Goal: Task Accomplishment & Management: Manage account settings

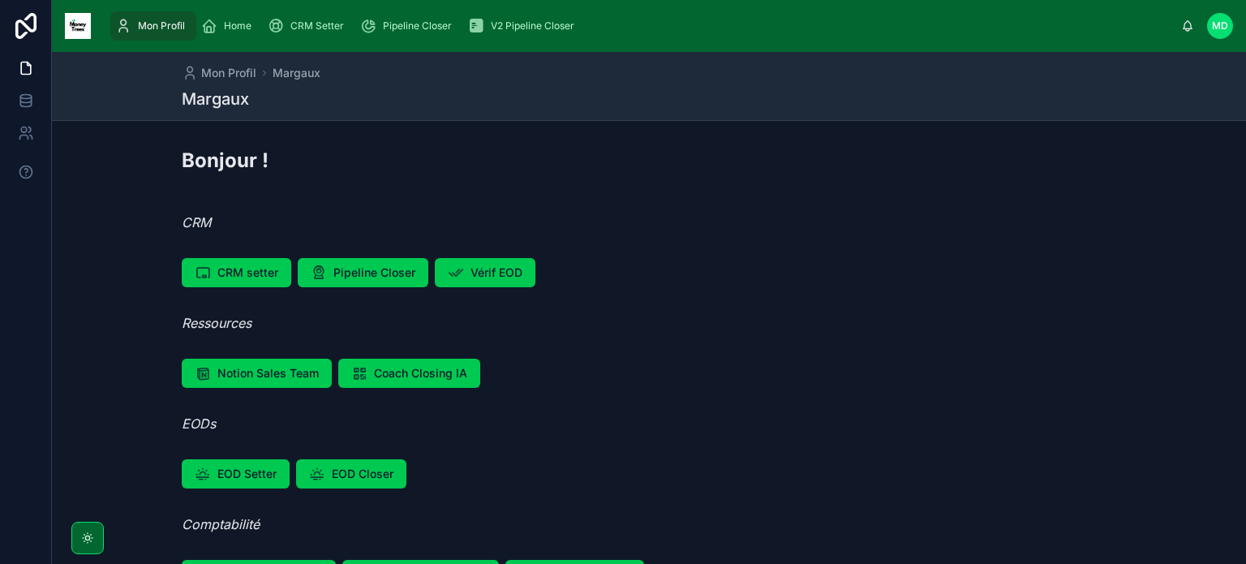
click at [310, 31] on span "CRM Setter" at bounding box center [317, 25] width 54 height 13
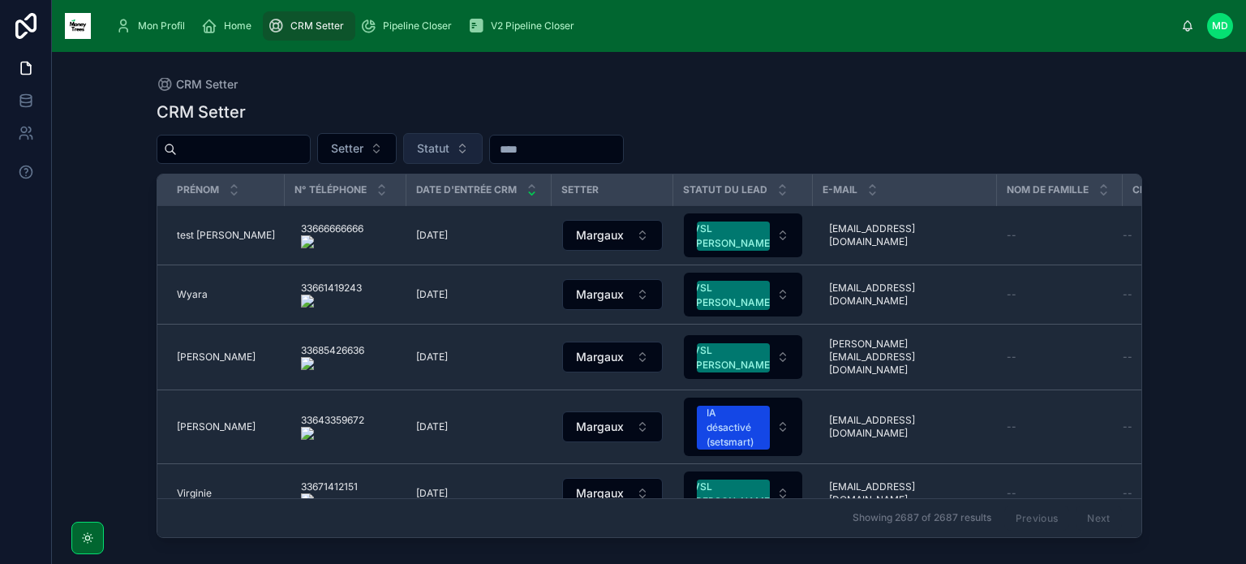
click at [483, 145] on button "Statut" at bounding box center [442, 148] width 79 height 31
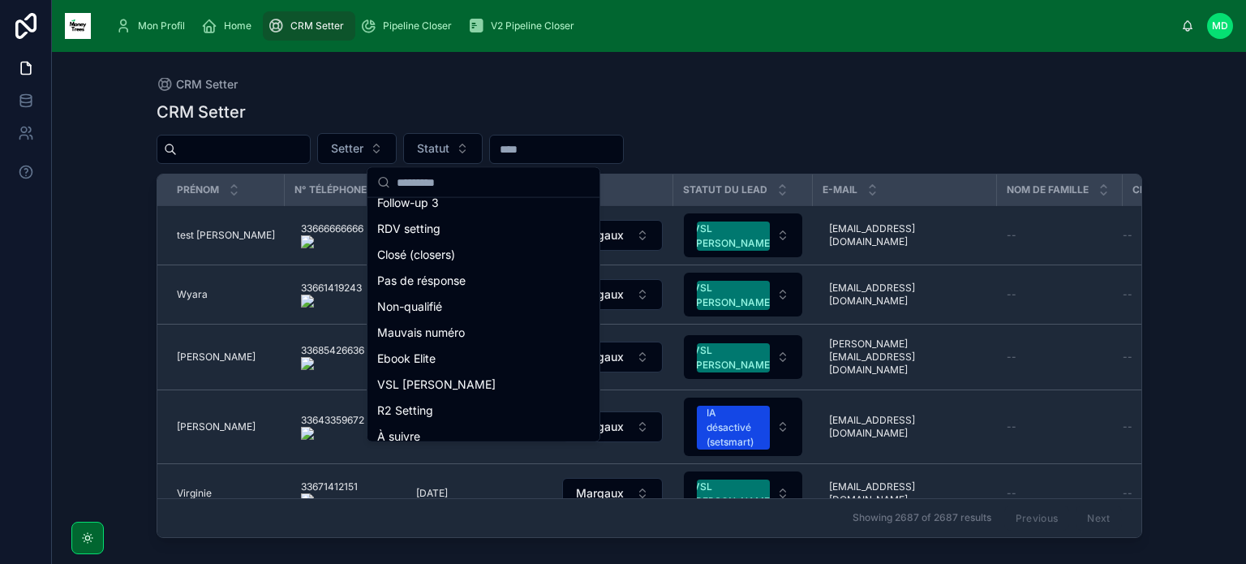
scroll to position [178, 0]
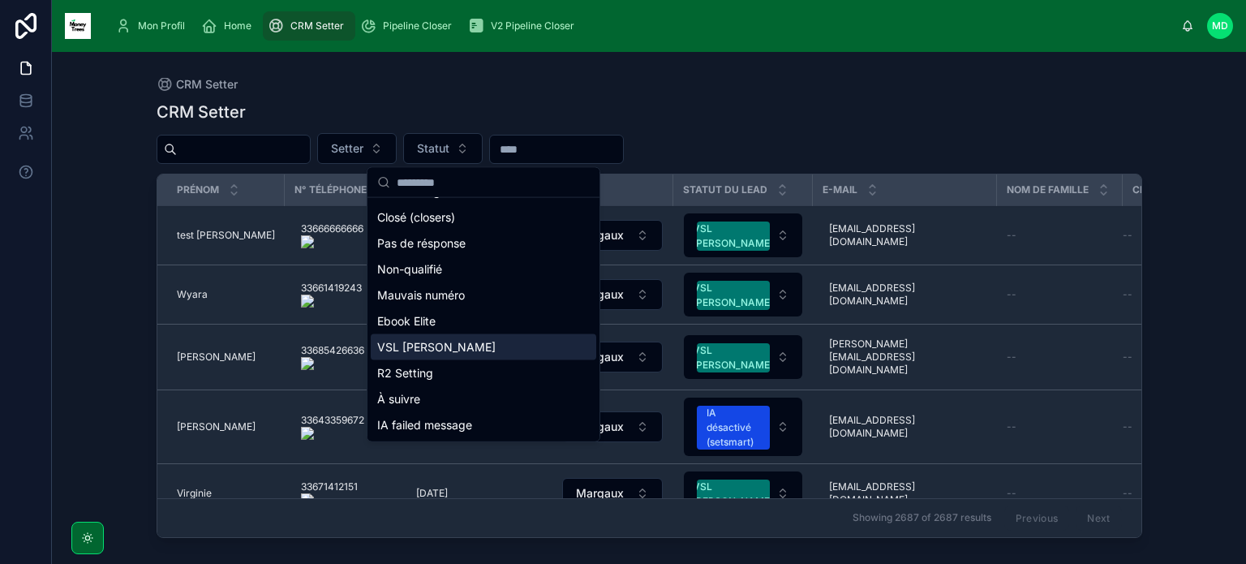
click at [499, 335] on div "VSL [PERSON_NAME]" at bounding box center [483, 347] width 225 height 26
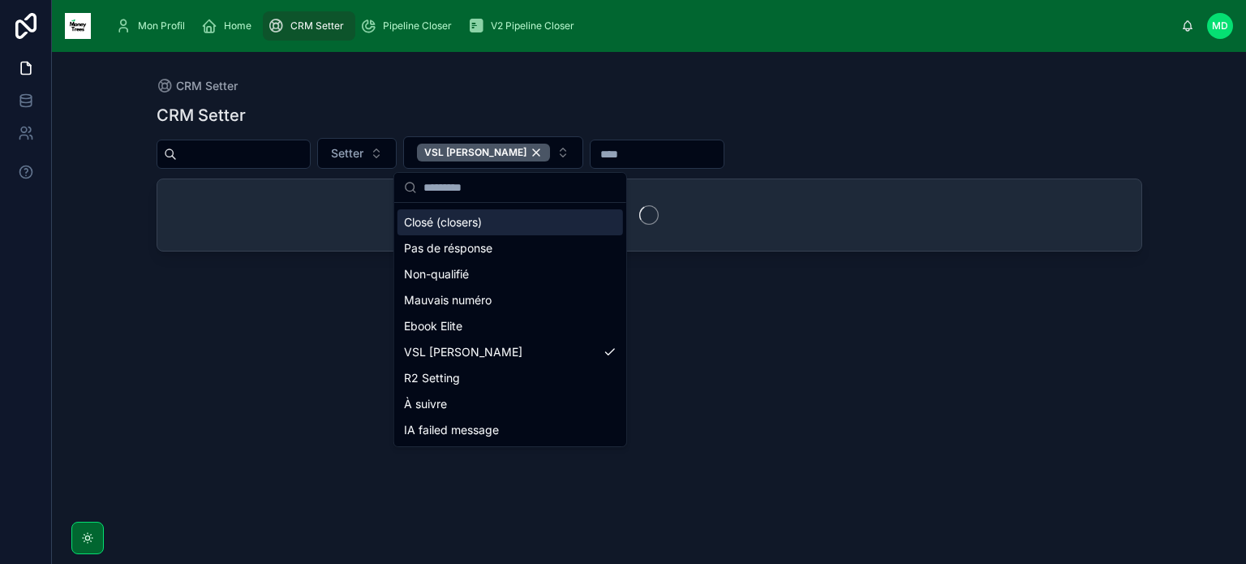
click at [672, 69] on div "CRM Setter CRM Setter Setter VSL [PERSON_NAME]" at bounding box center [649, 298] width 1037 height 492
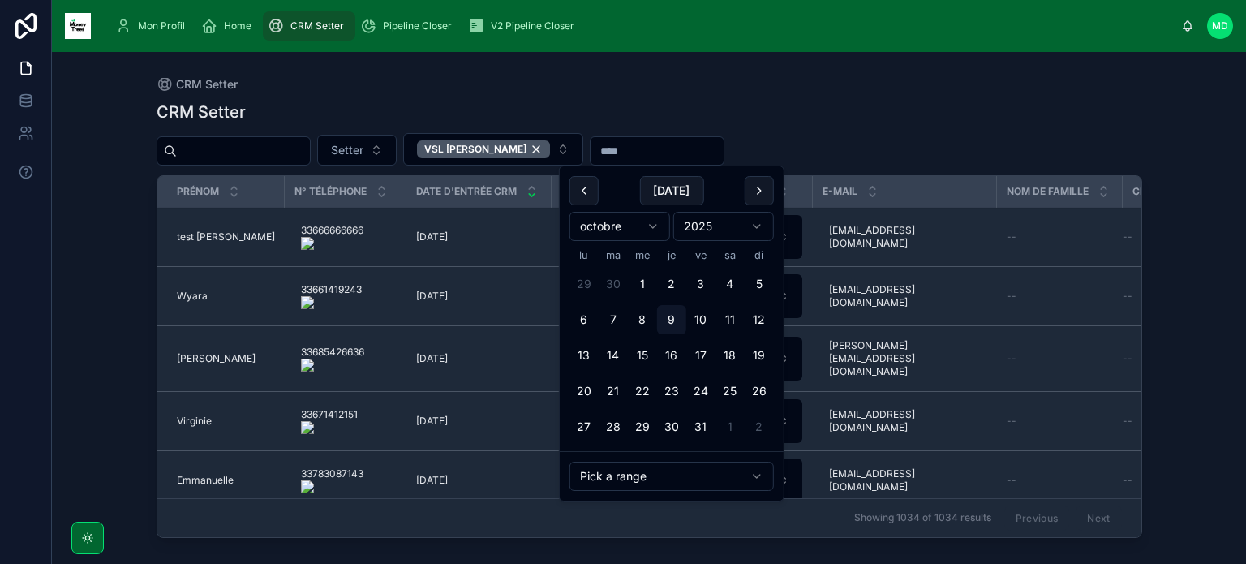
click at [632, 161] on input "text" at bounding box center [656, 151] width 133 height 23
click at [639, 330] on button "8" at bounding box center [642, 319] width 29 height 29
type input "**********"
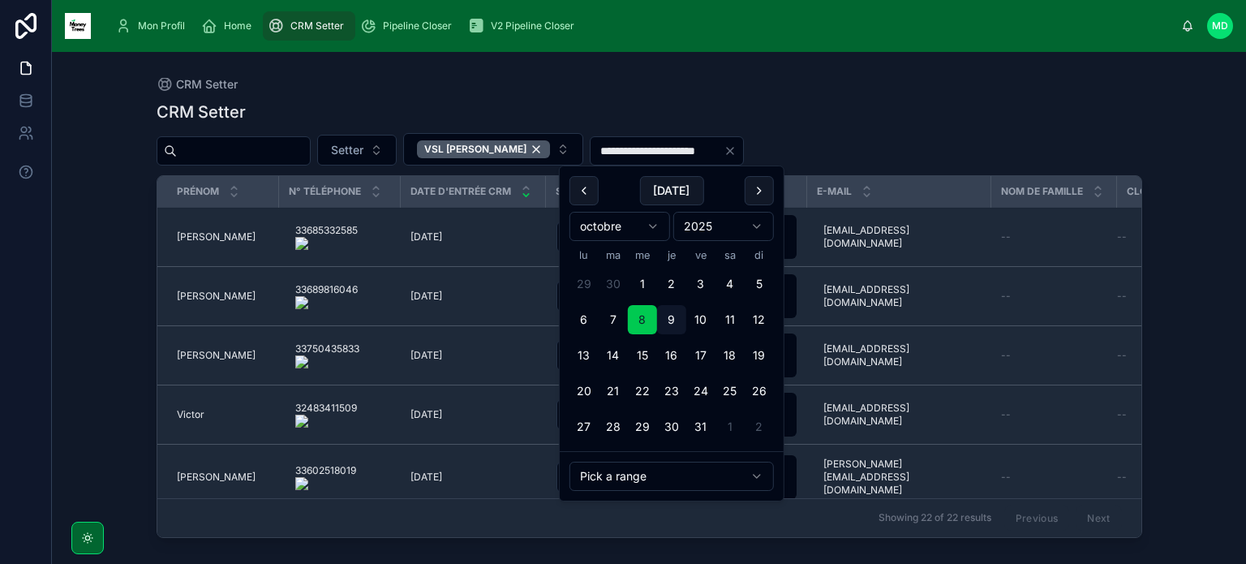
click at [906, 95] on div "**********" at bounding box center [649, 317] width 985 height 453
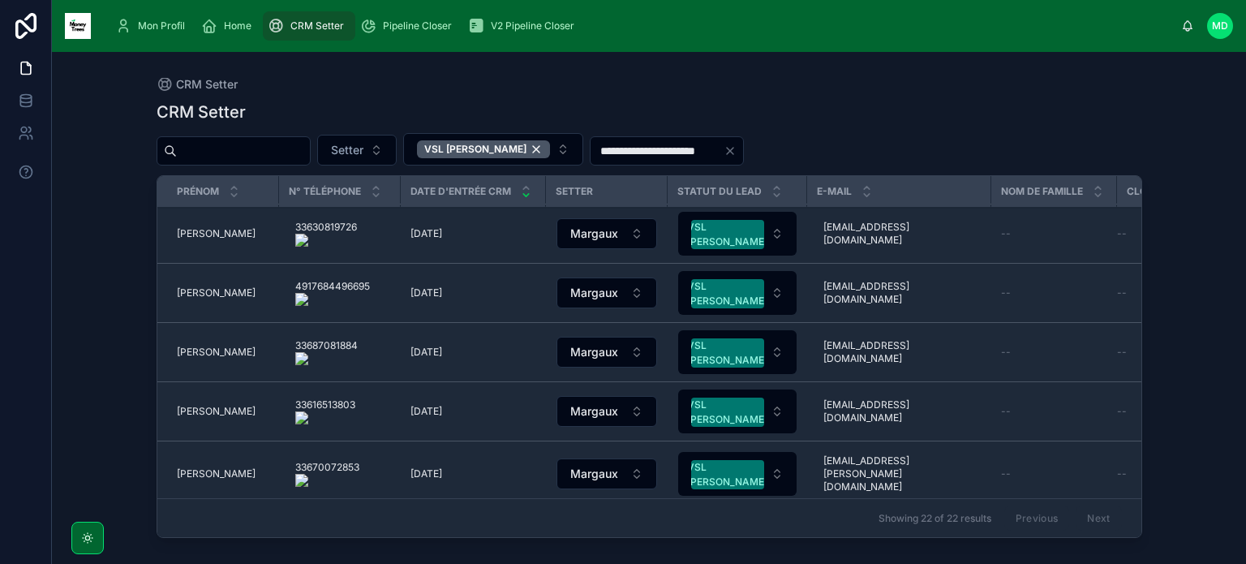
scroll to position [817, 0]
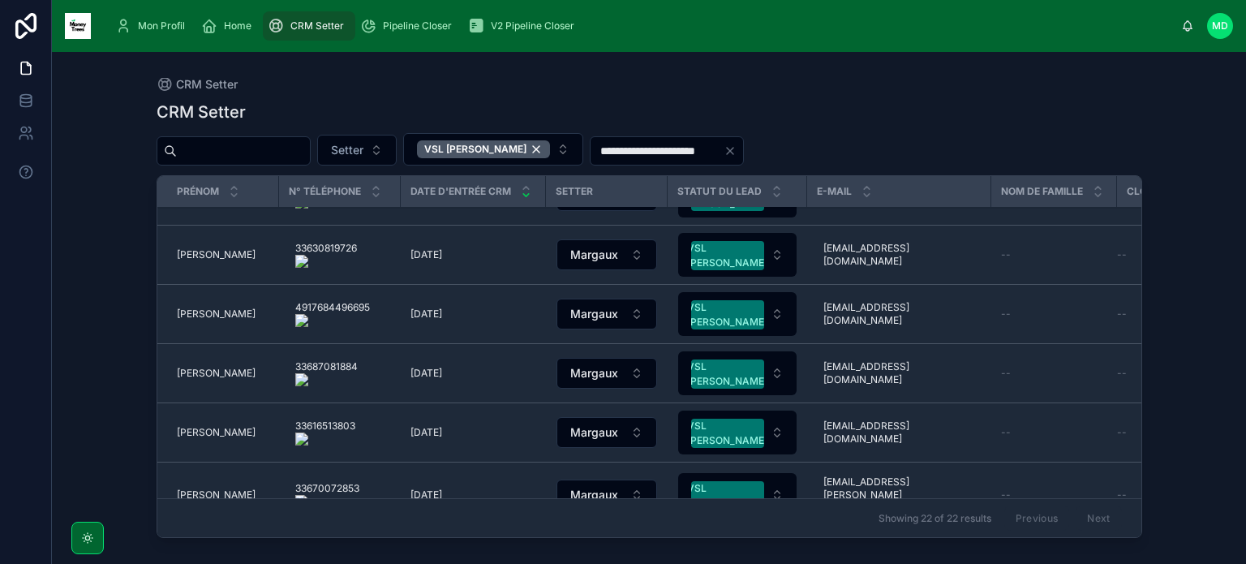
click at [211, 307] on div "[PERSON_NAME]" at bounding box center [223, 313] width 92 height 13
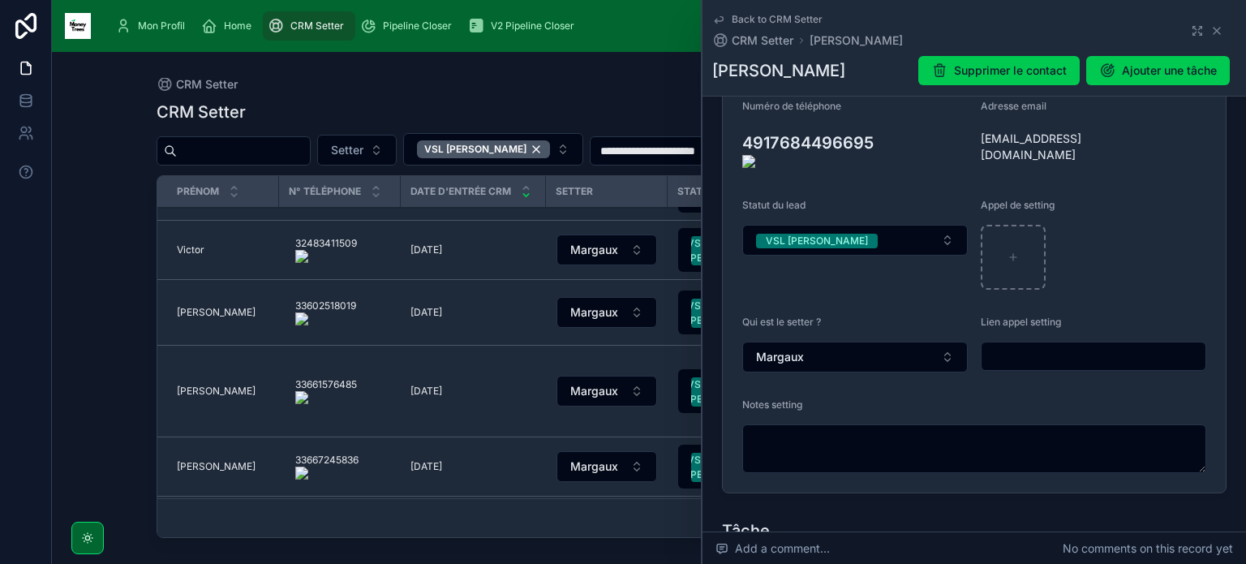
scroll to position [292, 0]
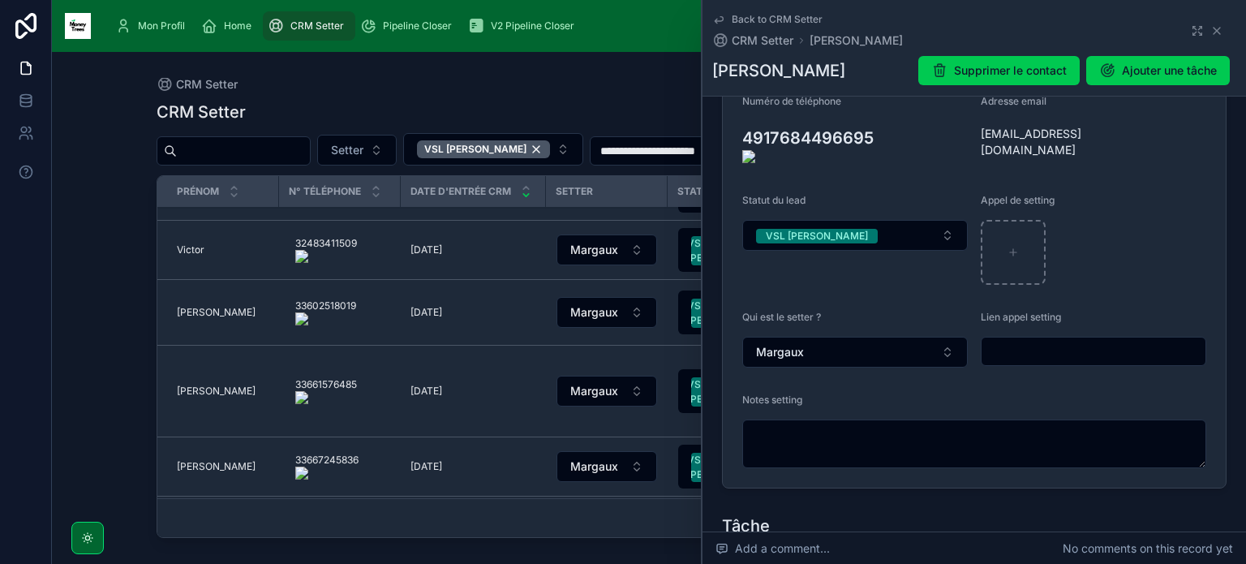
click at [882, 115] on onoff-telecom-ce-actions-button at bounding box center [882, 115] width 0 height 0
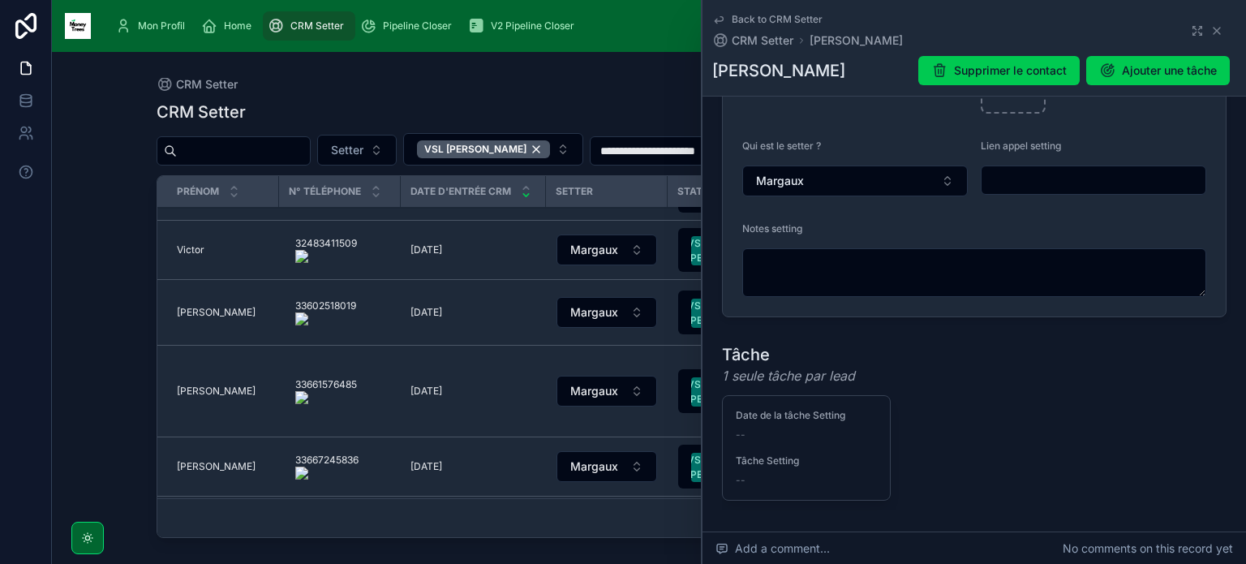
scroll to position [464, 0]
click at [1210, 31] on icon at bounding box center [1216, 30] width 13 height 13
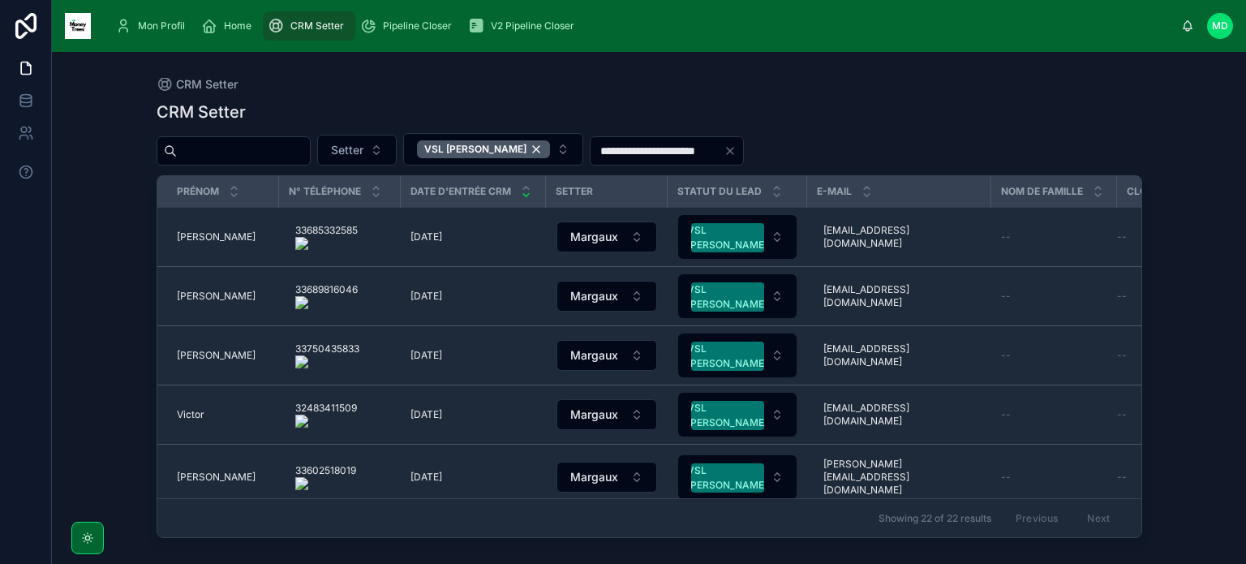
scroll to position [1020, 0]
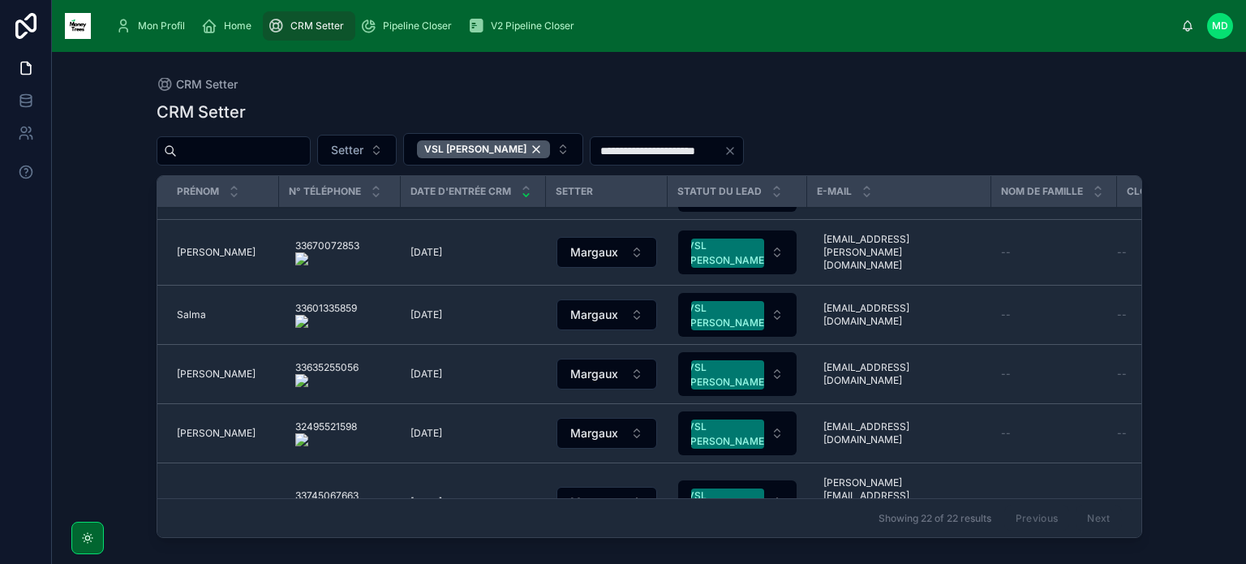
click at [186, 496] on span "Bastien" at bounding box center [194, 502] width 34 height 13
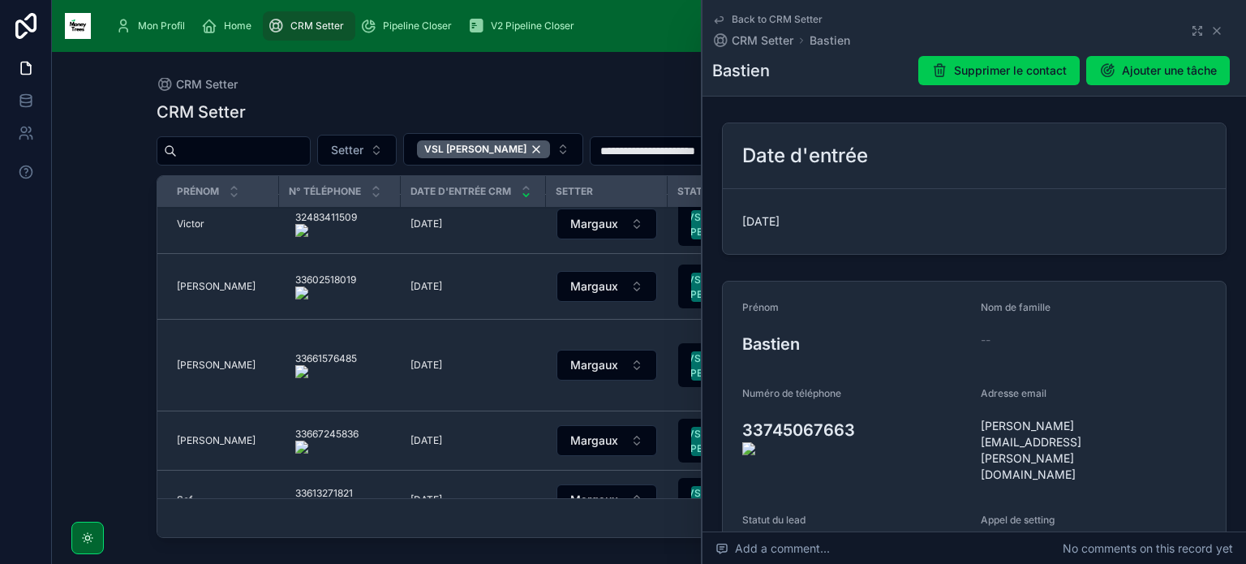
scroll to position [308, 0]
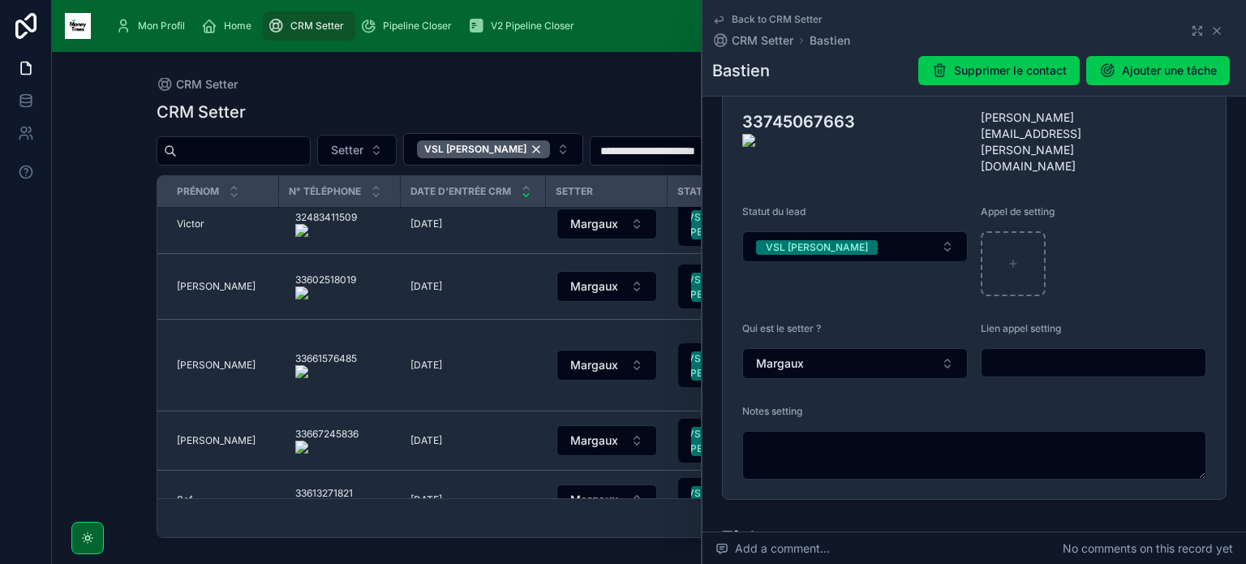
click at [861, 99] on onoff-telecom-ce-actions-button at bounding box center [861, 99] width 0 height 0
click at [858, 431] on textarea at bounding box center [974, 455] width 464 height 49
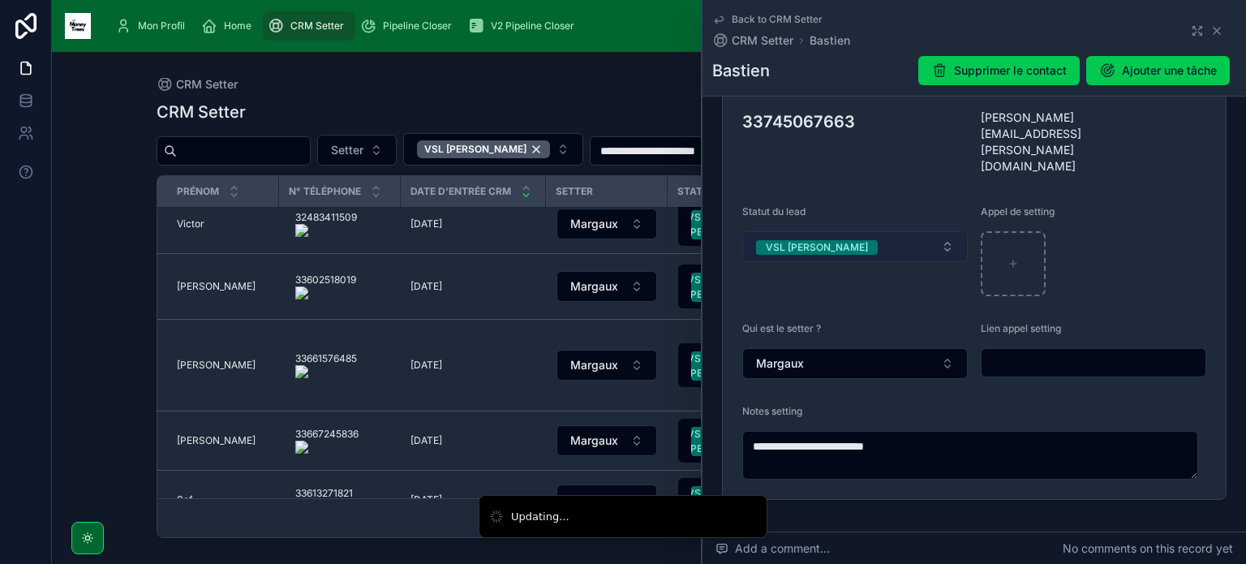
click at [878, 231] on button "VSL [PERSON_NAME]" at bounding box center [854, 246] width 225 height 31
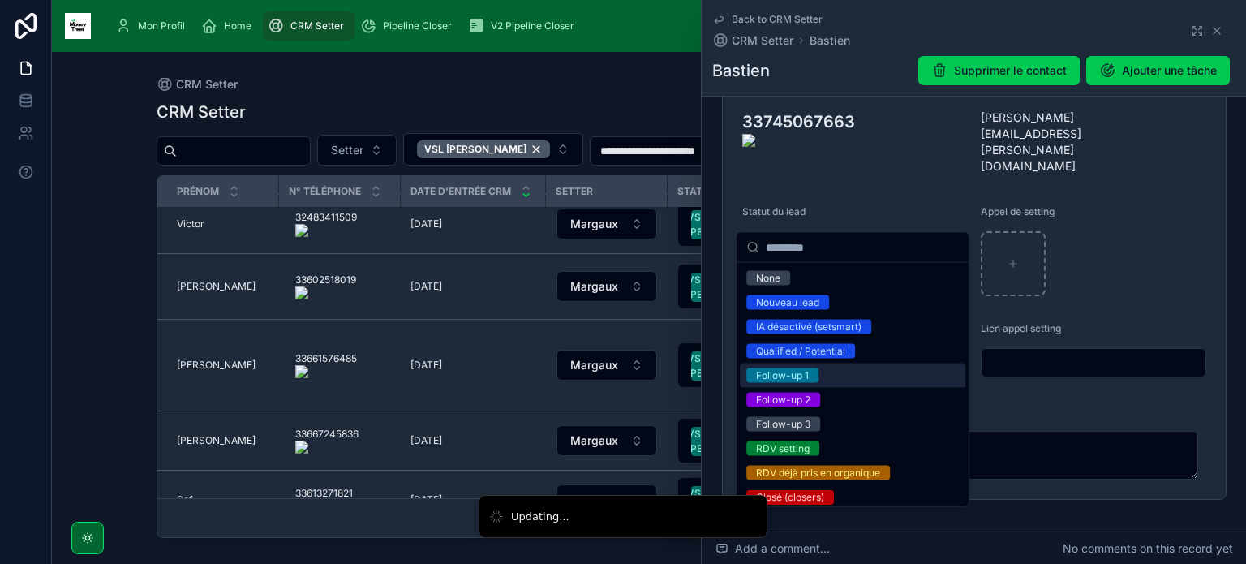
click at [844, 385] on div "Follow-up 1" at bounding box center [852, 375] width 225 height 24
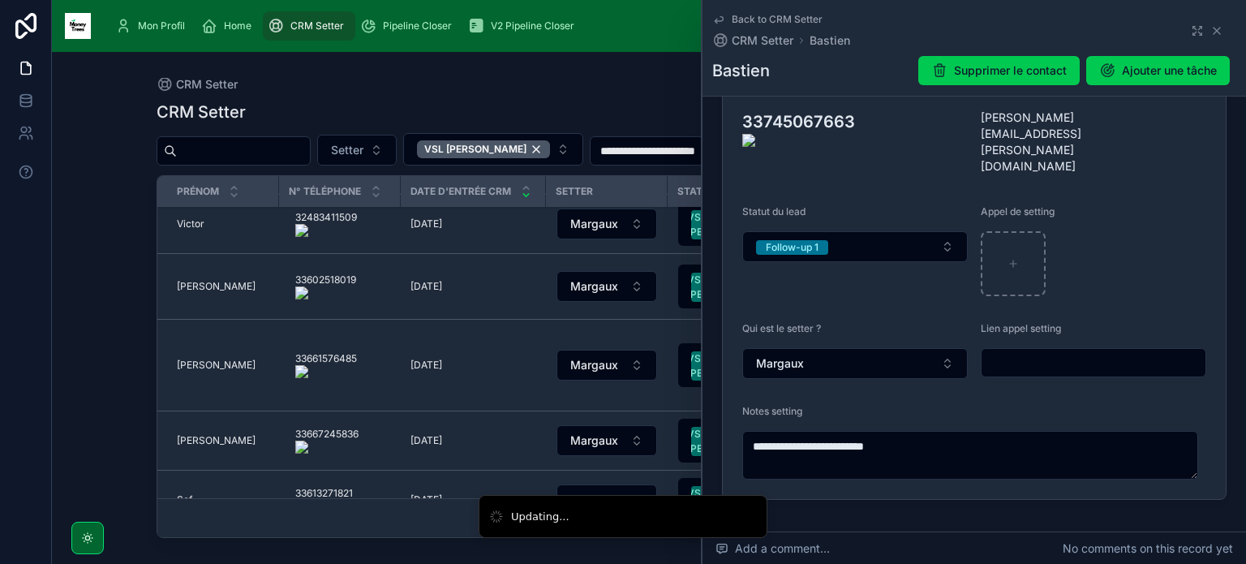
click at [861, 99] on onoff-telecom-ce-actions-button at bounding box center [861, 99] width 0 height 0
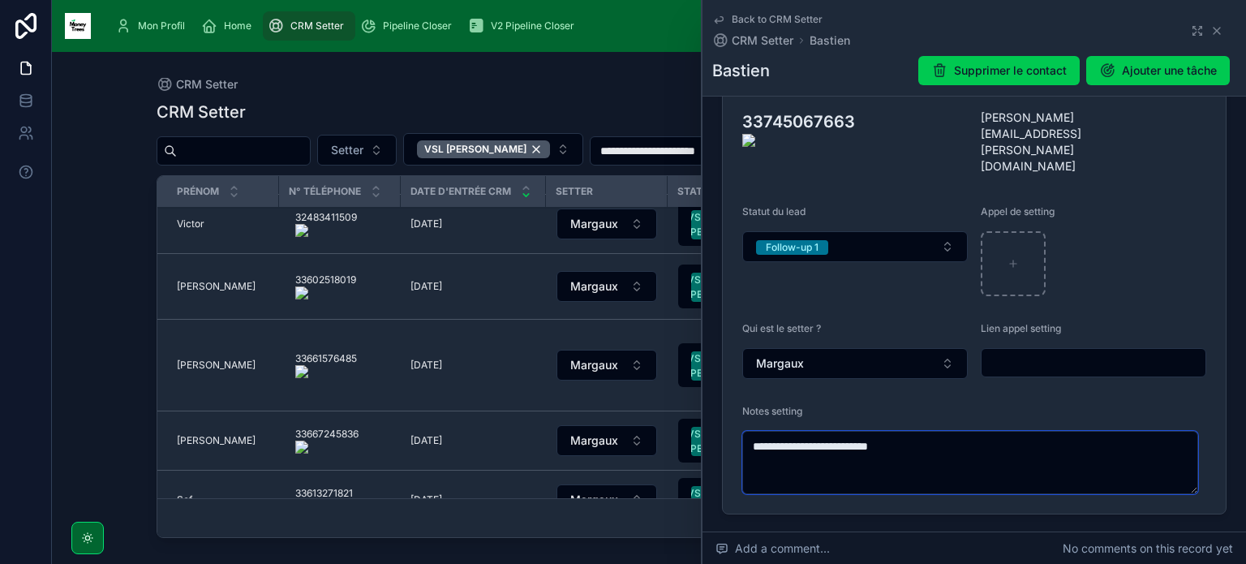
drag, startPoint x: 922, startPoint y: 415, endPoint x: 782, endPoint y: 388, distance: 143.0
click at [782, 405] on div "**********" at bounding box center [974, 449] width 464 height 89
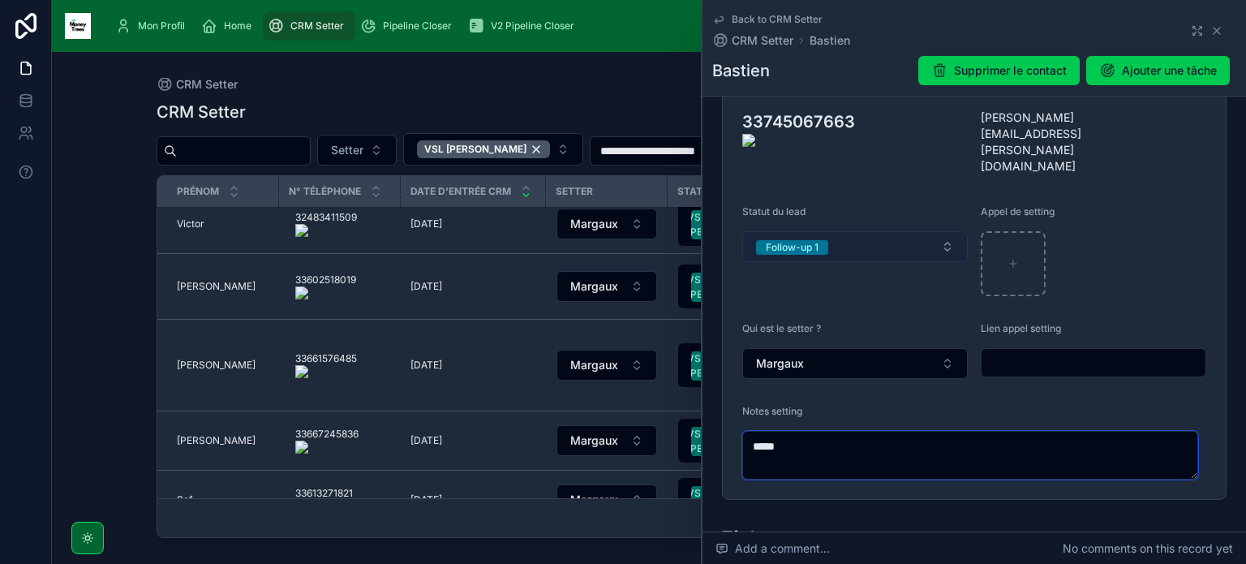
type textarea "****"
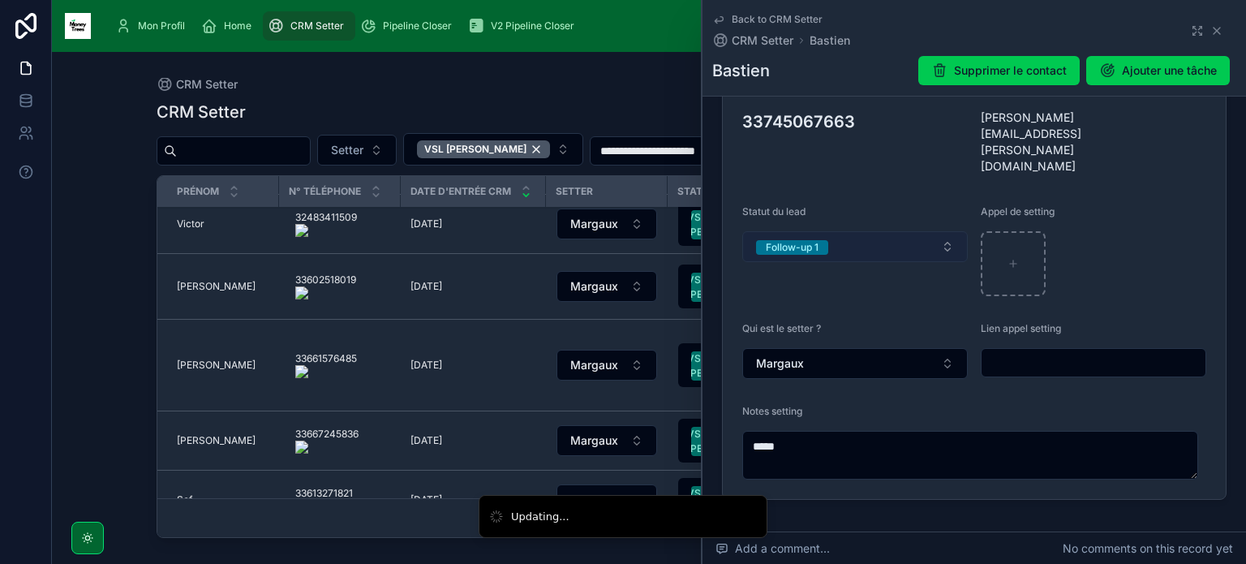
click at [850, 231] on button "Follow-up 1" at bounding box center [854, 246] width 225 height 31
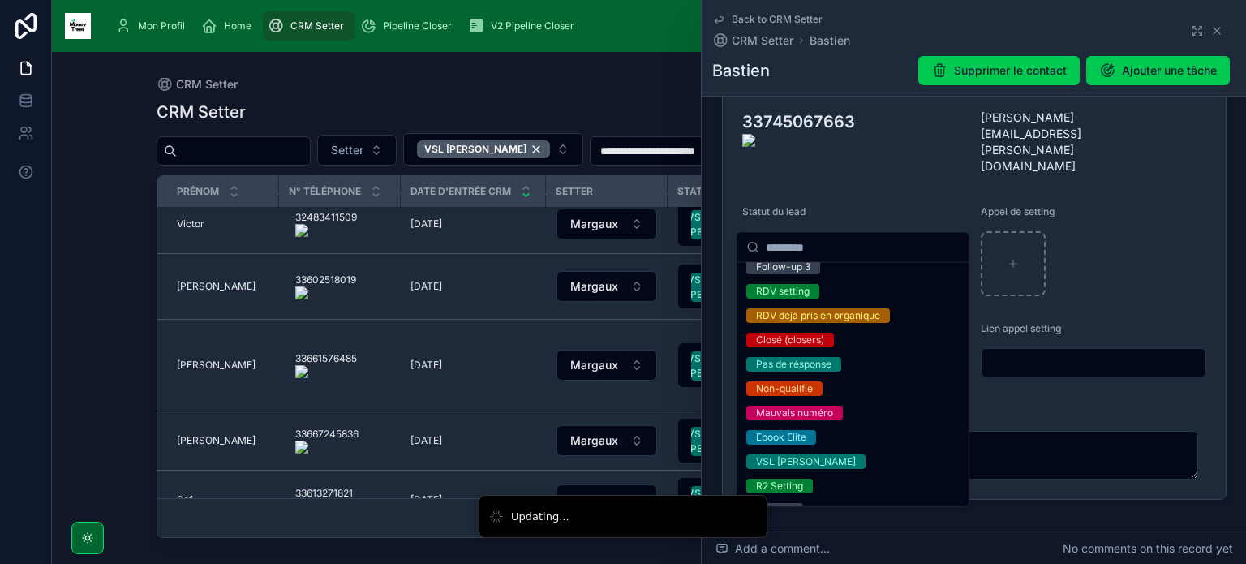
scroll to position [165, 0]
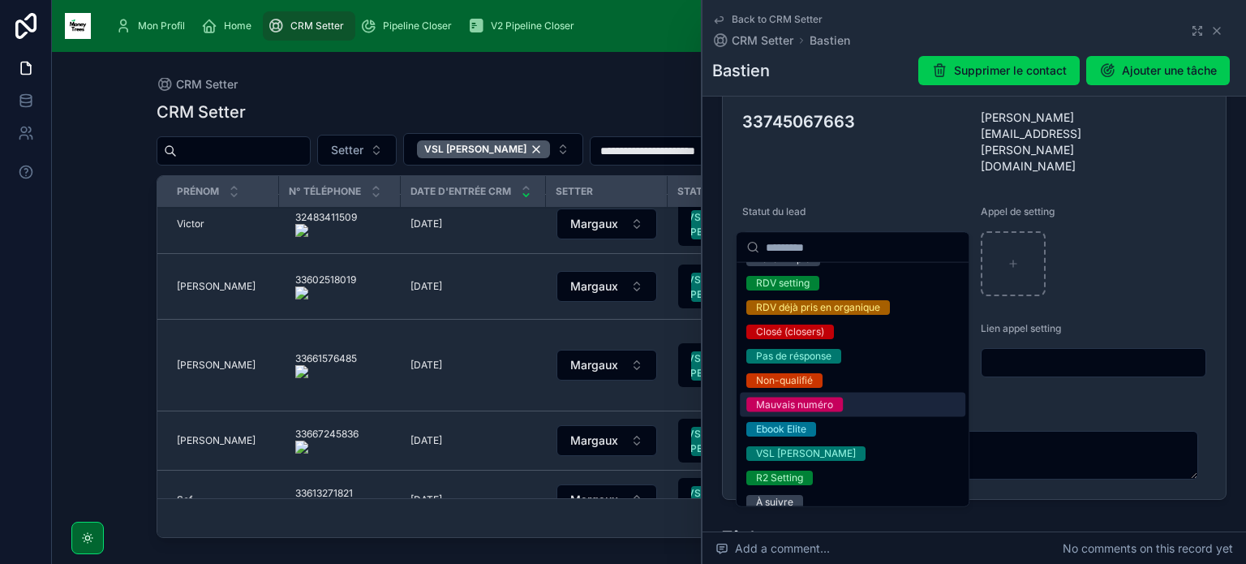
click at [814, 401] on div "Mauvais numéro" at bounding box center [794, 404] width 77 height 15
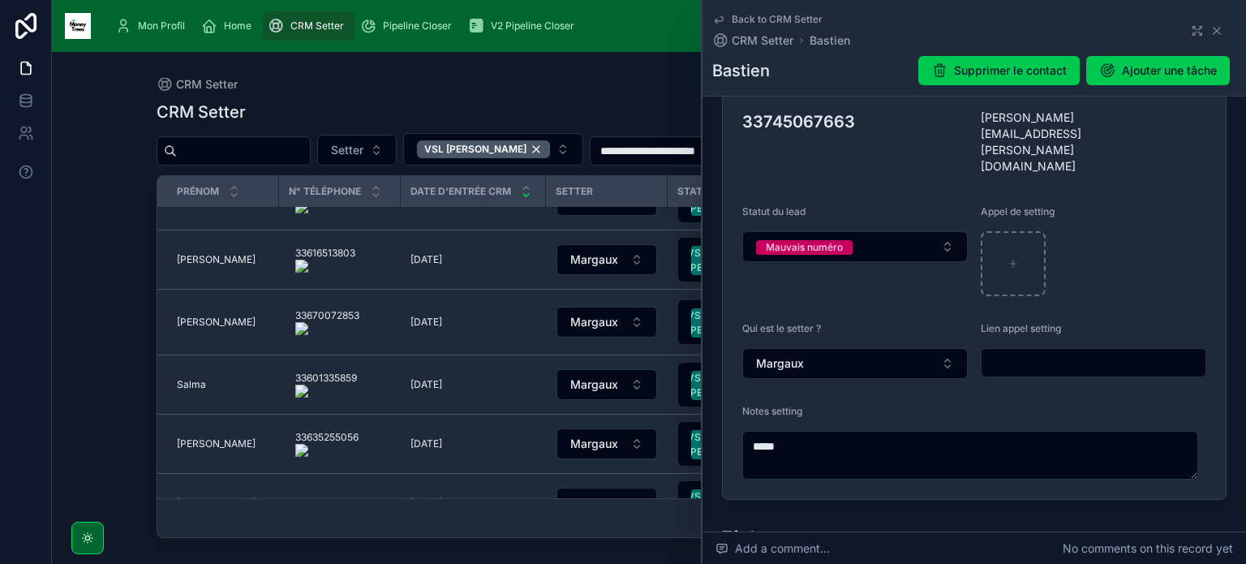
scroll to position [960, 0]
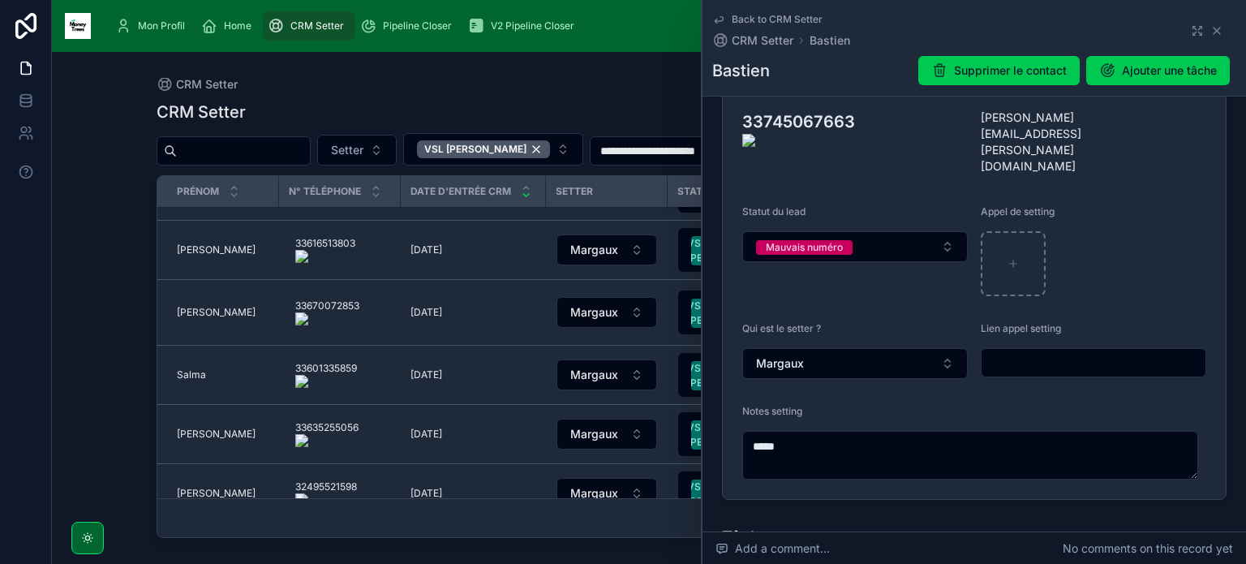
click at [195, 368] on span "Salma" at bounding box center [191, 374] width 29 height 13
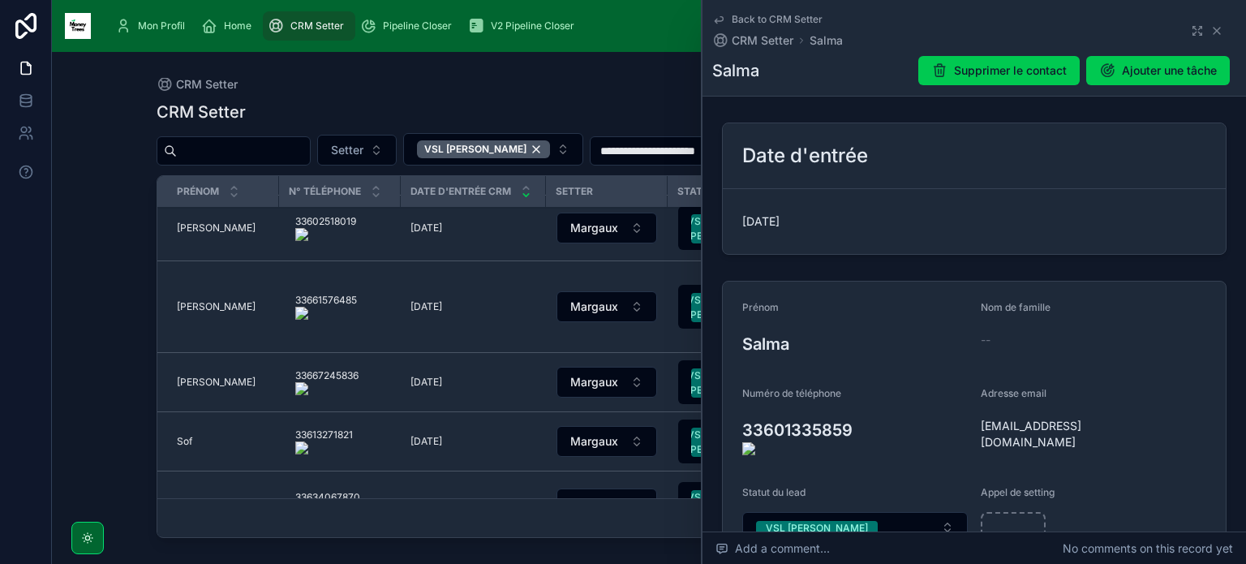
click at [861, 407] on onoff-telecom-ce-actions-button at bounding box center [861, 407] width 0 height 0
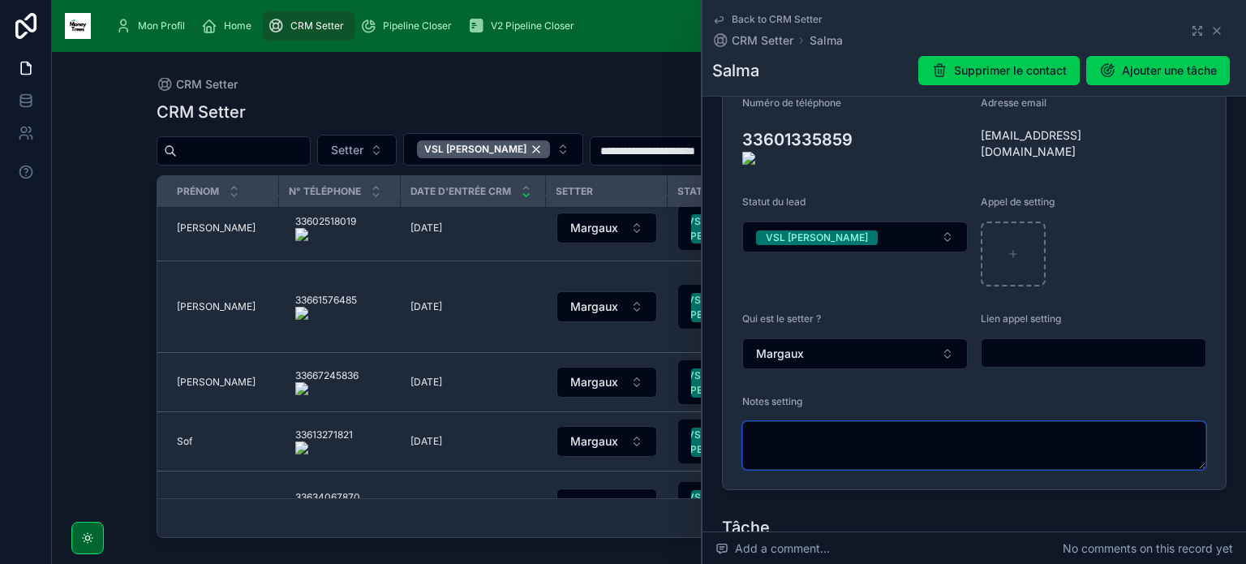
click at [918, 432] on textarea at bounding box center [974, 445] width 464 height 49
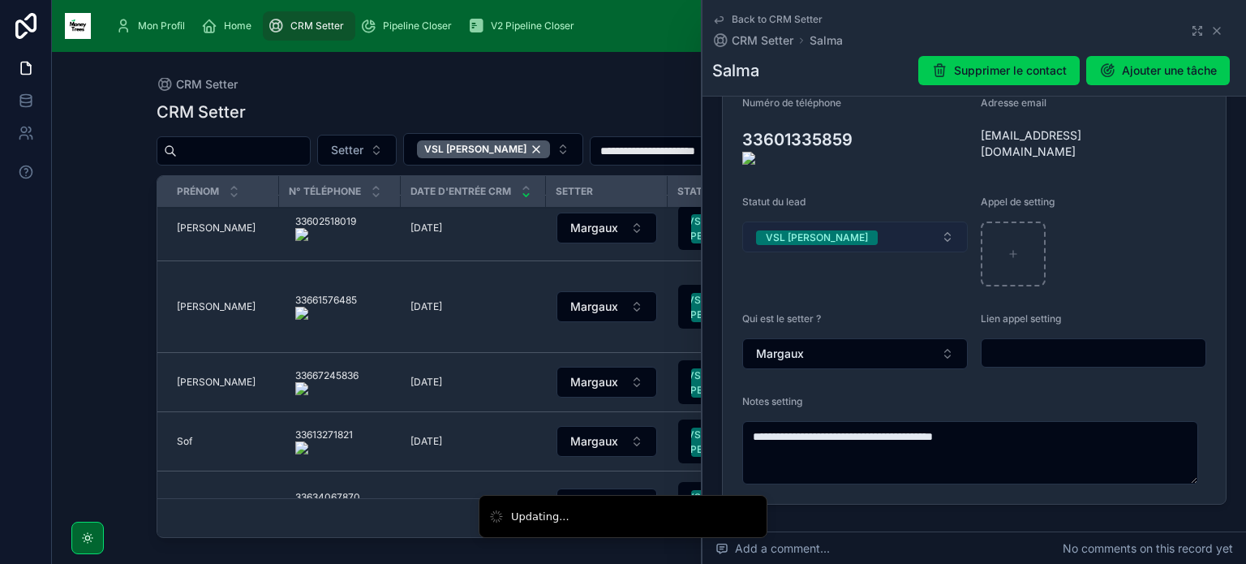
click at [907, 235] on button "VSL [PERSON_NAME]" at bounding box center [854, 236] width 225 height 31
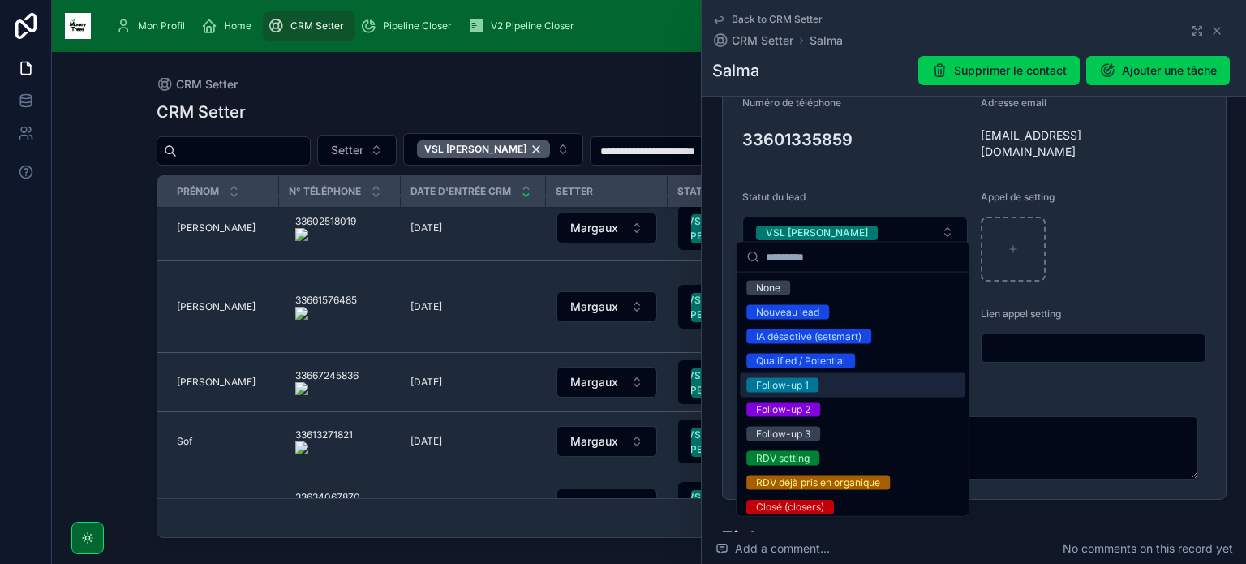
click at [861, 386] on div "Follow-up 1" at bounding box center [852, 385] width 225 height 24
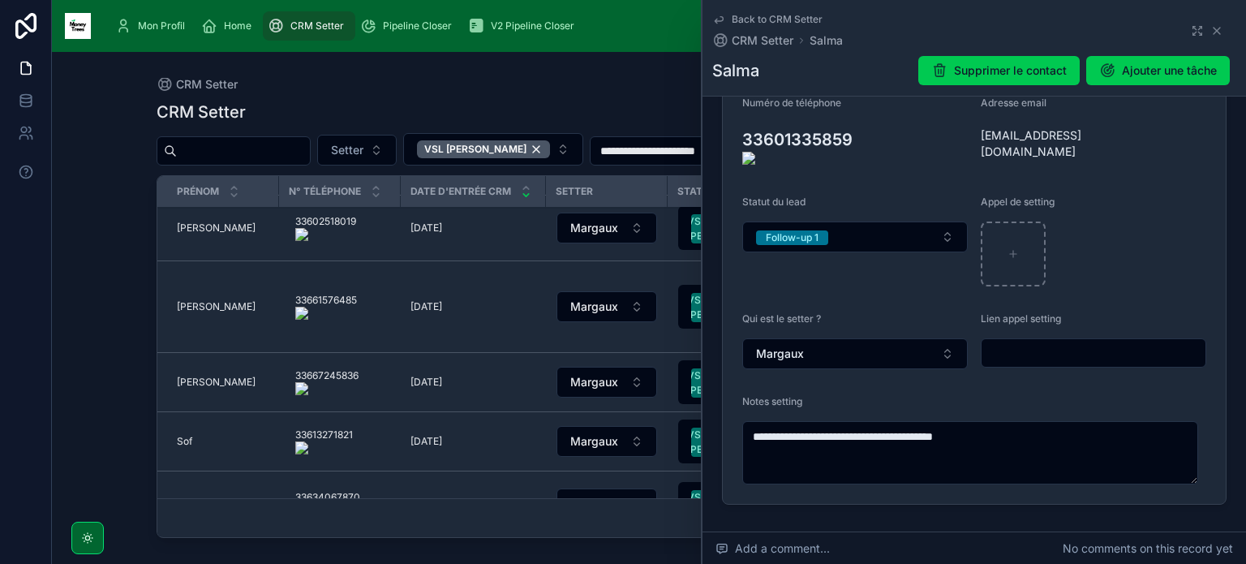
type textarea "**********"
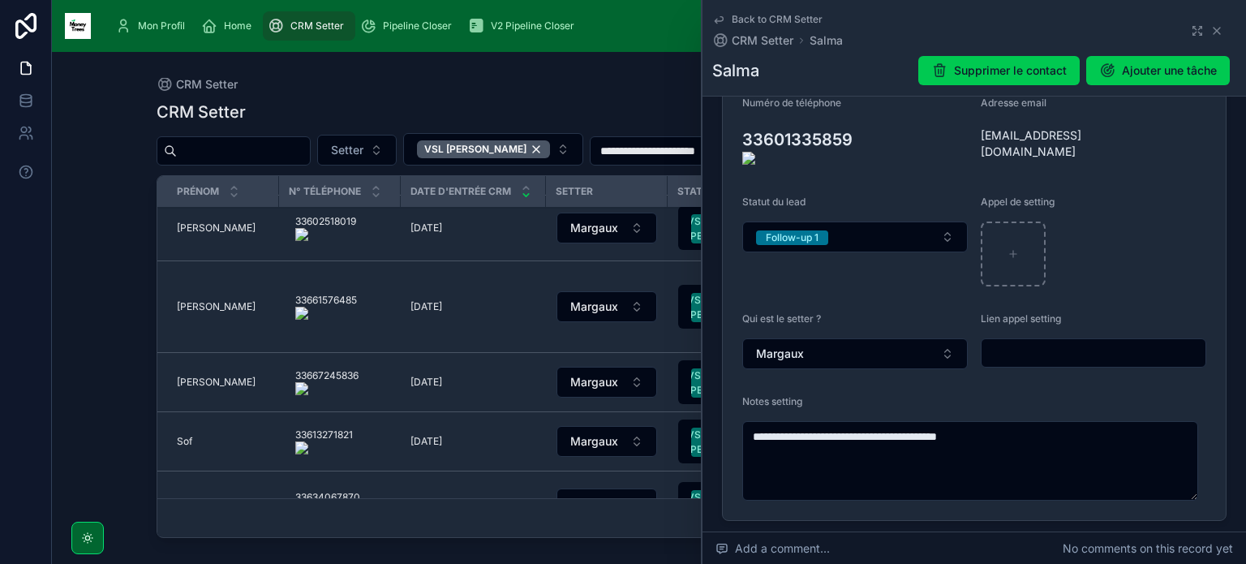
click at [861, 116] on onoff-telecom-ce-actions-button at bounding box center [861, 116] width 0 height 0
click at [1213, 32] on icon at bounding box center [1216, 30] width 13 height 13
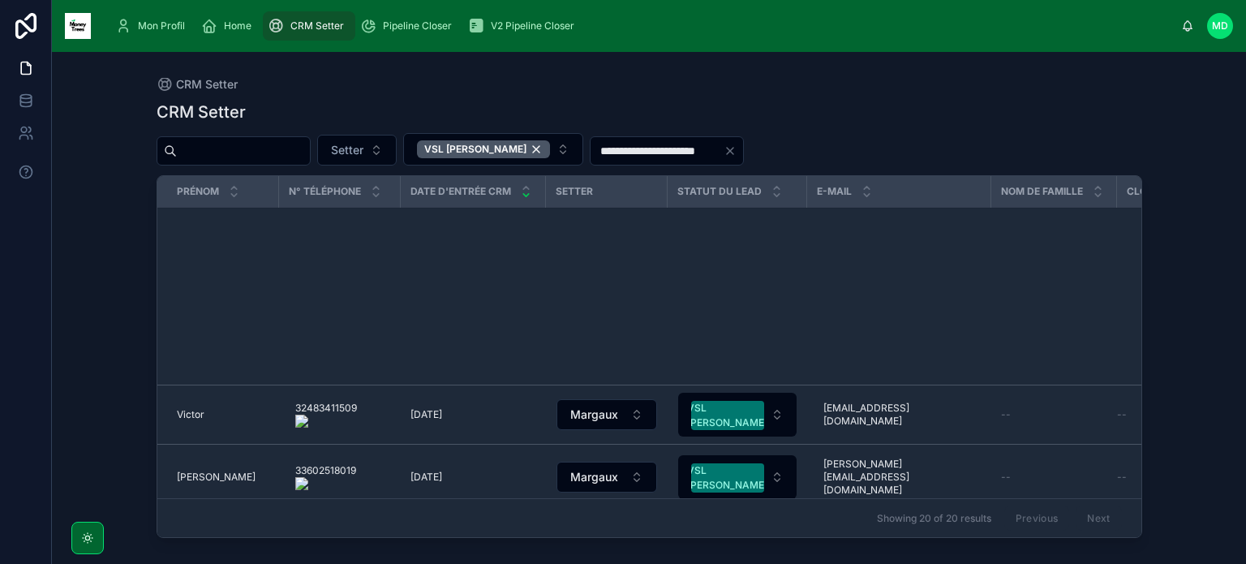
scroll to position [902, 0]
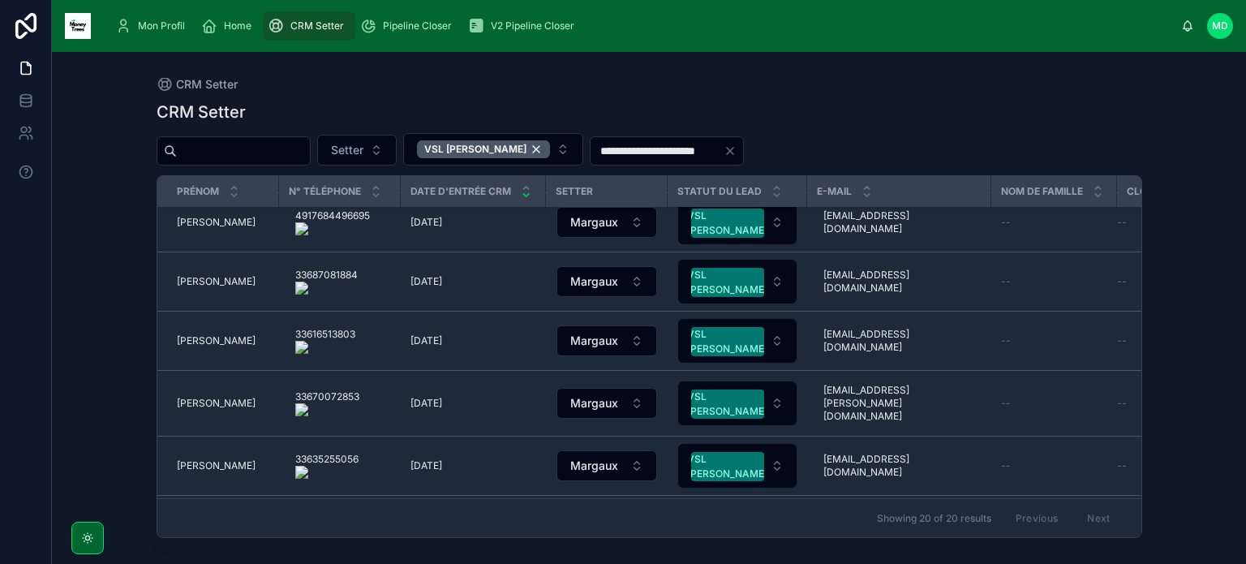
click at [363, 440] on onoff-telecom-ce-actions-button at bounding box center [363, 440] width 0 height 0
click at [191, 518] on span "[PERSON_NAME]" at bounding box center [216, 524] width 79 height 13
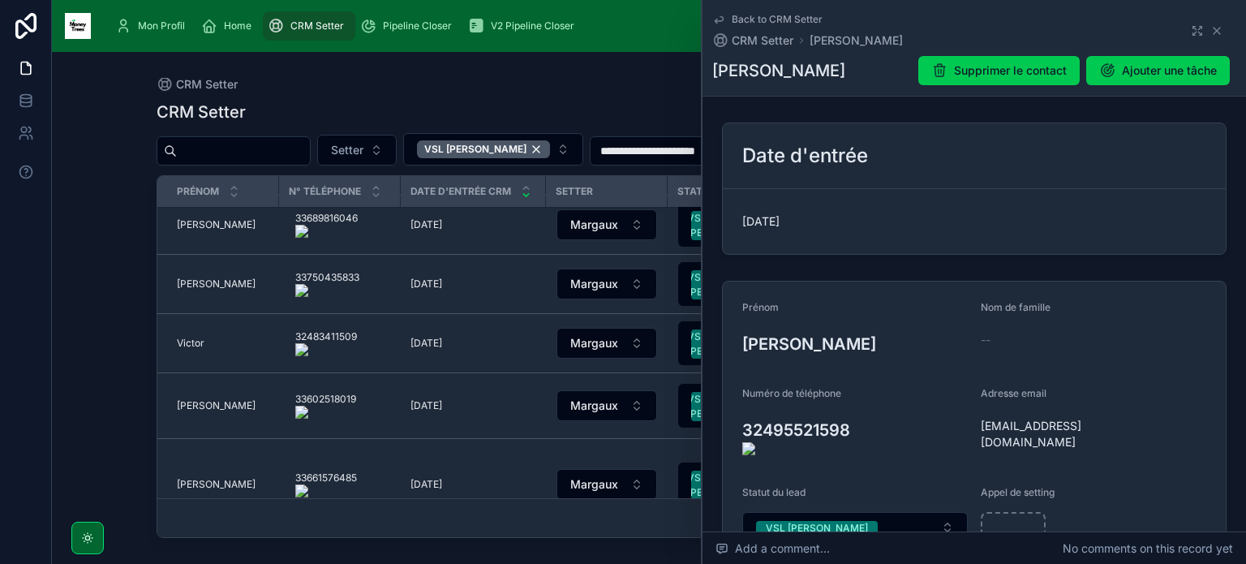
scroll to position [545, 0]
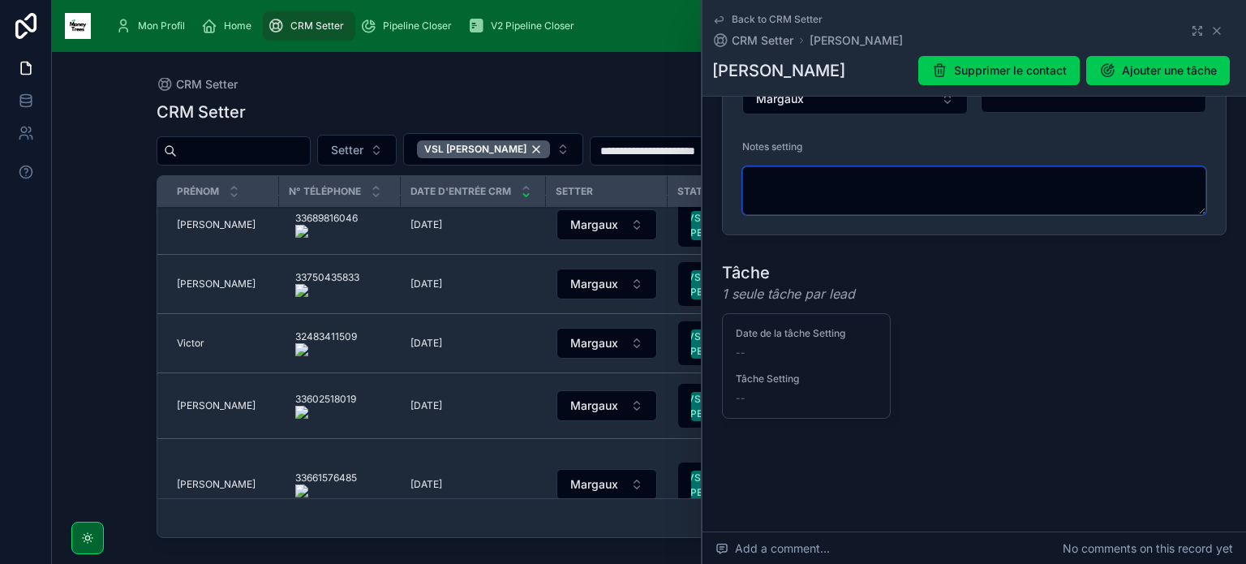
click at [855, 179] on textarea at bounding box center [974, 190] width 464 height 49
click at [855, 179] on textarea "**********" at bounding box center [970, 190] width 456 height 49
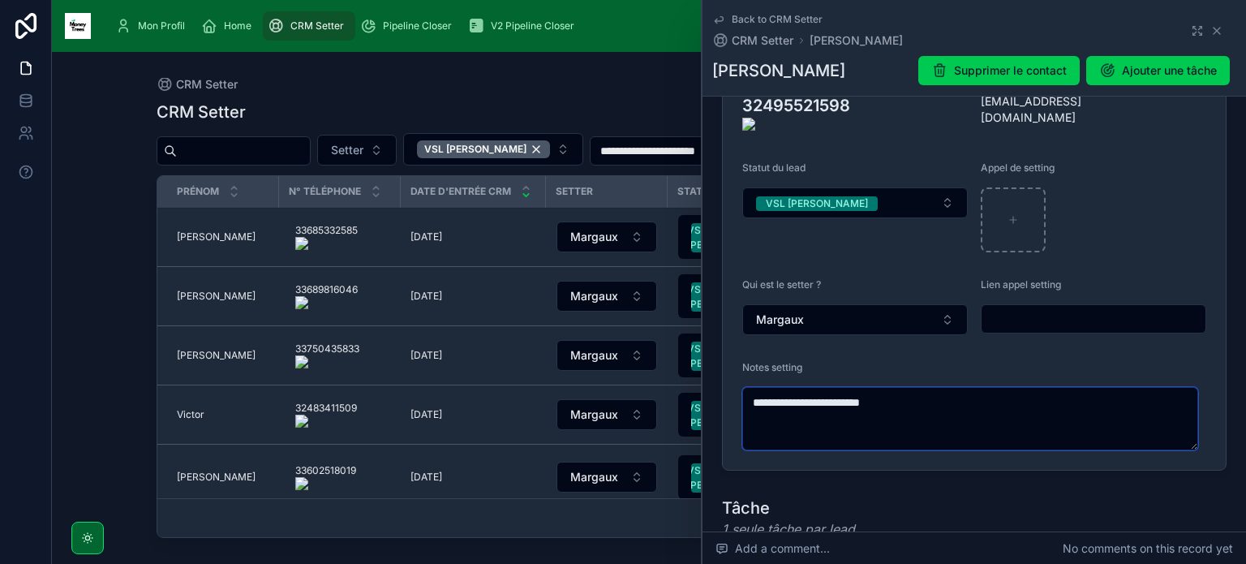
scroll to position [296, 0]
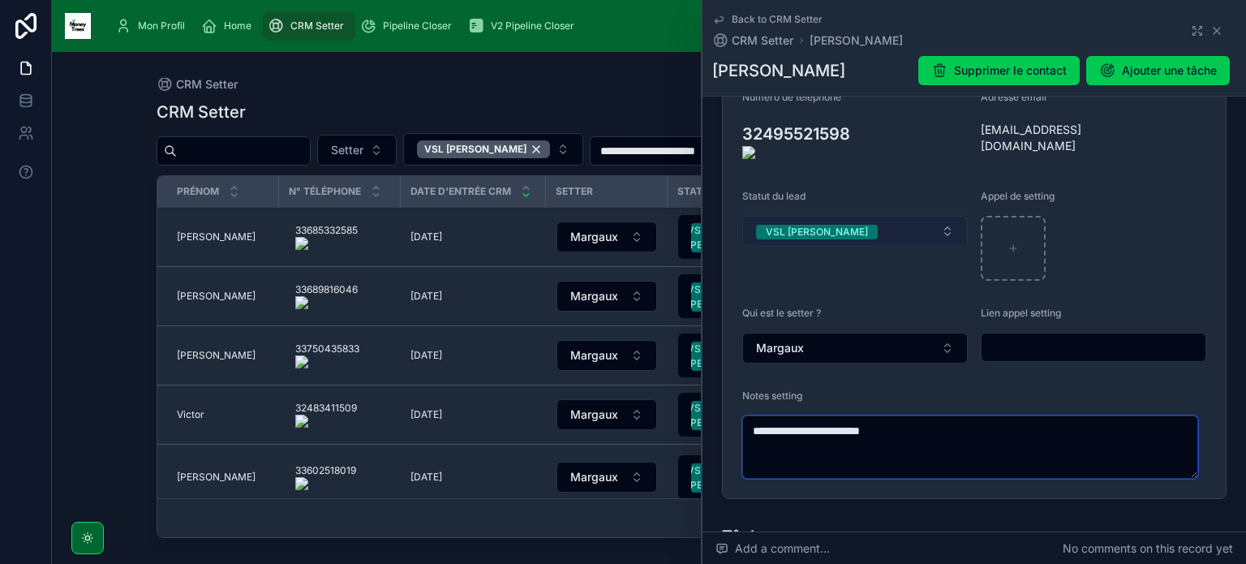
type textarea "**********"
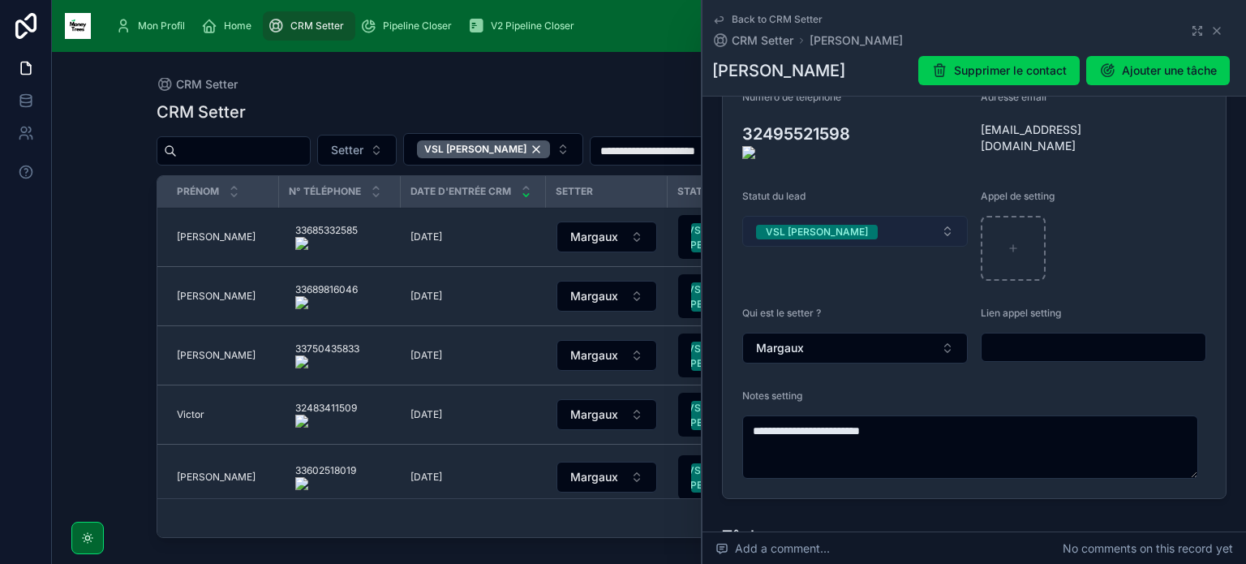
click at [915, 229] on button "VSL [PERSON_NAME]" at bounding box center [854, 231] width 225 height 31
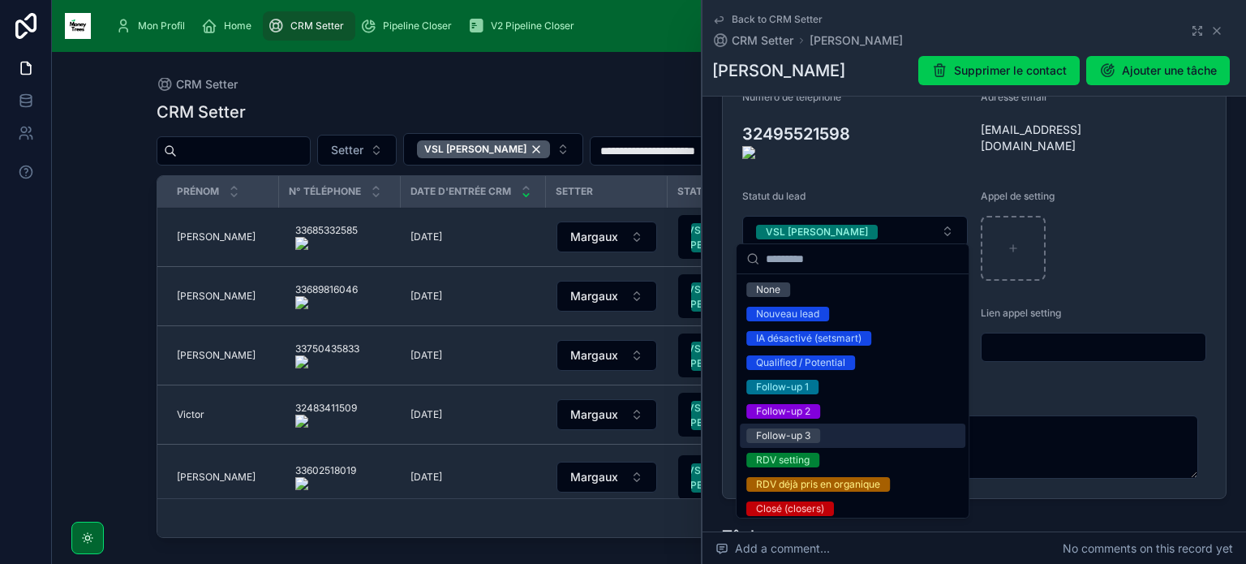
scroll to position [201, 0]
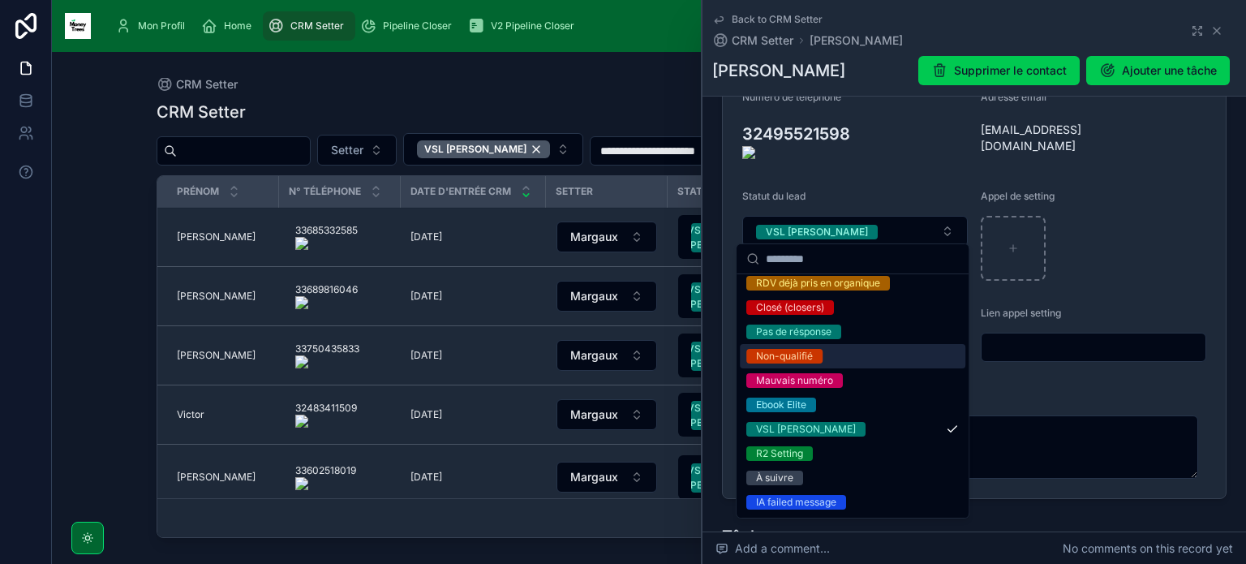
click at [822, 357] on div "Non-qualifié" at bounding box center [852, 356] width 225 height 24
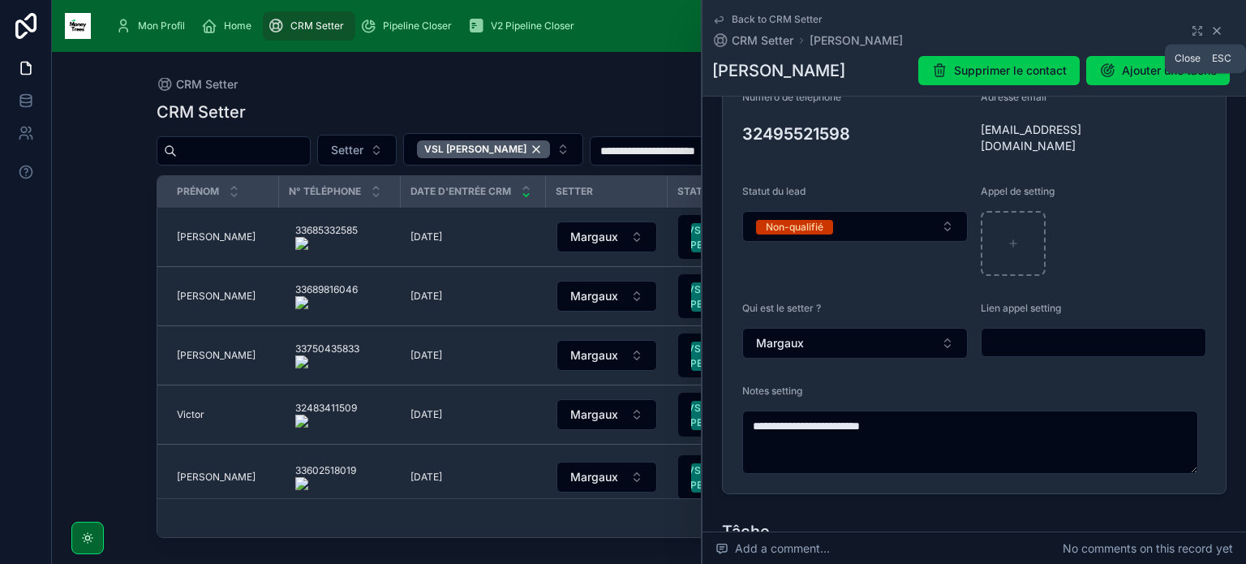
click at [1213, 31] on icon at bounding box center [1216, 30] width 13 height 13
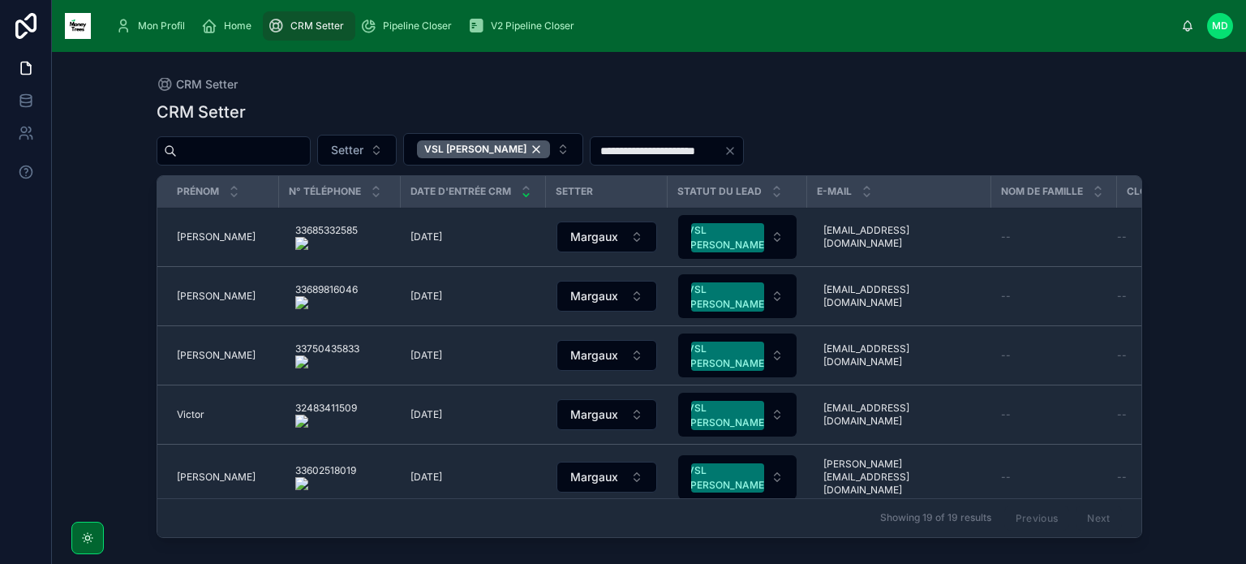
click at [187, 234] on span "[PERSON_NAME]" at bounding box center [216, 236] width 79 height 13
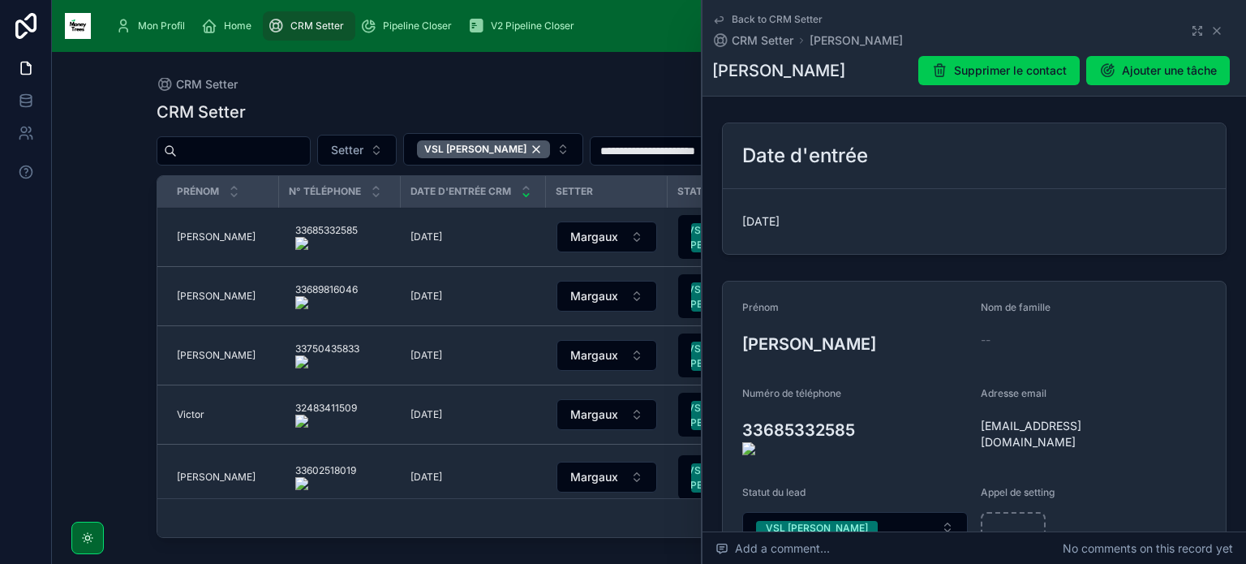
click at [863, 407] on onoff-telecom-ce-actions-button at bounding box center [863, 407] width 0 height 0
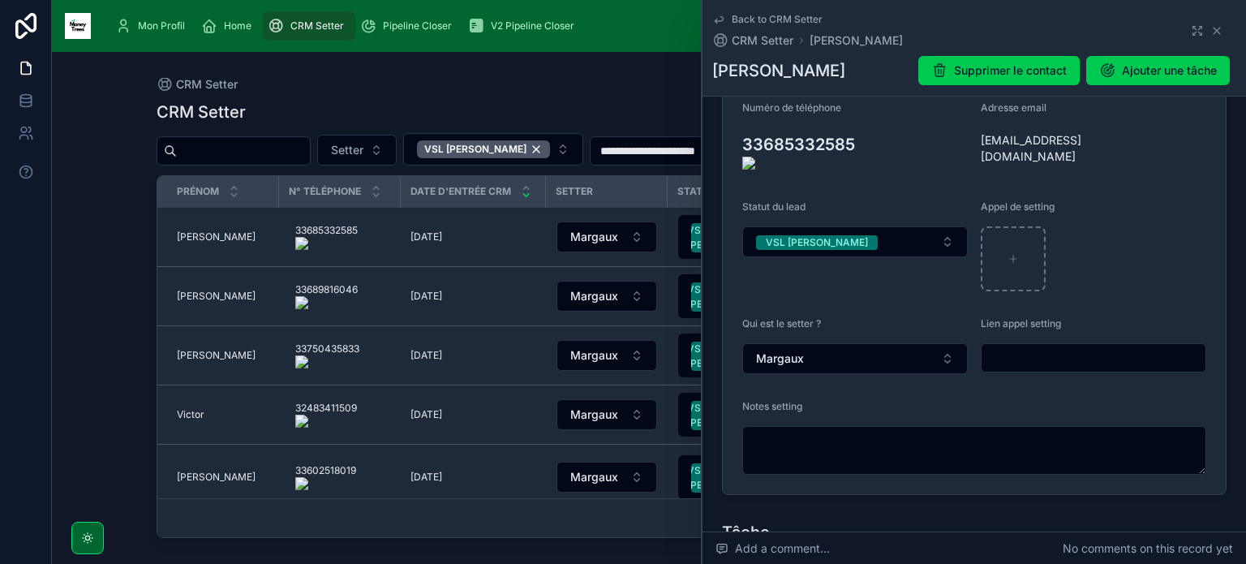
scroll to position [287, 0]
click at [819, 444] on textarea at bounding box center [974, 448] width 464 height 49
click at [863, 119] on onoff-telecom-ce-actions-button at bounding box center [863, 119] width 0 height 0
type textarea "**********"
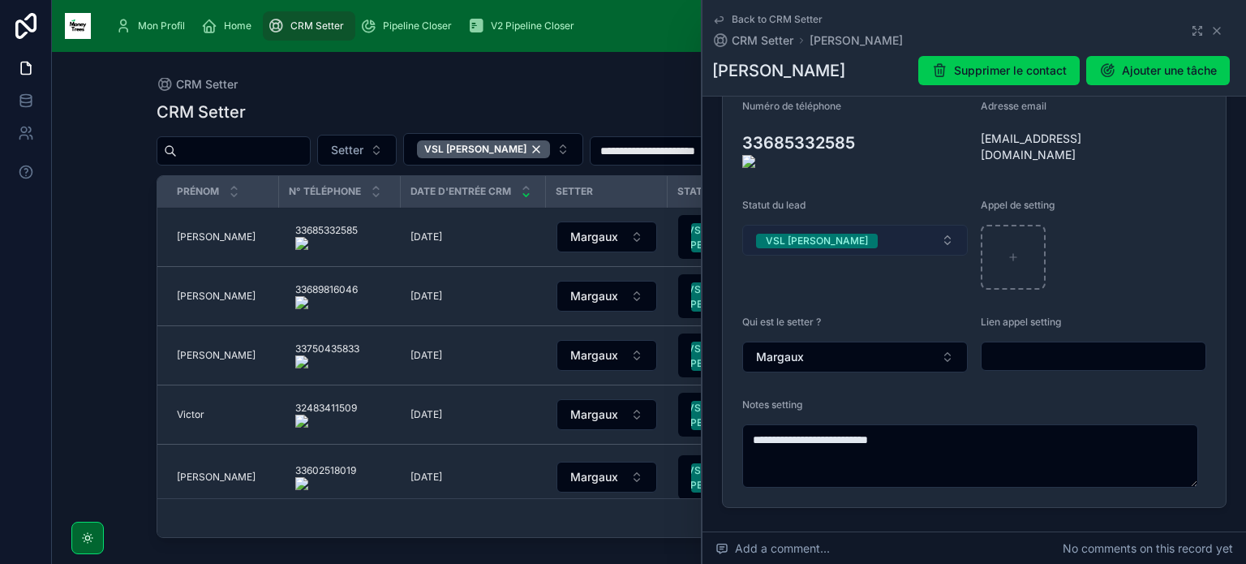
click at [891, 230] on button "VSL [PERSON_NAME]" at bounding box center [854, 240] width 225 height 31
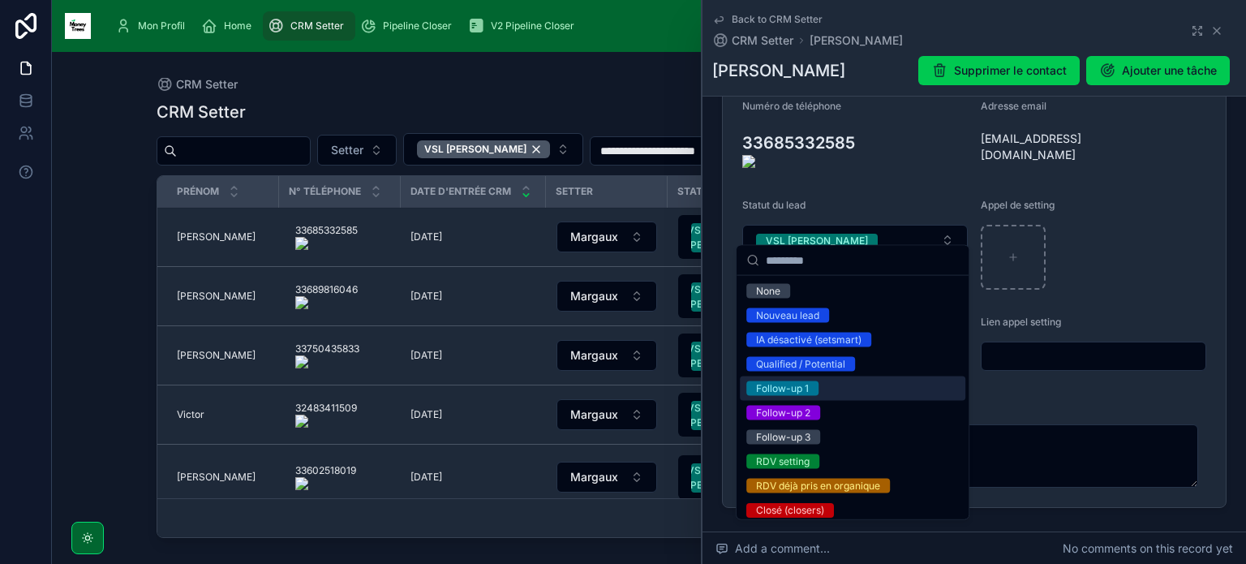
click at [856, 387] on div "Follow-up 1" at bounding box center [852, 388] width 225 height 24
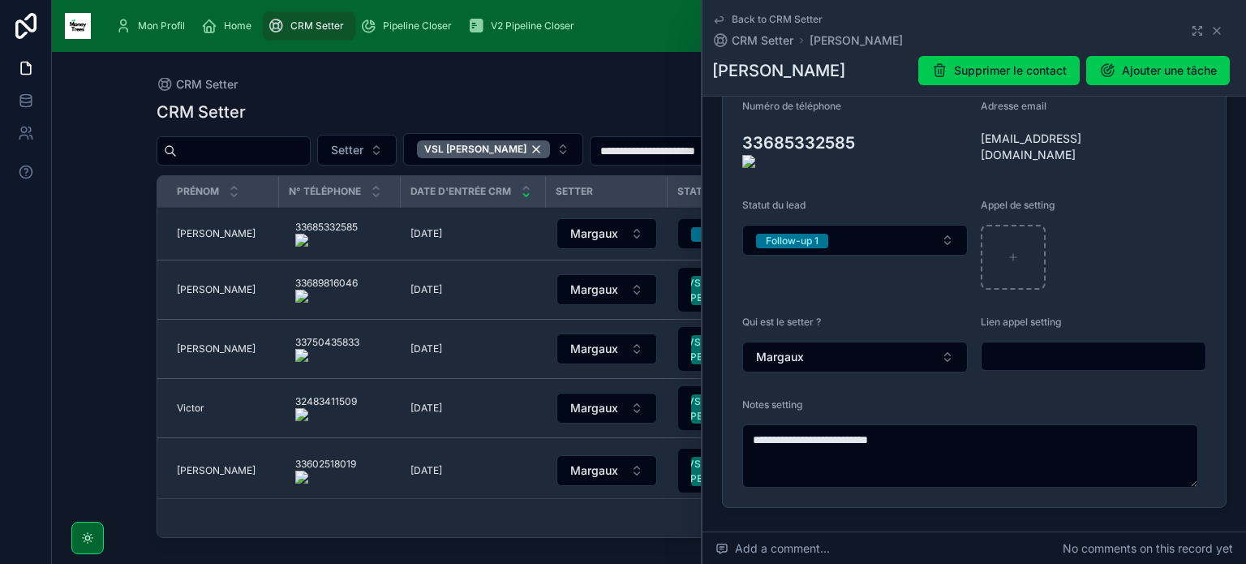
click at [0, 0] on icon at bounding box center [0, 0] width 0 height 0
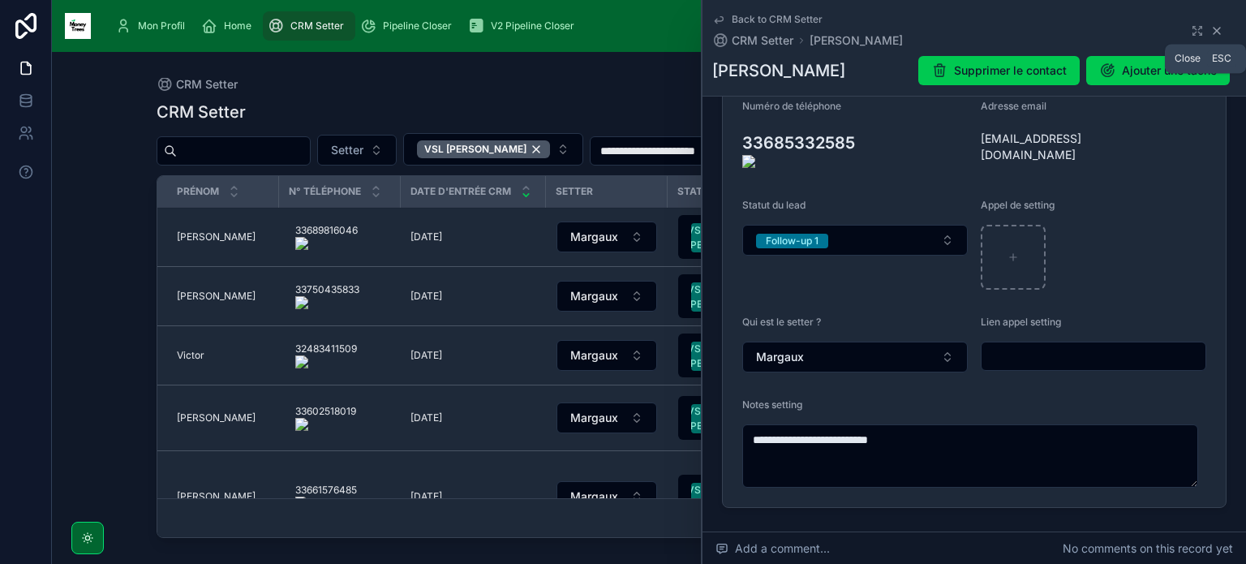
click at [1210, 30] on icon at bounding box center [1216, 30] width 13 height 13
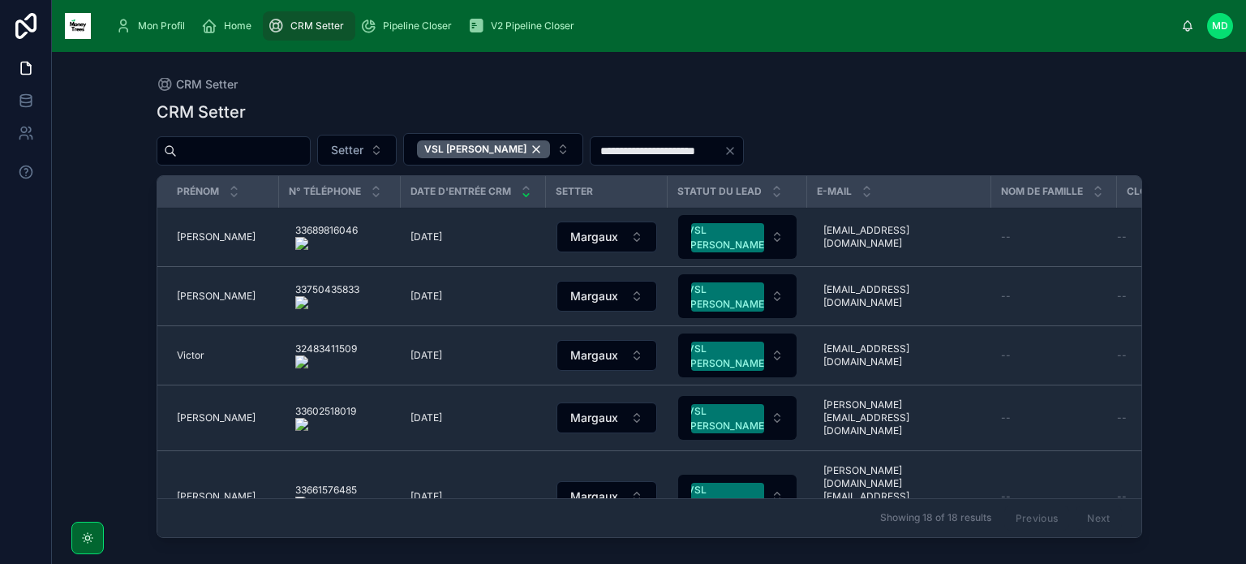
click at [186, 229] on td "[PERSON_NAME] [PERSON_NAME]" at bounding box center [218, 237] width 122 height 59
click at [188, 236] on span "[PERSON_NAME]" at bounding box center [216, 236] width 79 height 13
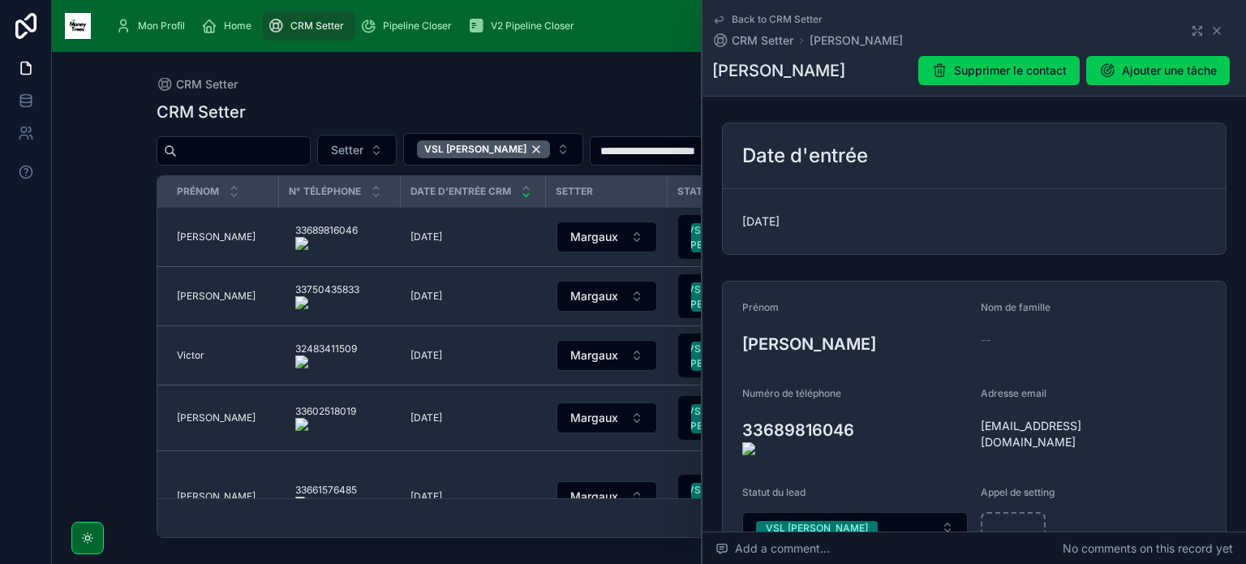
click at [861, 407] on onoff-telecom-ce-actions-button at bounding box center [861, 407] width 0 height 0
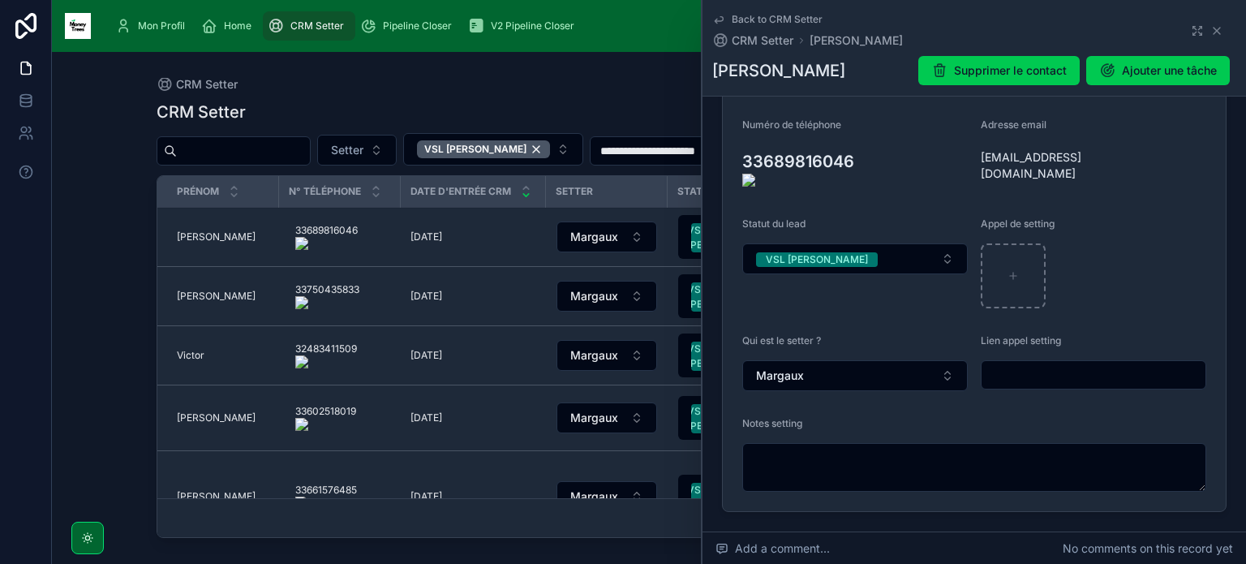
scroll to position [273, 0]
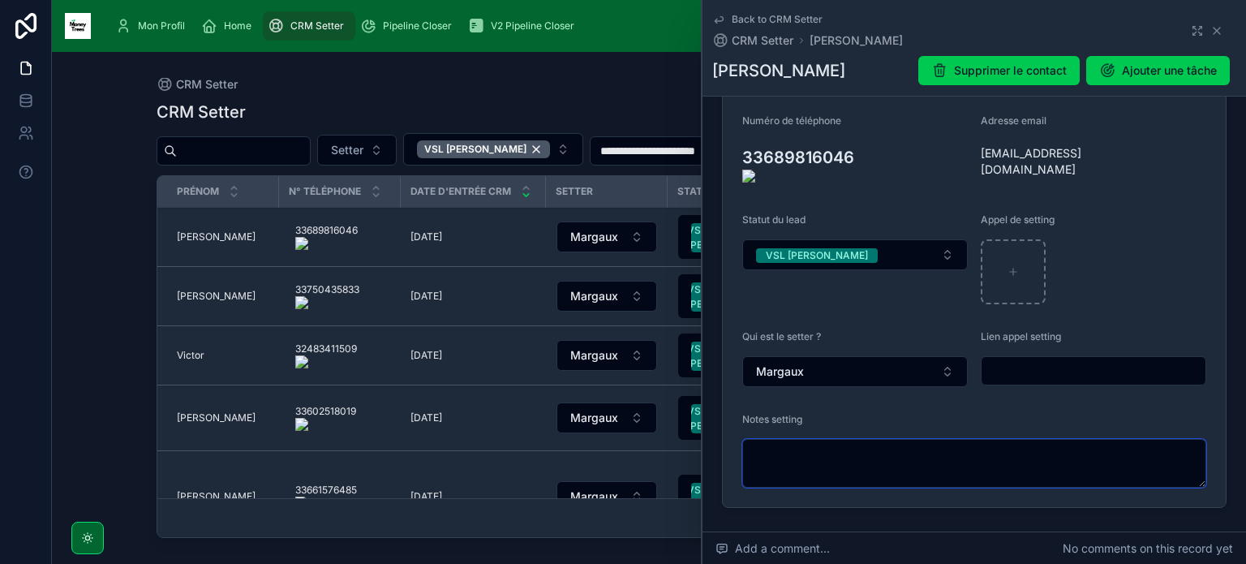
click at [882, 466] on textarea at bounding box center [974, 463] width 464 height 49
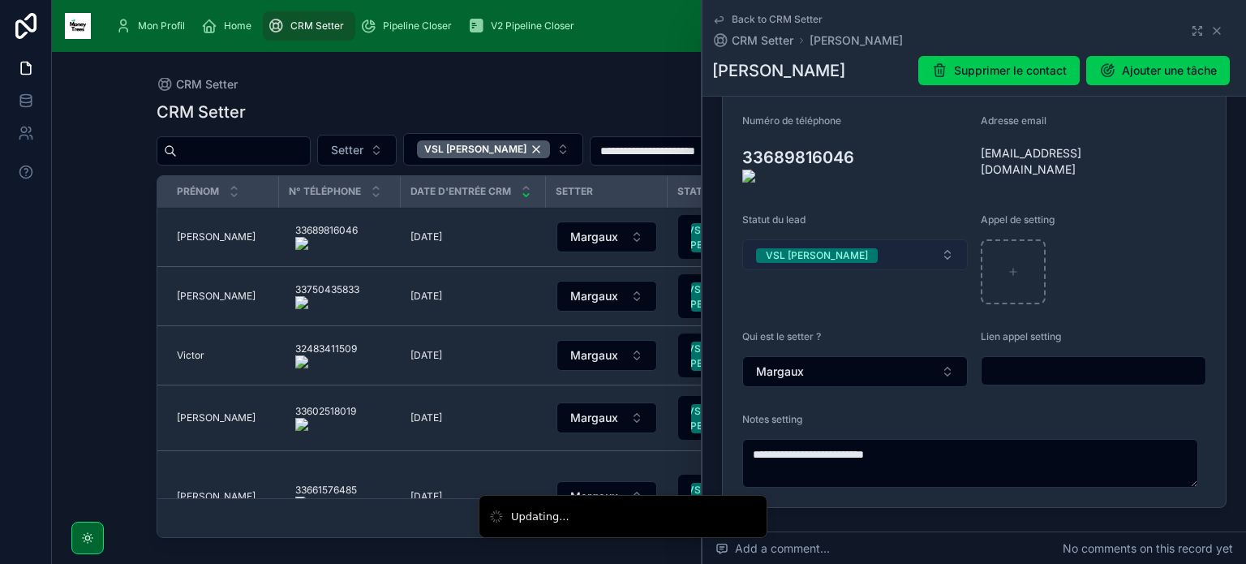
click at [860, 251] on button "VSL [PERSON_NAME]" at bounding box center [854, 254] width 225 height 31
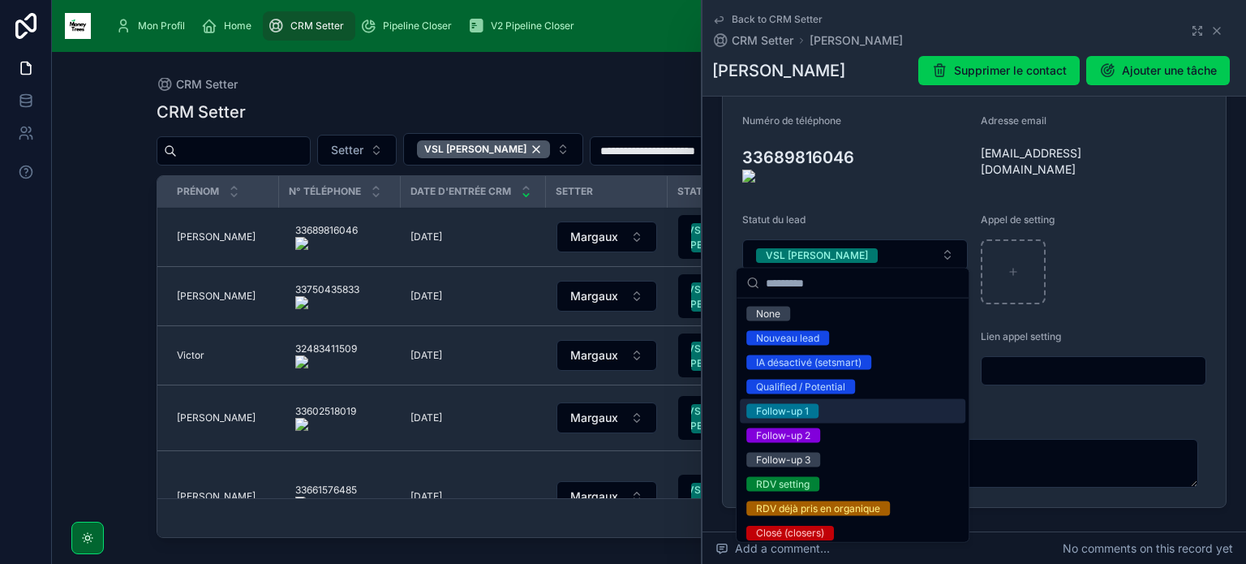
click at [814, 417] on span "Follow-up 1" at bounding box center [782, 411] width 72 height 15
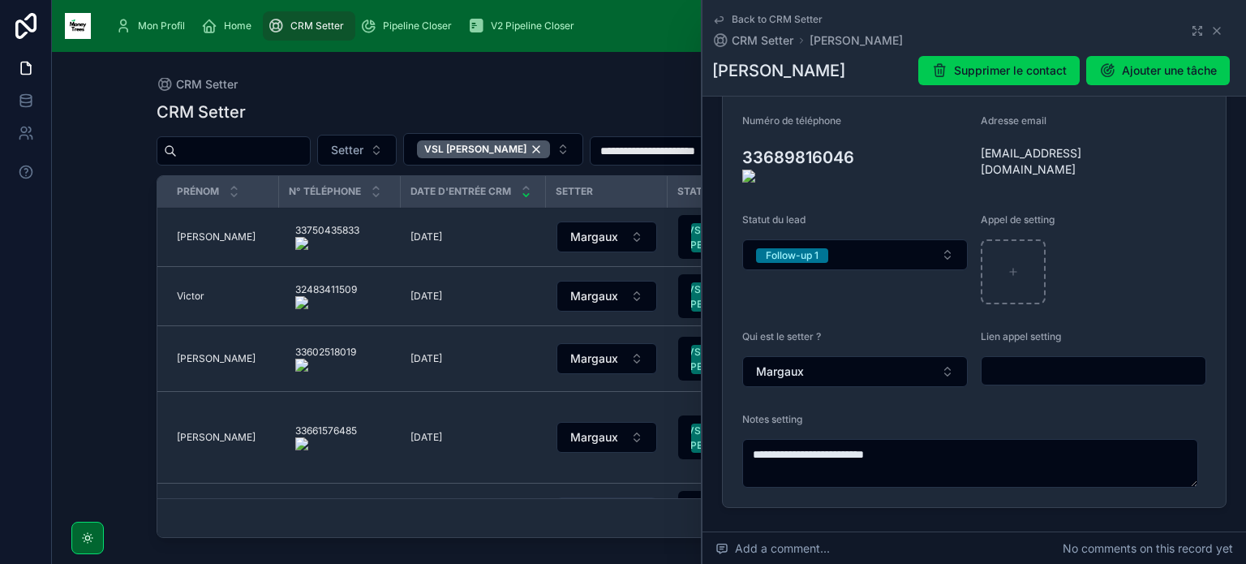
click at [0, 0] on icon at bounding box center [0, 0] width 0 height 0
type textarea "**********"
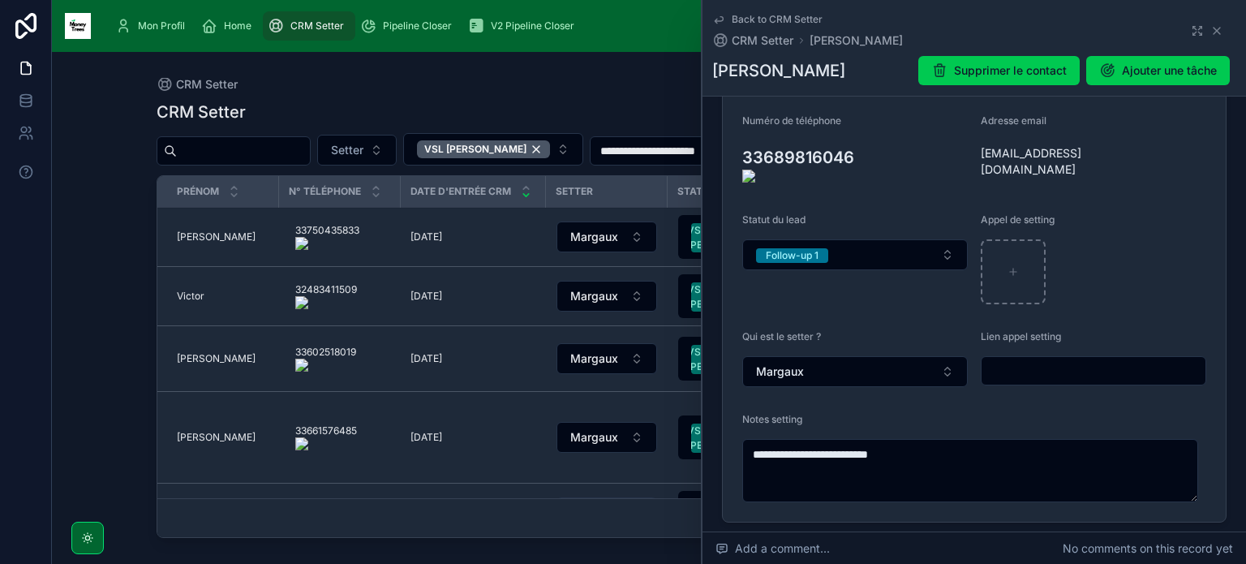
click at [365, 214] on onoff-telecom-ce-actions-button at bounding box center [365, 214] width 0 height 0
click at [861, 135] on onoff-telecom-ce-actions-button at bounding box center [861, 135] width 0 height 0
click at [188, 238] on span "[PERSON_NAME]" at bounding box center [216, 236] width 79 height 13
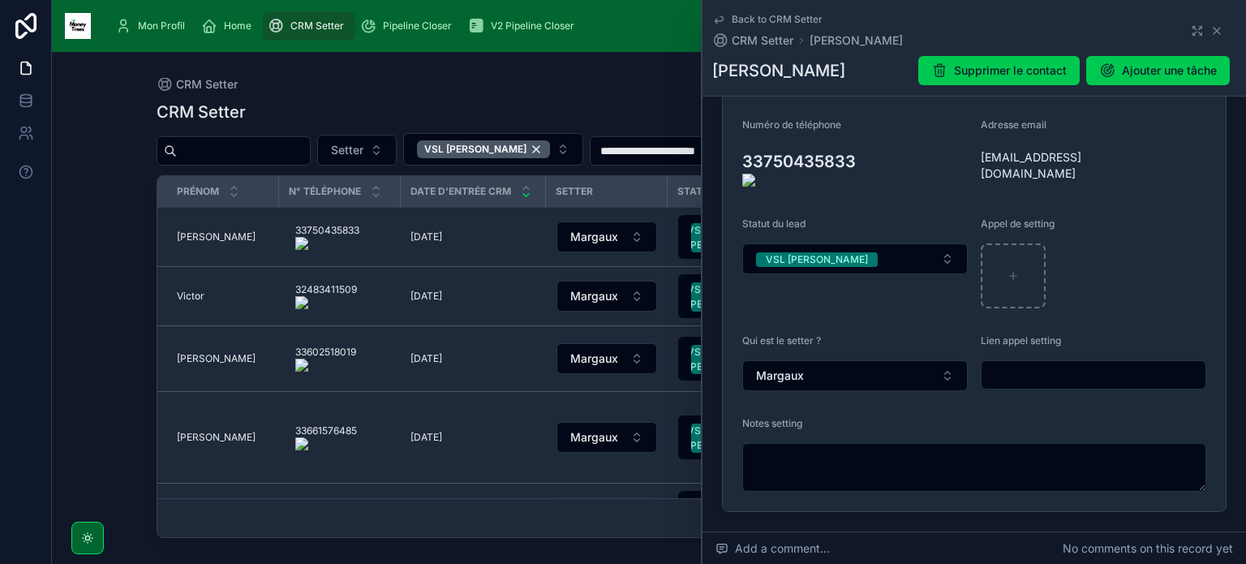
scroll to position [281, 0]
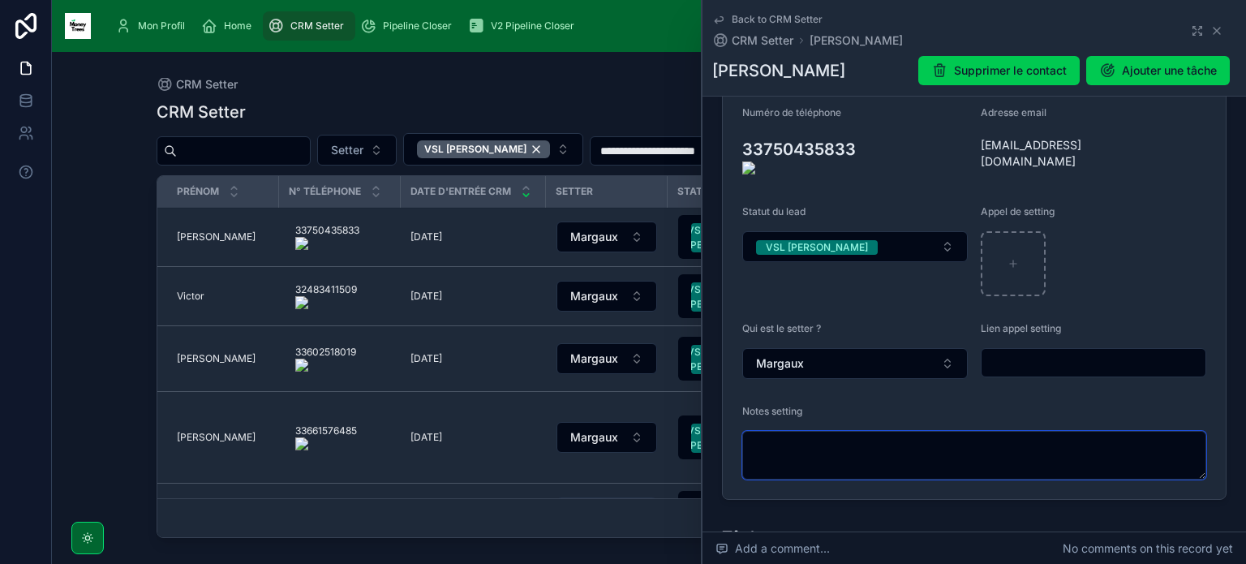
click at [822, 444] on textarea at bounding box center [974, 455] width 464 height 49
type textarea "**********"
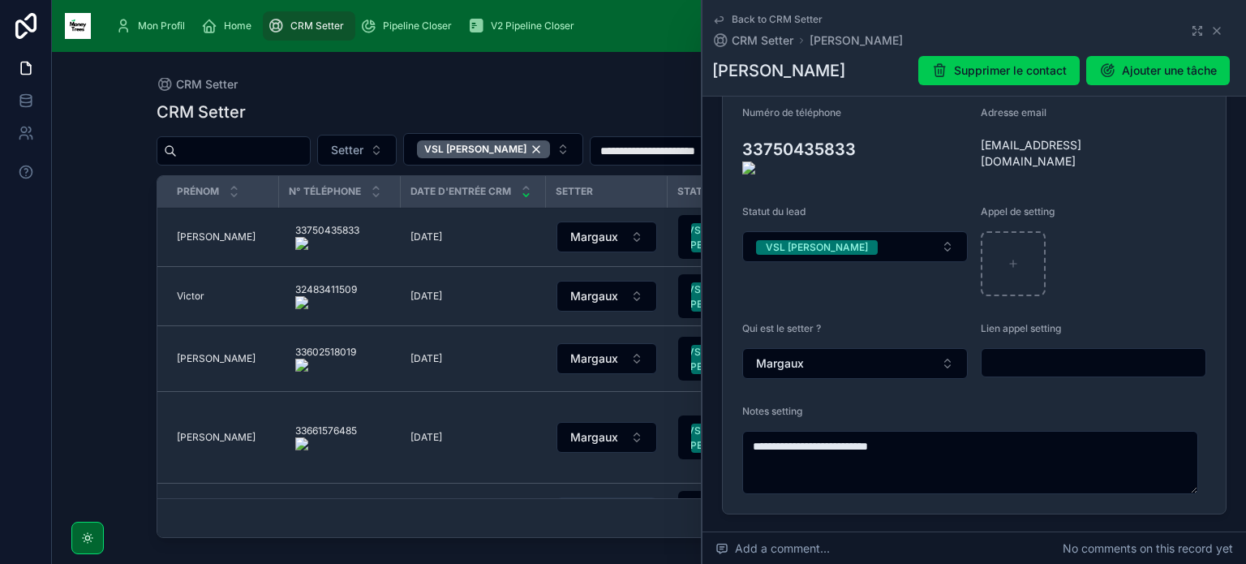
click at [863, 126] on onoff-telecom-ce-actions-button at bounding box center [863, 126] width 0 height 0
click at [0, 0] on icon at bounding box center [0, 0] width 0 height 0
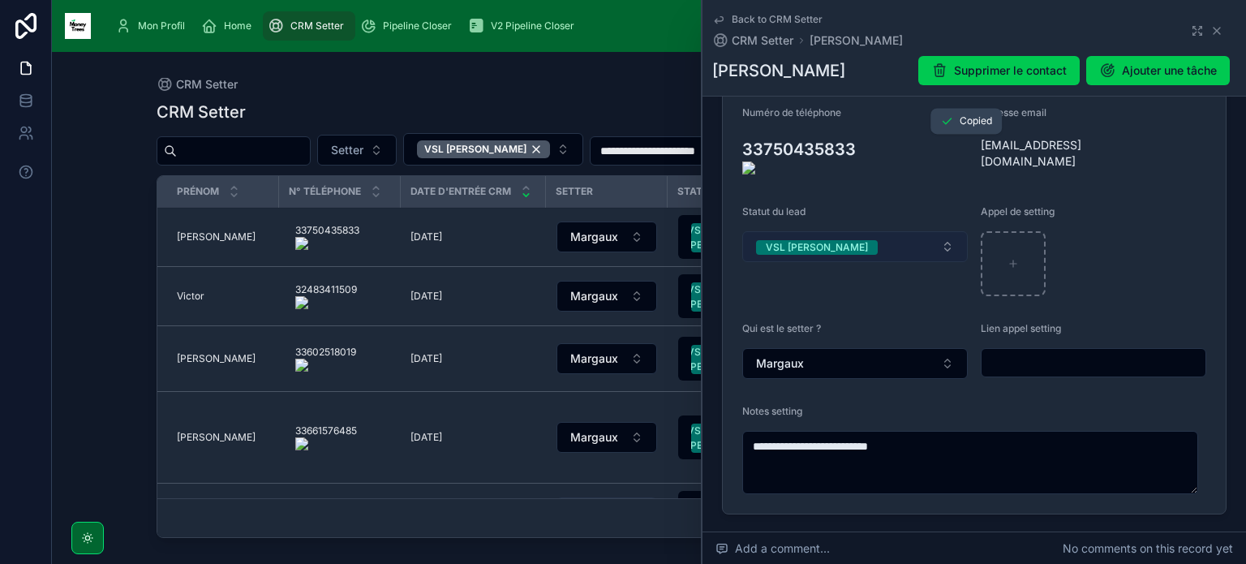
click at [909, 231] on button "VSL [PERSON_NAME]" at bounding box center [854, 246] width 225 height 31
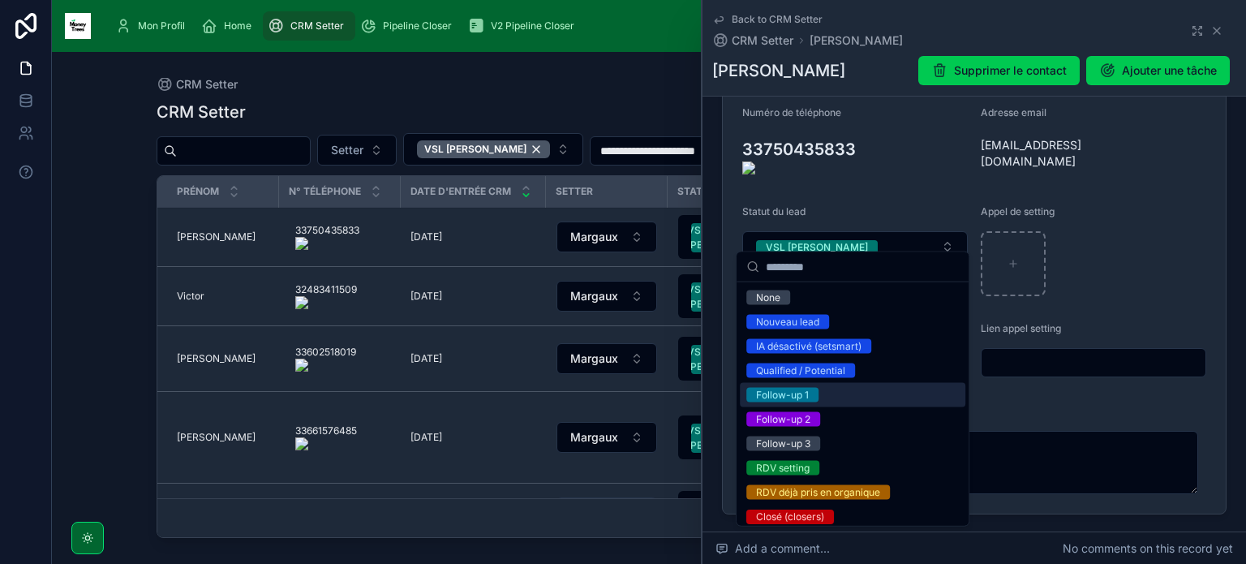
click at [801, 392] on div "Follow-up 1" at bounding box center [782, 395] width 53 height 15
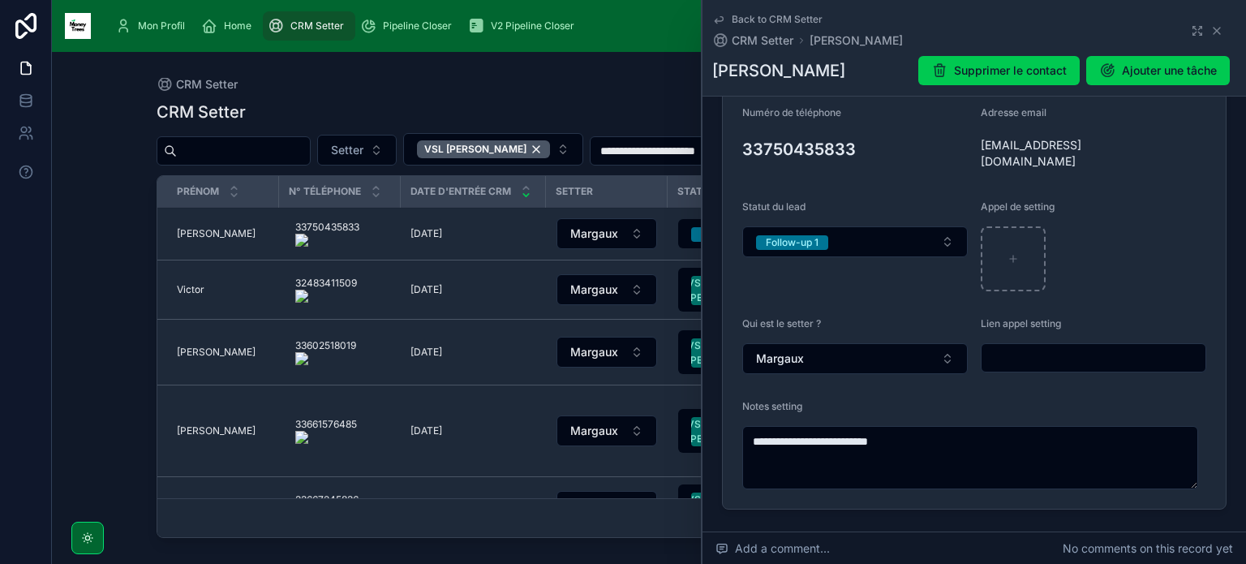
click at [197, 292] on span "Victor" at bounding box center [191, 289] width 28 height 13
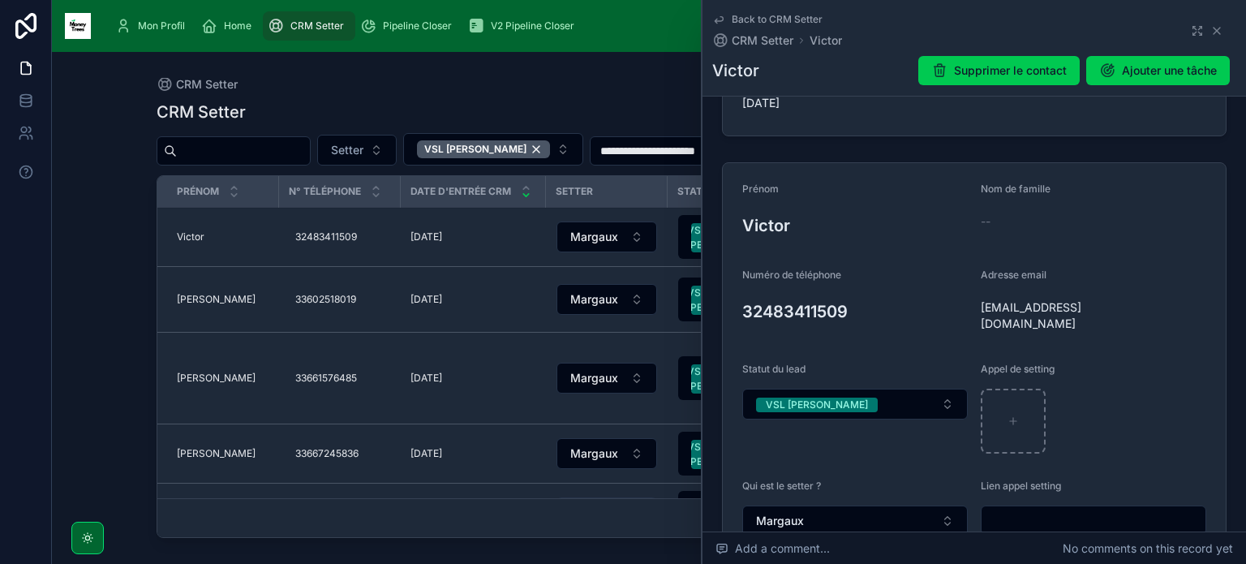
scroll to position [119, 0]
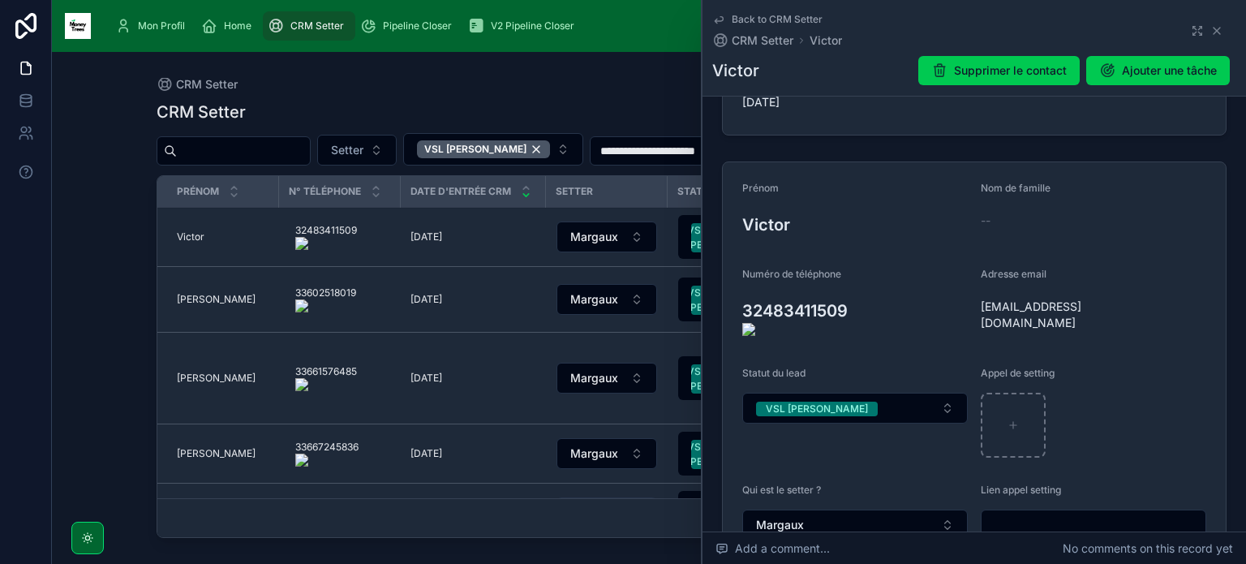
click at [857, 287] on onoff-telecom-ce-actions-button at bounding box center [857, 287] width 0 height 0
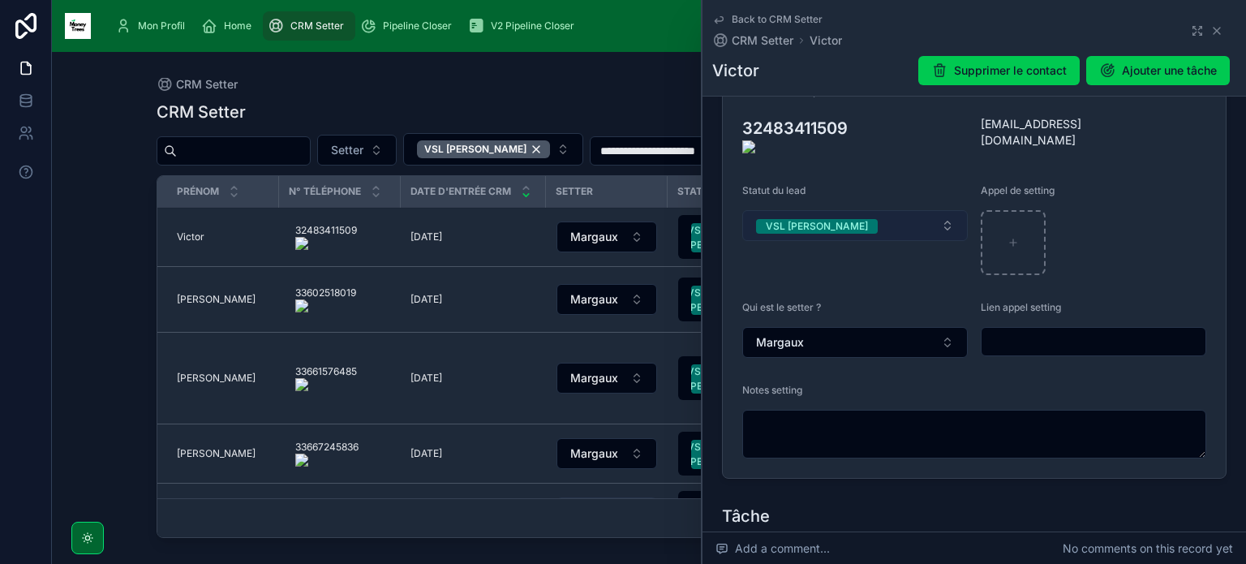
scroll to position [304, 0]
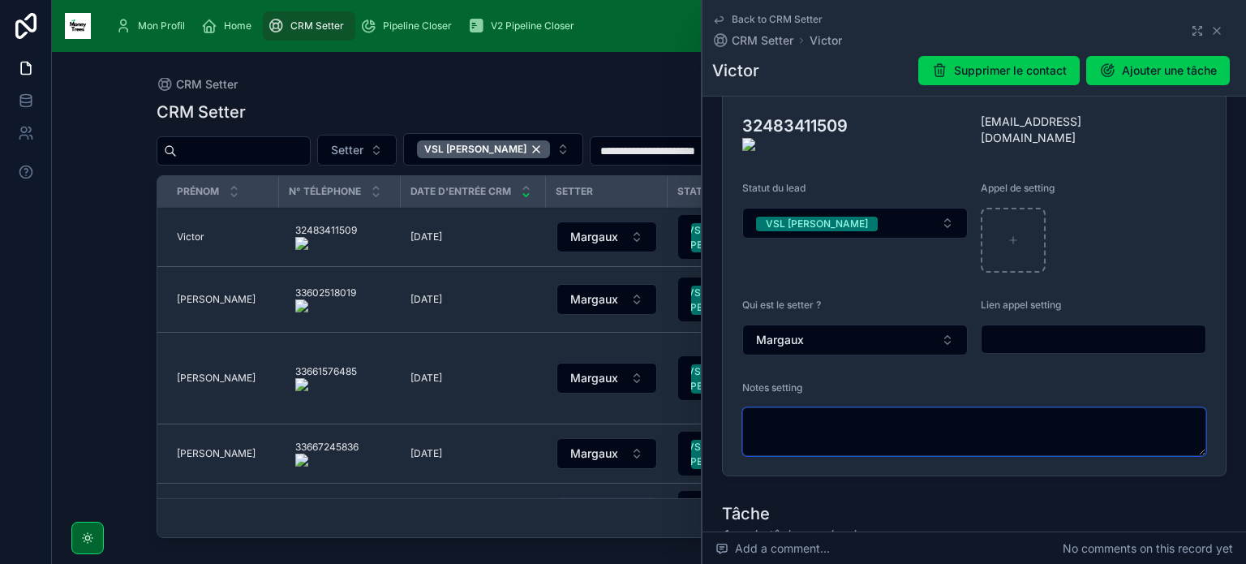
click at [860, 408] on textarea at bounding box center [974, 431] width 464 height 49
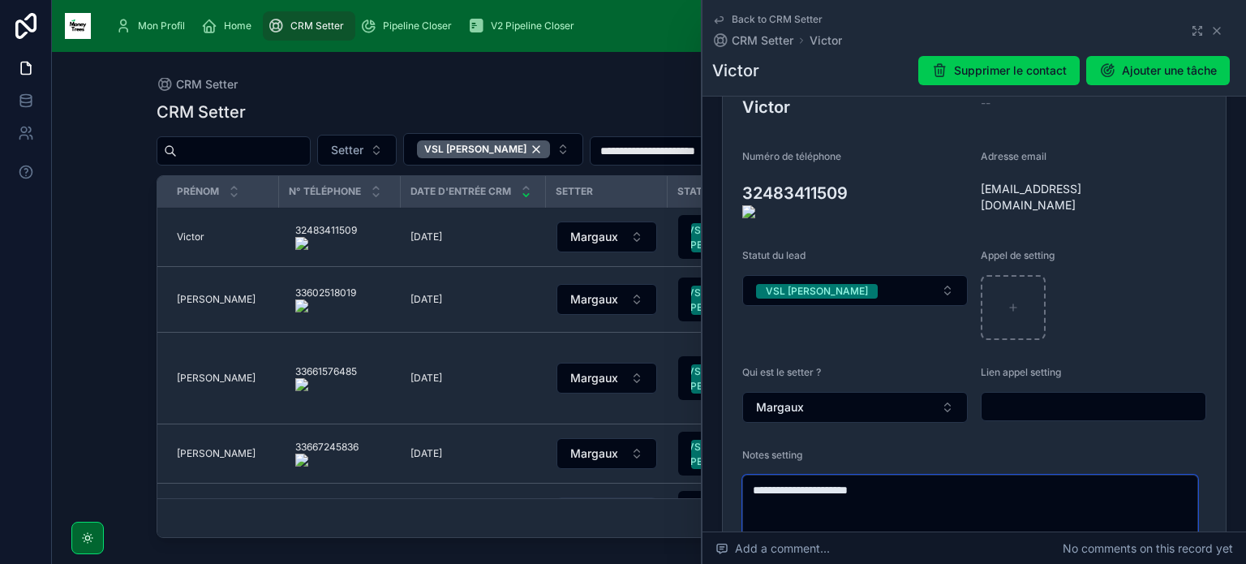
scroll to position [236, 0]
click at [857, 170] on onoff-telecom-ce-actions-button at bounding box center [857, 170] width 0 height 0
click at [907, 479] on textarea "**********" at bounding box center [970, 506] width 456 height 63
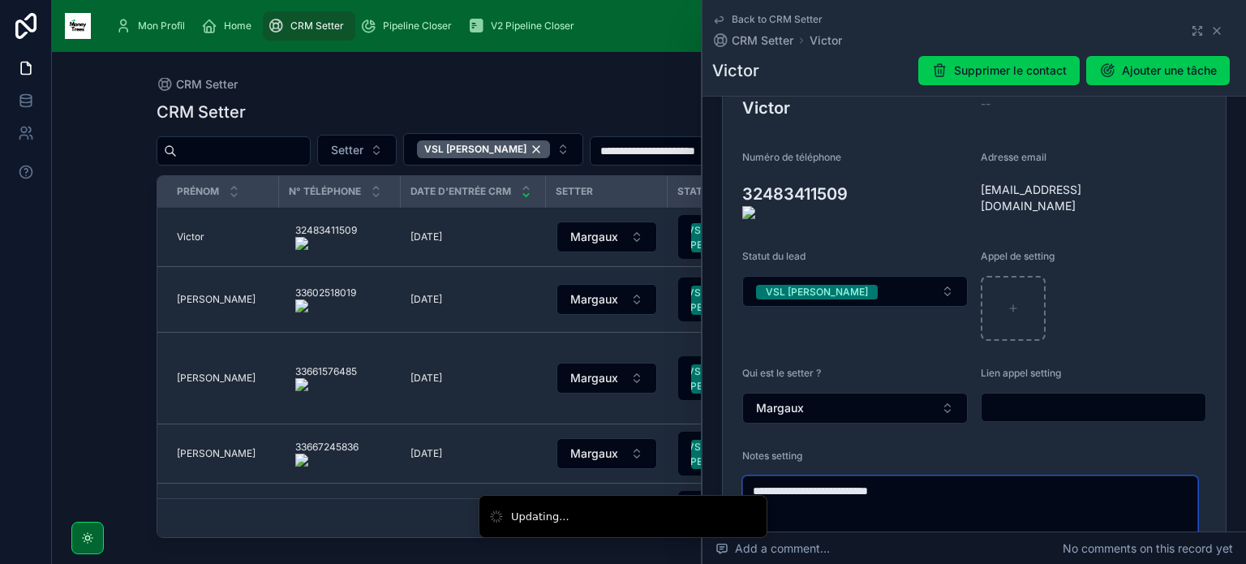
type textarea "**********"
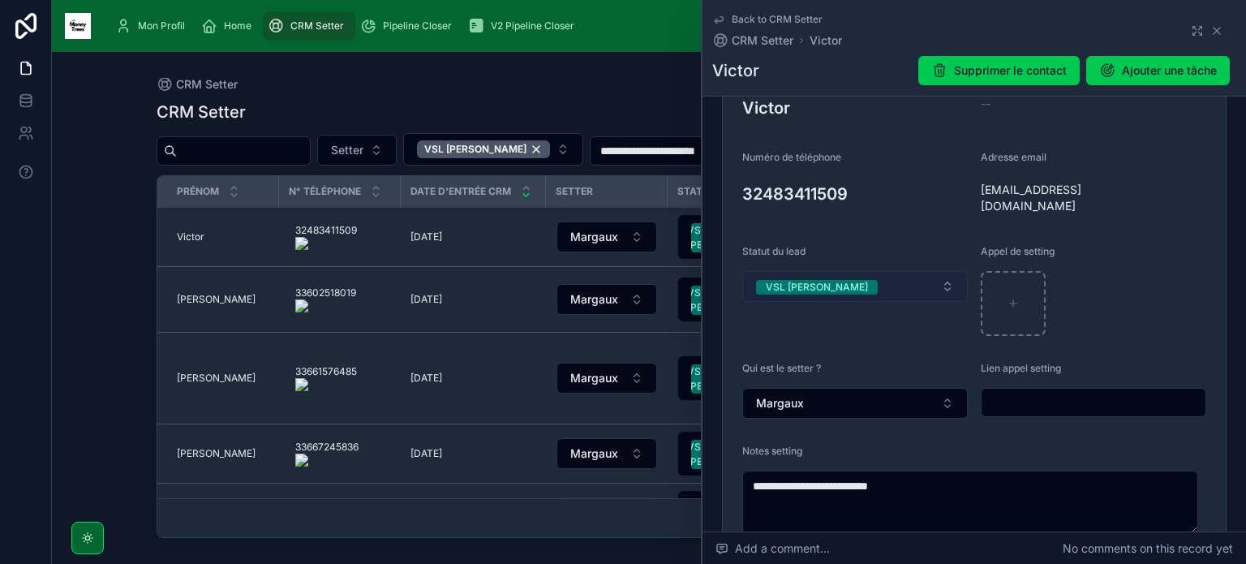
click at [912, 271] on button "VSL [PERSON_NAME]" at bounding box center [854, 286] width 225 height 31
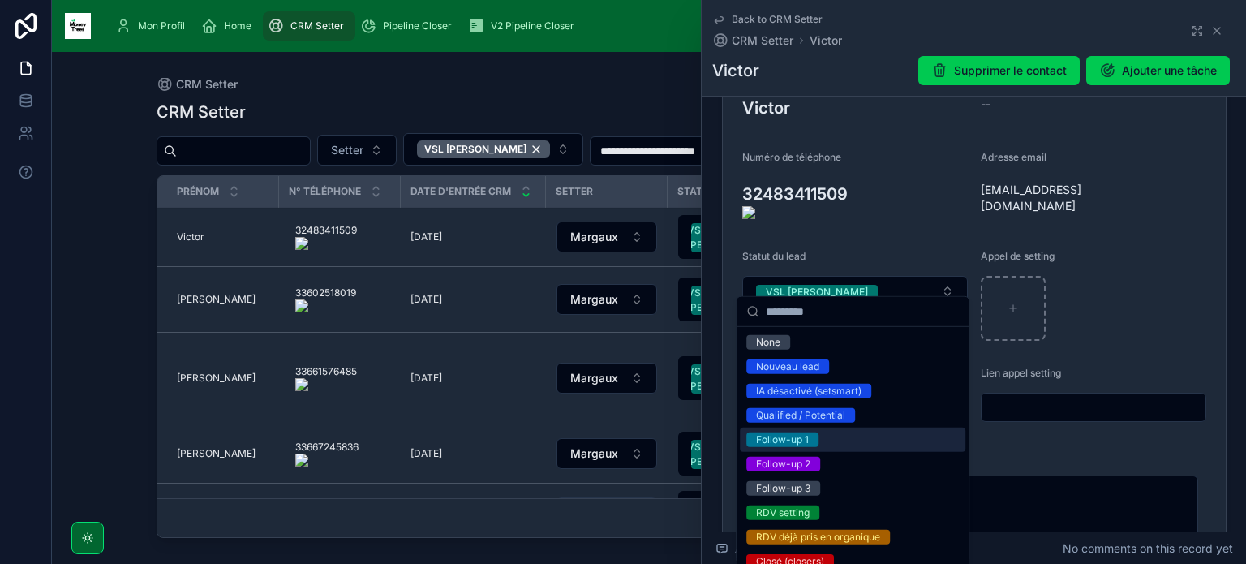
click at [802, 437] on div "Follow-up 1" at bounding box center [782, 439] width 53 height 15
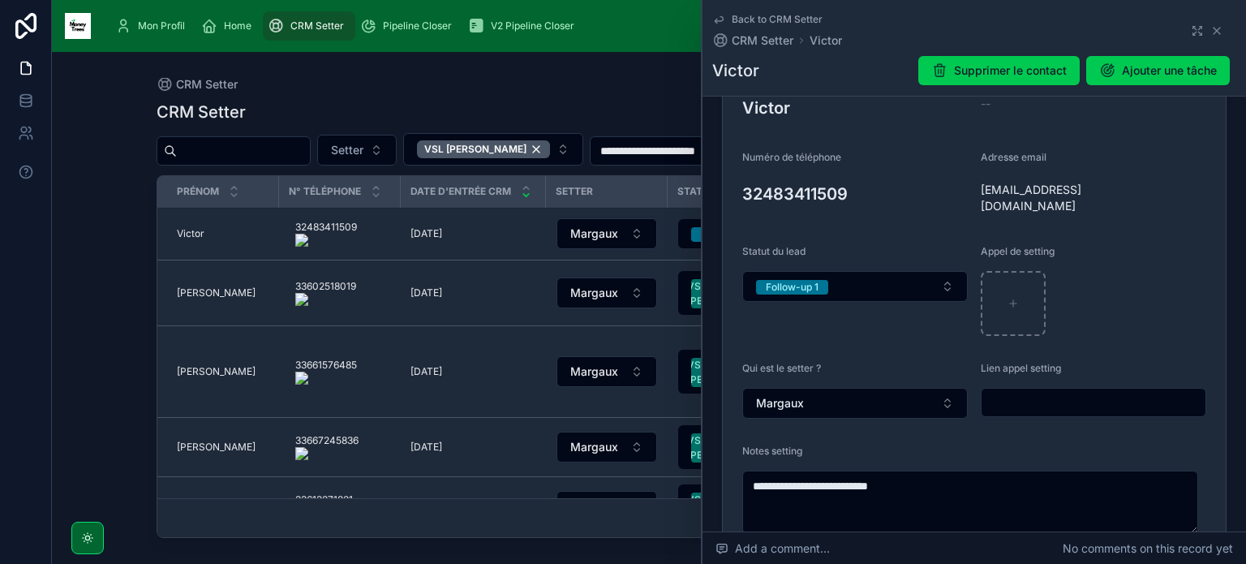
click at [972, 187] on form "**********" at bounding box center [974, 299] width 503 height 508
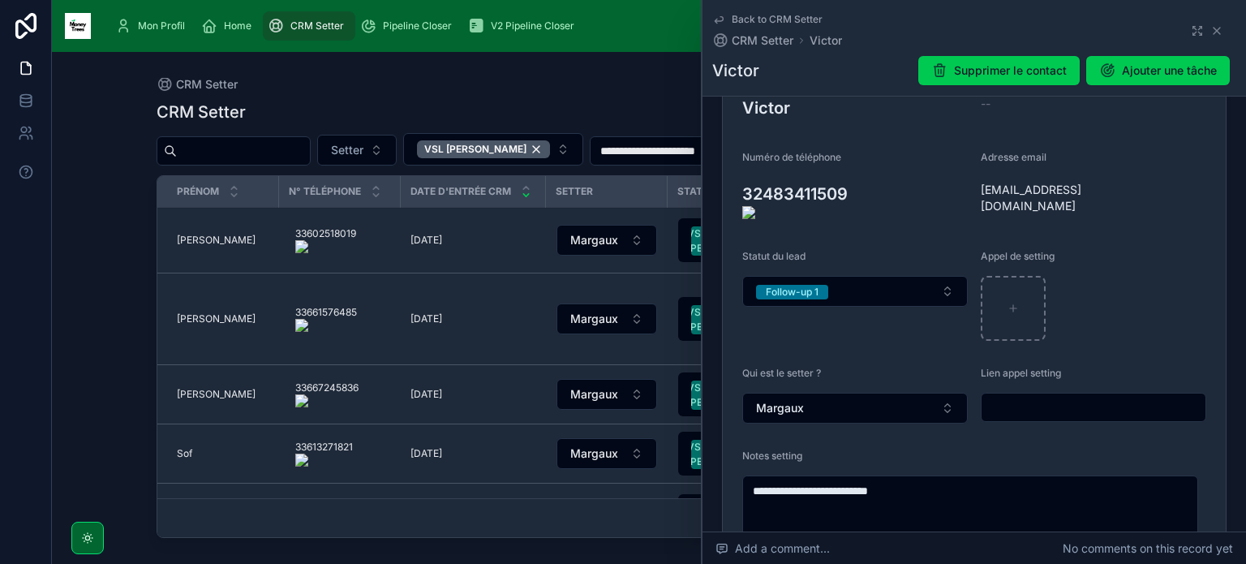
click at [0, 0] on icon at bounding box center [0, 0] width 0 height 0
click at [182, 234] on span "[PERSON_NAME]" at bounding box center [216, 240] width 79 height 13
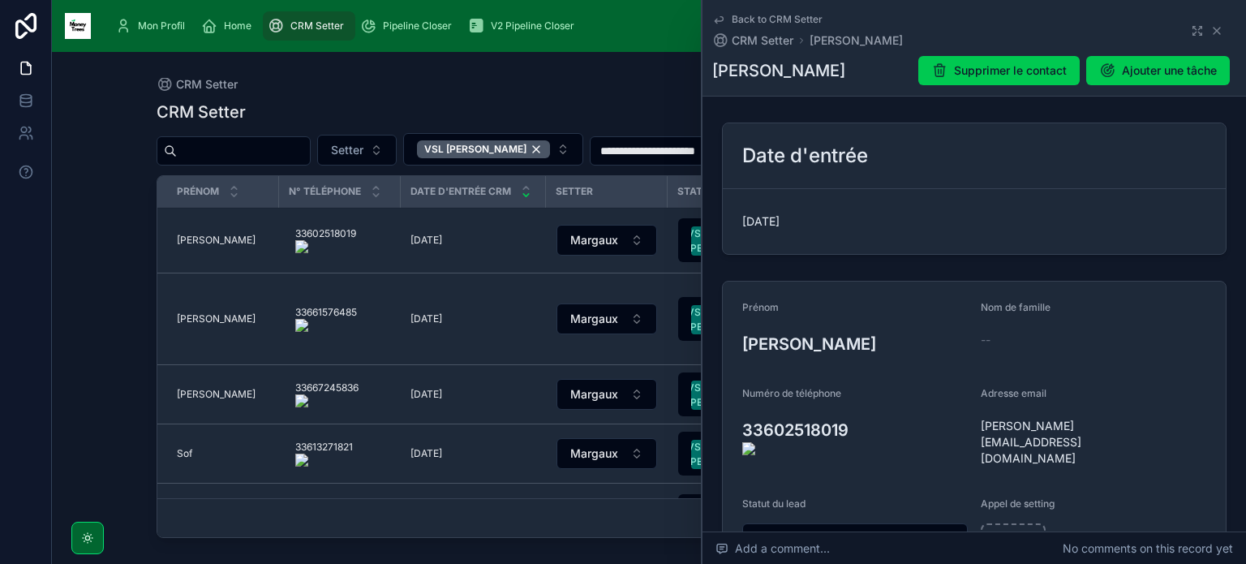
click at [858, 407] on onoff-telecom-ce-actions-button at bounding box center [858, 407] width 0 height 0
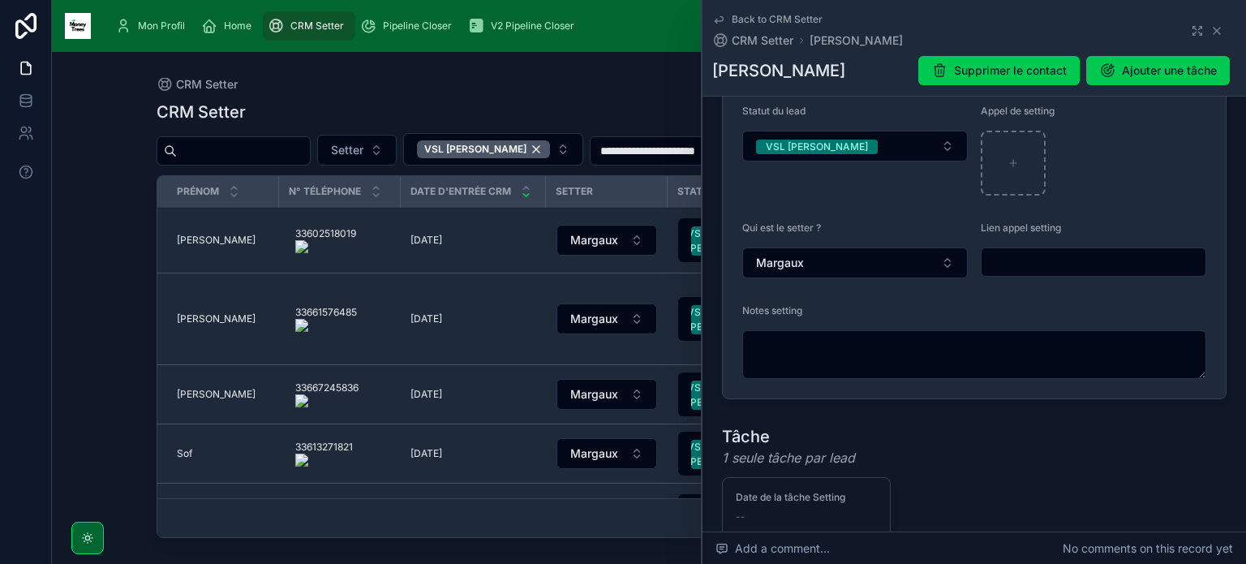
scroll to position [396, 0]
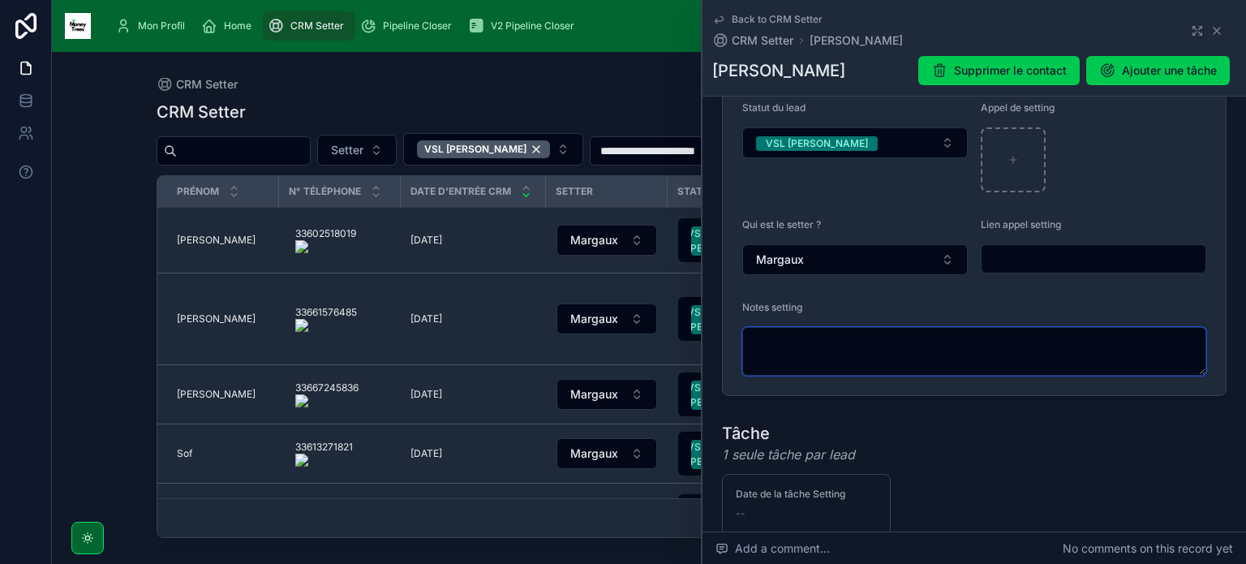
click at [861, 327] on textarea at bounding box center [974, 351] width 464 height 49
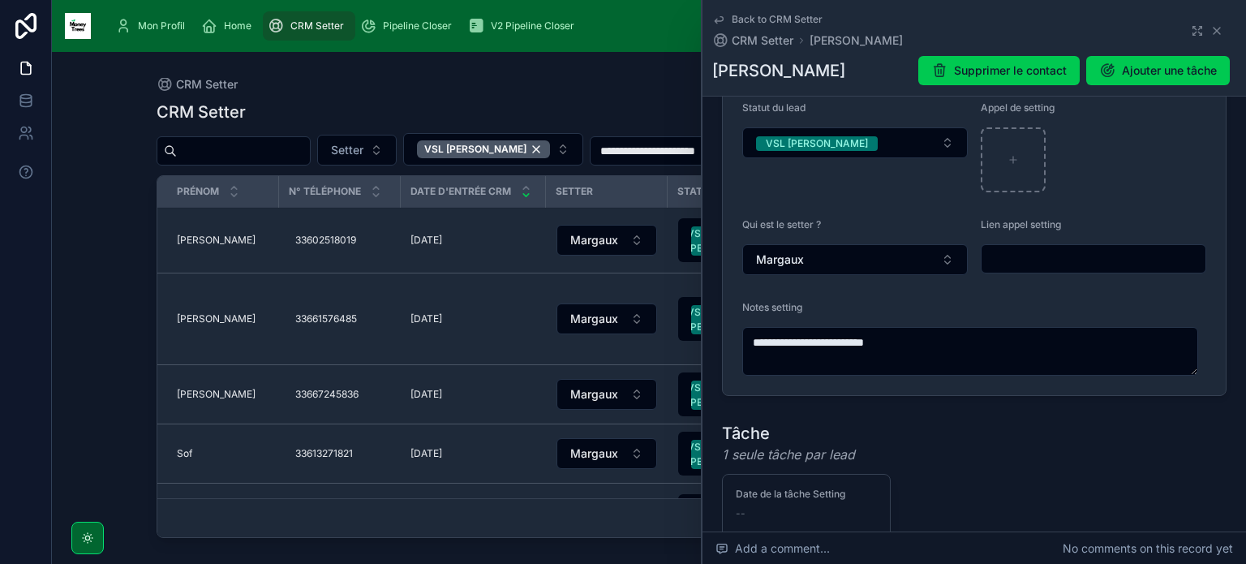
type textarea "**********"
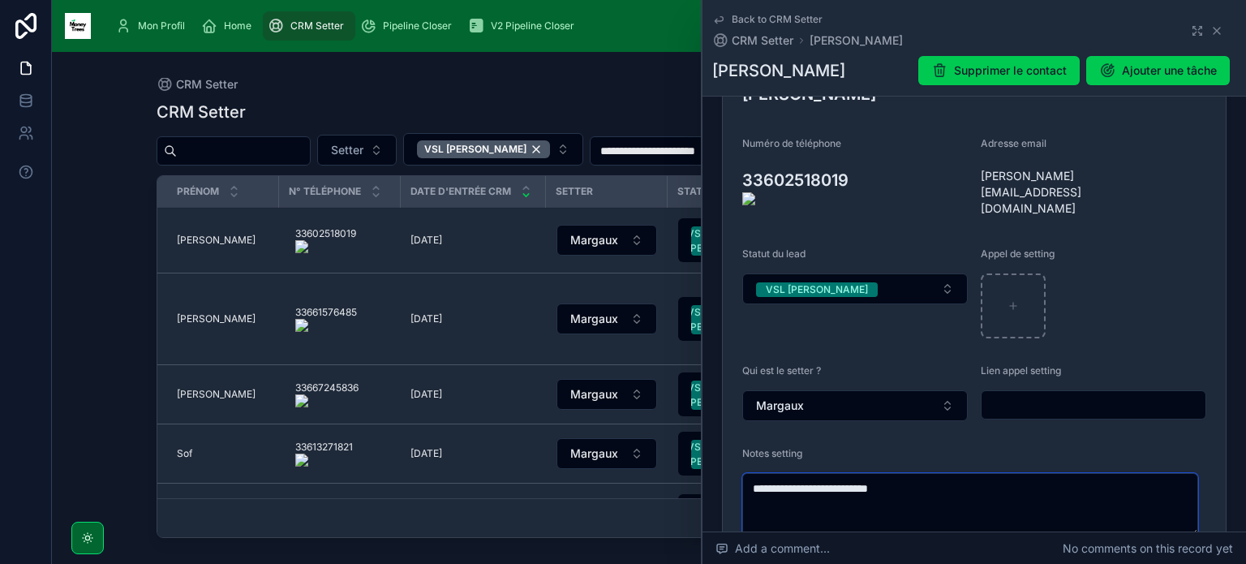
scroll to position [224, 0]
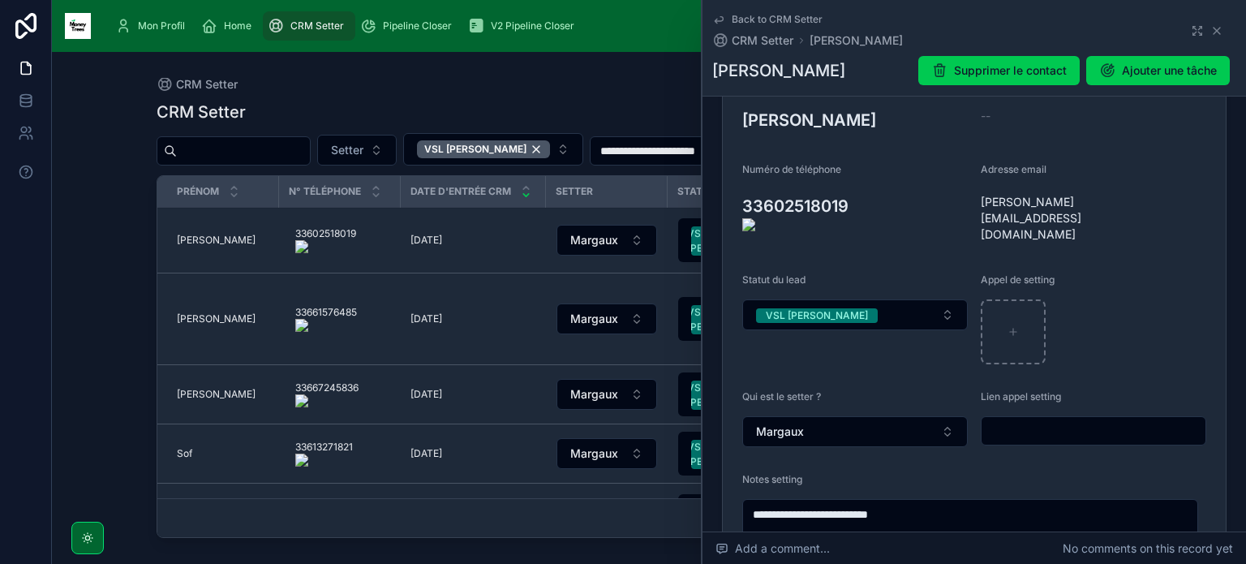
click at [858, 182] on onoff-telecom-ce-actions-button at bounding box center [858, 182] width 0 height 0
click at [886, 299] on button "VSL [PERSON_NAME]" at bounding box center [854, 314] width 225 height 31
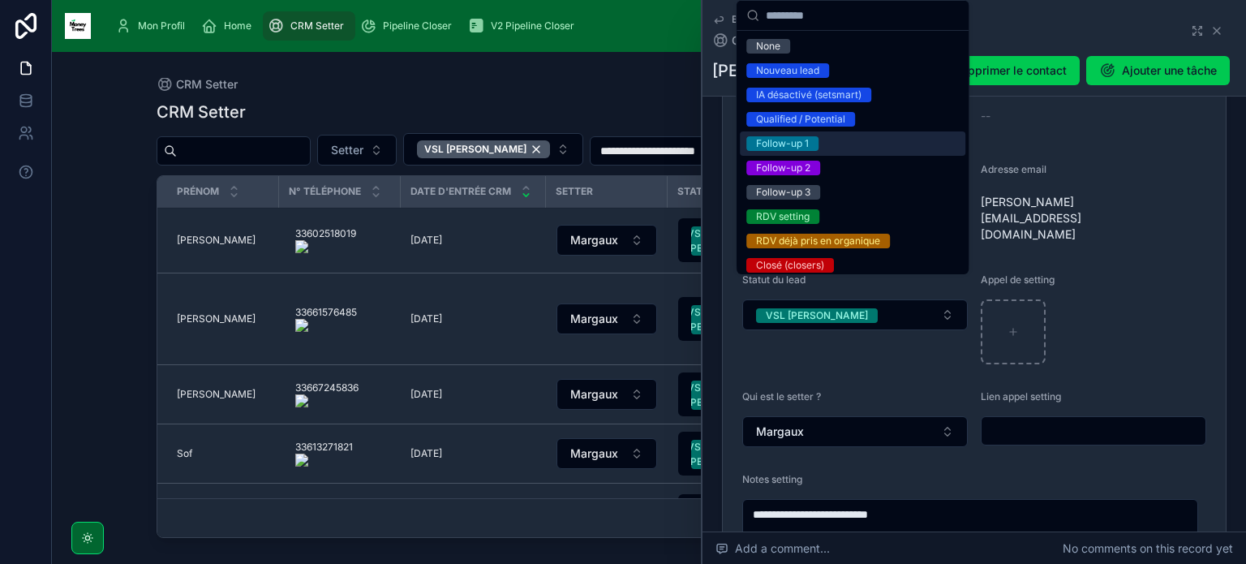
click at [861, 152] on div "Follow-up 1" at bounding box center [852, 143] width 225 height 24
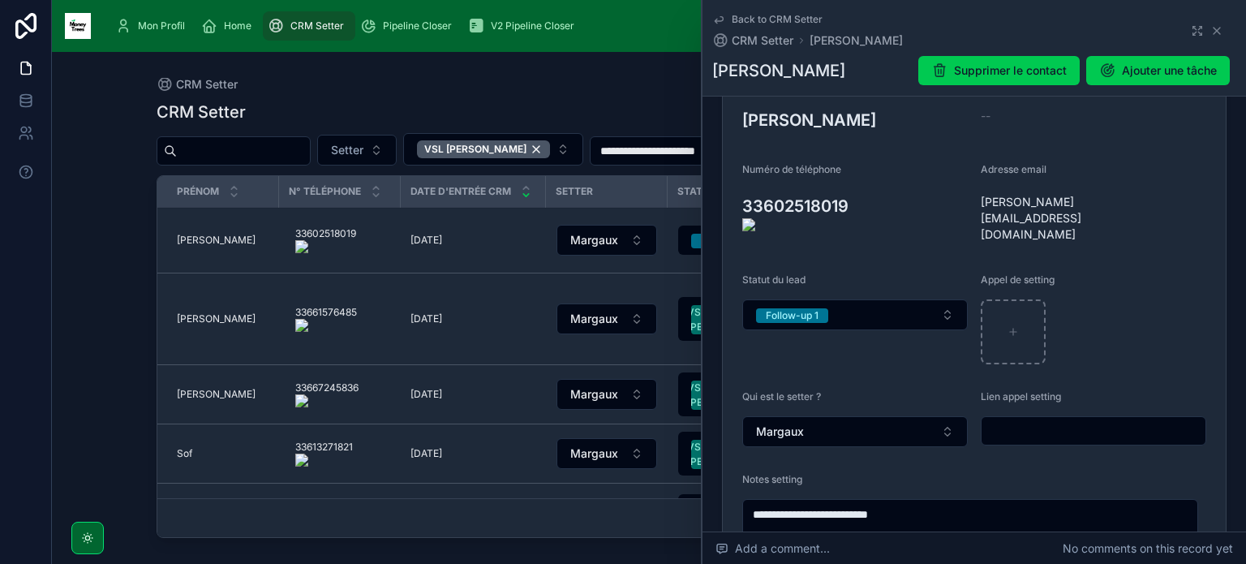
click at [363, 274] on onoff-telecom-ce-actions-button at bounding box center [363, 274] width 0 height 0
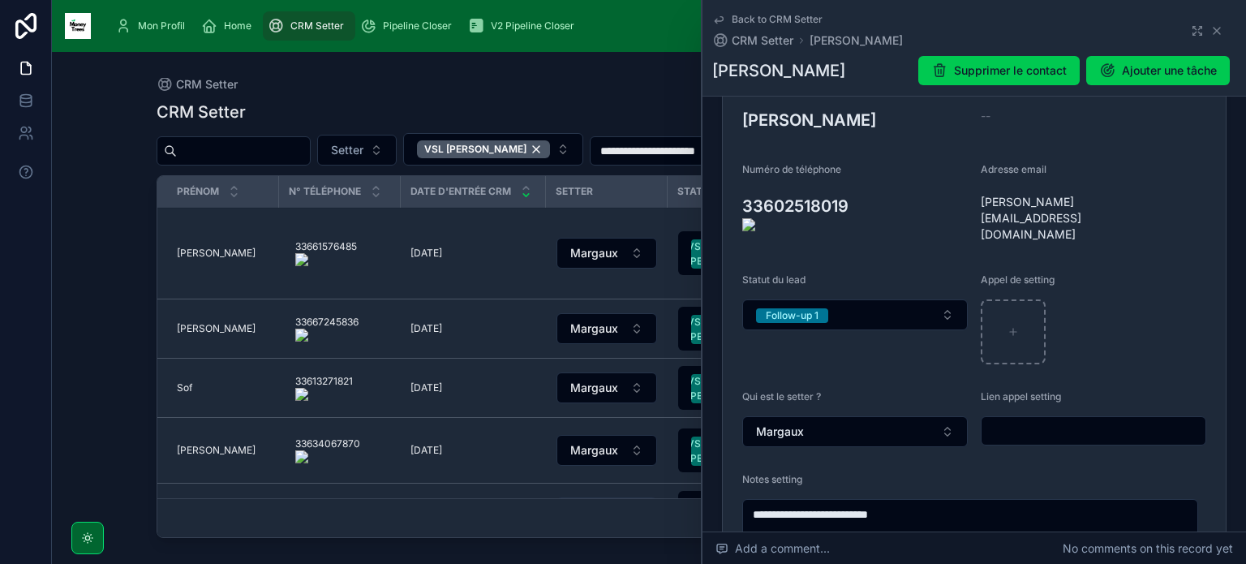
click at [972, 201] on form "**********" at bounding box center [974, 320] width 503 height 524
click at [0, 0] on icon at bounding box center [0, 0] width 0 height 0
click at [196, 247] on span "[PERSON_NAME]" at bounding box center [216, 253] width 79 height 13
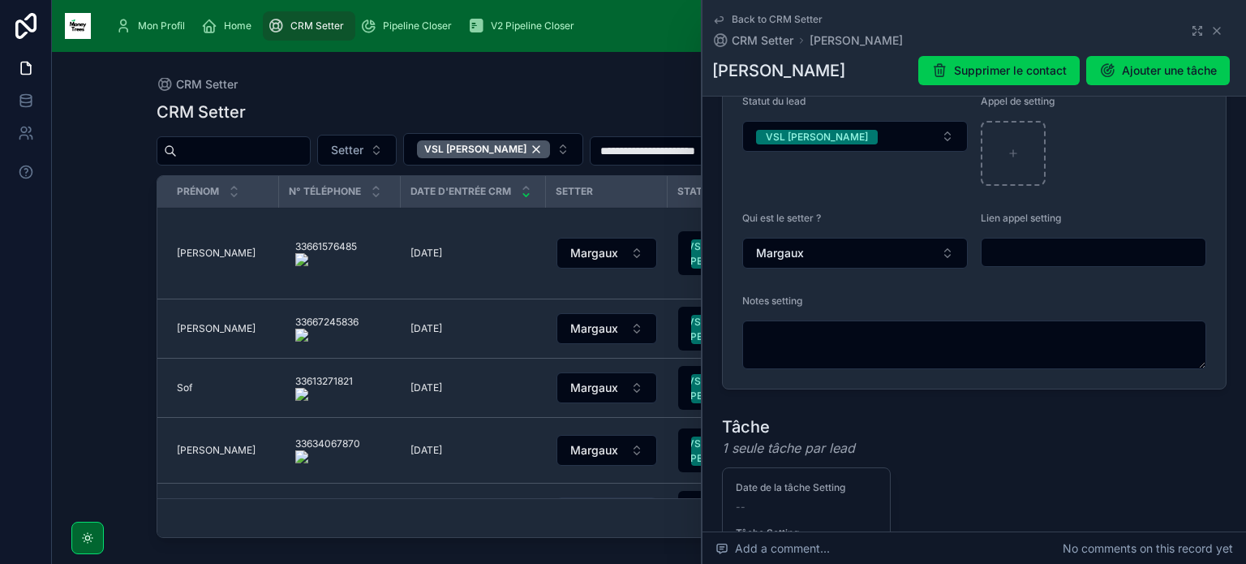
scroll to position [435, 0]
click at [892, 320] on textarea at bounding box center [974, 344] width 464 height 49
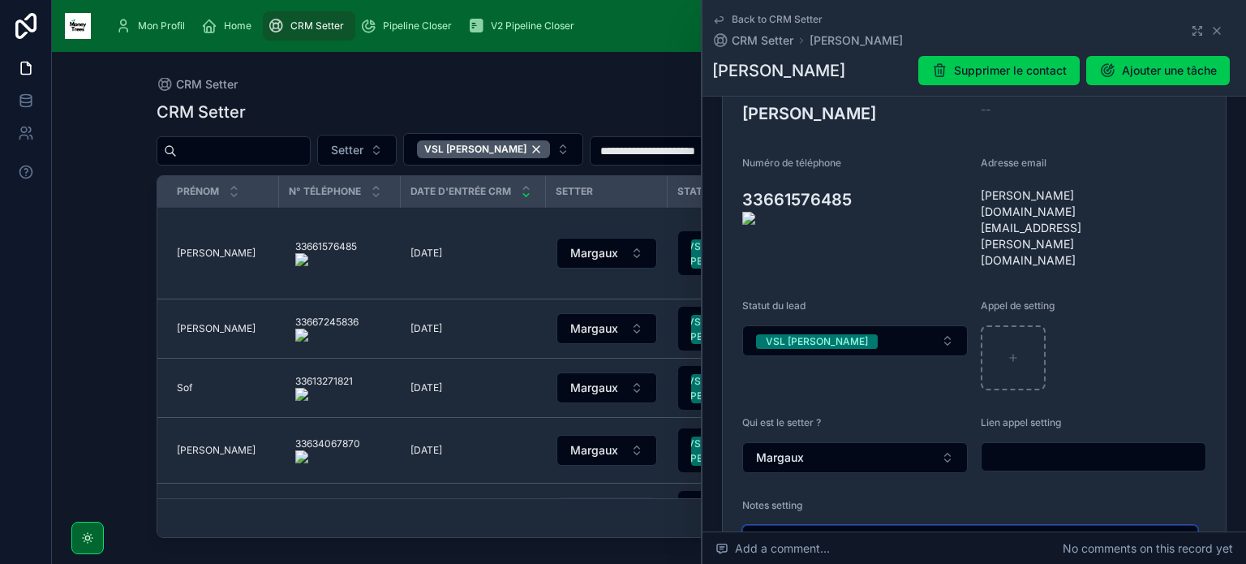
scroll to position [220, 0]
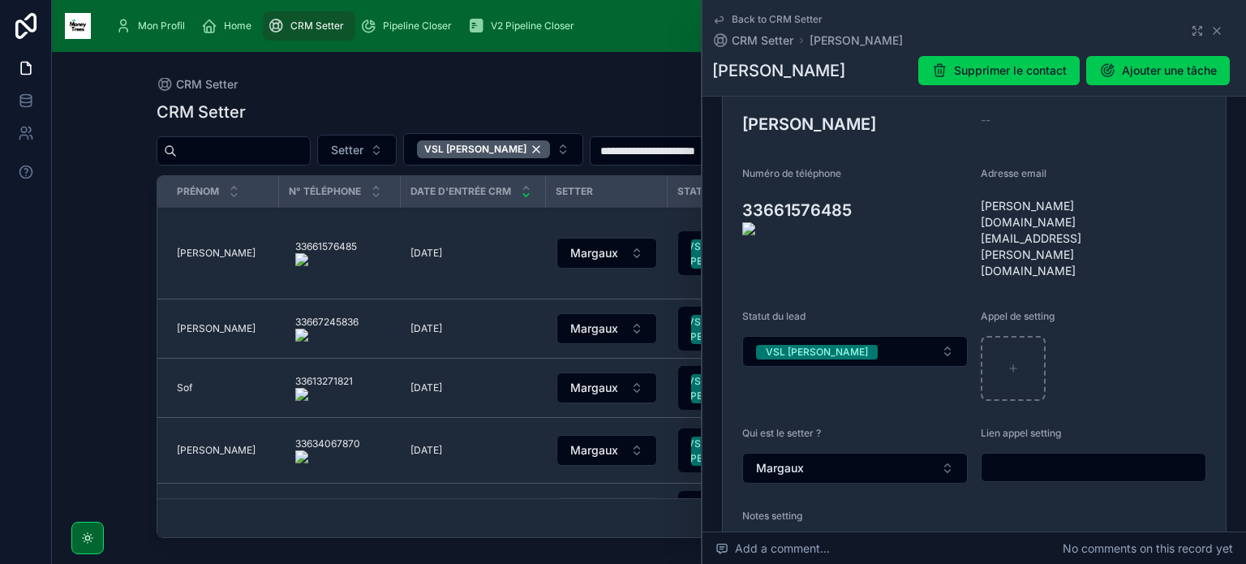
click at [892, 336] on button "VSL [PERSON_NAME]" at bounding box center [854, 351] width 225 height 31
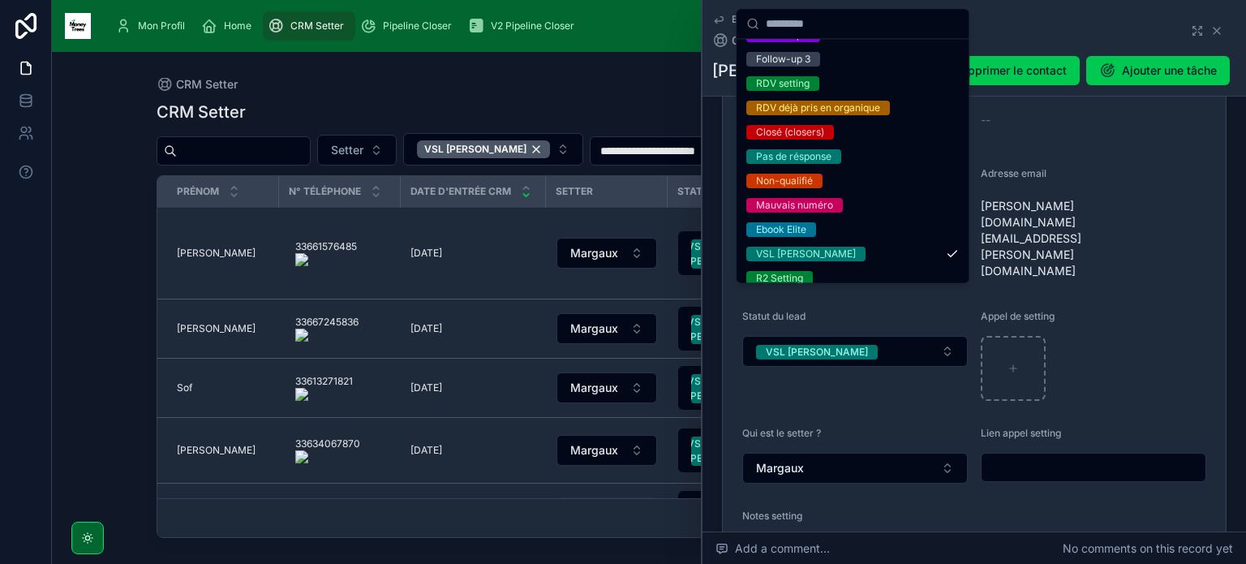
scroll to position [142, 0]
click at [861, 179] on div "Non-qualifié" at bounding box center [852, 180] width 225 height 24
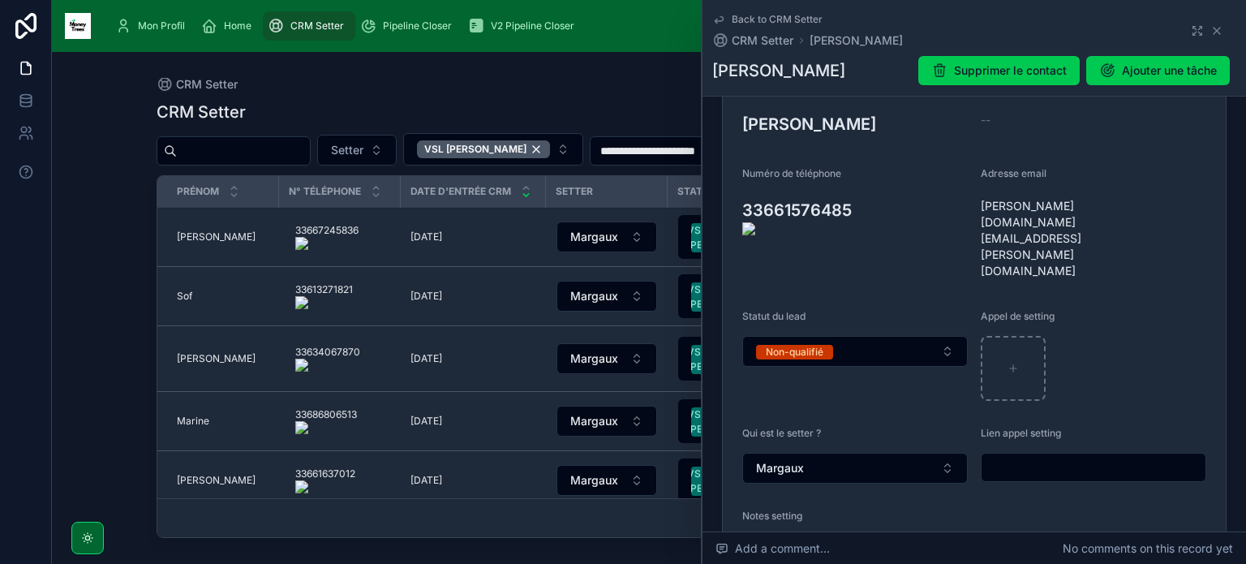
click at [943, 535] on textarea "**********" at bounding box center [970, 559] width 456 height 49
type textarea "**********"
click at [185, 237] on span "[PERSON_NAME]" at bounding box center [216, 236] width 79 height 13
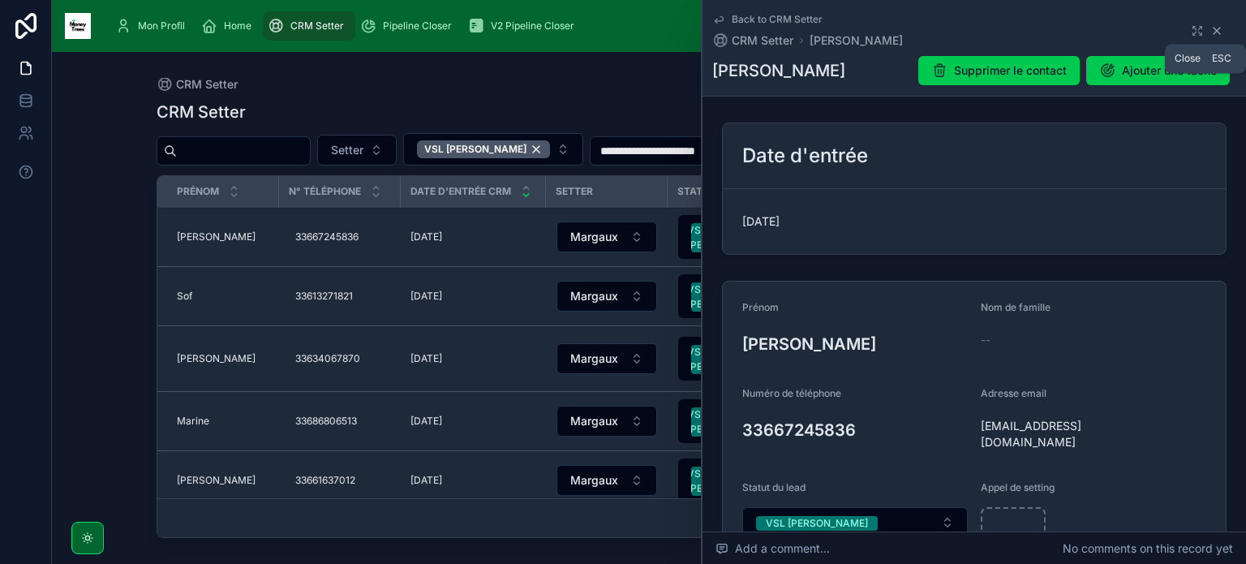
click at [1210, 32] on icon at bounding box center [1216, 30] width 13 height 13
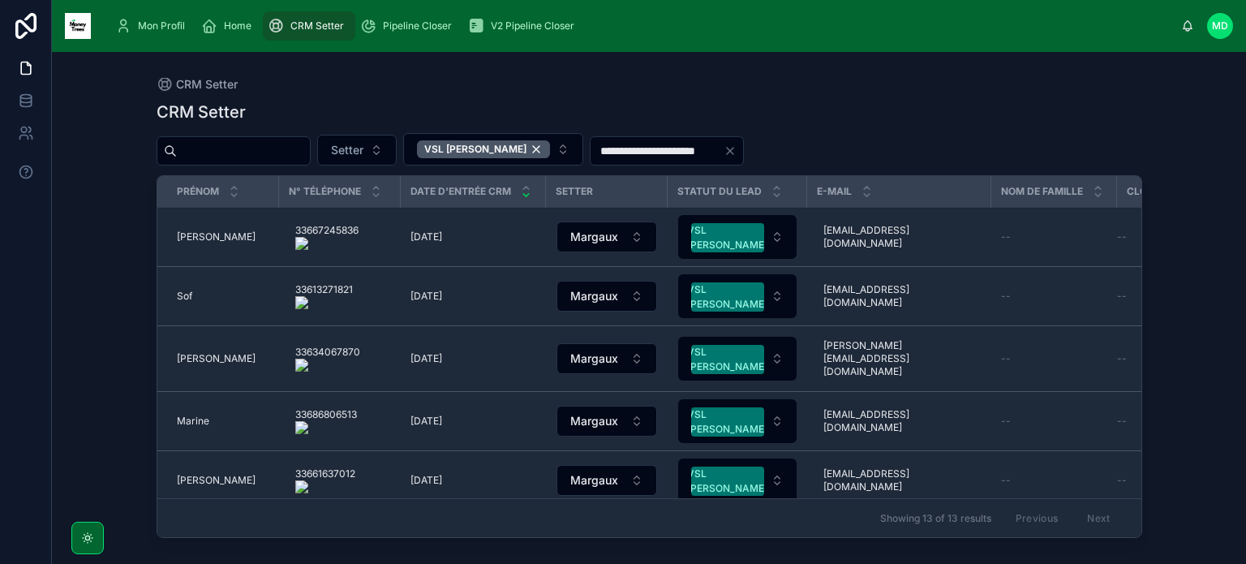
click at [365, 214] on onoff-telecom-ce-actions-button at bounding box center [365, 214] width 0 height 0
click at [182, 236] on span "[PERSON_NAME]" at bounding box center [216, 236] width 79 height 13
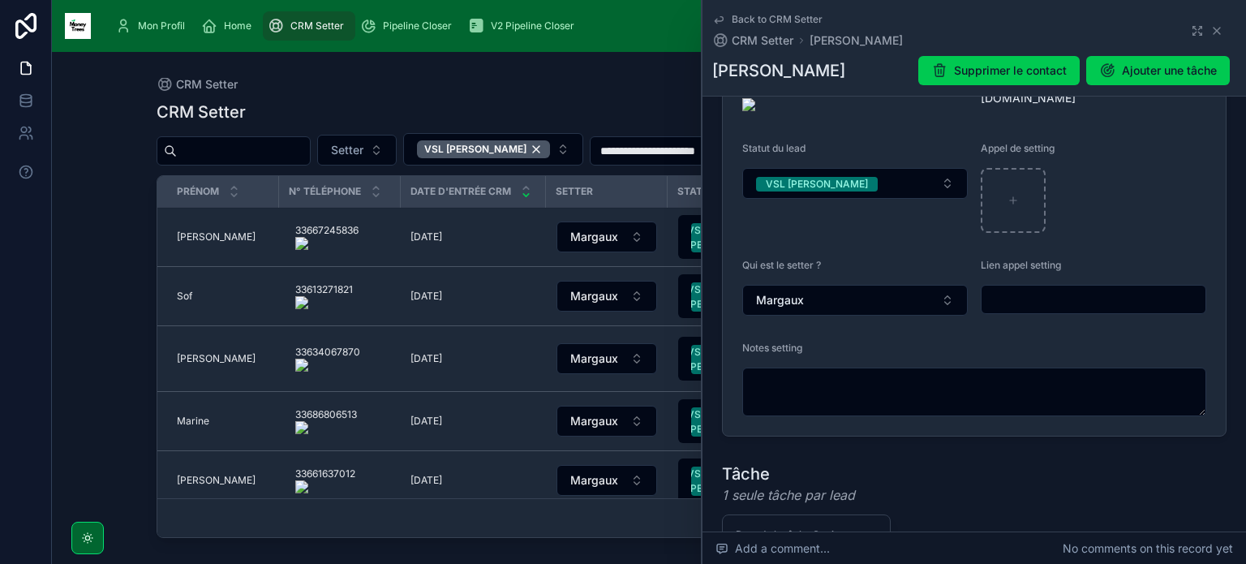
scroll to position [346, 0]
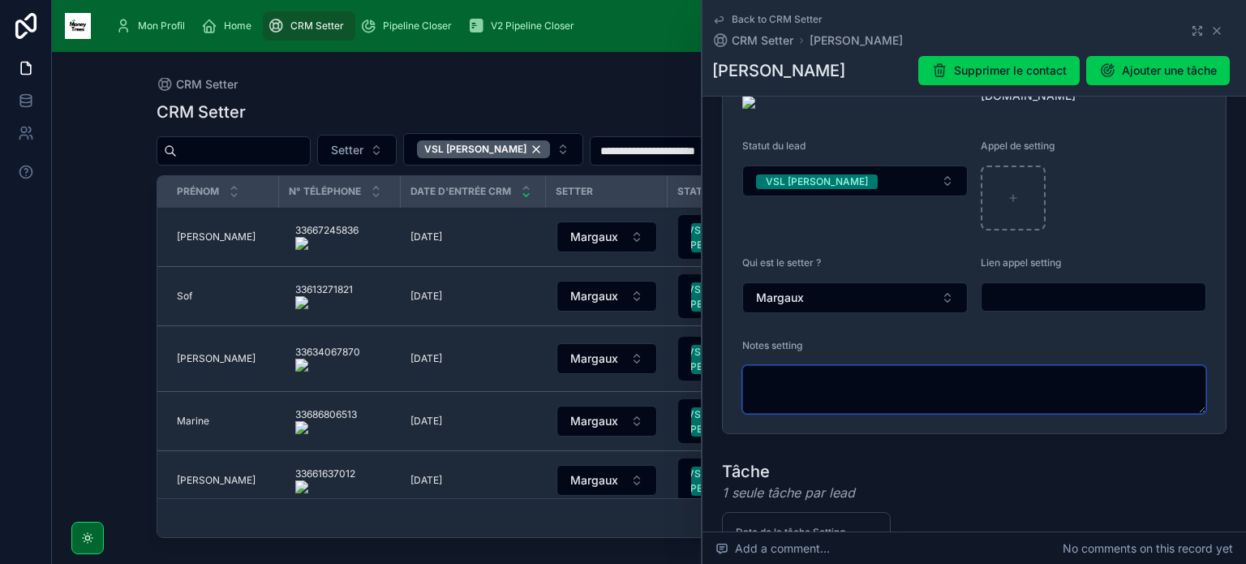
click at [933, 390] on textarea at bounding box center [974, 389] width 464 height 49
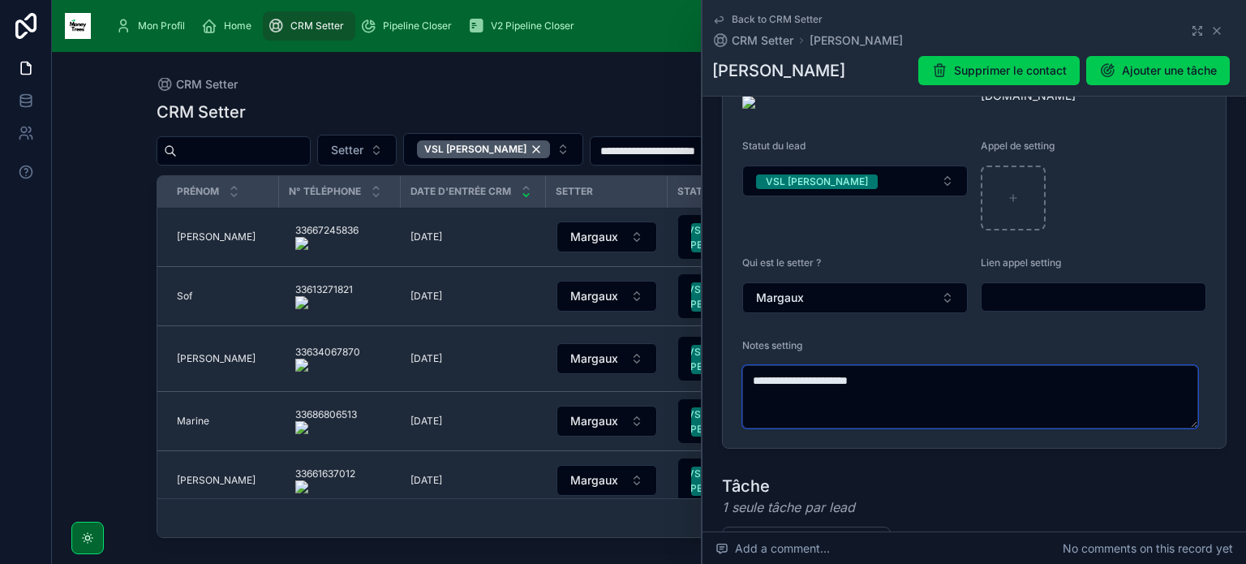
drag, startPoint x: 898, startPoint y: 364, endPoint x: 815, endPoint y: 366, distance: 82.7
click at [815, 366] on textarea "**********" at bounding box center [970, 396] width 456 height 63
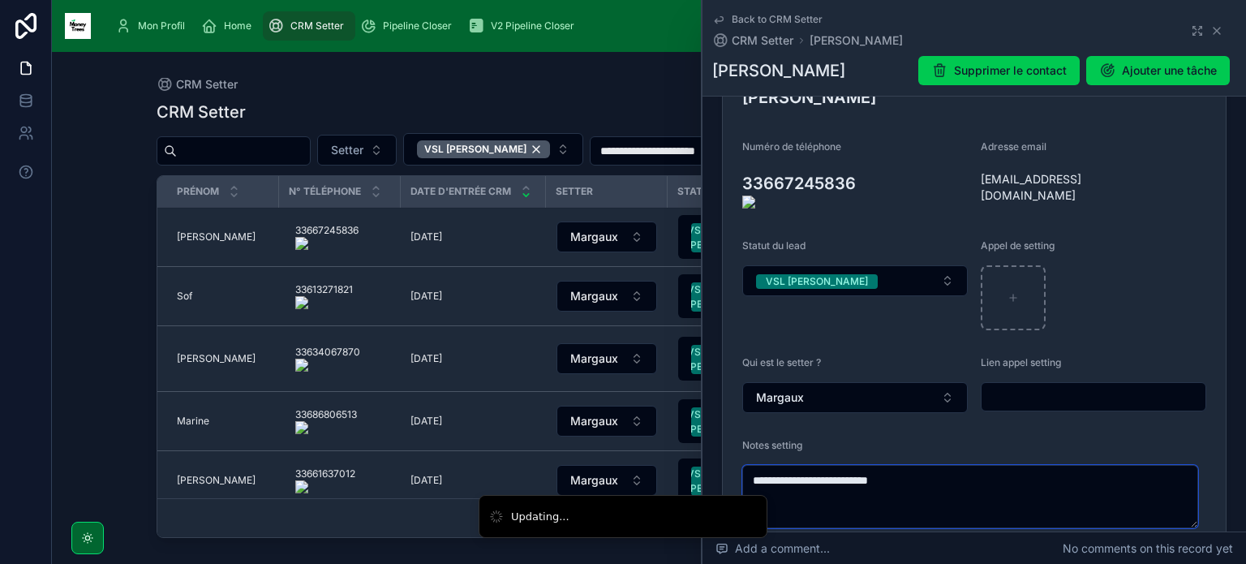
scroll to position [230, 0]
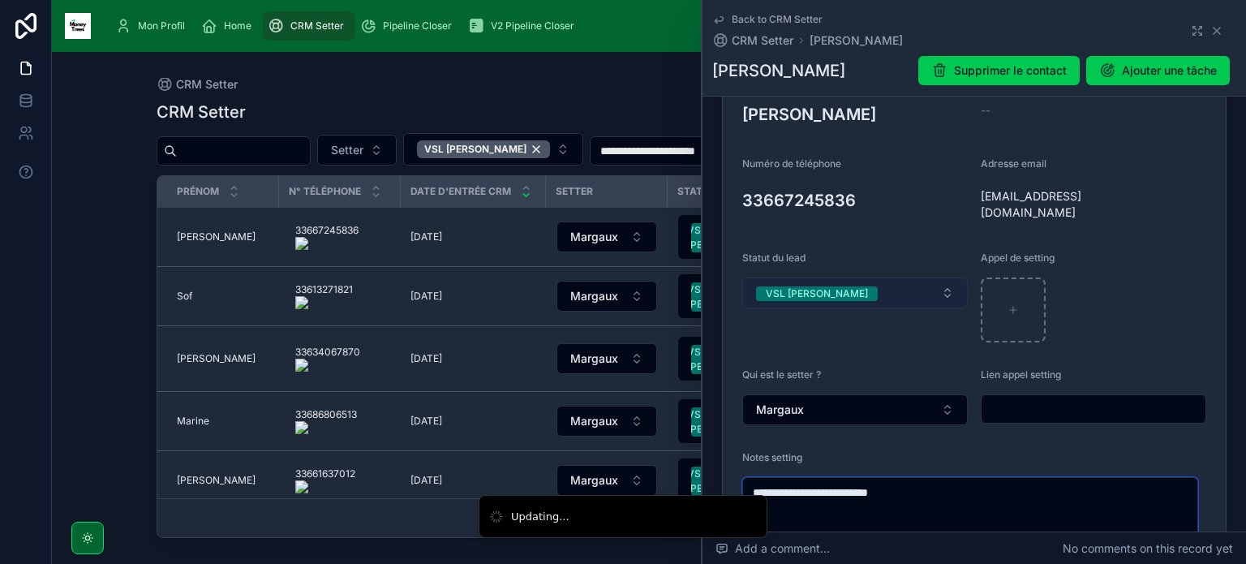
type textarea "**********"
click at [867, 279] on button "VSL [PERSON_NAME]" at bounding box center [854, 292] width 225 height 31
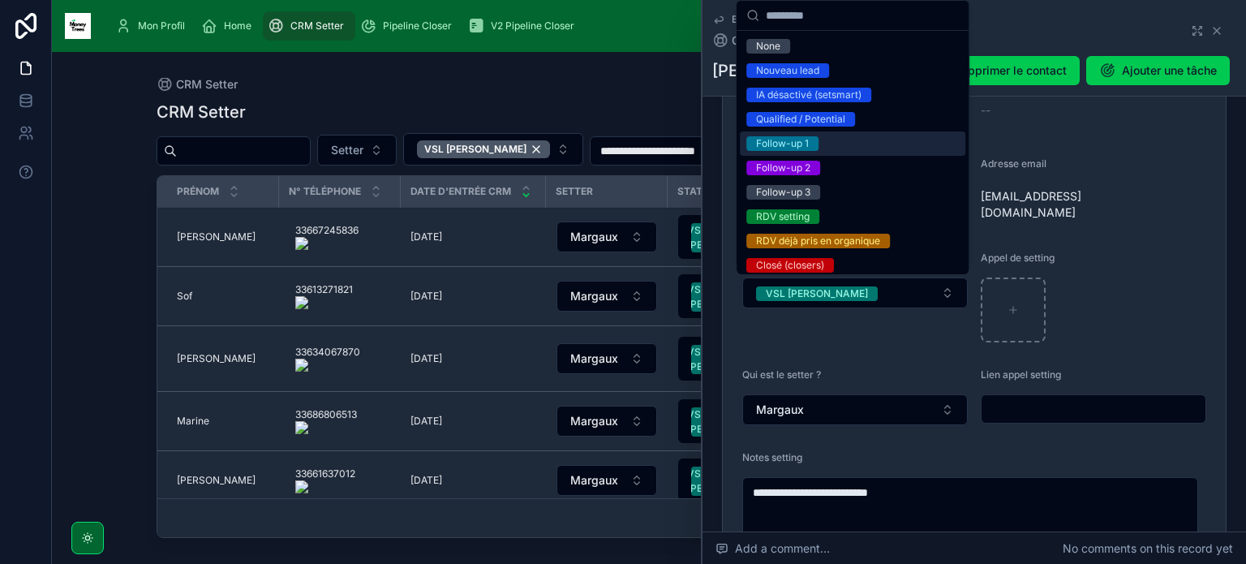
click at [847, 150] on div "Follow-up 1" at bounding box center [852, 143] width 225 height 24
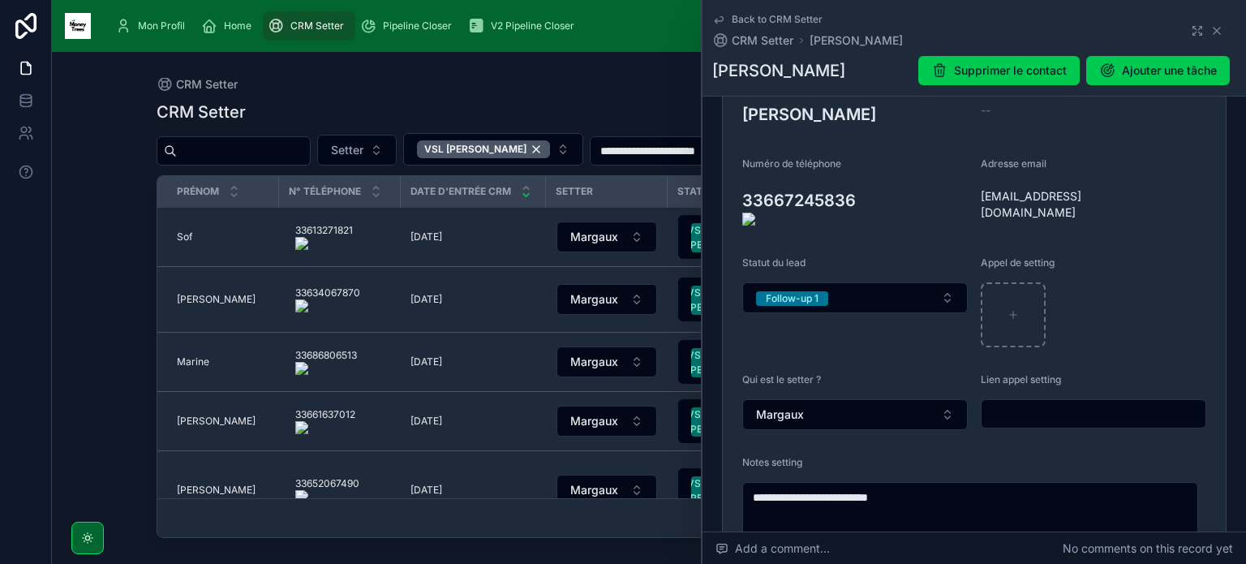
click at [863, 177] on onoff-telecom-ce-actions-button at bounding box center [863, 177] width 0 height 0
click at [0, 0] on icon at bounding box center [0, 0] width 0 height 0
click at [183, 234] on span "Sof" at bounding box center [184, 236] width 15 height 13
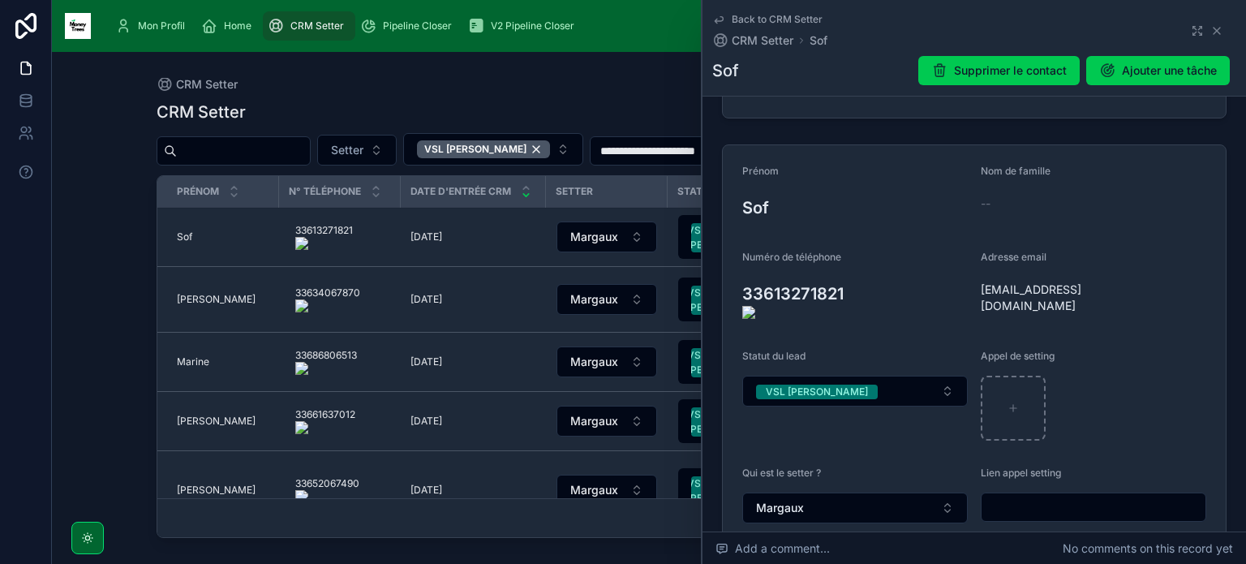
scroll to position [211, 0]
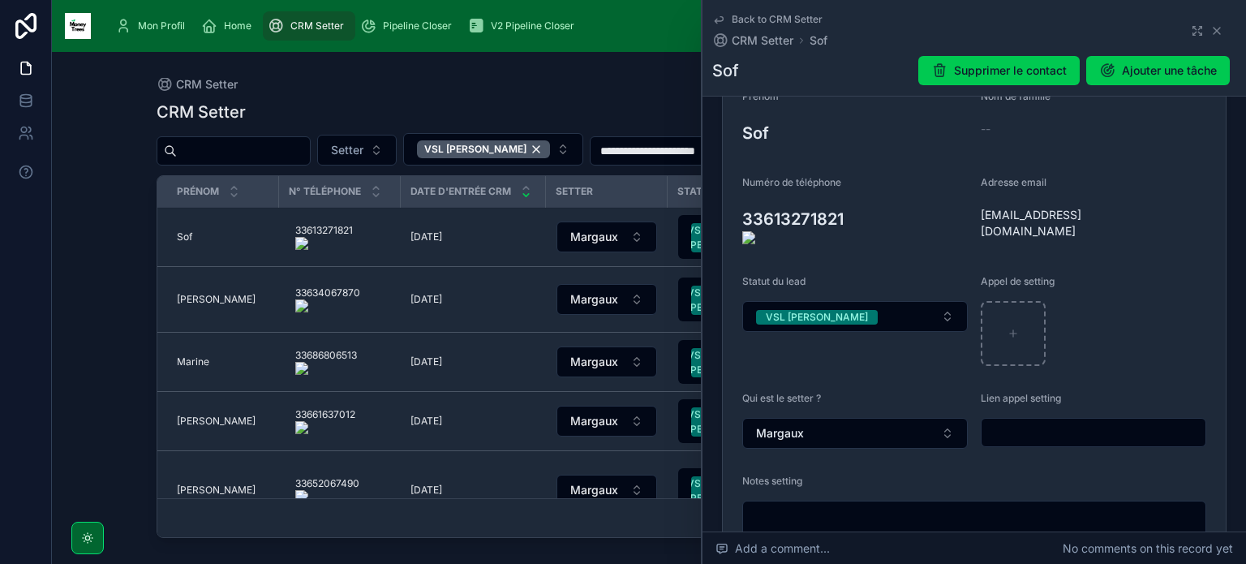
click at [852, 195] on onoff-telecom-ce-actions-button at bounding box center [852, 195] width 0 height 0
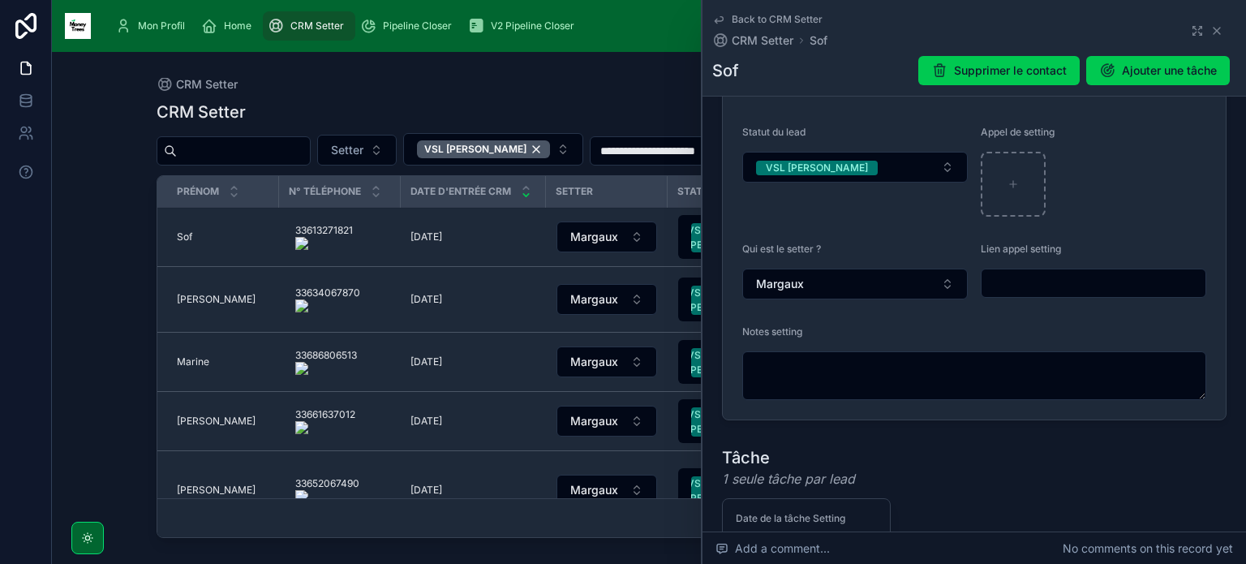
scroll to position [360, 0]
click at [848, 380] on textarea at bounding box center [974, 375] width 464 height 49
type textarea "*"
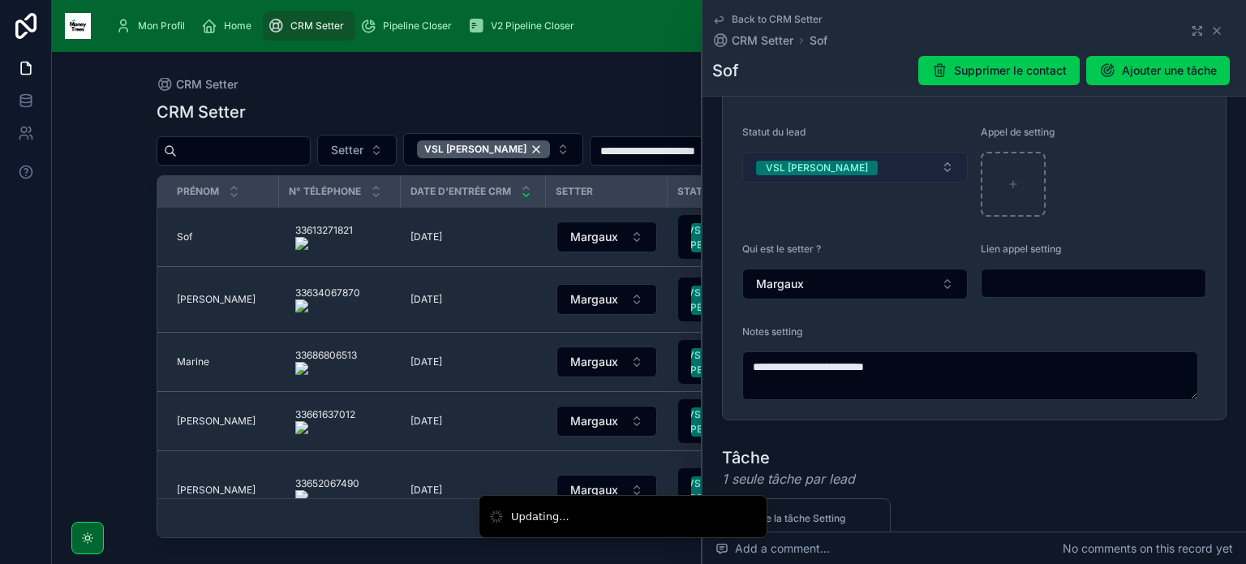
click at [844, 173] on button "VSL [PERSON_NAME]" at bounding box center [854, 167] width 225 height 31
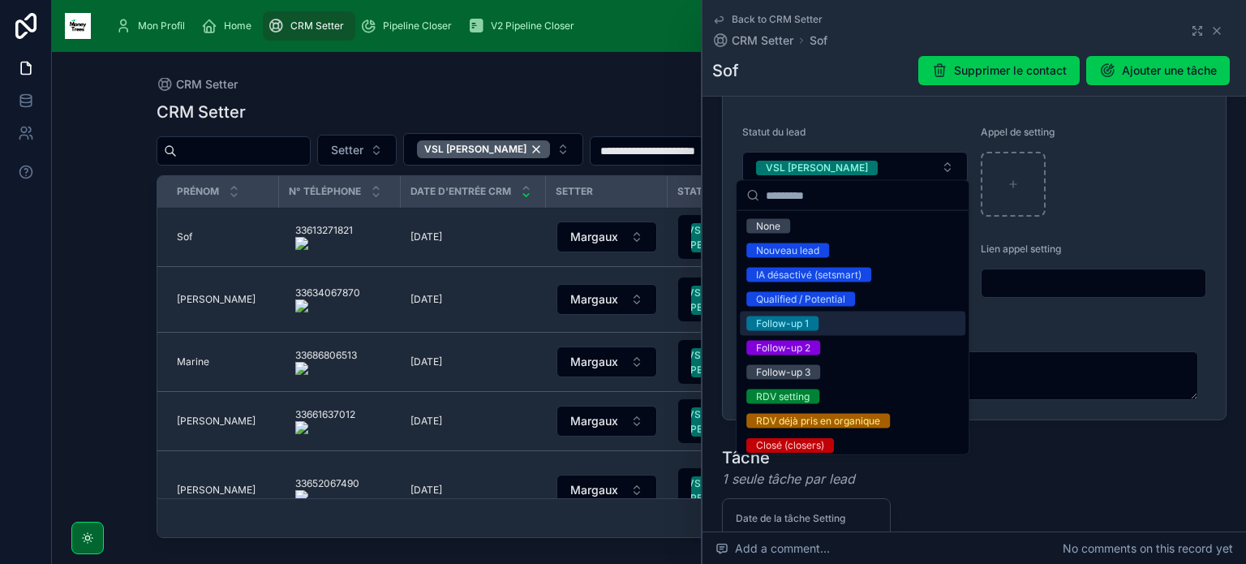
click at [888, 319] on div "Follow-up 1" at bounding box center [852, 323] width 225 height 24
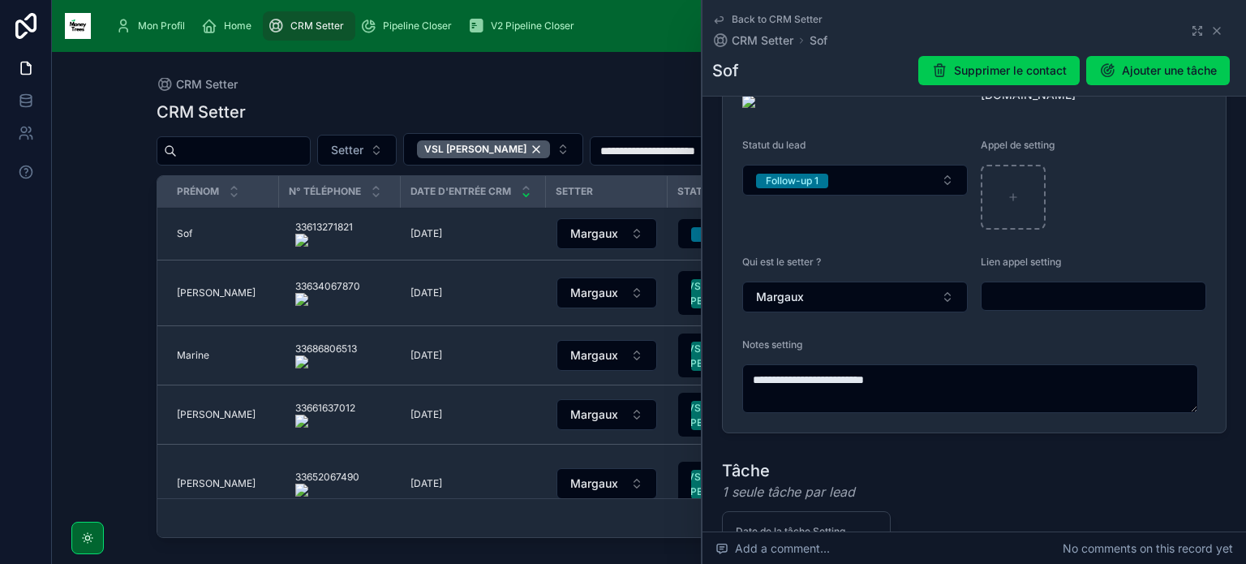
scroll to position [117, 0]
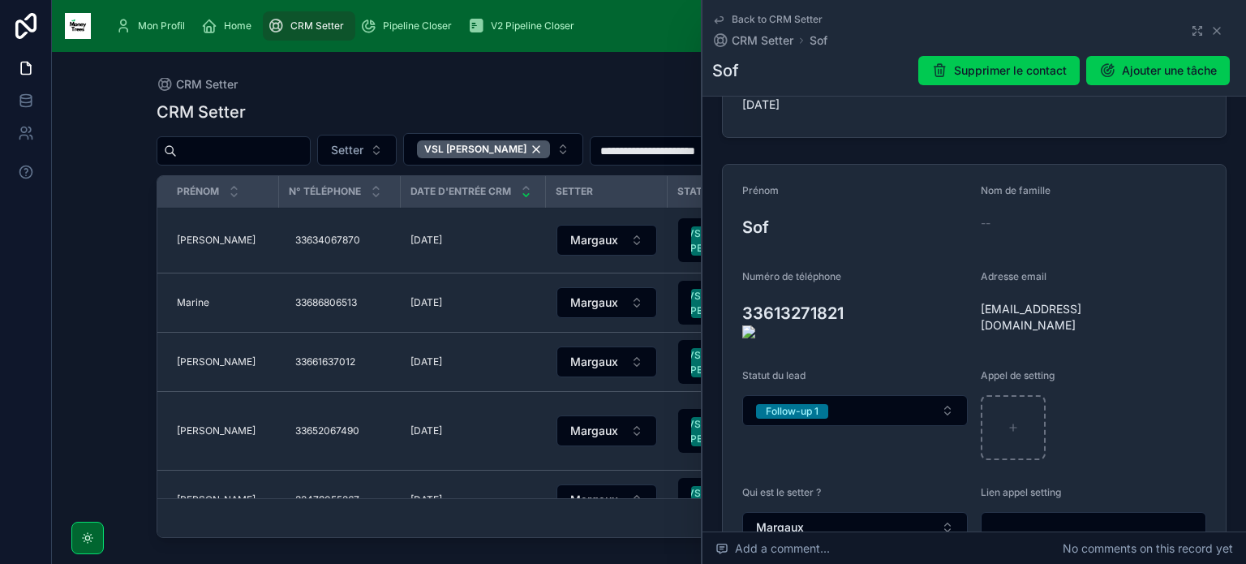
click at [852, 290] on onoff-telecom-ce-actions-button at bounding box center [852, 290] width 0 height 0
type textarea "**********"
click at [0, 0] on icon at bounding box center [0, 0] width 0 height 0
click at [191, 235] on span "[PERSON_NAME]" at bounding box center [216, 240] width 79 height 13
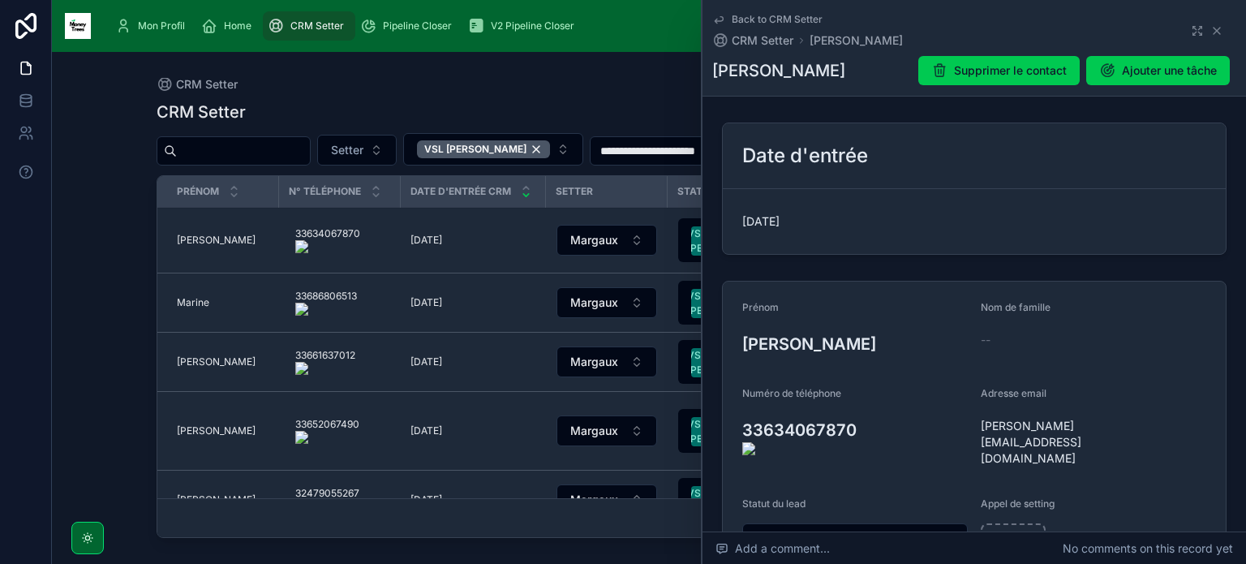
click at [863, 407] on onoff-telecom-ce-actions-button at bounding box center [863, 407] width 0 height 0
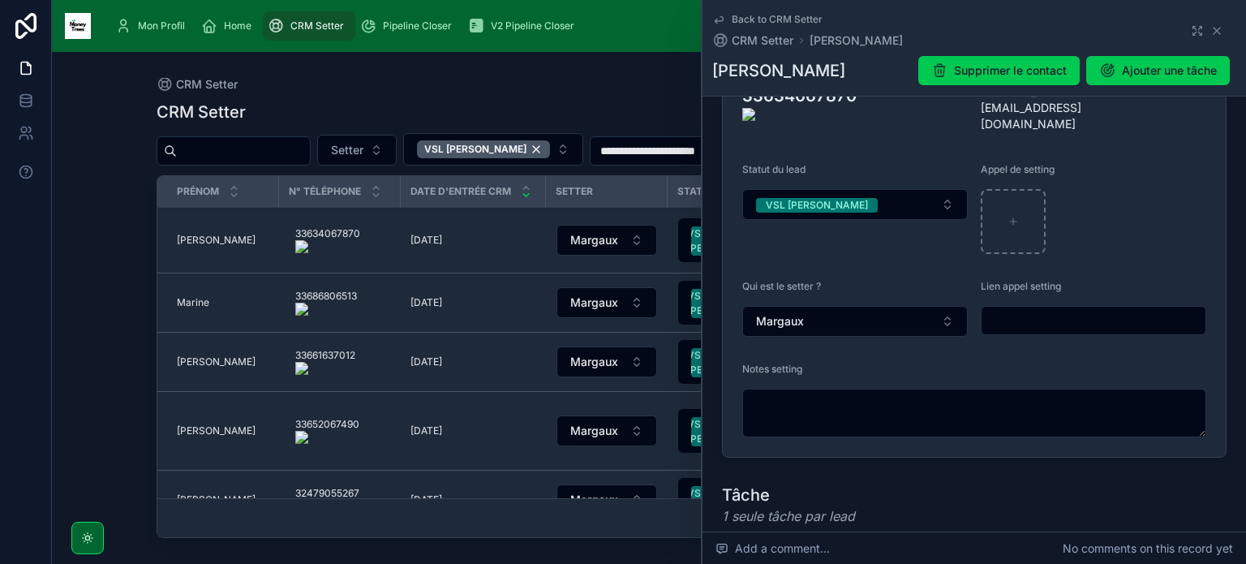
scroll to position [347, 0]
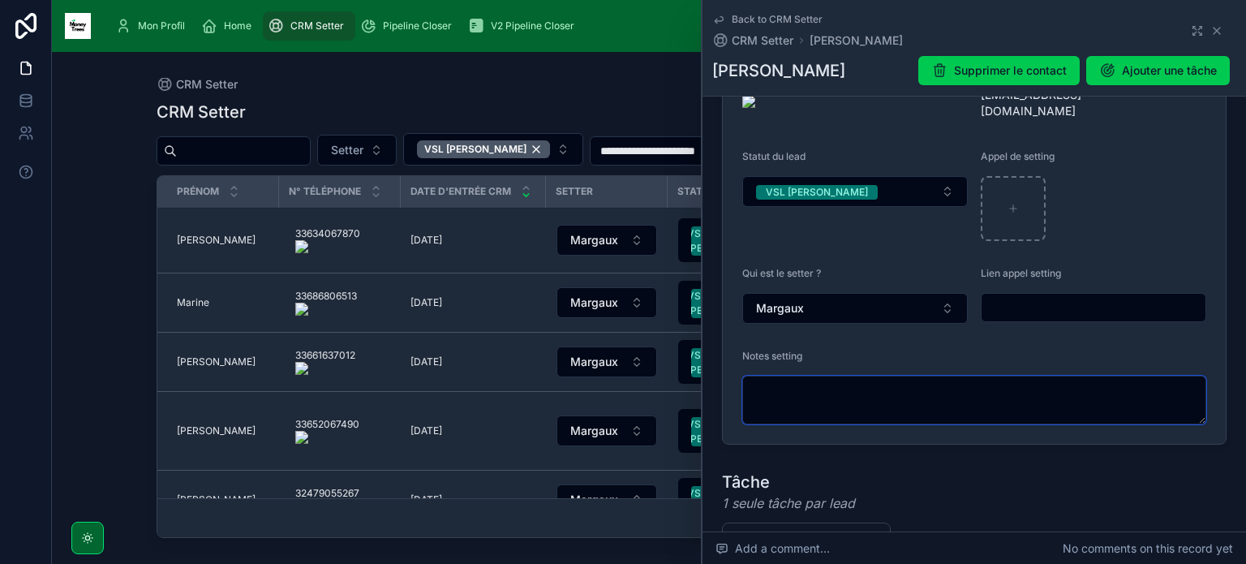
click at [947, 376] on textarea at bounding box center [974, 400] width 464 height 49
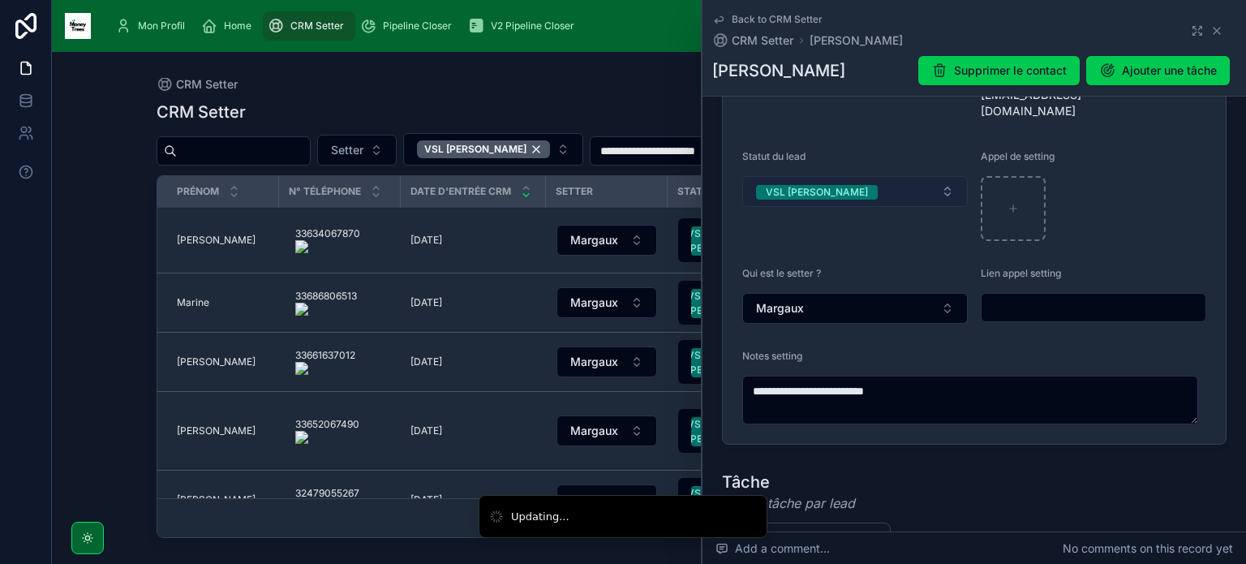
click at [875, 176] on button "VSL [PERSON_NAME]" at bounding box center [854, 191] width 225 height 31
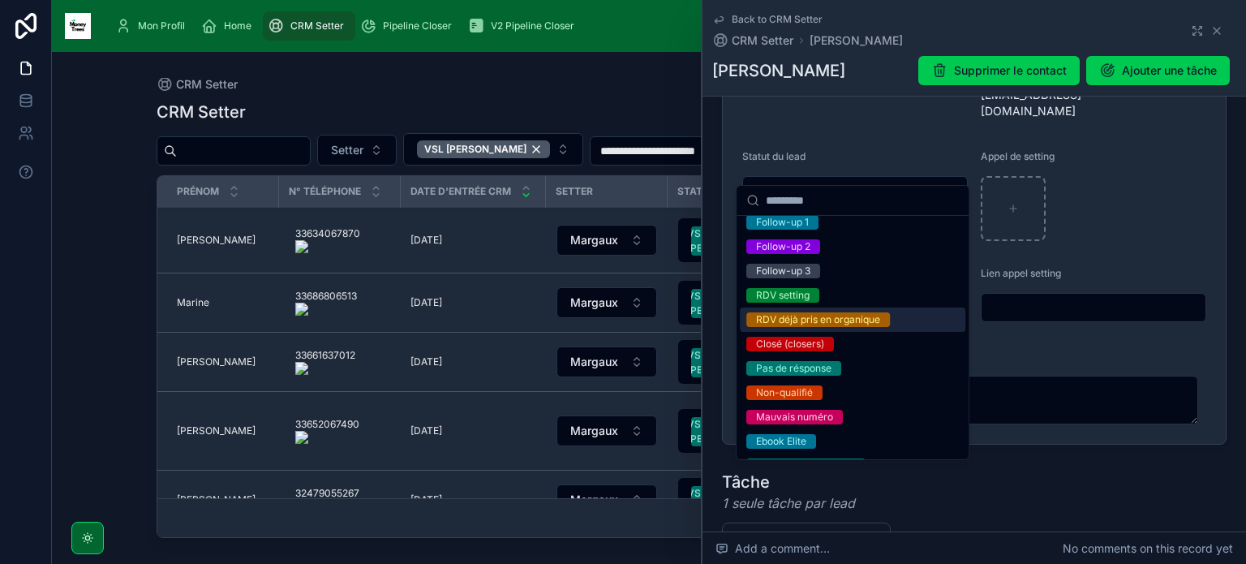
scroll to position [114, 0]
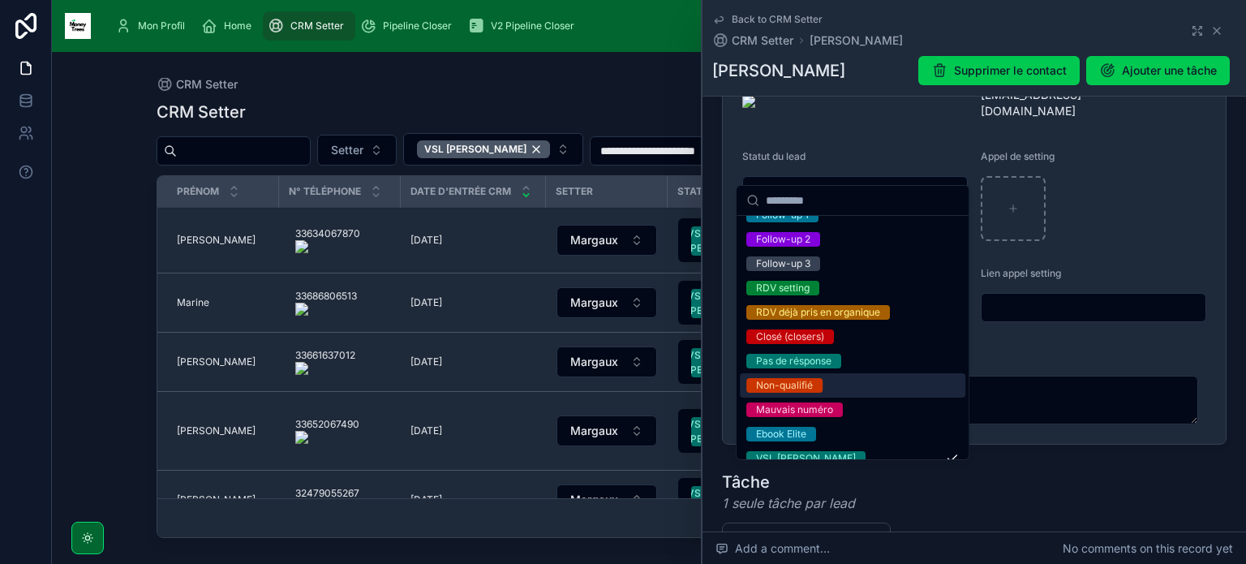
click at [839, 385] on div "Non-qualifié" at bounding box center [852, 385] width 225 height 24
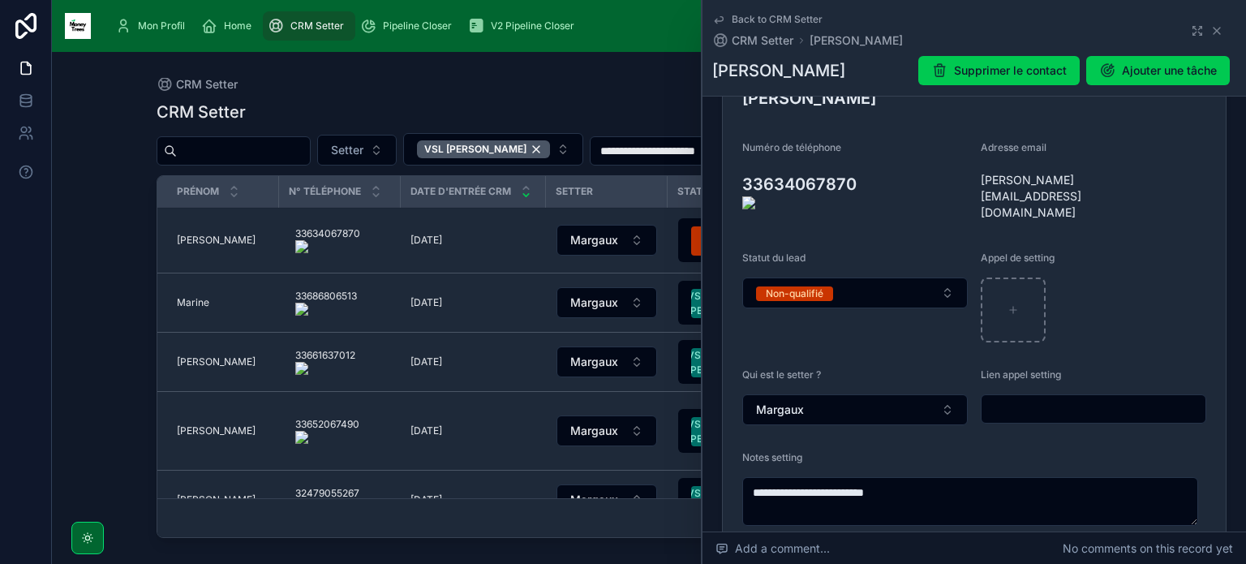
scroll to position [216, 0]
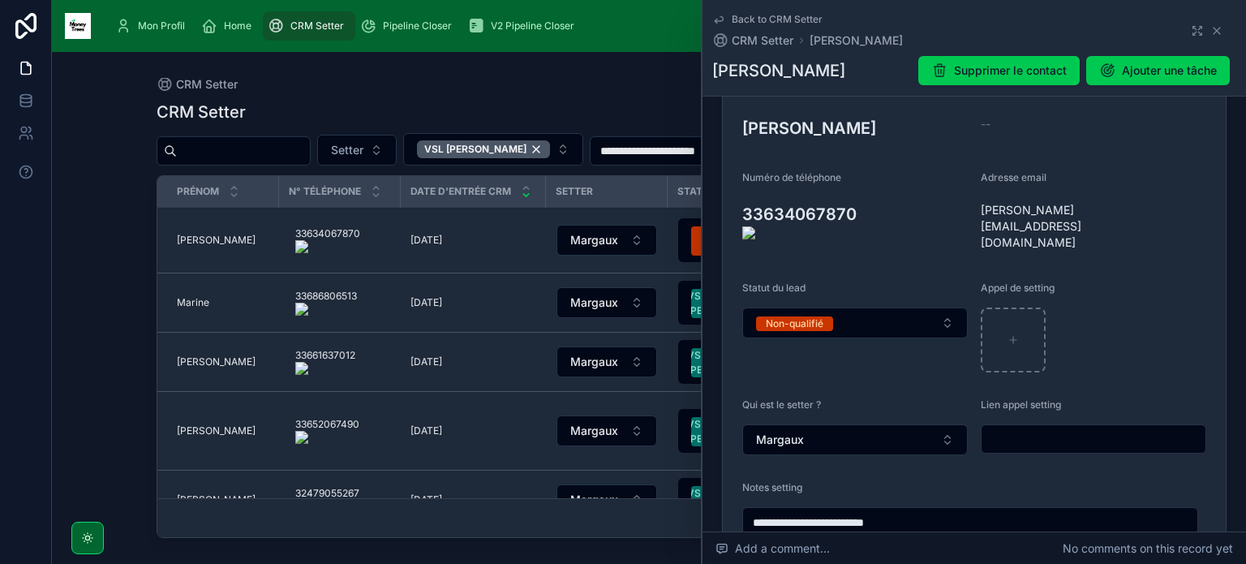
type textarea "**********"
click at [1210, 34] on icon at bounding box center [1216, 30] width 13 height 13
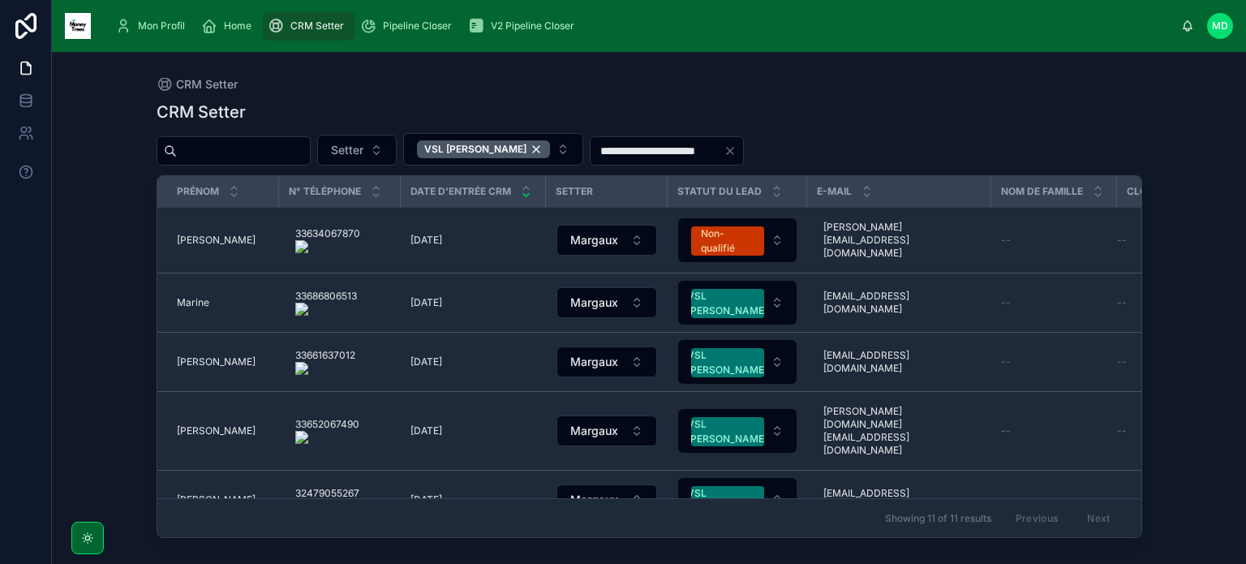
click at [195, 296] on span "Marine" at bounding box center [193, 302] width 32 height 13
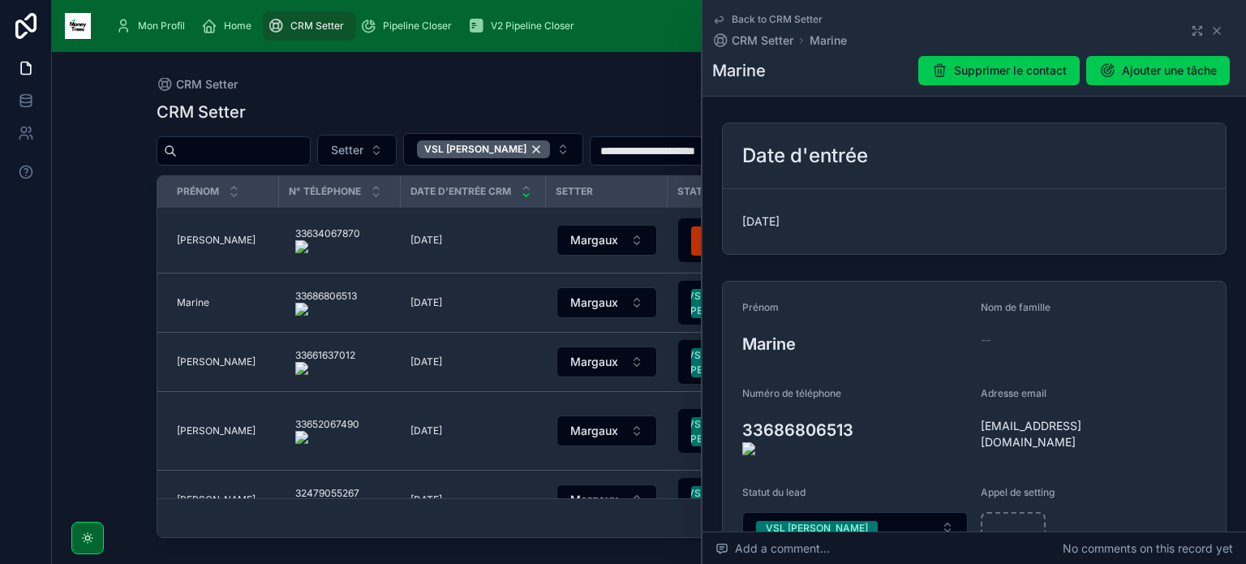
click at [861, 407] on onoff-telecom-ce-actions-button at bounding box center [861, 407] width 0 height 0
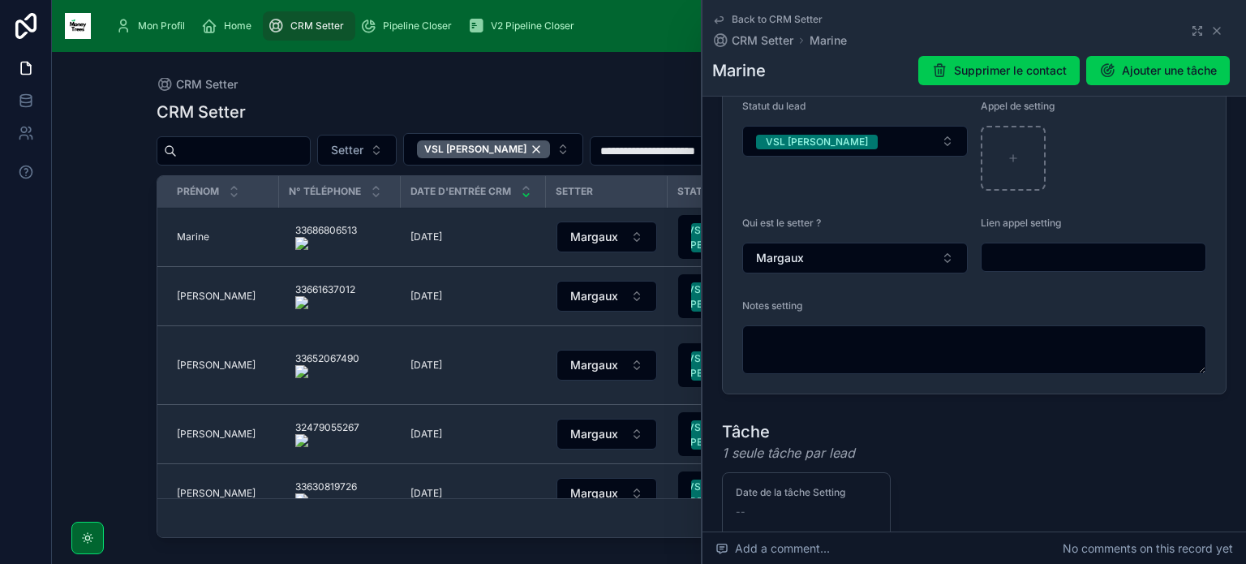
scroll to position [393, 0]
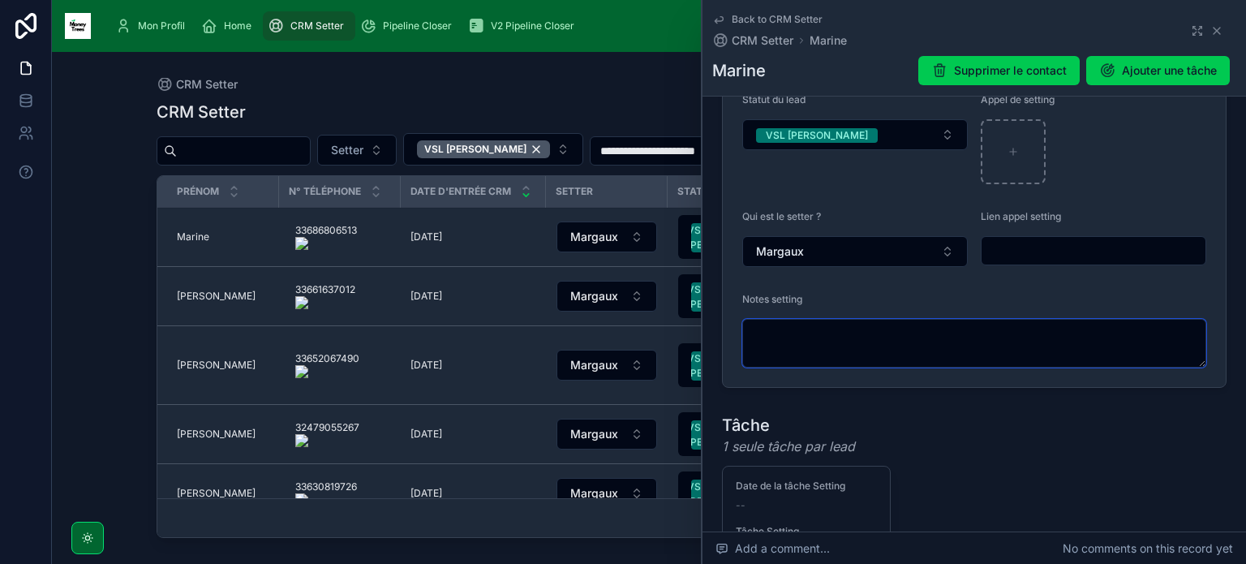
click at [796, 333] on textarea at bounding box center [974, 343] width 464 height 49
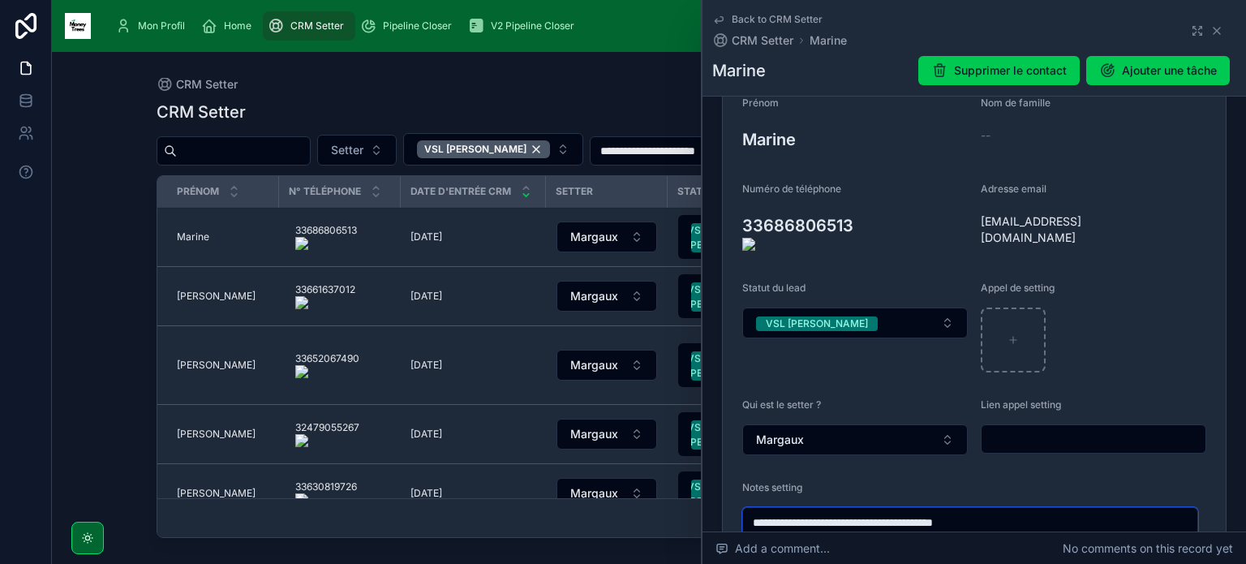
scroll to position [201, 0]
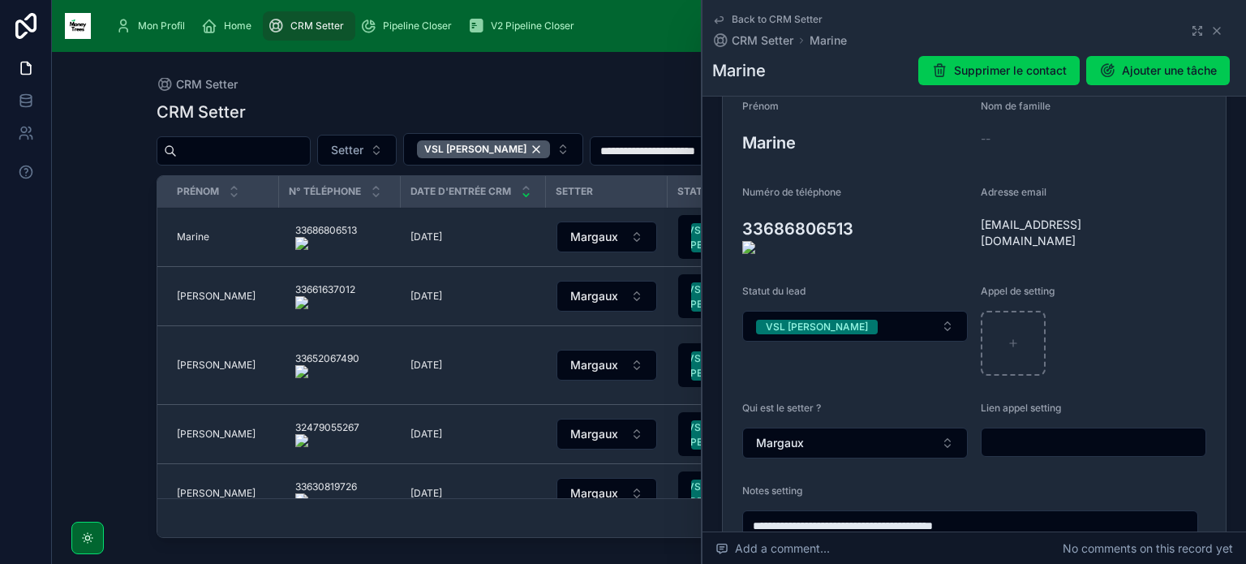
click at [861, 206] on onoff-telecom-ce-actions-button at bounding box center [861, 206] width 0 height 0
type textarea "**********"
click at [848, 312] on button "VSL [PERSON_NAME]" at bounding box center [854, 326] width 225 height 31
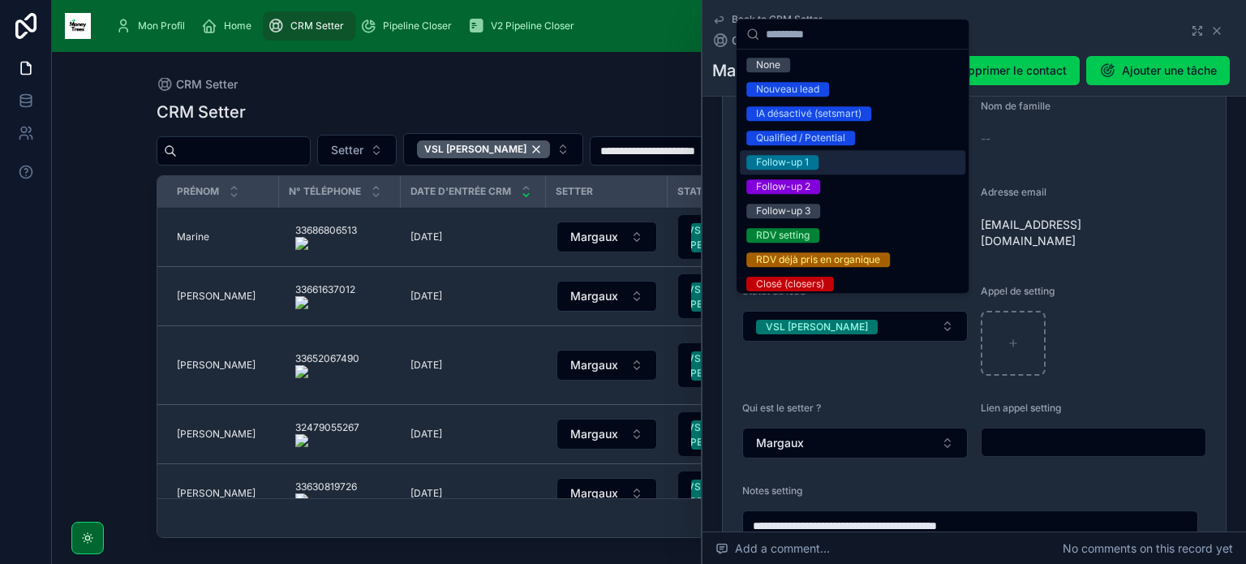
click at [843, 158] on div "Follow-up 1" at bounding box center [852, 162] width 225 height 24
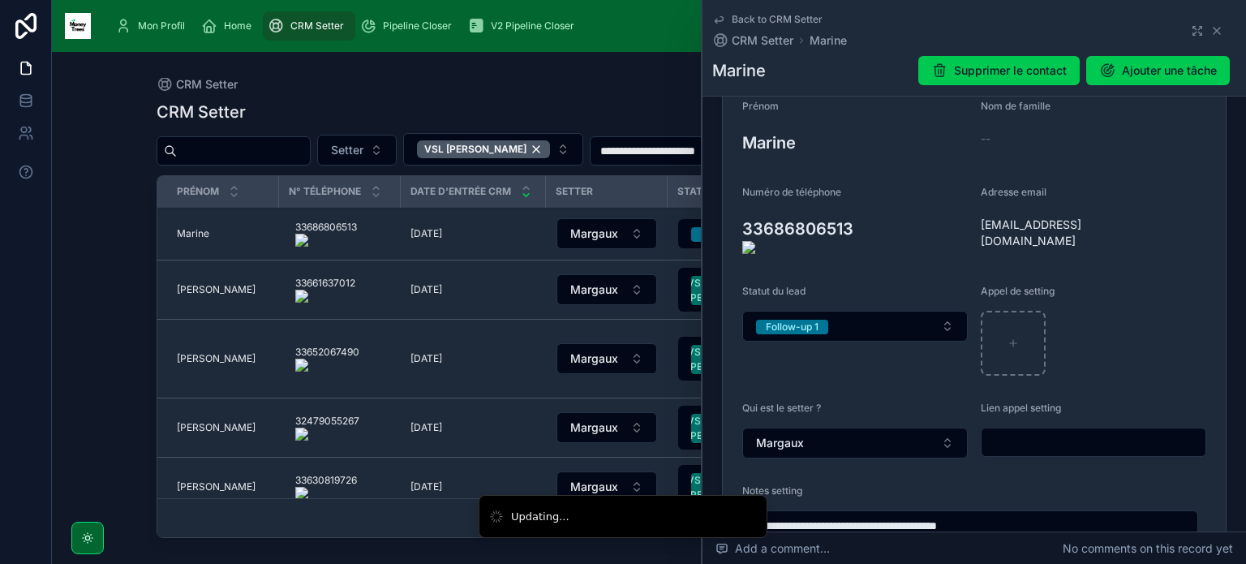
click at [0, 0] on icon at bounding box center [0, 0] width 0 height 0
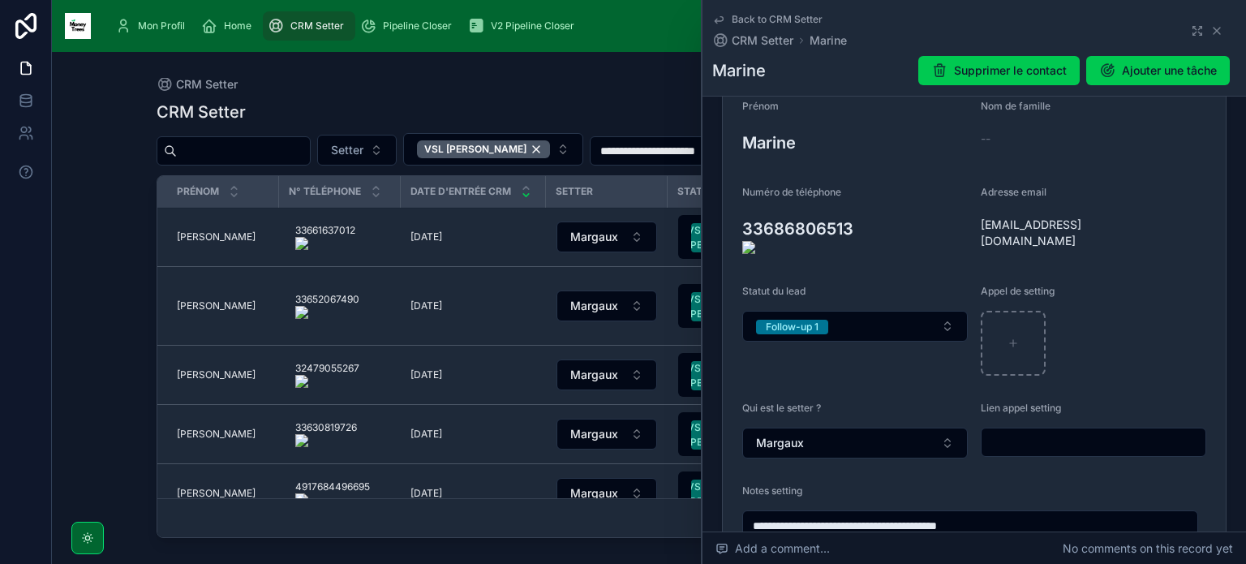
click at [362, 214] on onoff-telecom-ce-actions-button at bounding box center [362, 214] width 0 height 0
click at [187, 236] on span "[PERSON_NAME]" at bounding box center [216, 236] width 79 height 13
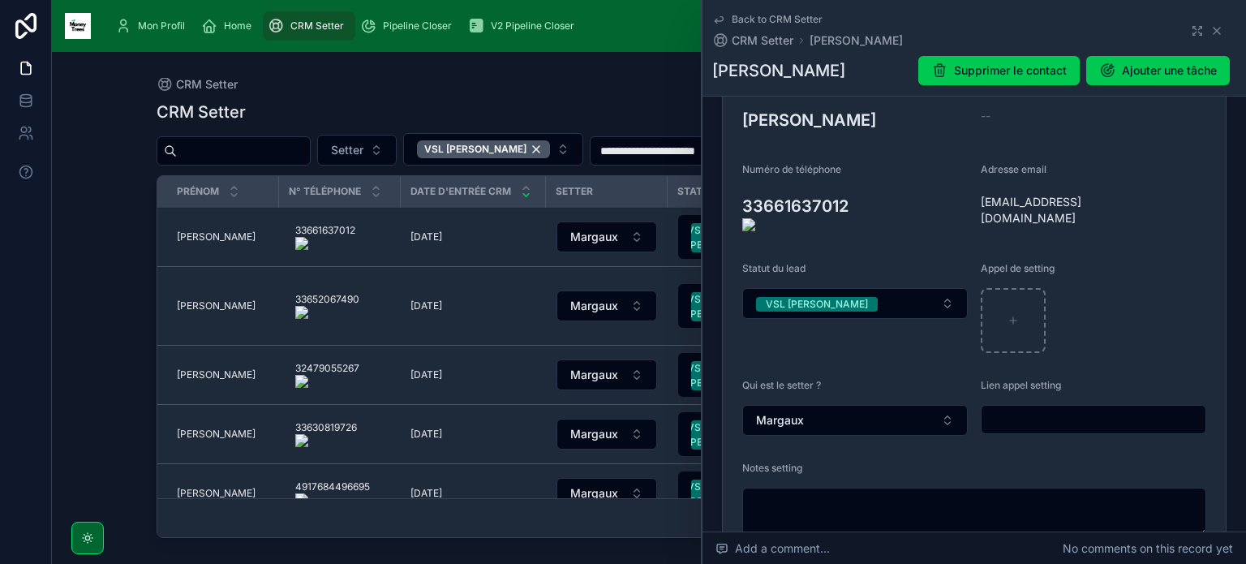
scroll to position [225, 0]
click at [834, 503] on textarea at bounding box center [974, 510] width 464 height 49
click at [869, 294] on button "VSL [PERSON_NAME]" at bounding box center [854, 301] width 225 height 31
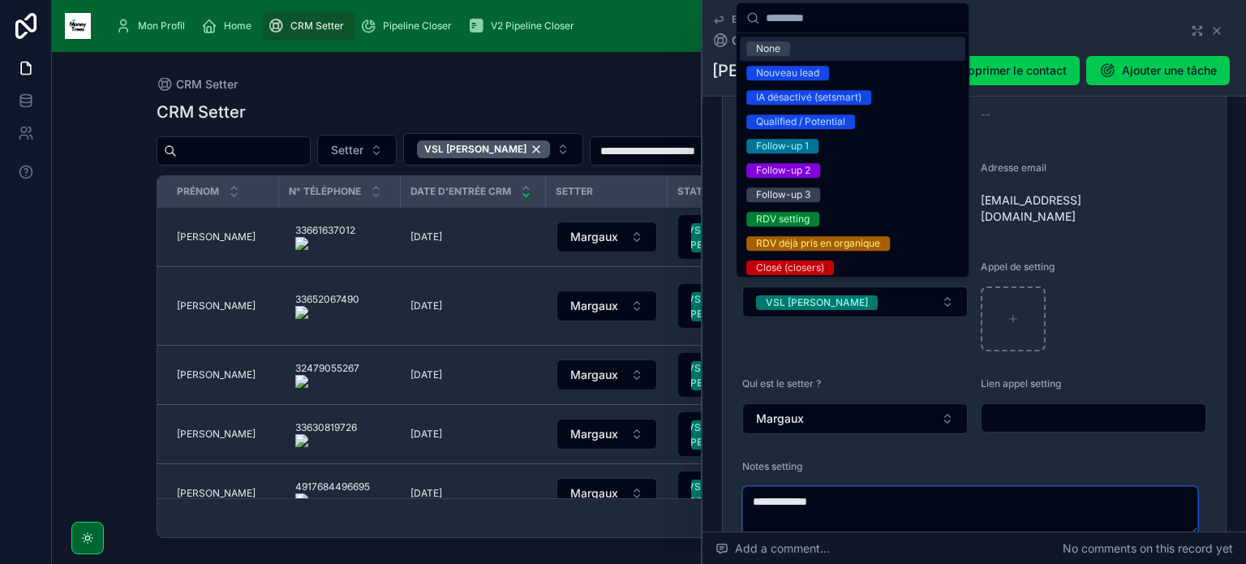
click at [846, 498] on textarea "**********" at bounding box center [970, 510] width 456 height 49
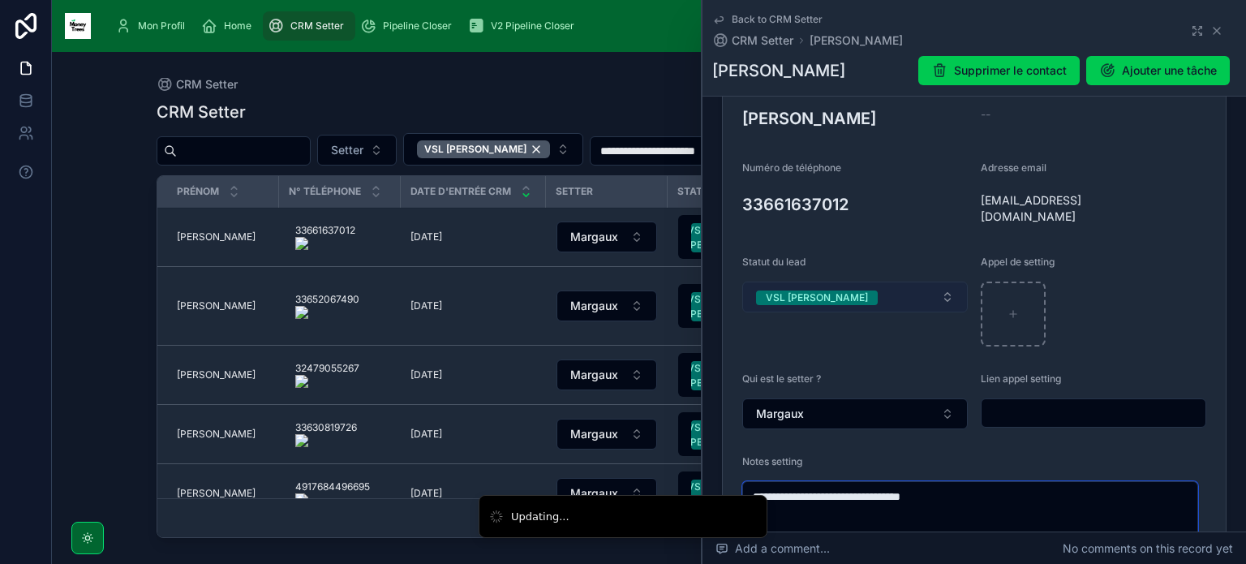
type textarea "**********"
click at [877, 298] on button "VSL [PERSON_NAME]" at bounding box center [854, 296] width 225 height 31
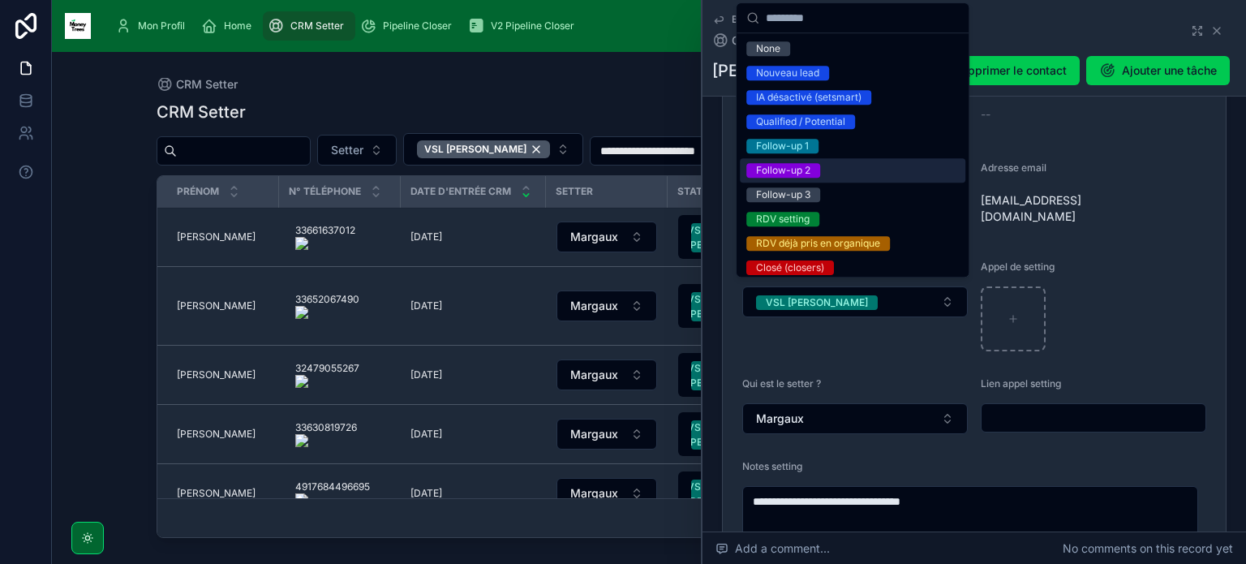
scroll to position [110, 0]
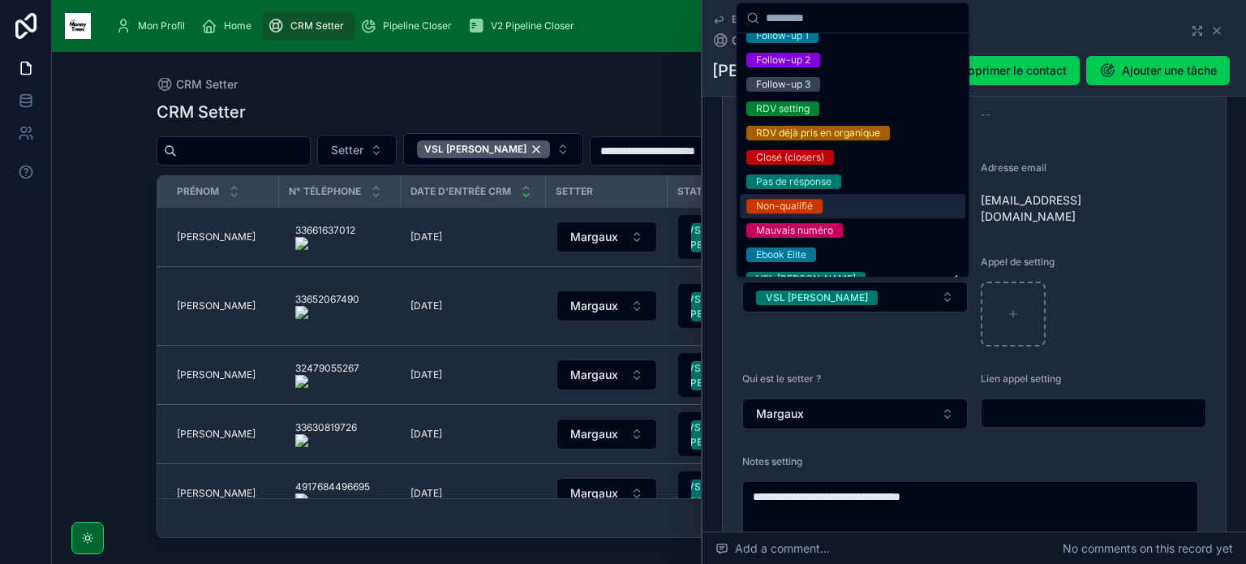
click at [808, 201] on div "Non-qualifié" at bounding box center [784, 206] width 57 height 15
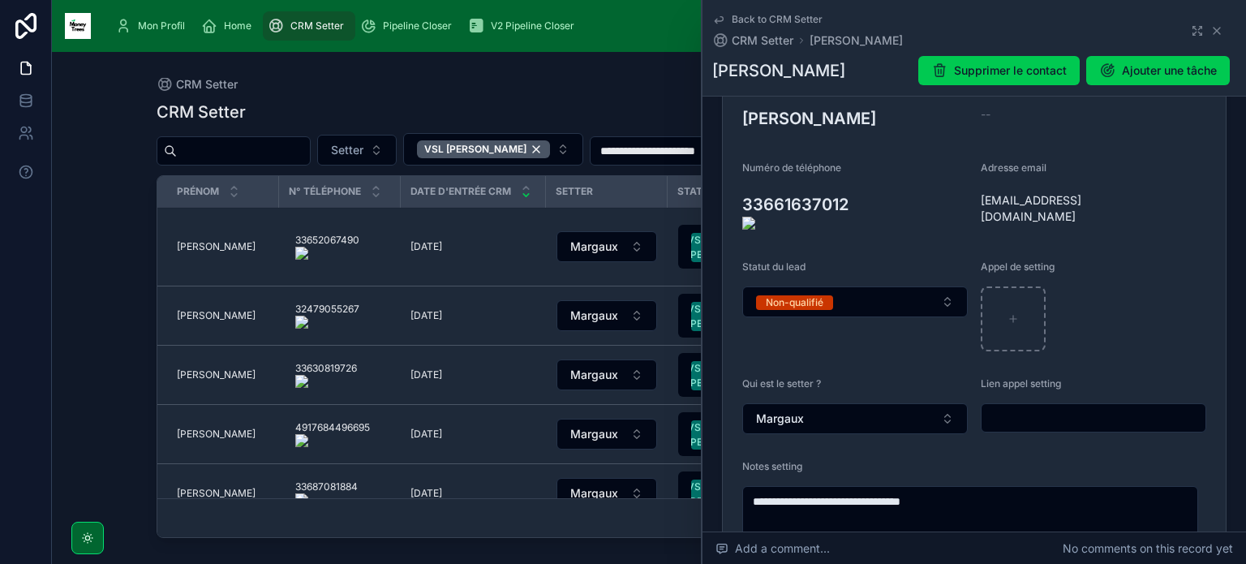
click at [195, 240] on span "[PERSON_NAME]" at bounding box center [216, 246] width 79 height 13
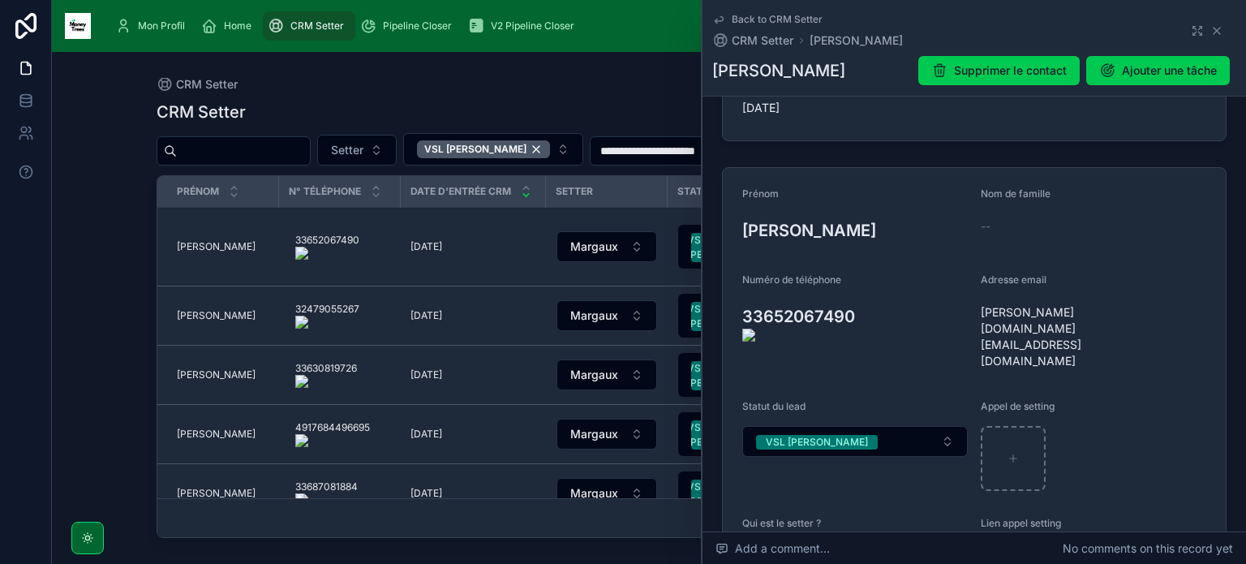
scroll to position [126, 0]
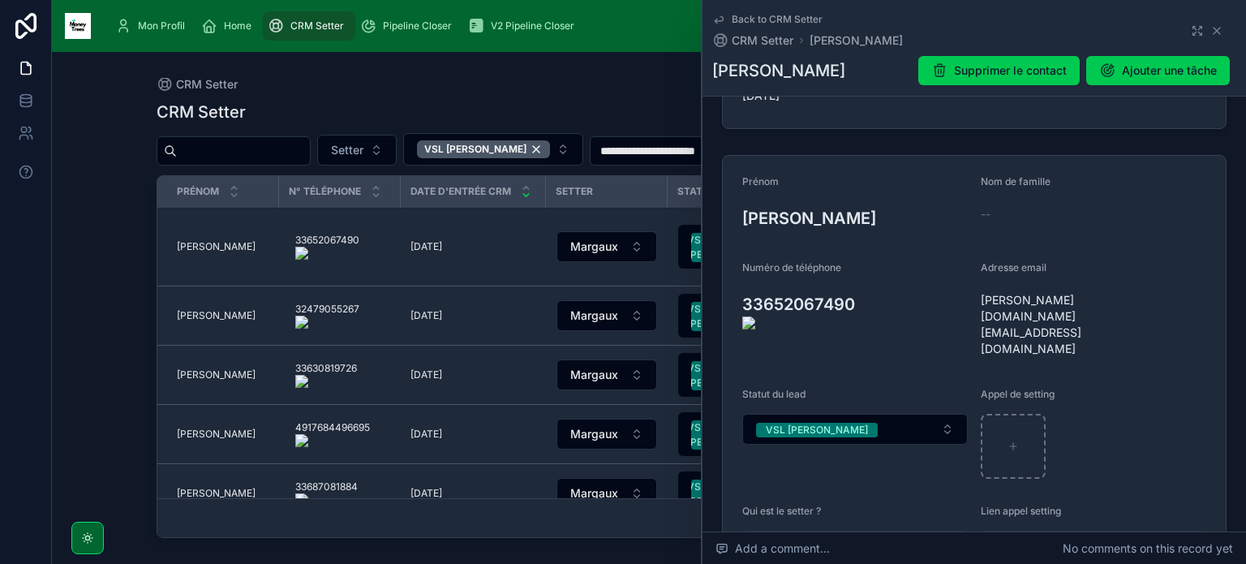
click at [863, 281] on onoff-telecom-ce-actions-button at bounding box center [863, 281] width 0 height 0
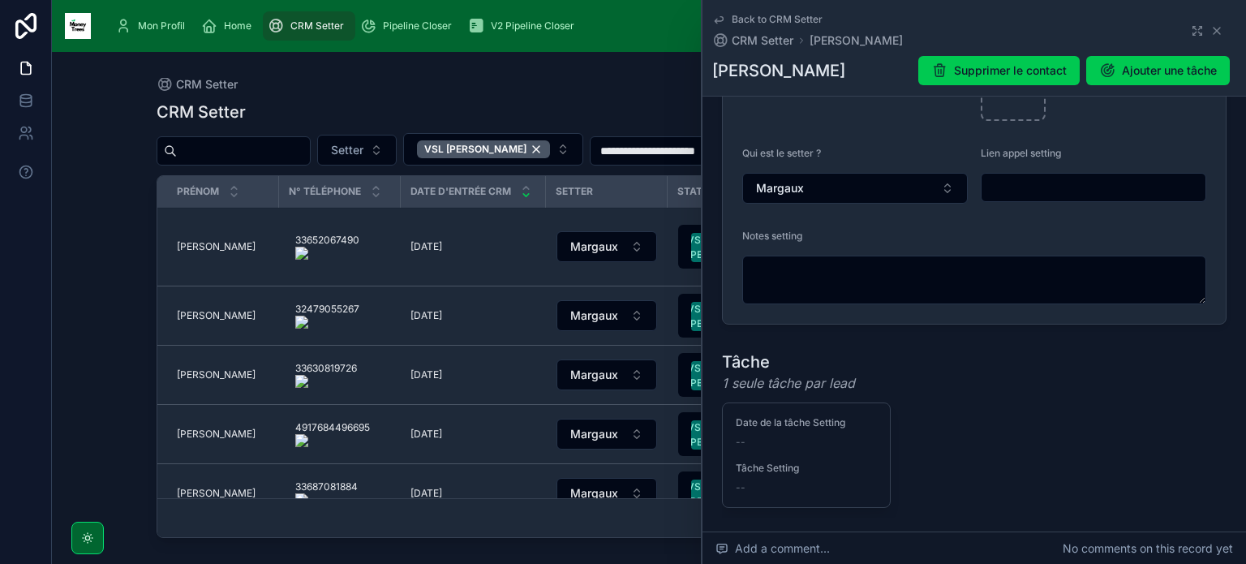
click at [901, 230] on div "Notes setting" at bounding box center [974, 239] width 464 height 19
click at [899, 255] on textarea at bounding box center [974, 279] width 464 height 49
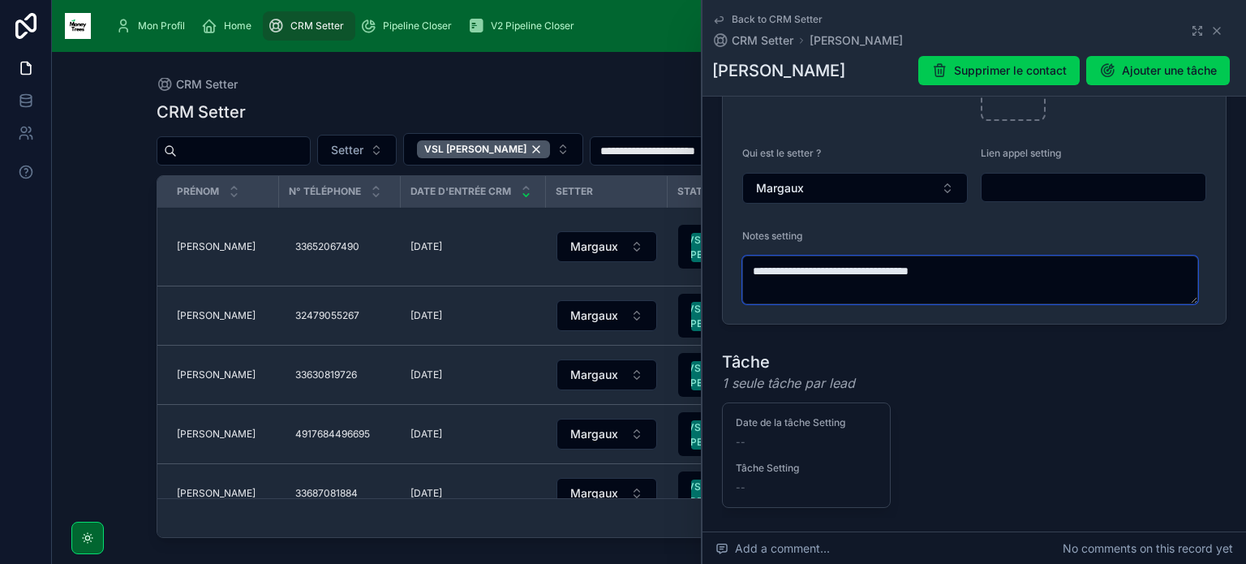
type textarea "**********"
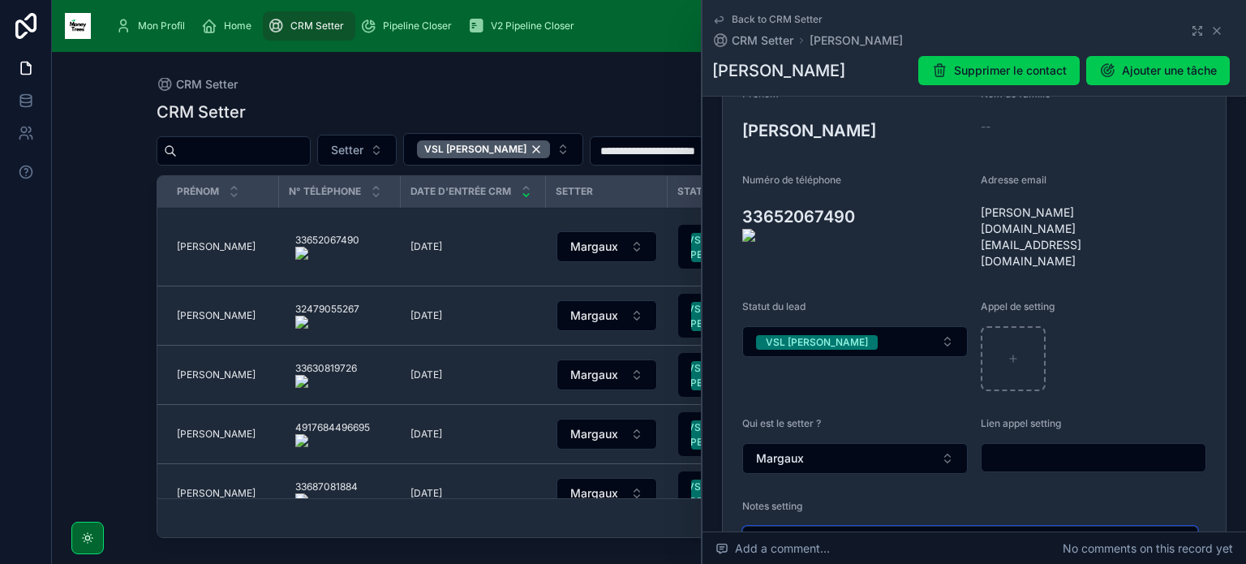
scroll to position [208, 0]
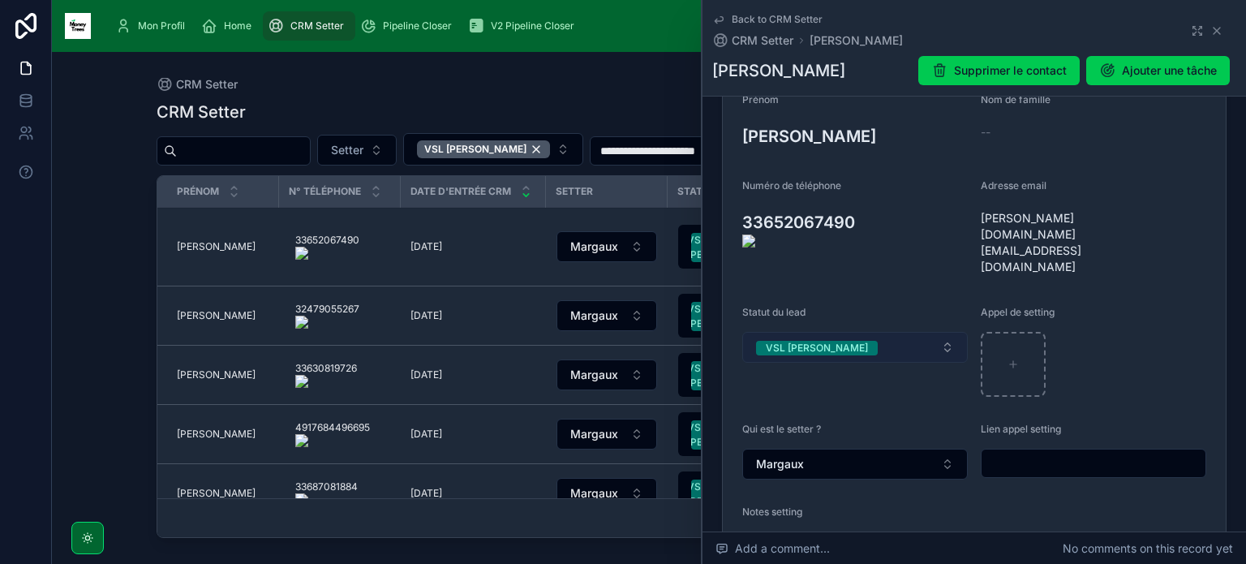
click at [876, 332] on button "VSL [PERSON_NAME]" at bounding box center [854, 347] width 225 height 31
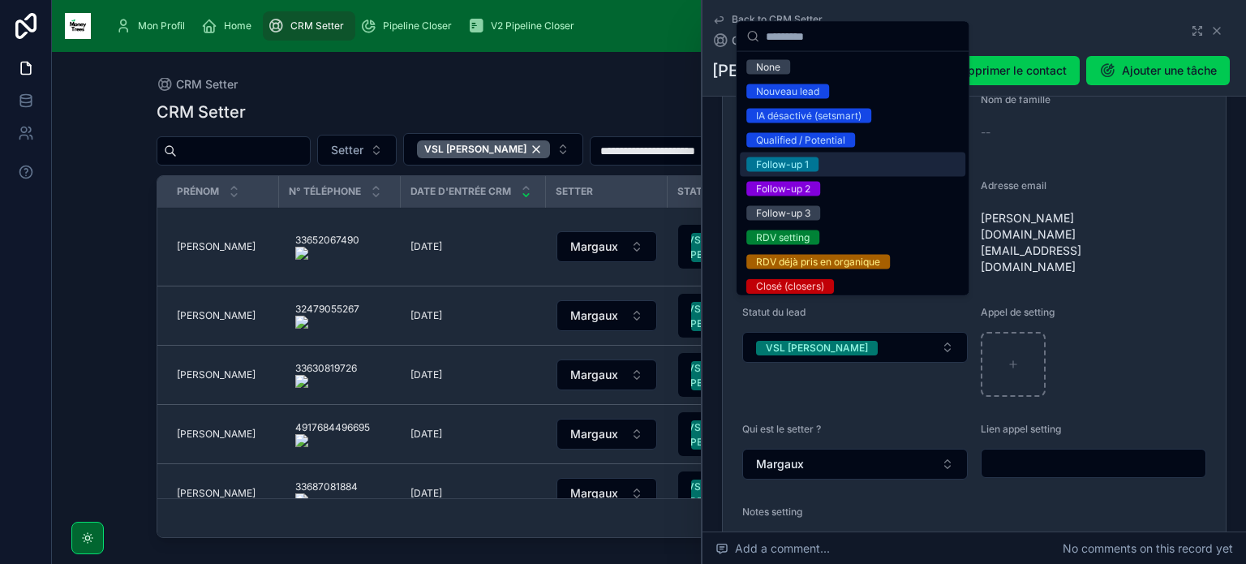
click at [863, 158] on div "Follow-up 1" at bounding box center [852, 164] width 225 height 24
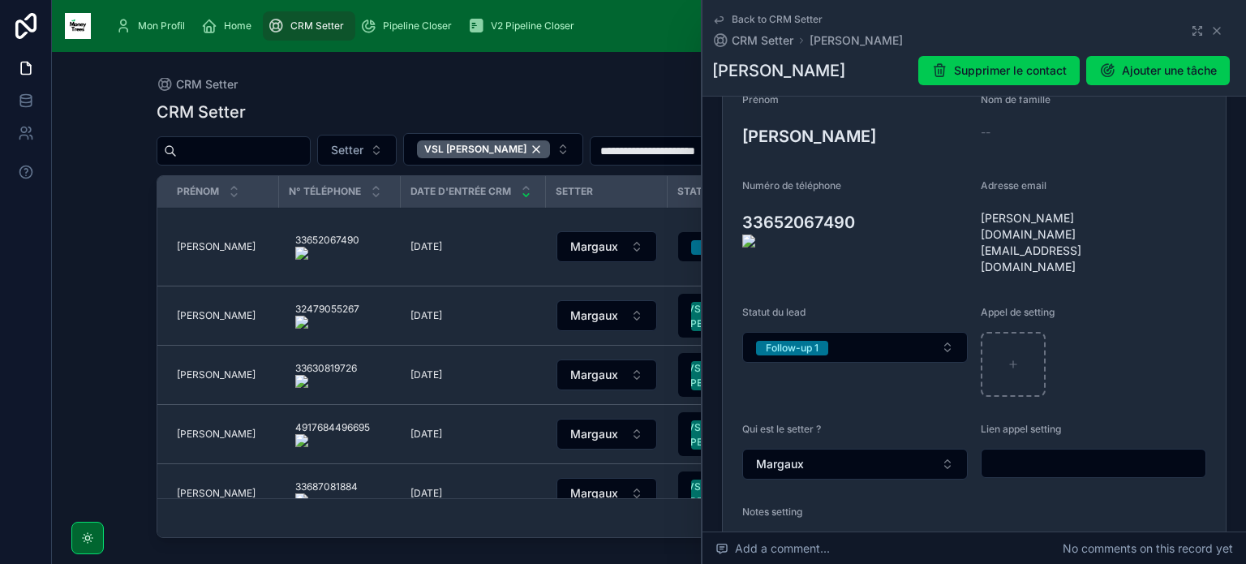
click at [863, 200] on onoff-telecom-ce-actions-button at bounding box center [863, 200] width 0 height 0
click at [1075, 219] on span "[PERSON_NAME][DOMAIN_NAME][EMAIL_ADDRESS][DOMAIN_NAME]" at bounding box center [1054, 242] width 146 height 65
click at [0, 0] on icon at bounding box center [0, 0] width 0 height 0
click at [179, 303] on td "[PERSON_NAME] [PERSON_NAME]" at bounding box center [218, 315] width 122 height 59
click at [186, 309] on span "[PERSON_NAME]" at bounding box center [216, 315] width 79 height 13
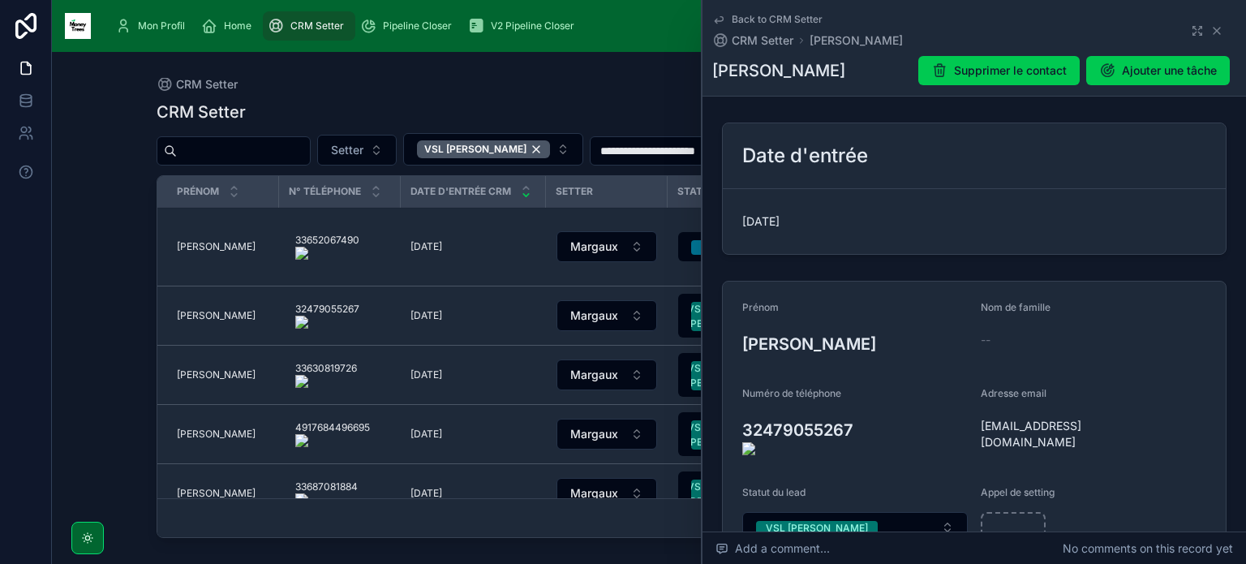
click at [861, 407] on onoff-telecom-ce-actions-button at bounding box center [861, 407] width 0 height 0
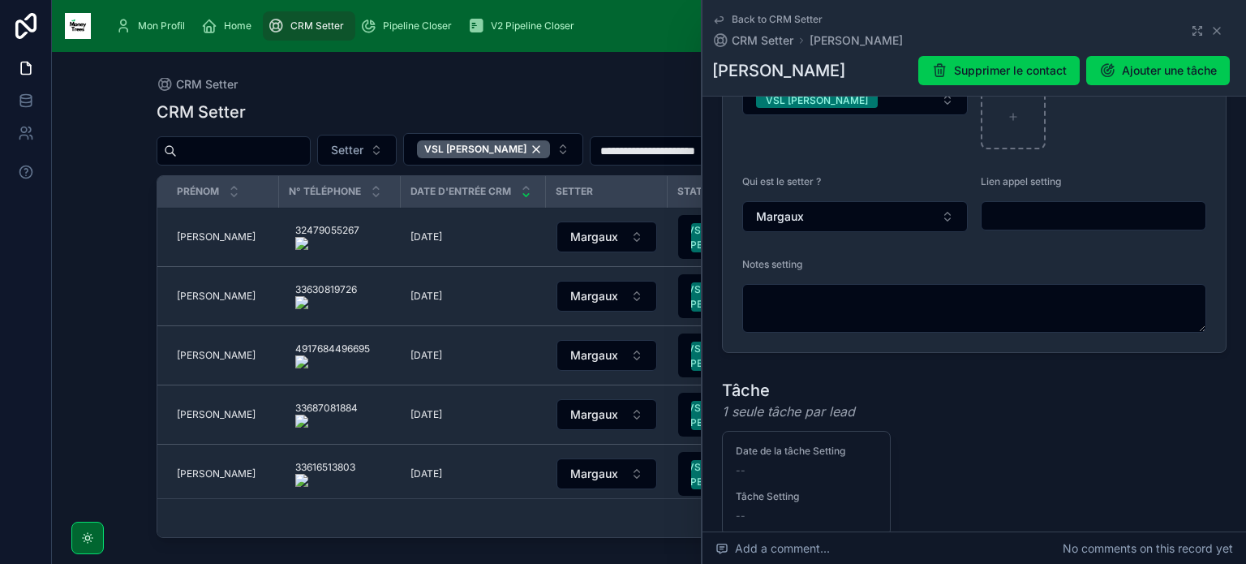
scroll to position [428, 0]
click at [863, 290] on textarea at bounding box center [974, 307] width 464 height 49
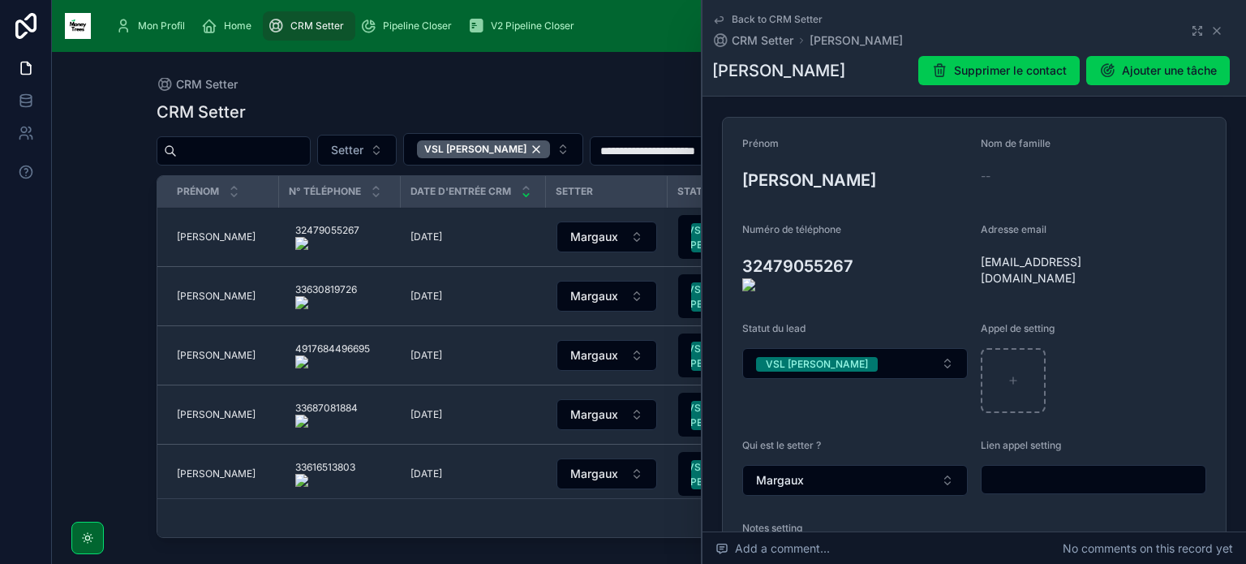
scroll to position [152, 0]
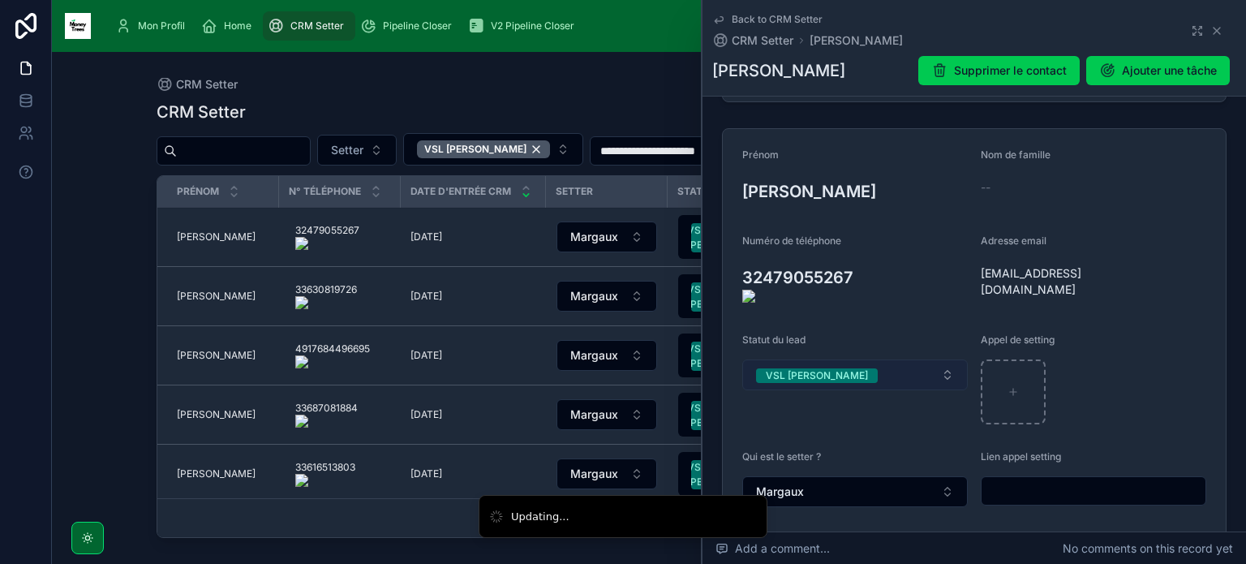
type textarea "**********"
click at [853, 359] on button "VSL [PERSON_NAME]" at bounding box center [854, 374] width 225 height 31
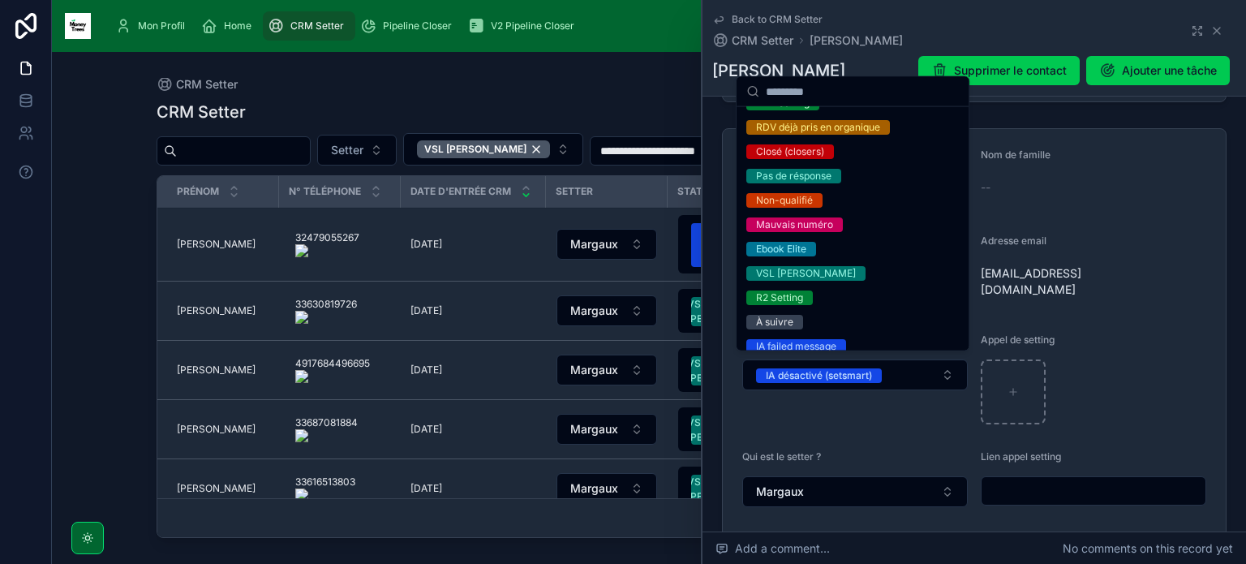
scroll to position [193, 0]
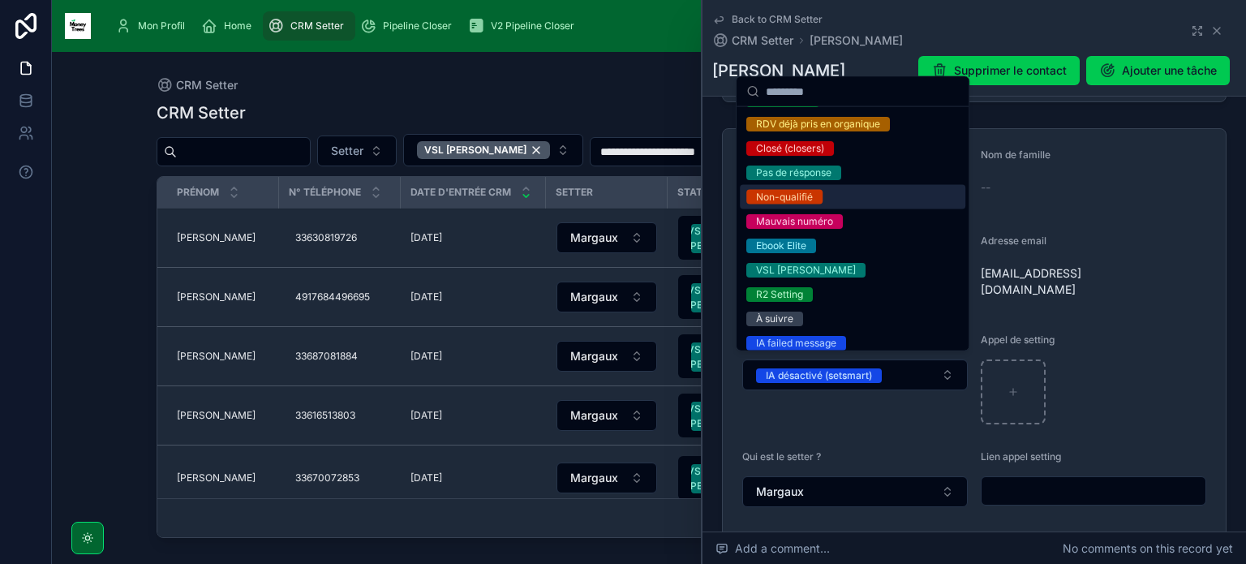
click at [840, 202] on div "Non-qualifié" at bounding box center [852, 197] width 225 height 24
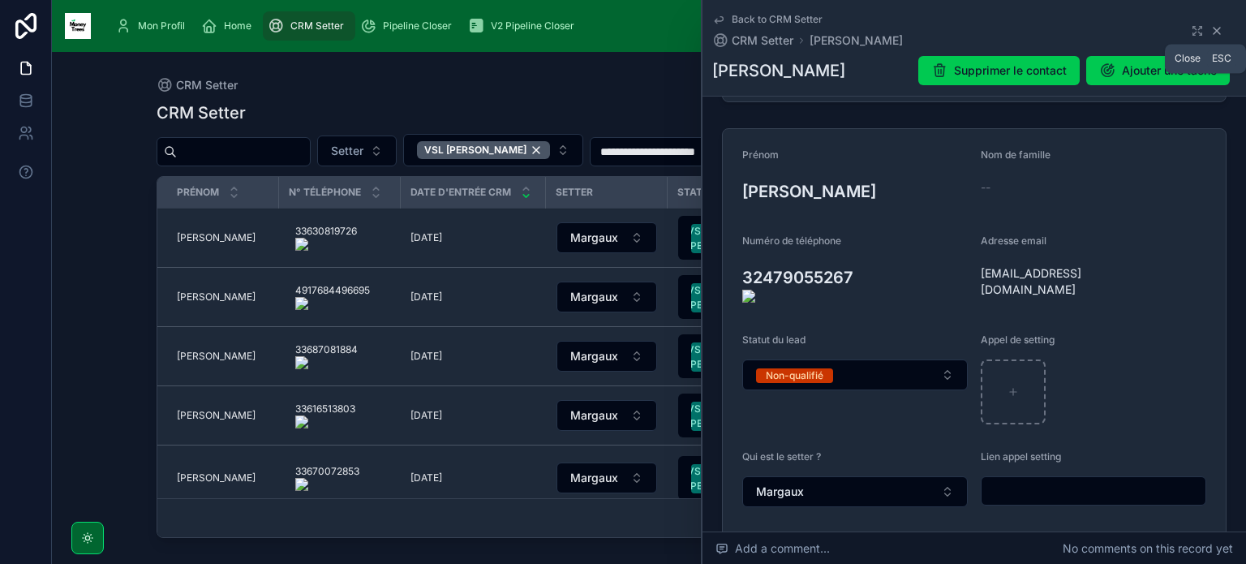
click at [1210, 29] on icon at bounding box center [1216, 30] width 13 height 13
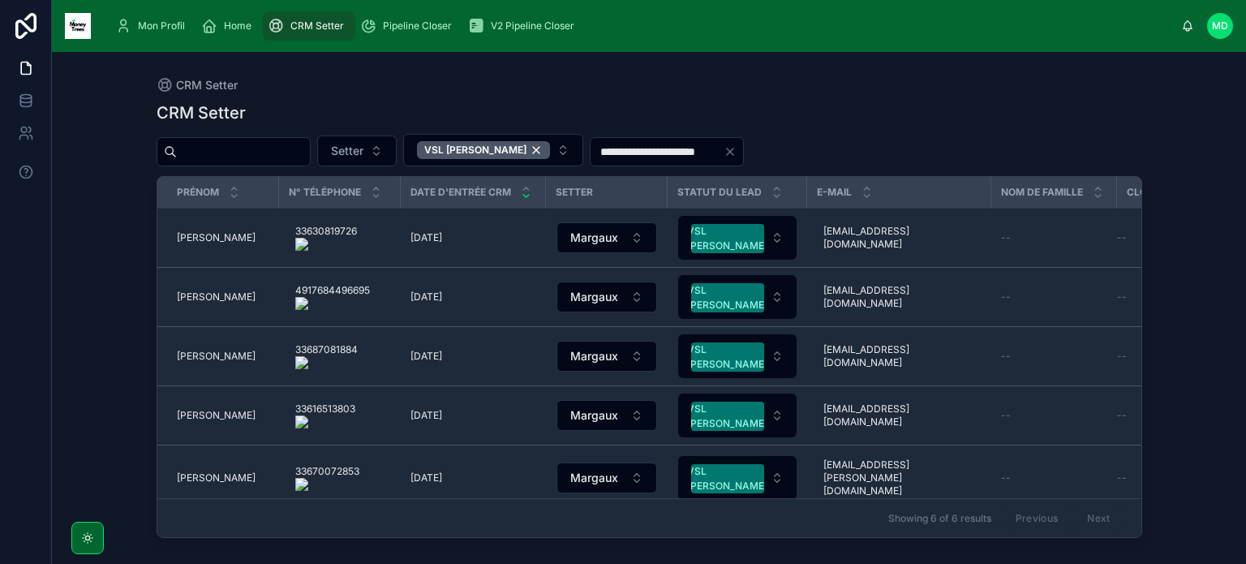
click at [207, 234] on span "[PERSON_NAME]" at bounding box center [216, 237] width 79 height 13
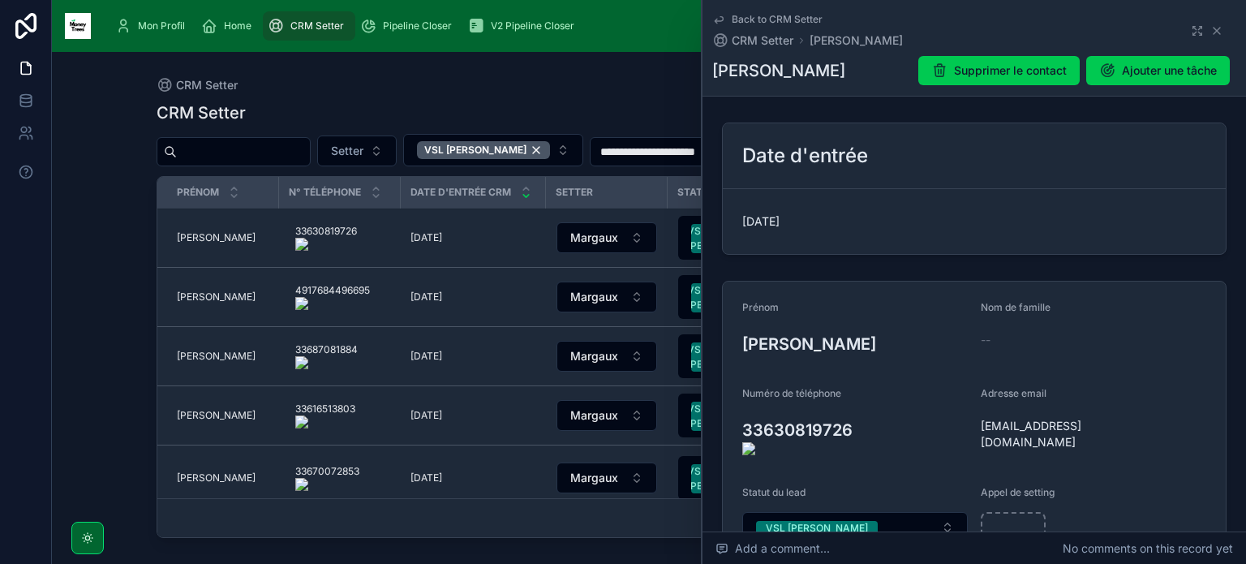
click at [860, 407] on onoff-telecom-ce-actions-button at bounding box center [860, 407] width 0 height 0
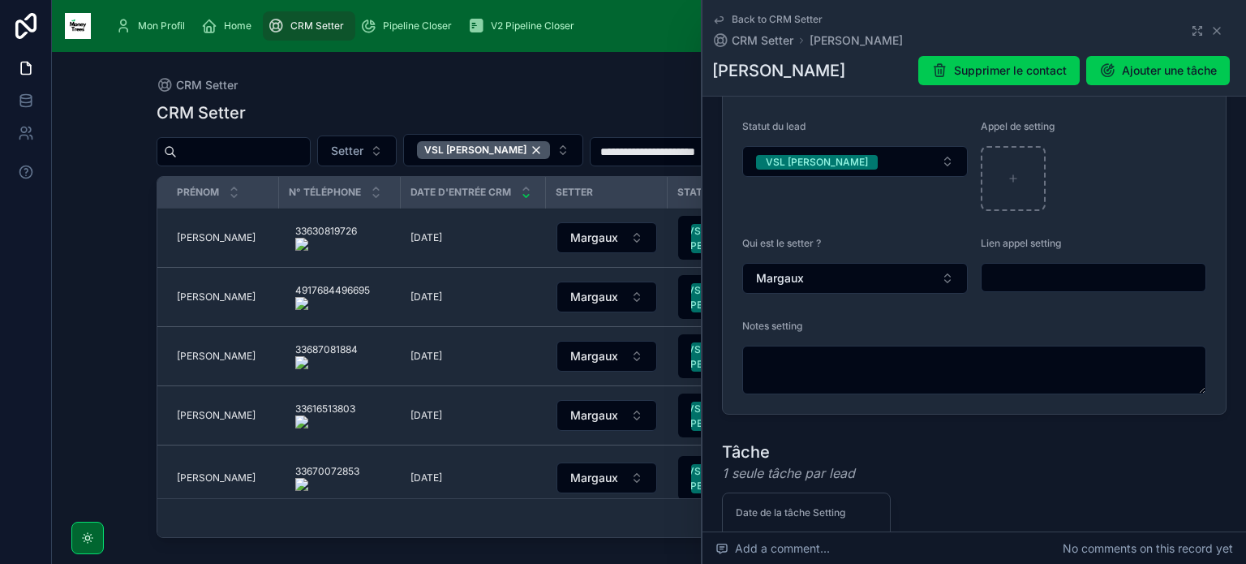
scroll to position [367, 0]
click at [924, 371] on textarea at bounding box center [974, 369] width 464 height 49
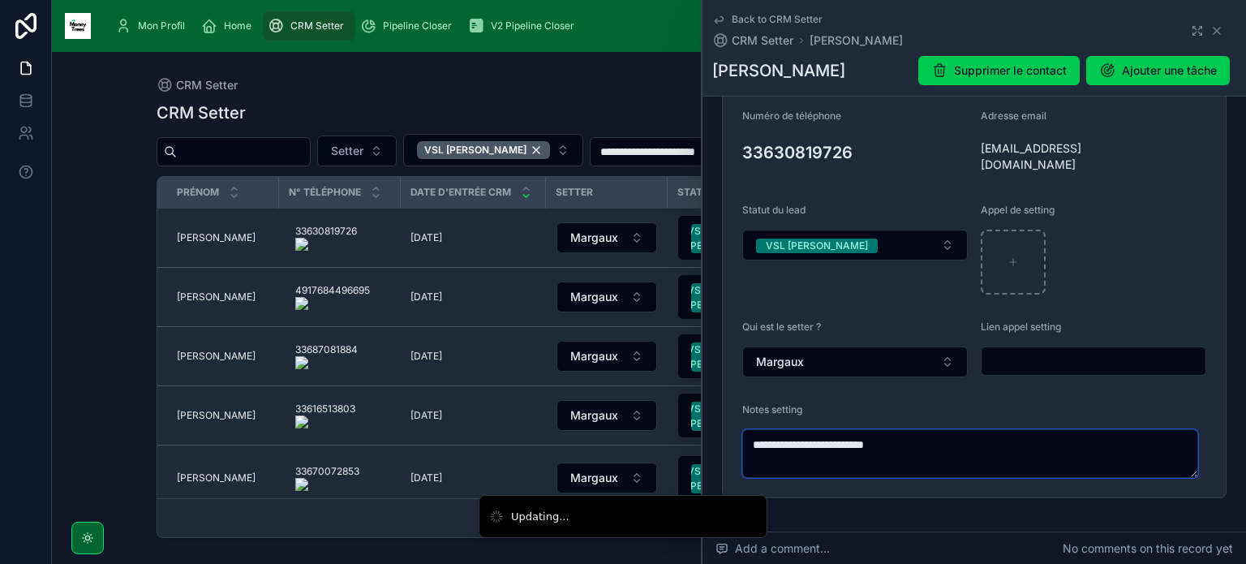
scroll to position [269, 0]
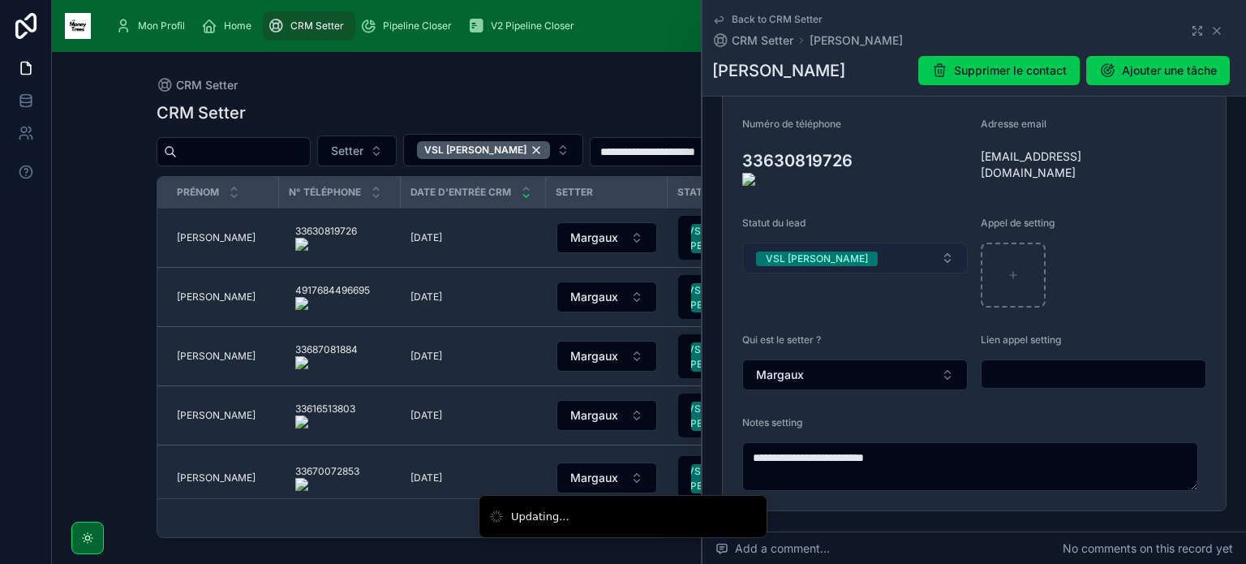
click at [924, 265] on button "VSL [PERSON_NAME]" at bounding box center [854, 258] width 225 height 31
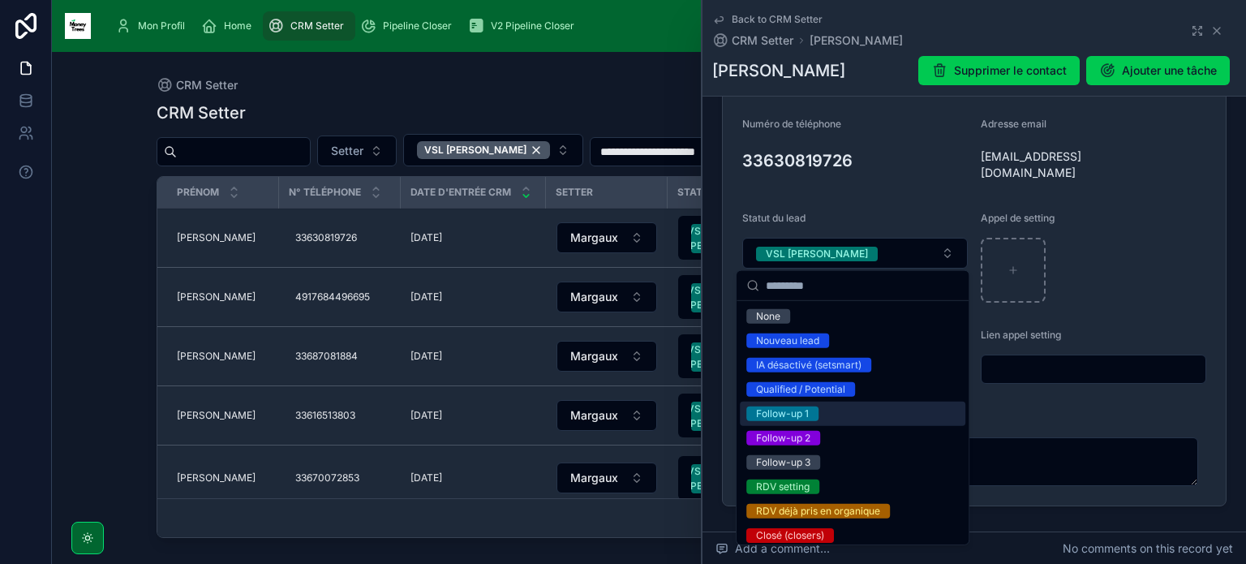
click at [837, 414] on div "Follow-up 1" at bounding box center [852, 413] width 225 height 24
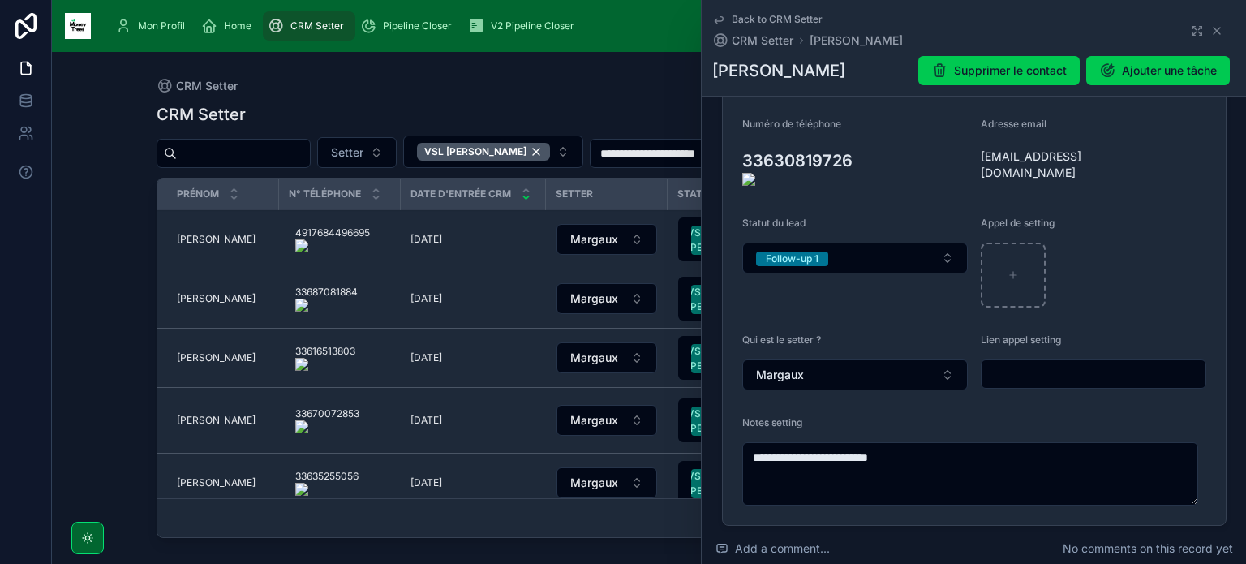
click at [860, 137] on onoff-telecom-ce-actions-button at bounding box center [860, 137] width 0 height 0
click at [928, 454] on textarea "**********" at bounding box center [970, 473] width 456 height 63
drag, startPoint x: 912, startPoint y: 449, endPoint x: 817, endPoint y: 452, distance: 95.0
click at [817, 452] on textarea "**********" at bounding box center [970, 473] width 456 height 63
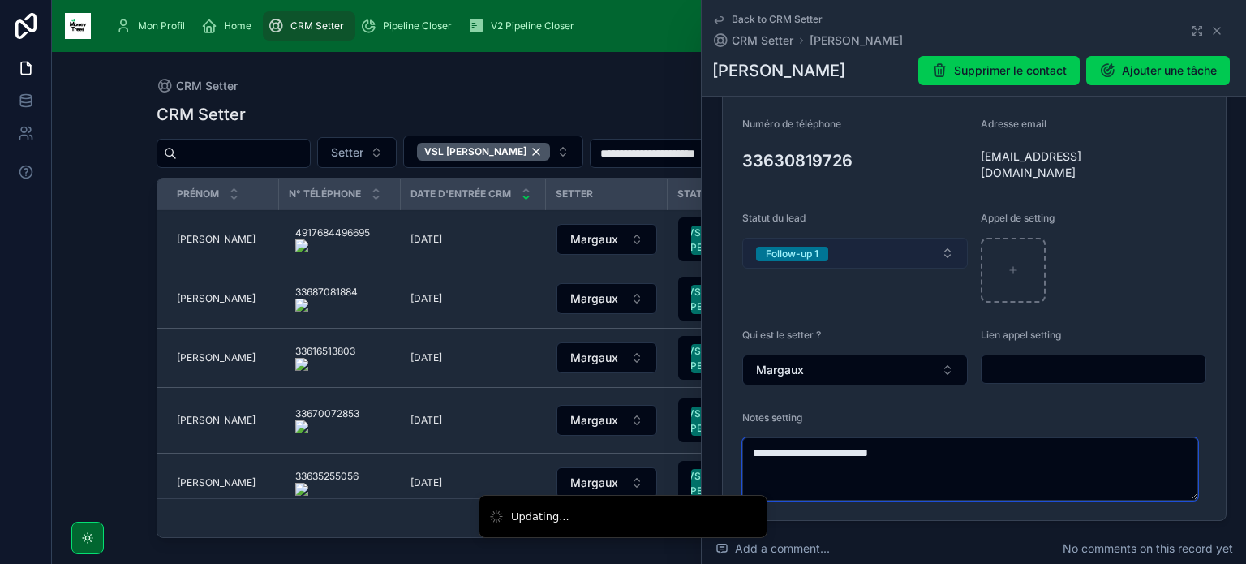
type textarea "**********"
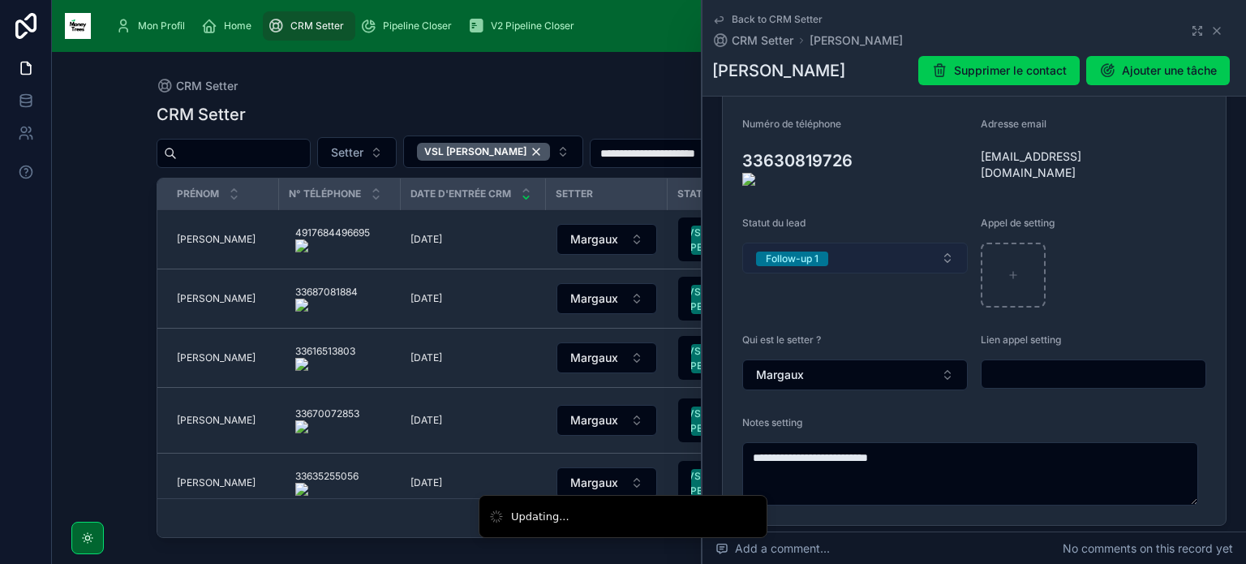
click at [862, 254] on button "Follow-up 1" at bounding box center [854, 258] width 225 height 31
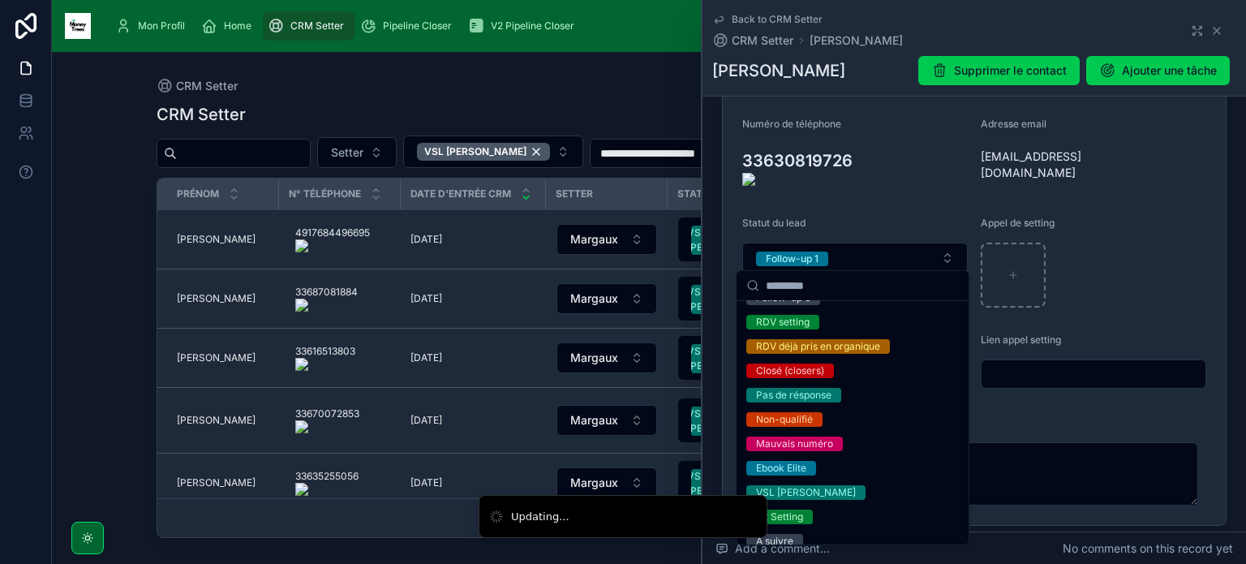
scroll to position [177, 0]
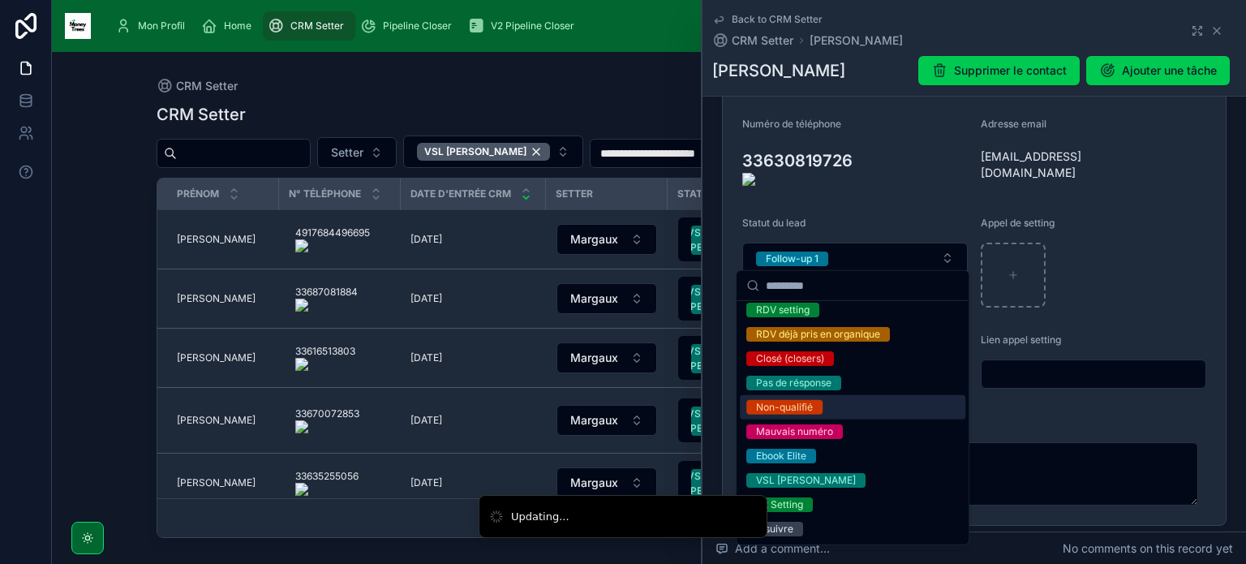
click at [830, 405] on div "Non-qualifié" at bounding box center [852, 407] width 225 height 24
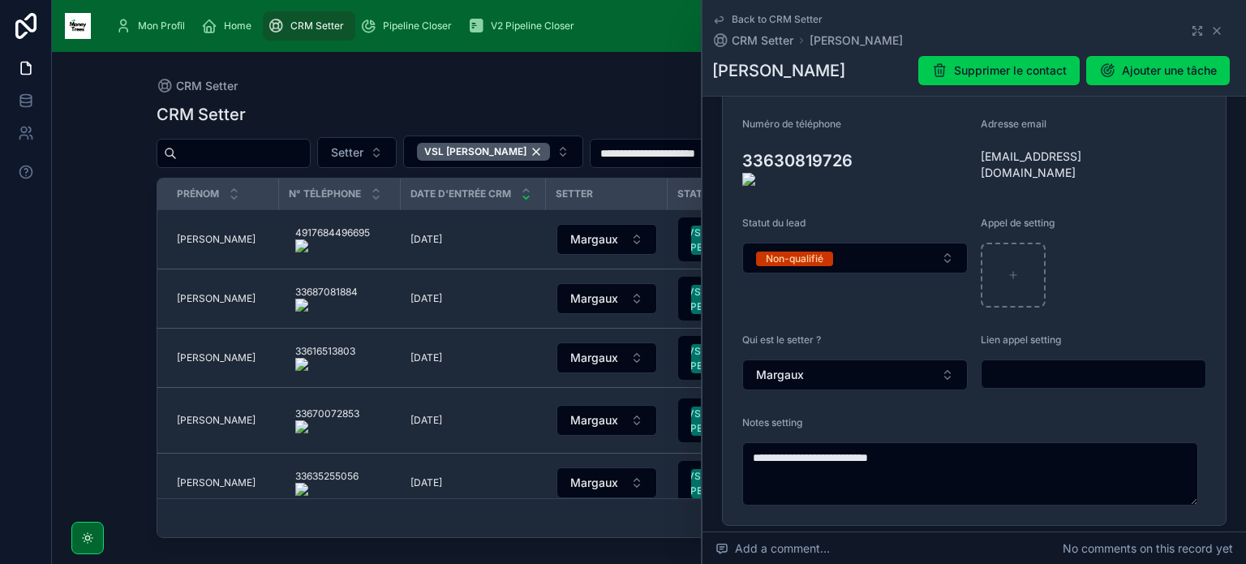
click at [376, 217] on onoff-telecom-ce-actions-button at bounding box center [376, 217] width 0 height 0
click at [204, 239] on span "[PERSON_NAME]" at bounding box center [216, 239] width 79 height 13
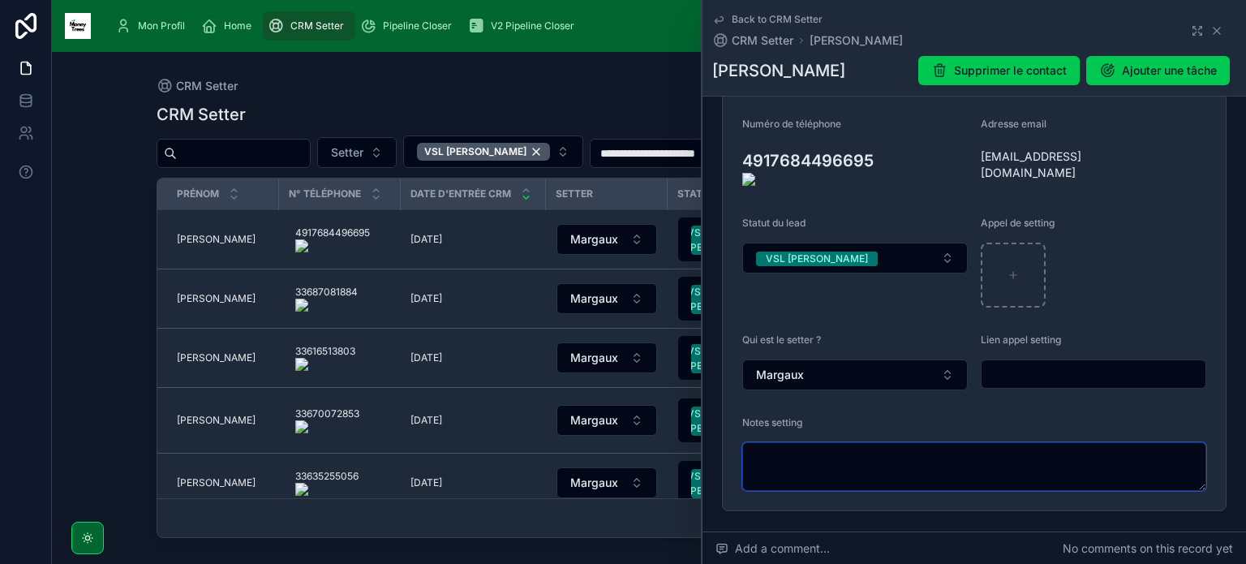
click at [865, 462] on textarea at bounding box center [974, 466] width 464 height 49
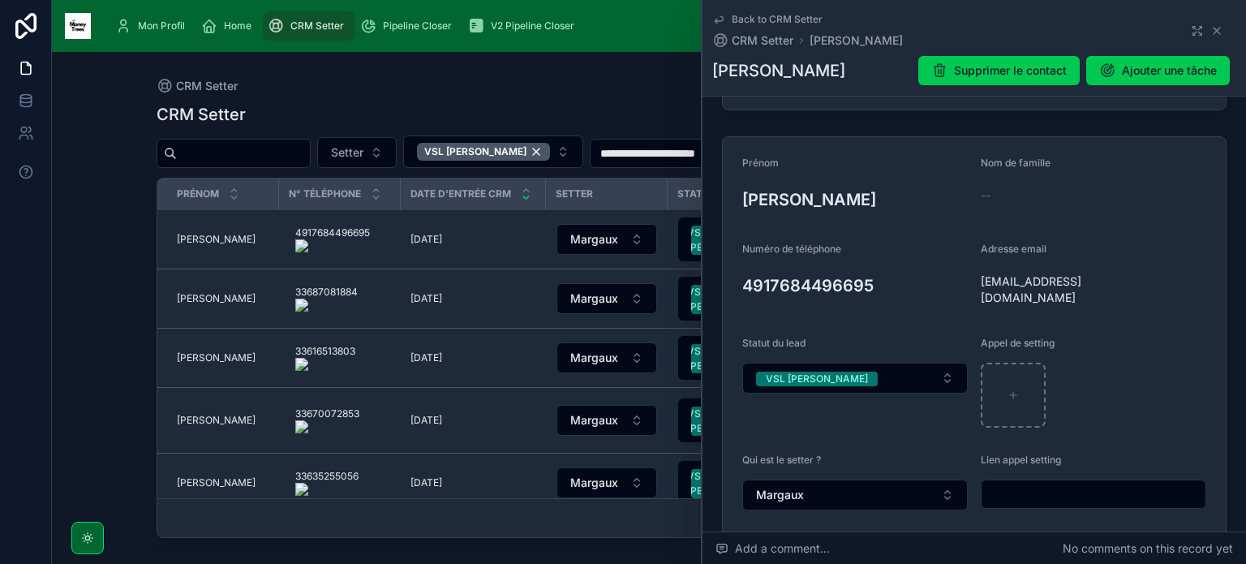
scroll to position [136, 0]
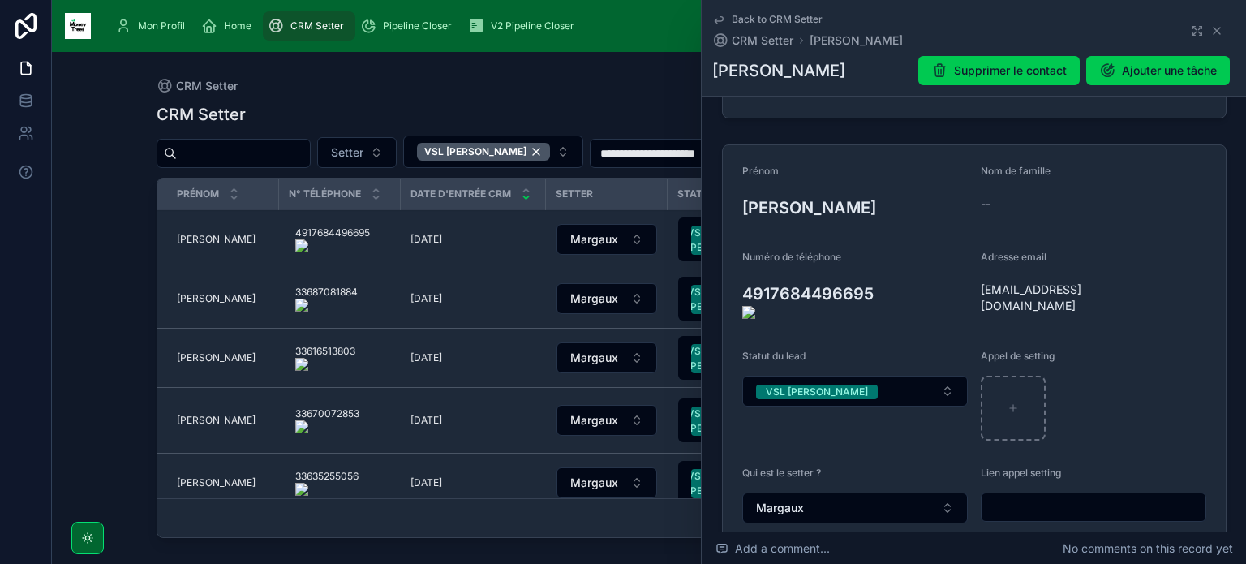
click at [882, 270] on onoff-telecom-ce-actions-button at bounding box center [882, 270] width 0 height 0
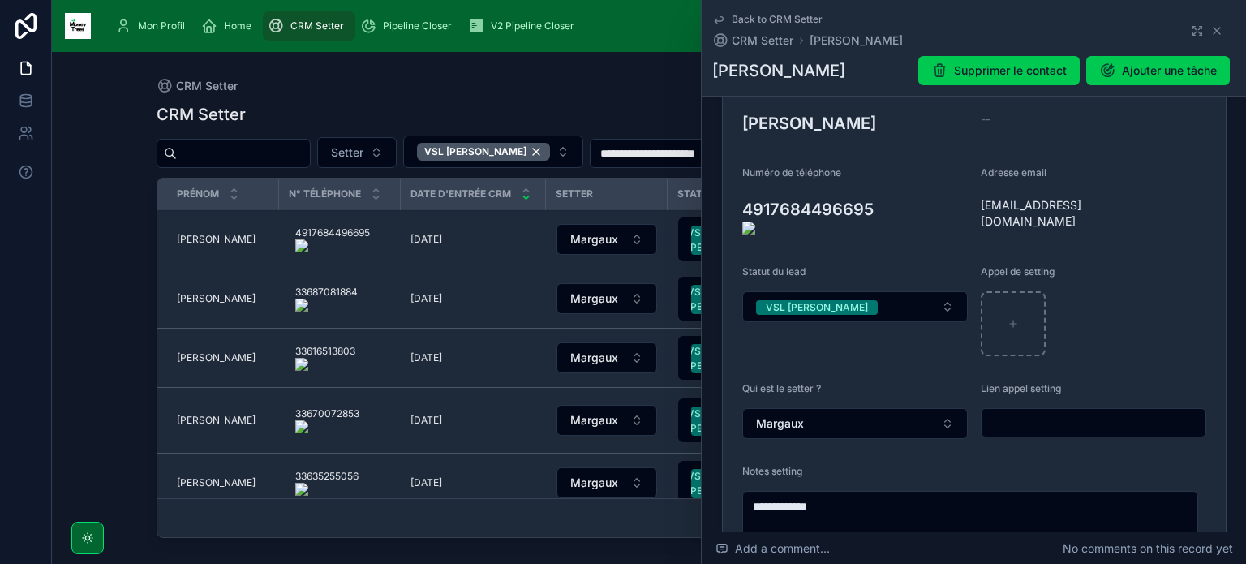
scroll to position [224, 0]
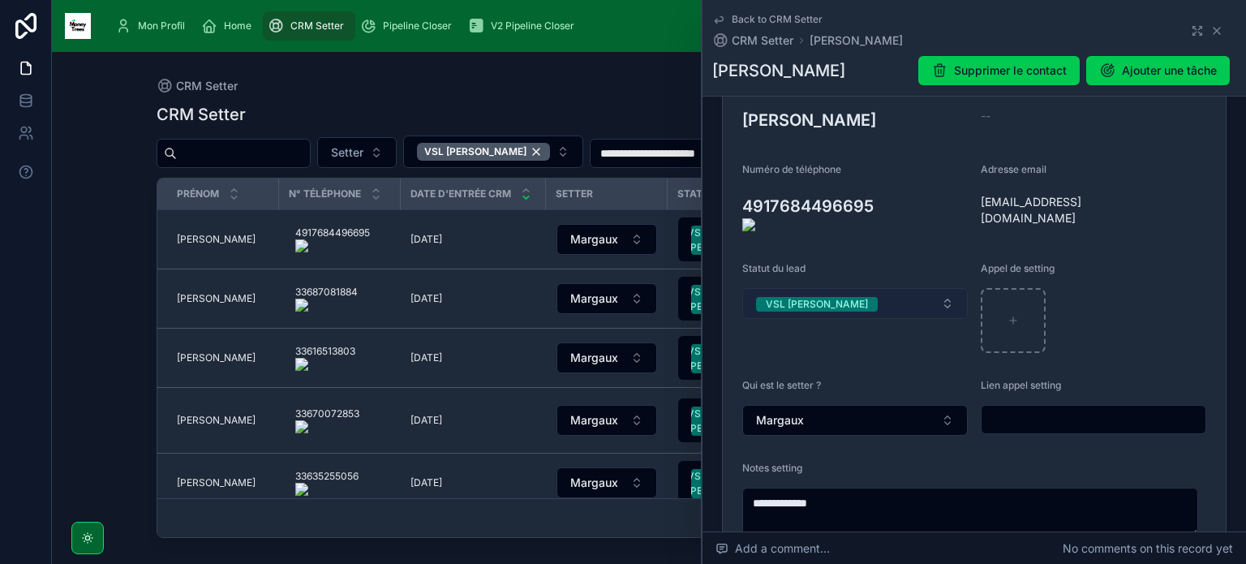
click at [940, 298] on button "VSL [PERSON_NAME]" at bounding box center [854, 303] width 225 height 31
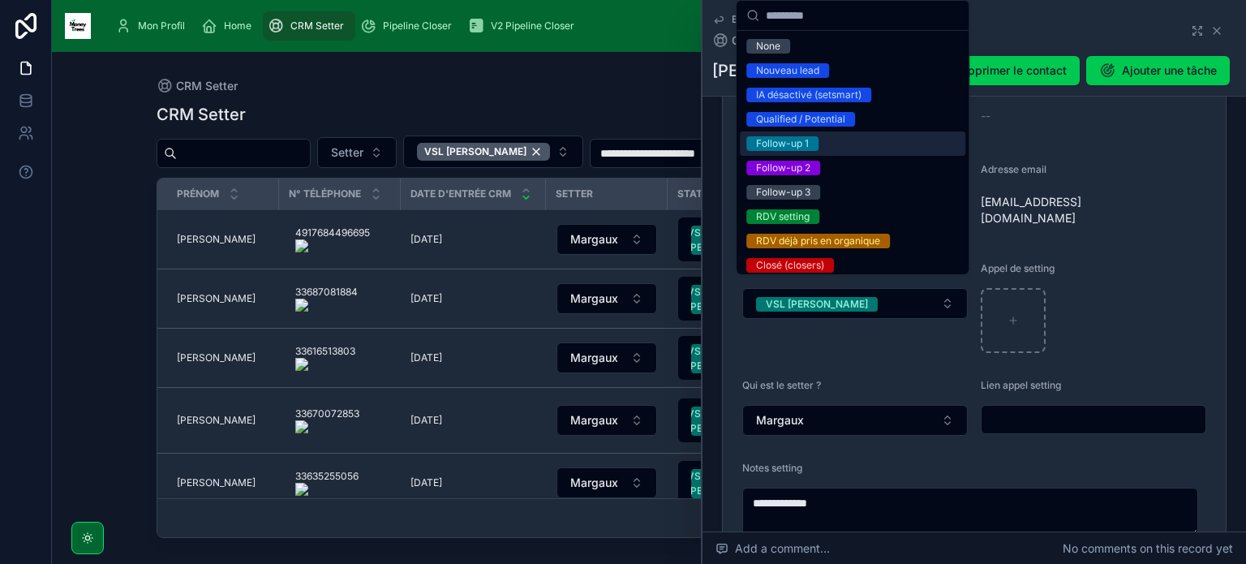
click at [893, 132] on div "Follow-up 1" at bounding box center [852, 143] width 225 height 24
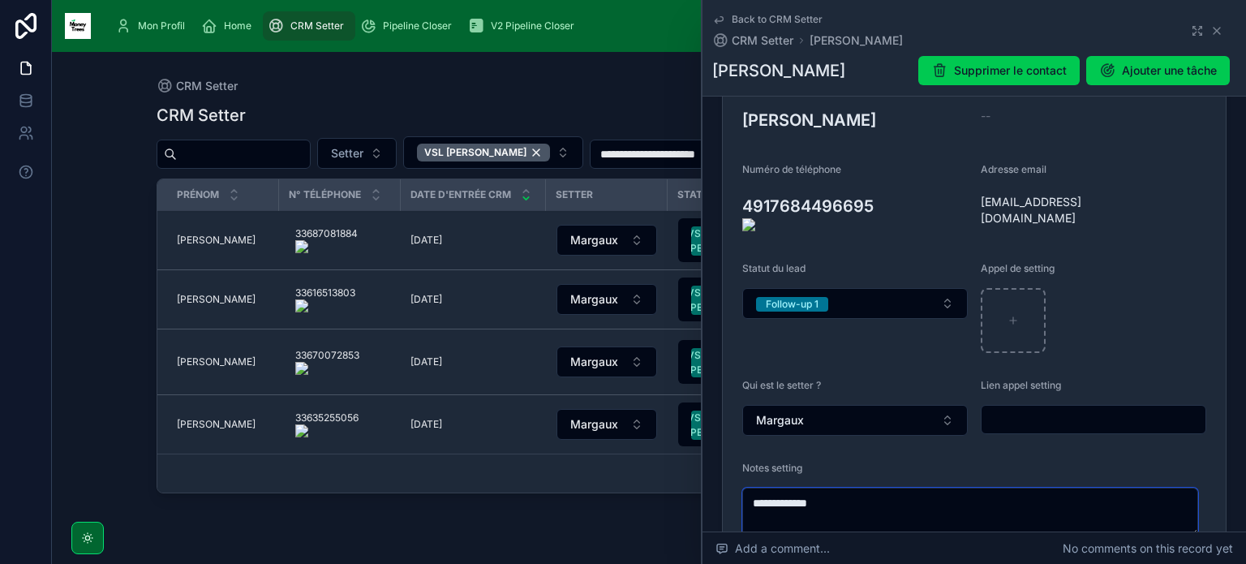
click at [869, 487] on textarea "**********" at bounding box center [970, 511] width 456 height 49
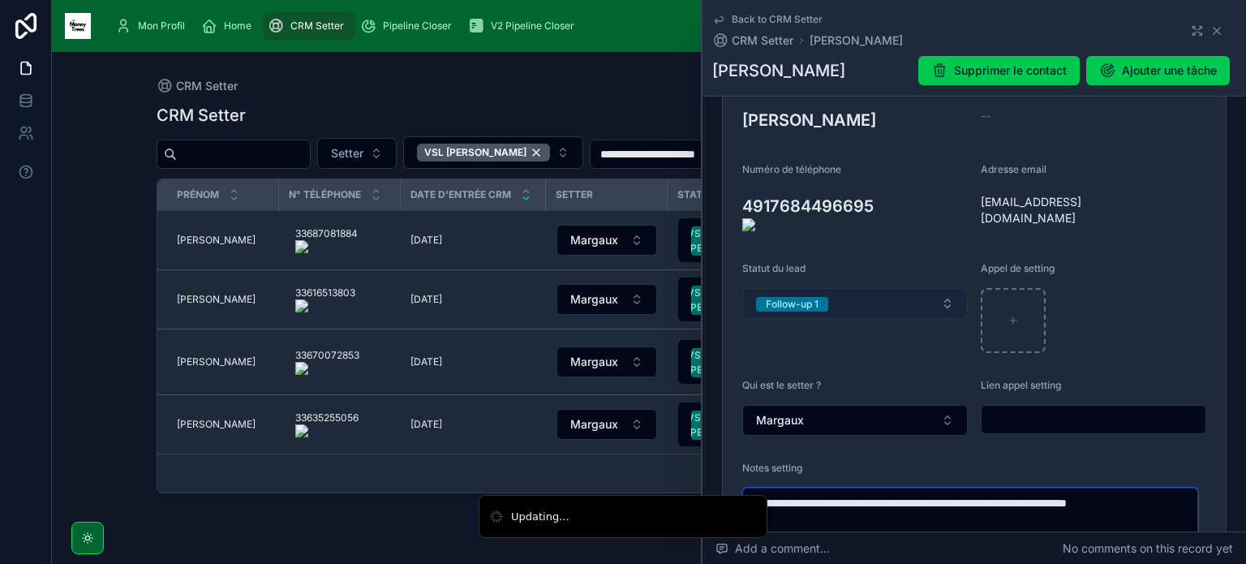
type textarea "**********"
click at [771, 297] on div "Follow-up 1" at bounding box center [792, 304] width 53 height 15
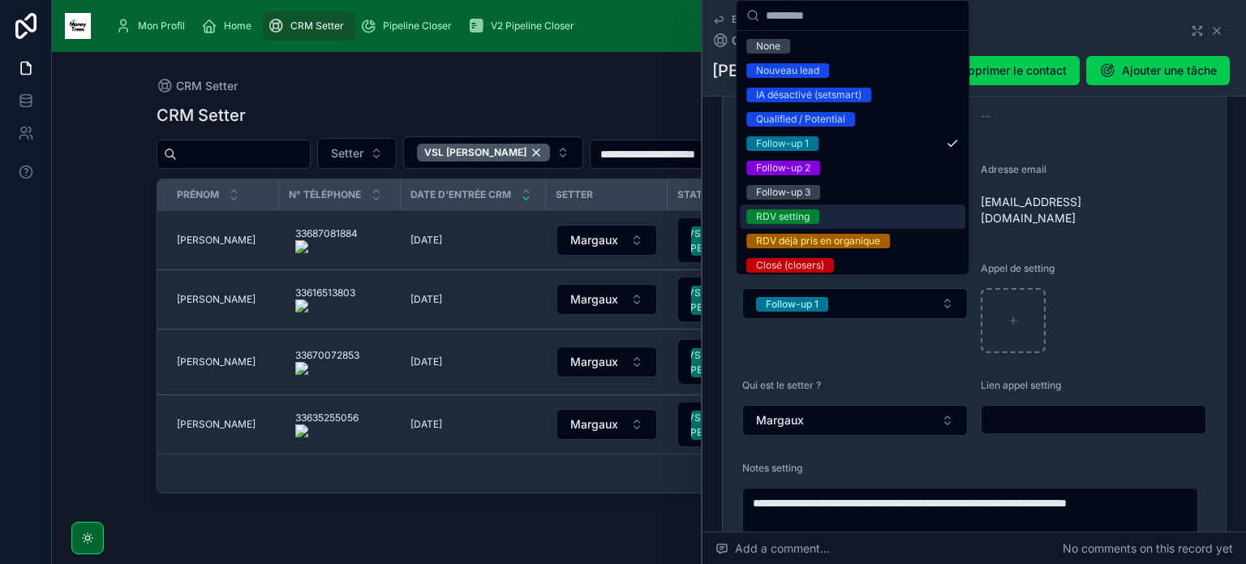
scroll to position [201, 0]
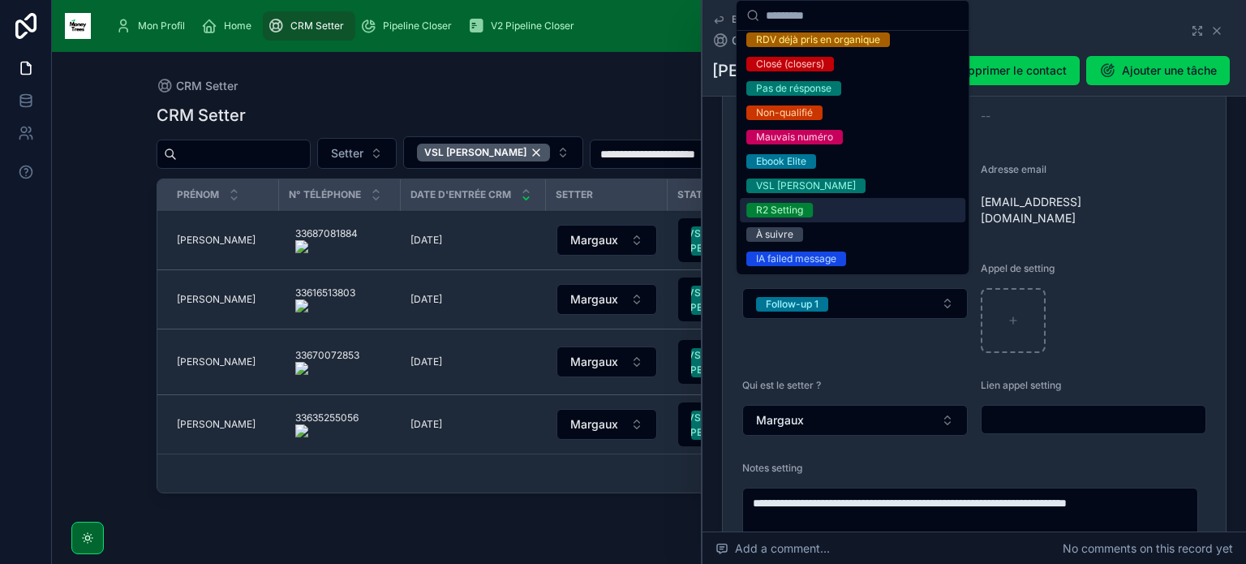
click at [822, 207] on div "R2 Setting" at bounding box center [852, 210] width 225 height 24
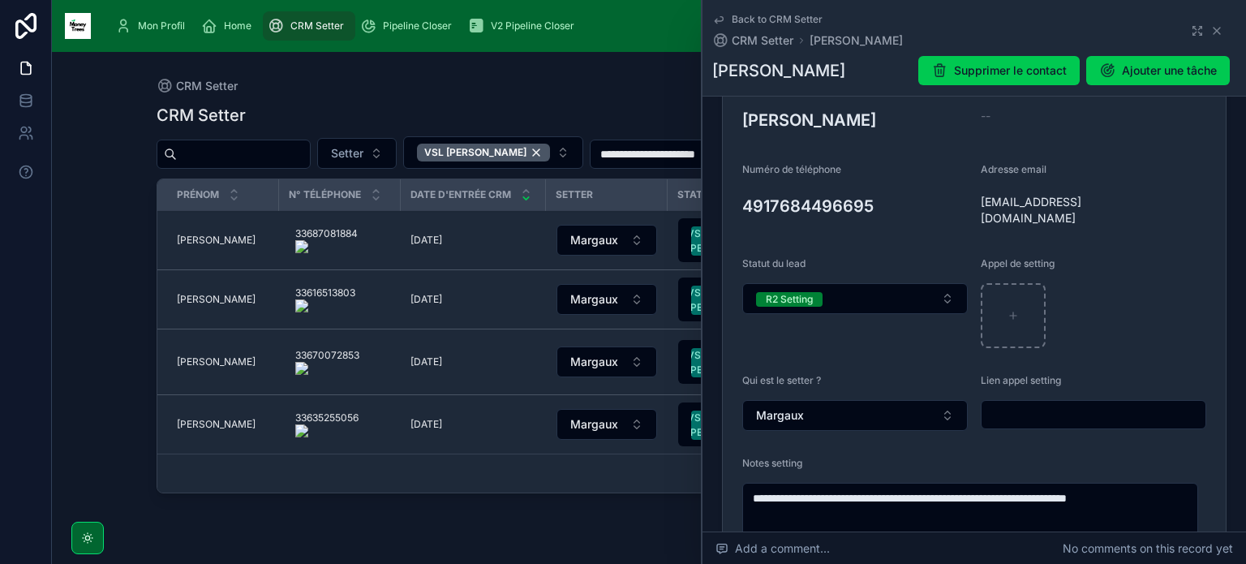
click at [0, 0] on icon at bounding box center [0, 0] width 0 height 0
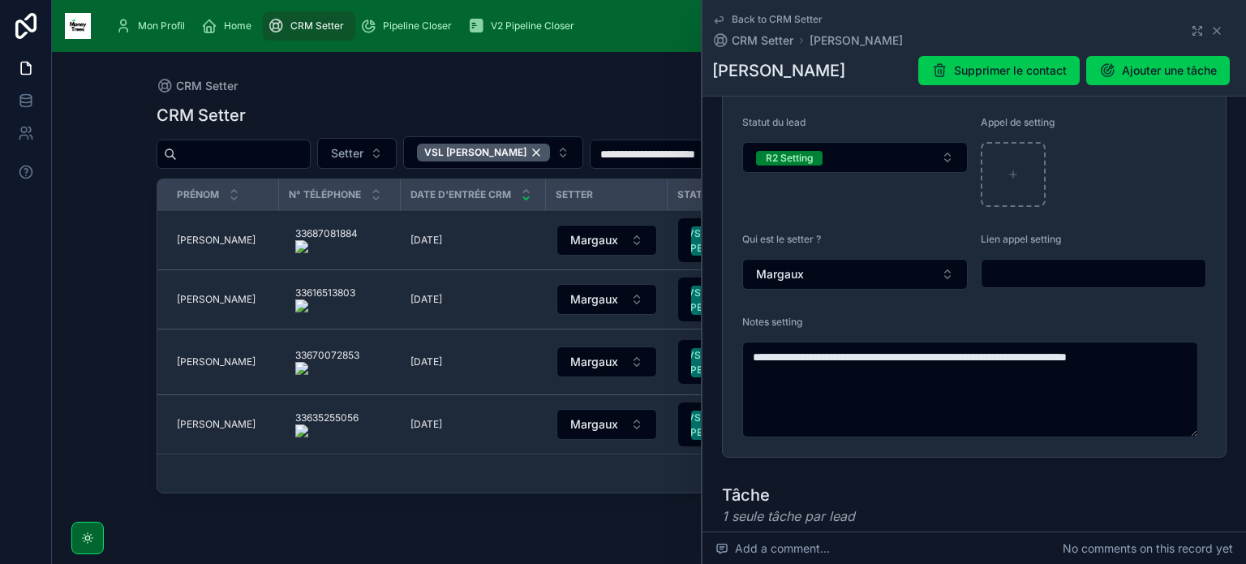
scroll to position [360, 0]
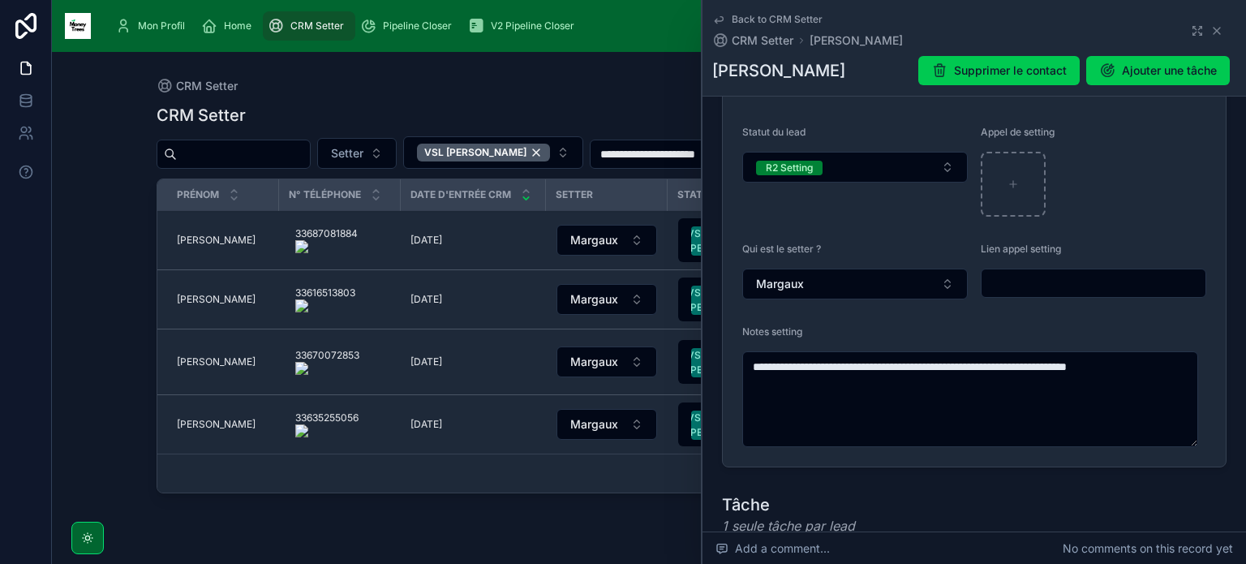
click at [1050, 272] on input "text" at bounding box center [1093, 283] width 224 height 23
paste input "**********"
type input "**********"
click at [1210, 33] on icon at bounding box center [1216, 30] width 13 height 13
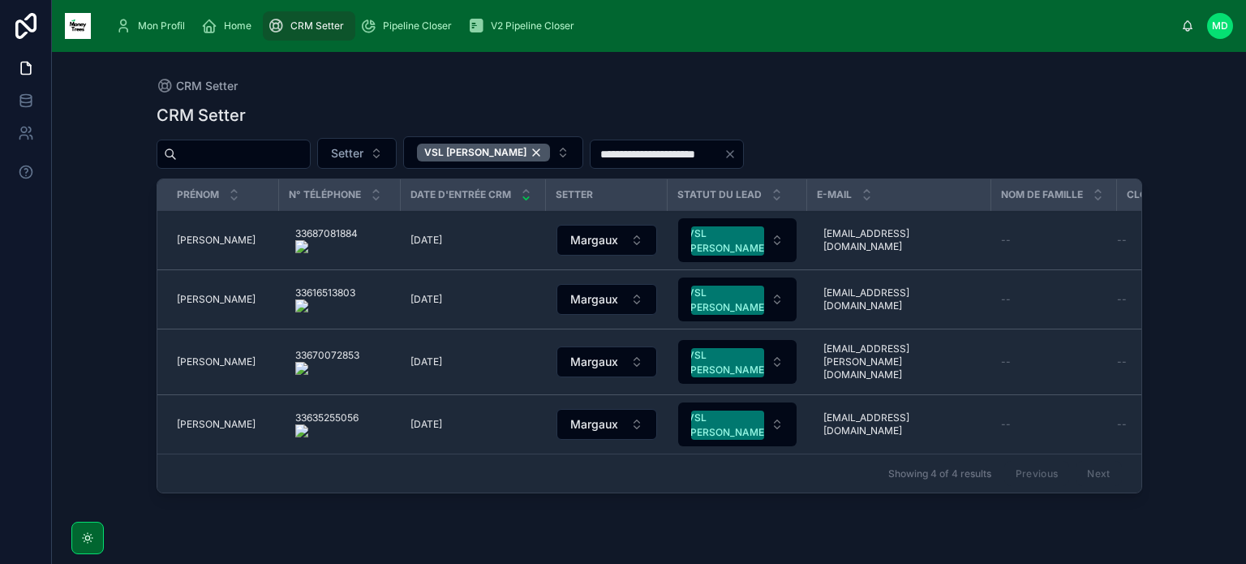
click at [363, 217] on onoff-telecom-ce-actions-button at bounding box center [363, 217] width 0 height 0
click at [185, 243] on span "[PERSON_NAME]" at bounding box center [216, 240] width 79 height 13
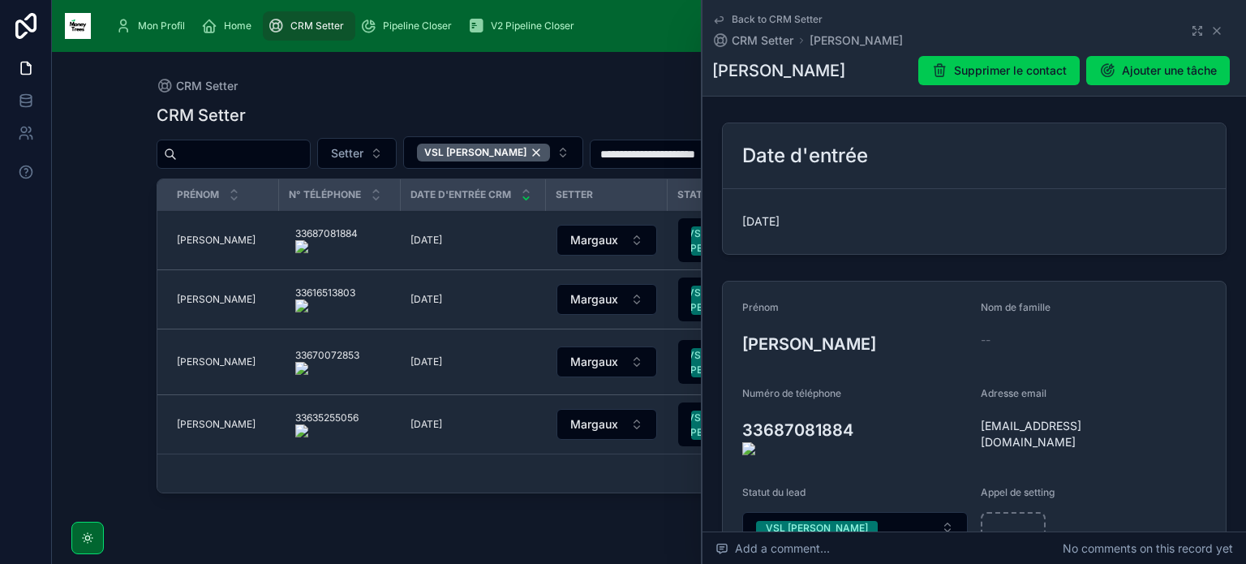
scroll to position [326, 0]
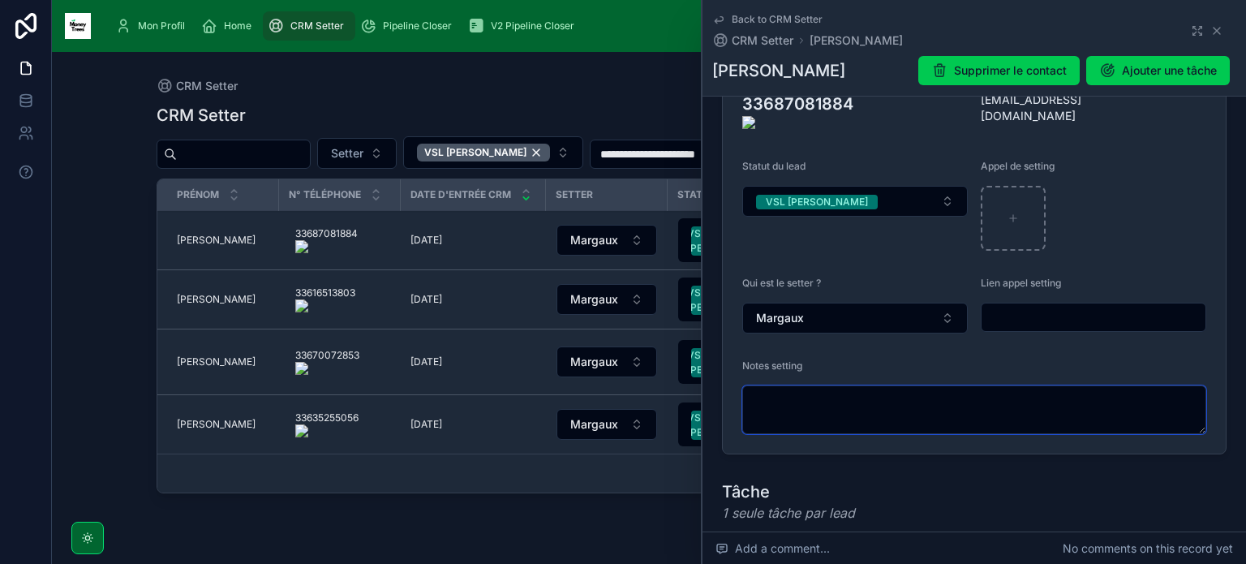
click at [811, 401] on textarea at bounding box center [974, 409] width 464 height 49
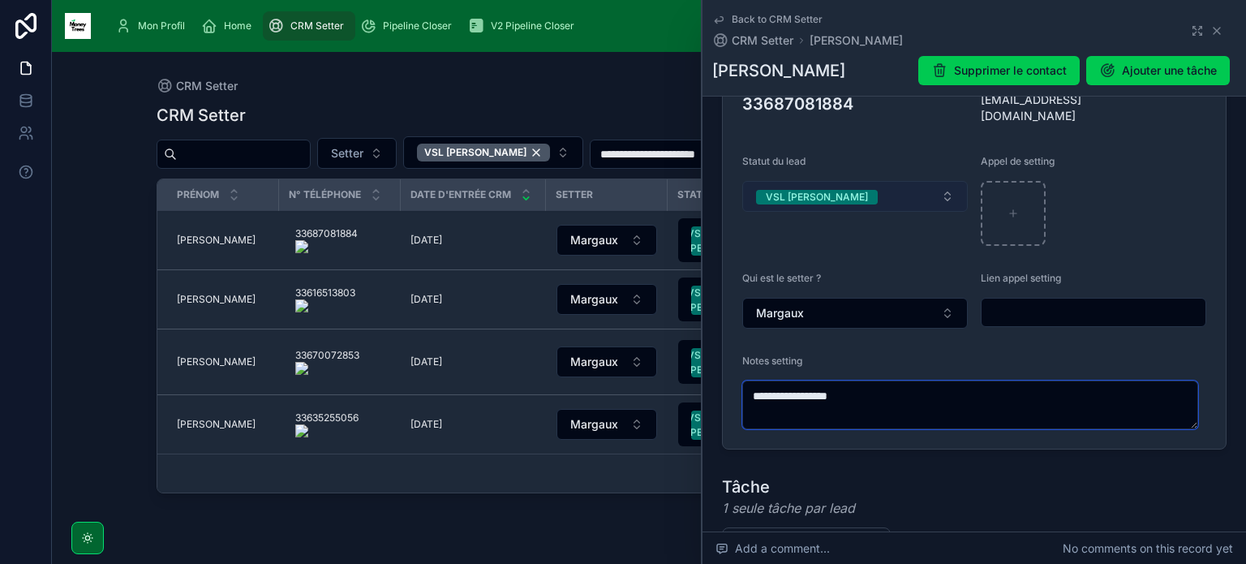
type textarea "**********"
click at [840, 181] on button "VSL [PERSON_NAME]" at bounding box center [854, 196] width 225 height 31
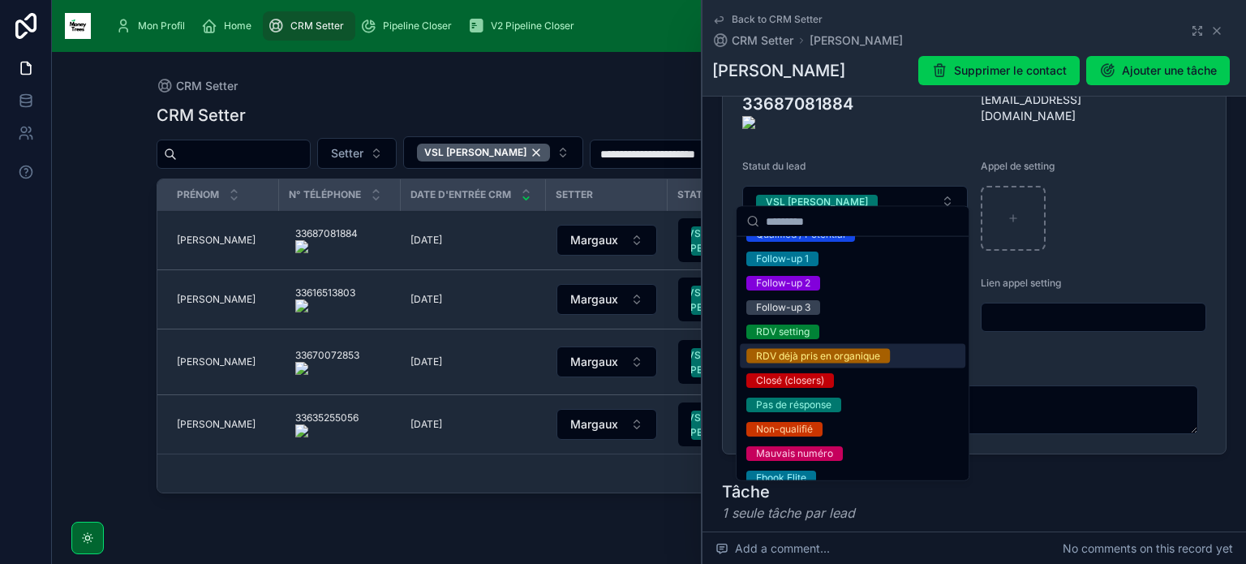
scroll to position [93, 0]
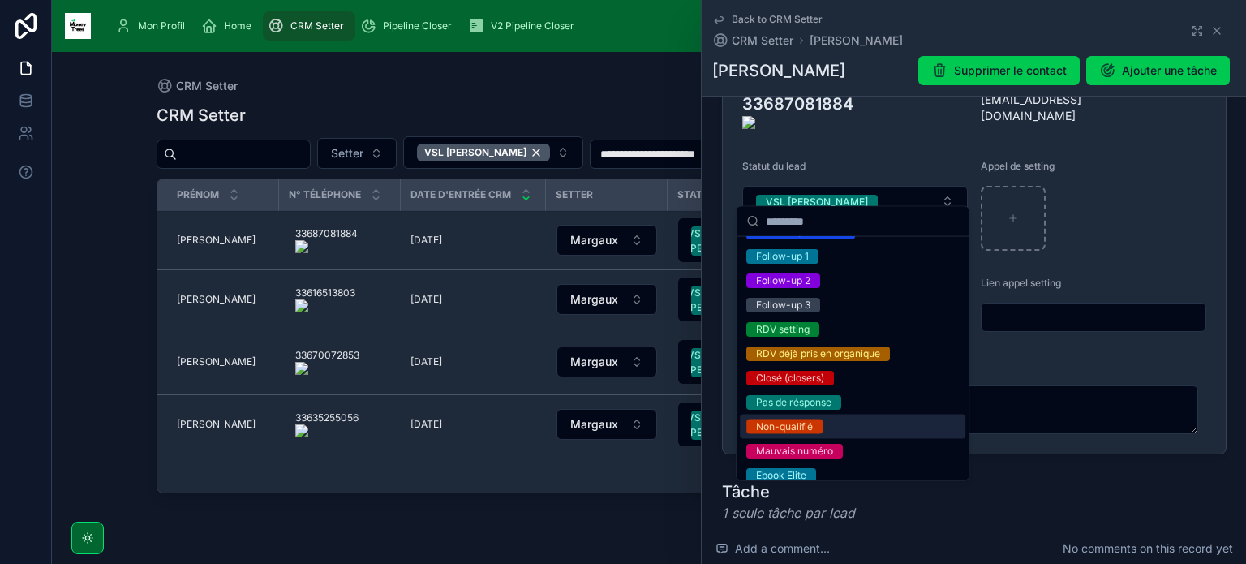
click at [831, 435] on div "Non-qualifié" at bounding box center [852, 426] width 225 height 24
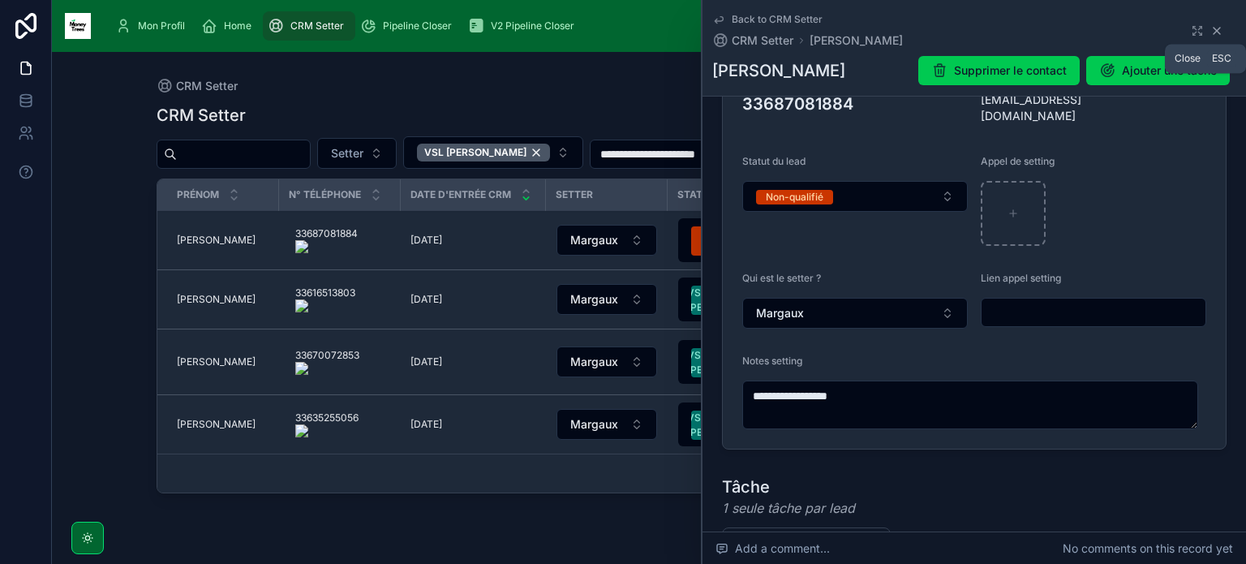
click at [1210, 28] on icon at bounding box center [1216, 30] width 13 height 13
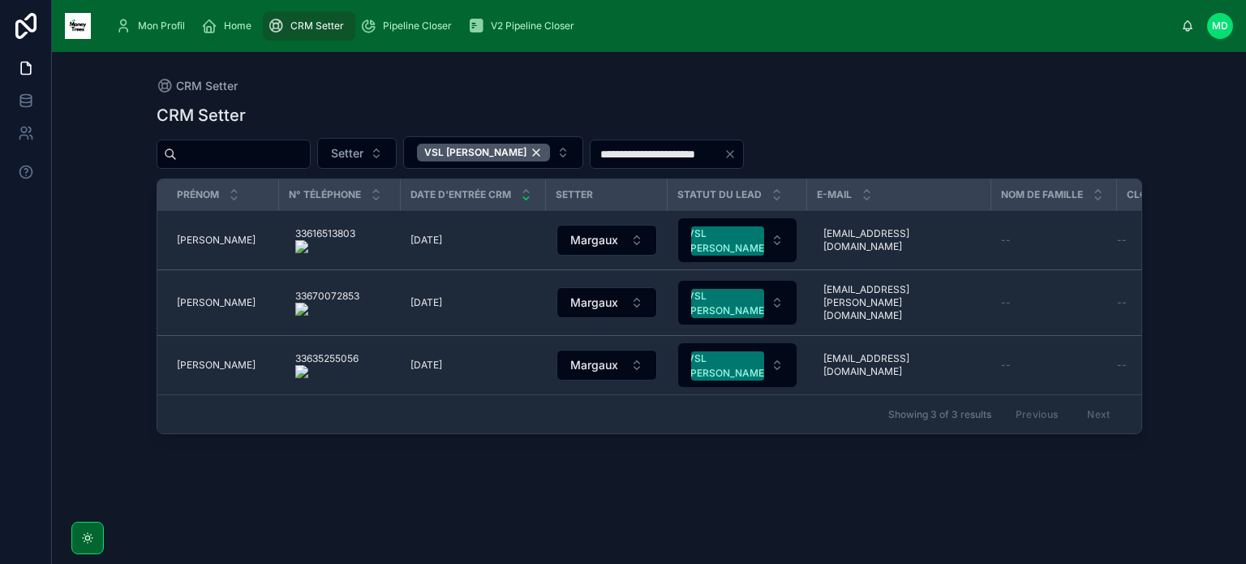
click at [362, 217] on onoff-telecom-ce-actions-button at bounding box center [362, 217] width 0 height 0
click at [195, 247] on td "[PERSON_NAME] [PERSON_NAME]" at bounding box center [218, 240] width 122 height 59
click at [212, 236] on span "[PERSON_NAME]" at bounding box center [216, 240] width 79 height 13
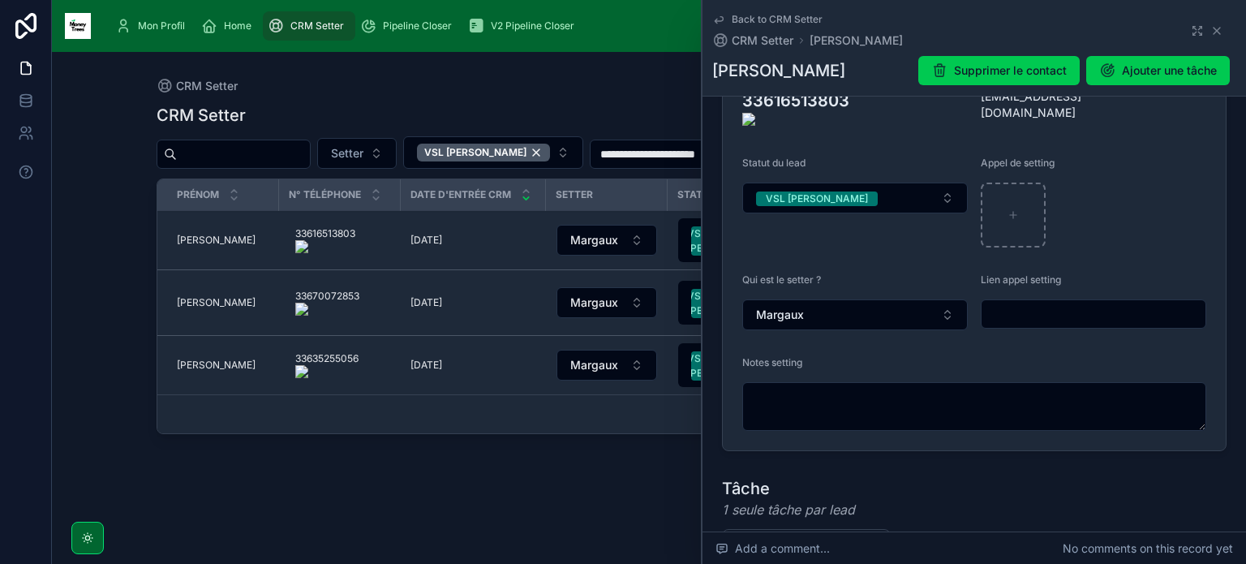
scroll to position [331, 0]
click at [891, 429] on form "Prénom [PERSON_NAME] de famille -- Numéro de téléphone 33616513803 Adresse emai…" at bounding box center [974, 200] width 503 height 498
click at [939, 406] on textarea at bounding box center [974, 404] width 464 height 49
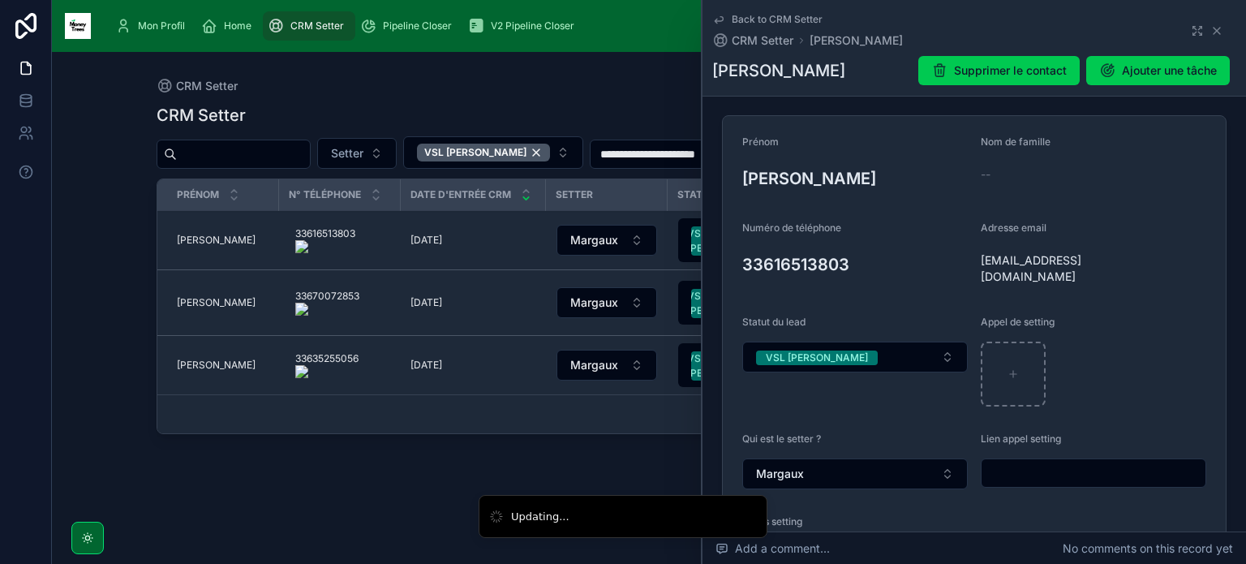
scroll to position [165, 0]
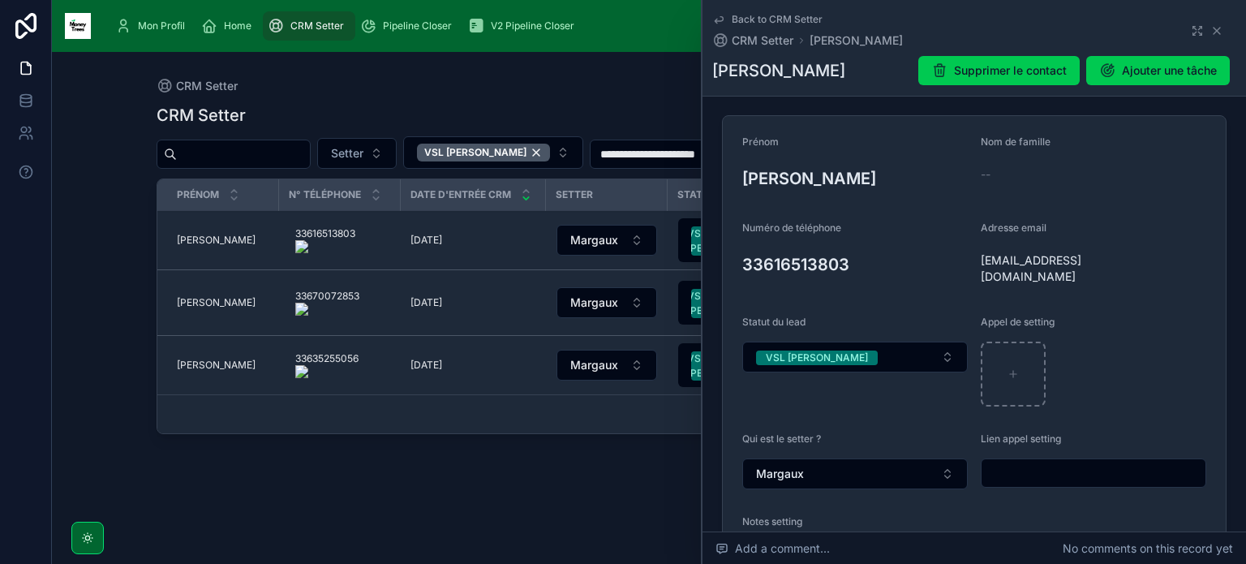
click at [857, 242] on onoff-telecom-ce-actions-button at bounding box center [857, 242] width 0 height 0
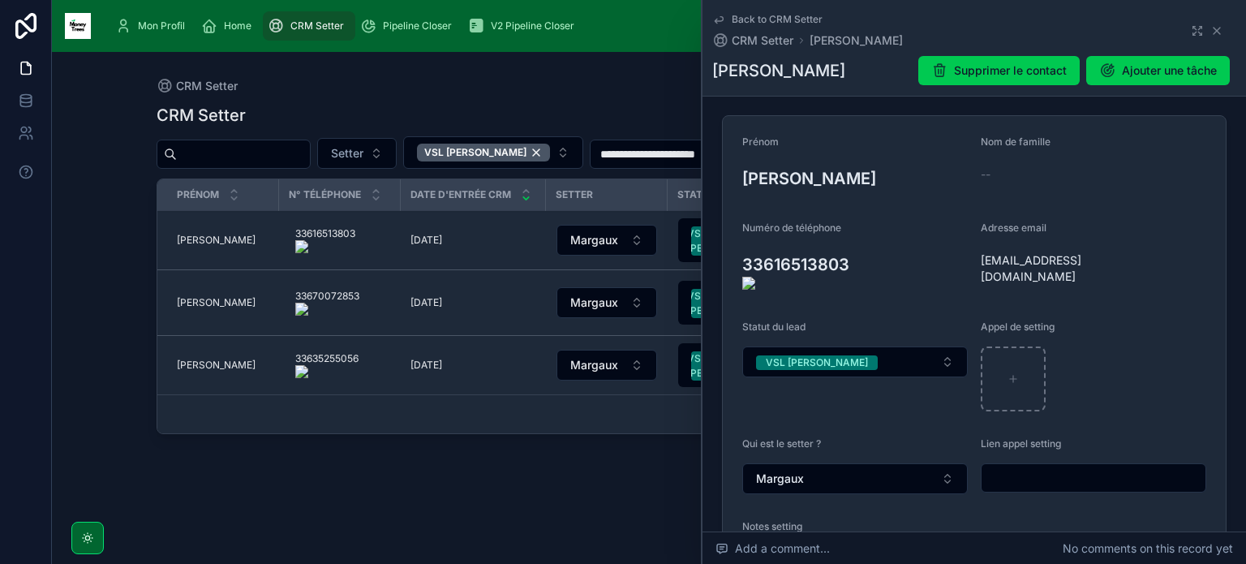
type textarea "**********"
click at [918, 360] on button "VSL [PERSON_NAME]" at bounding box center [854, 361] width 225 height 31
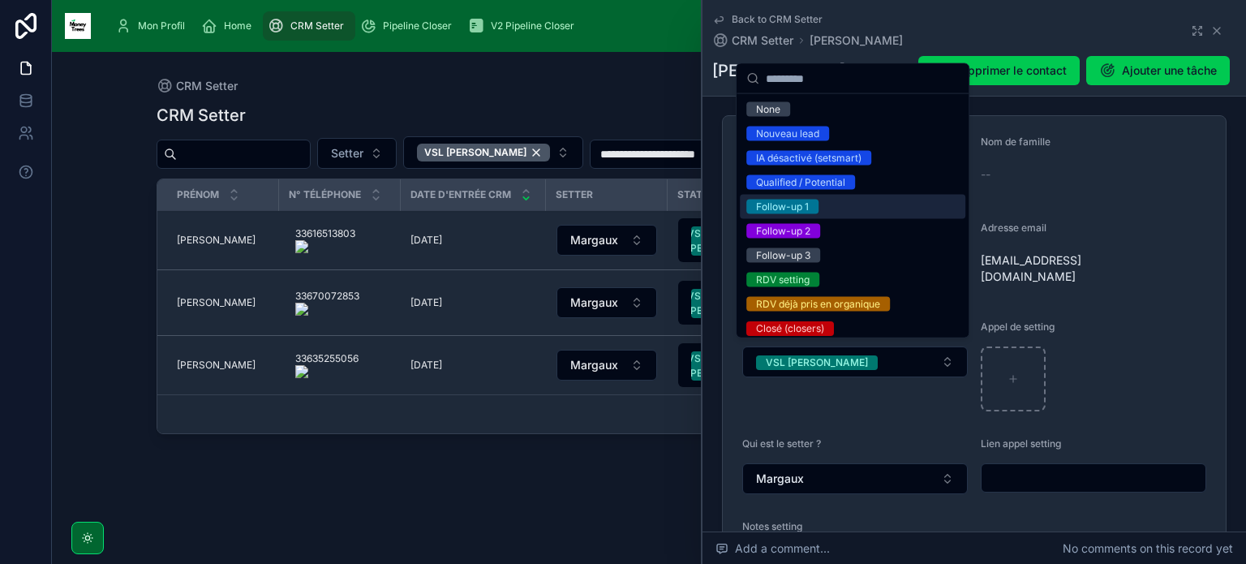
click at [834, 210] on div "Follow-up 1" at bounding box center [852, 207] width 225 height 24
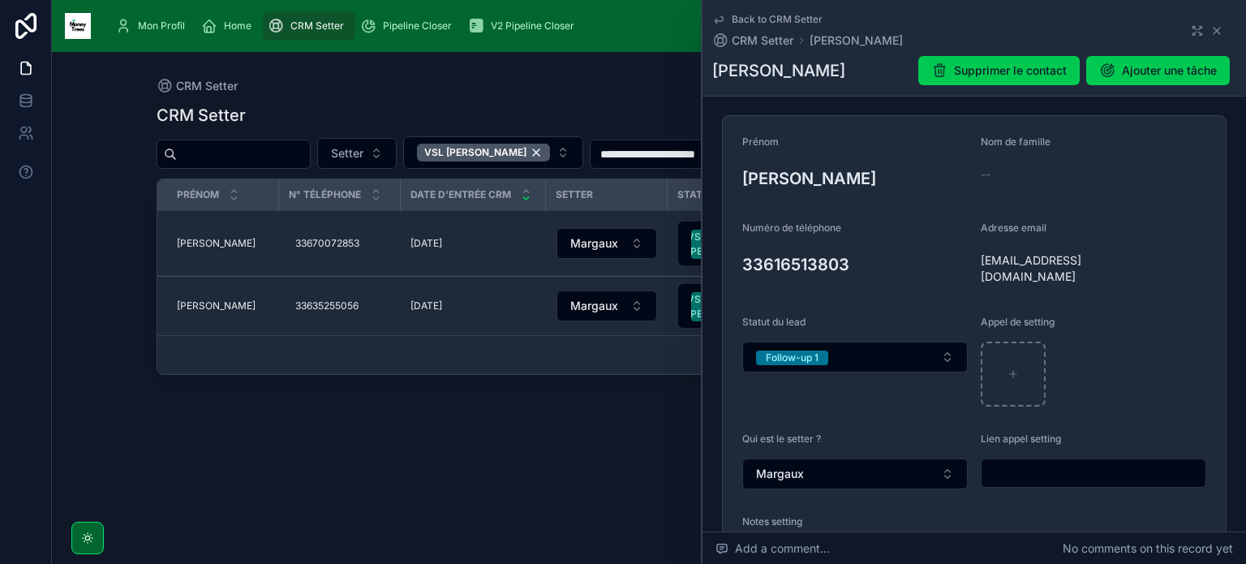
click at [968, 262] on form "**********" at bounding box center [974, 370] width 503 height 508
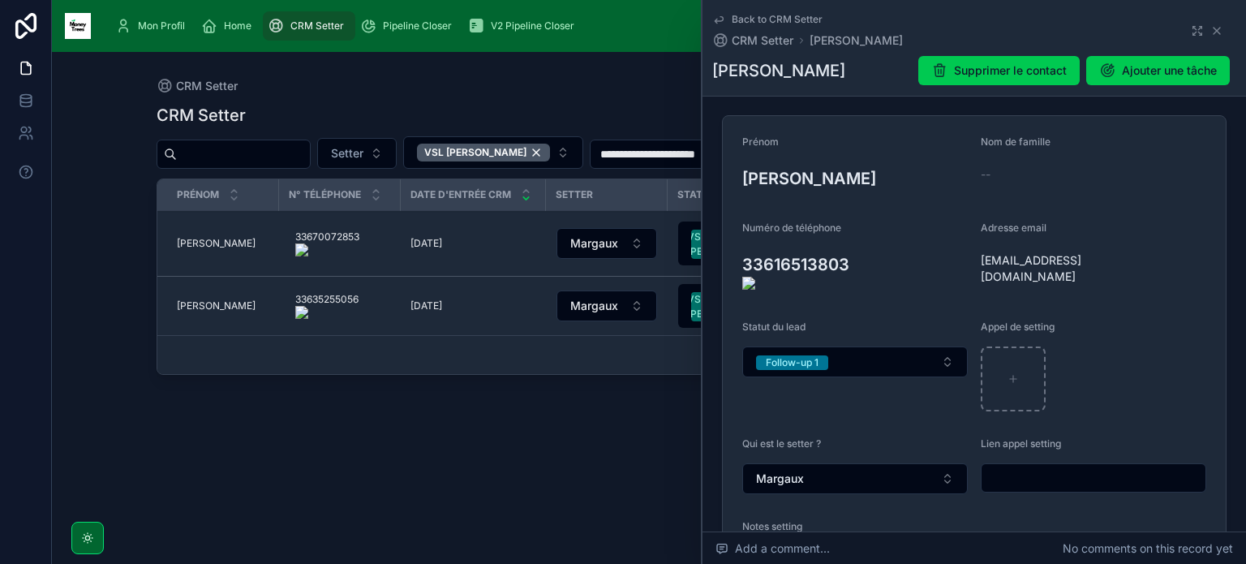
click at [0, 0] on icon at bounding box center [0, 0] width 0 height 0
click at [365, 217] on onoff-telecom-ce-actions-button at bounding box center [365, 217] width 0 height 0
click at [185, 243] on span "[PERSON_NAME]" at bounding box center [216, 243] width 79 height 13
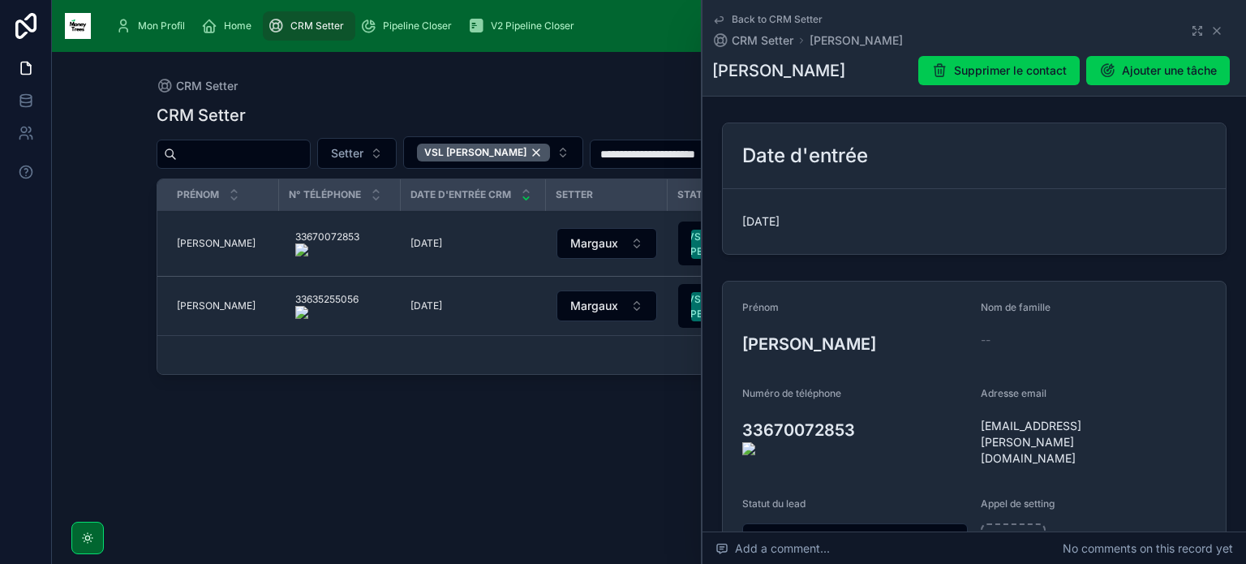
scroll to position [330, 0]
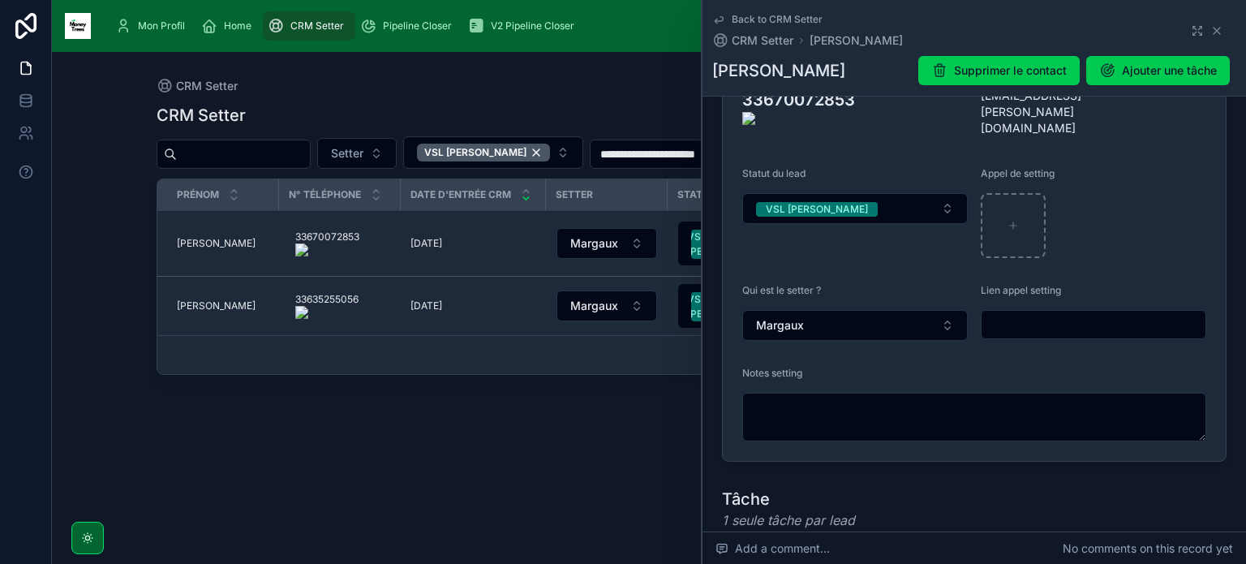
click at [925, 367] on div "Notes setting" at bounding box center [974, 376] width 464 height 19
click at [907, 414] on textarea at bounding box center [974, 417] width 464 height 49
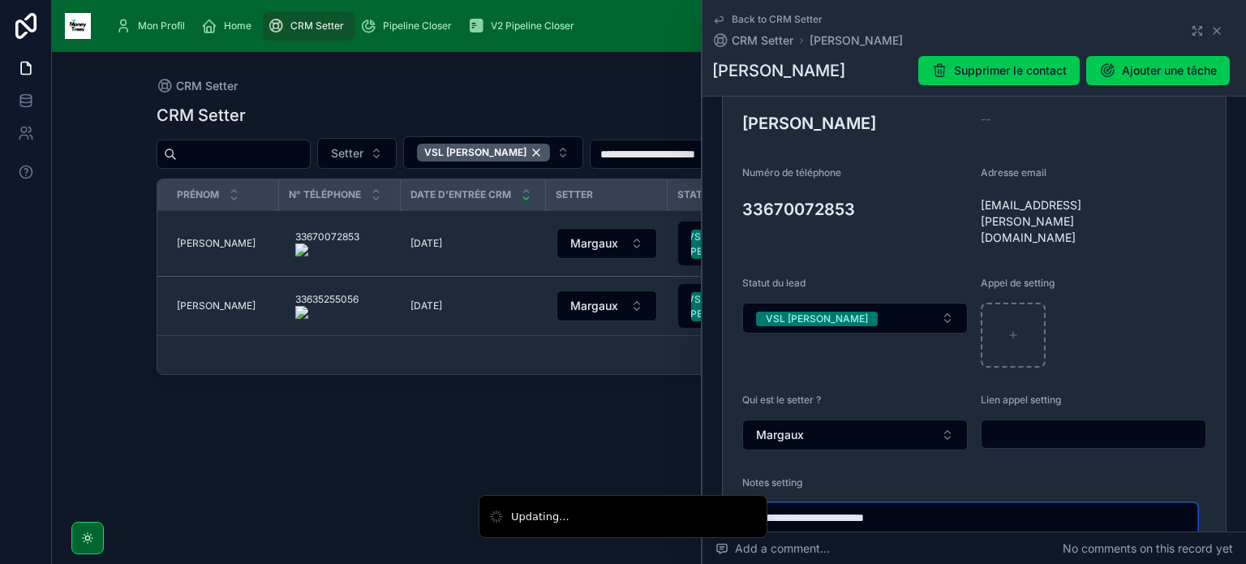
scroll to position [217, 0]
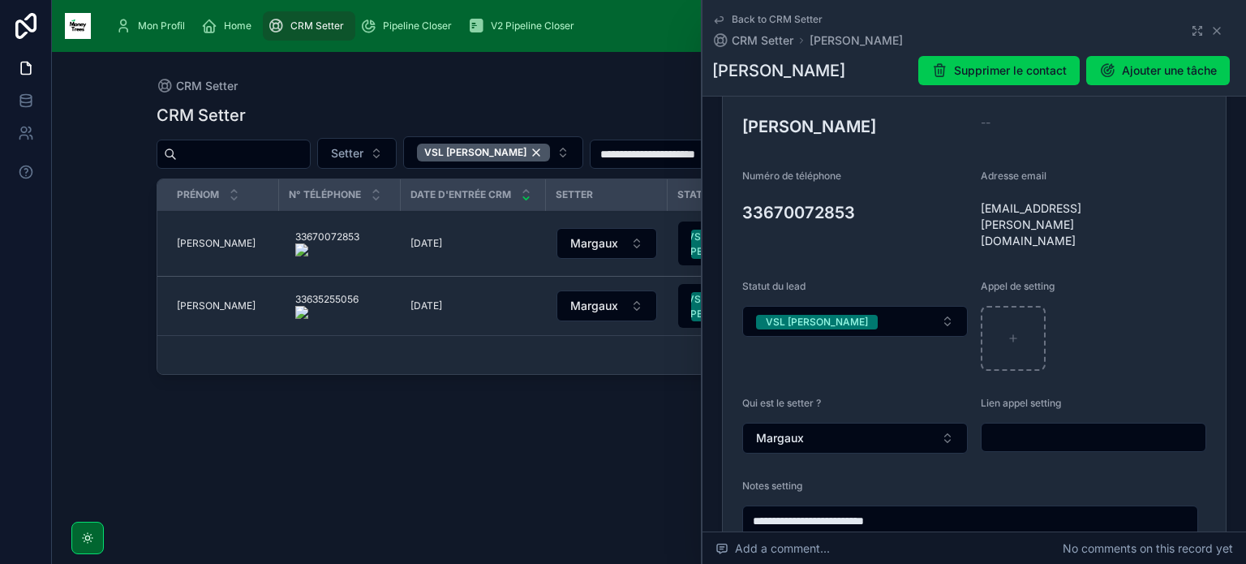
click at [861, 189] on onoff-telecom-ce-actions-button at bounding box center [861, 189] width 0 height 0
type textarea "**********"
click at [0, 0] on icon at bounding box center [0, 0] width 0 height 0
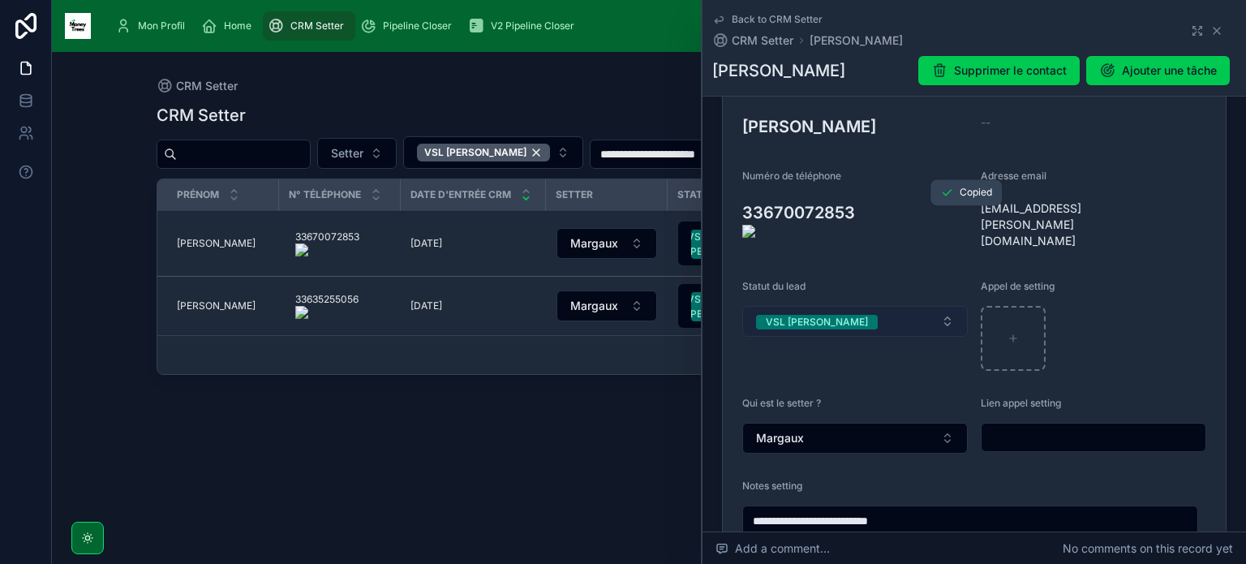
click at [941, 306] on button "VSL [PERSON_NAME]" at bounding box center [854, 321] width 225 height 31
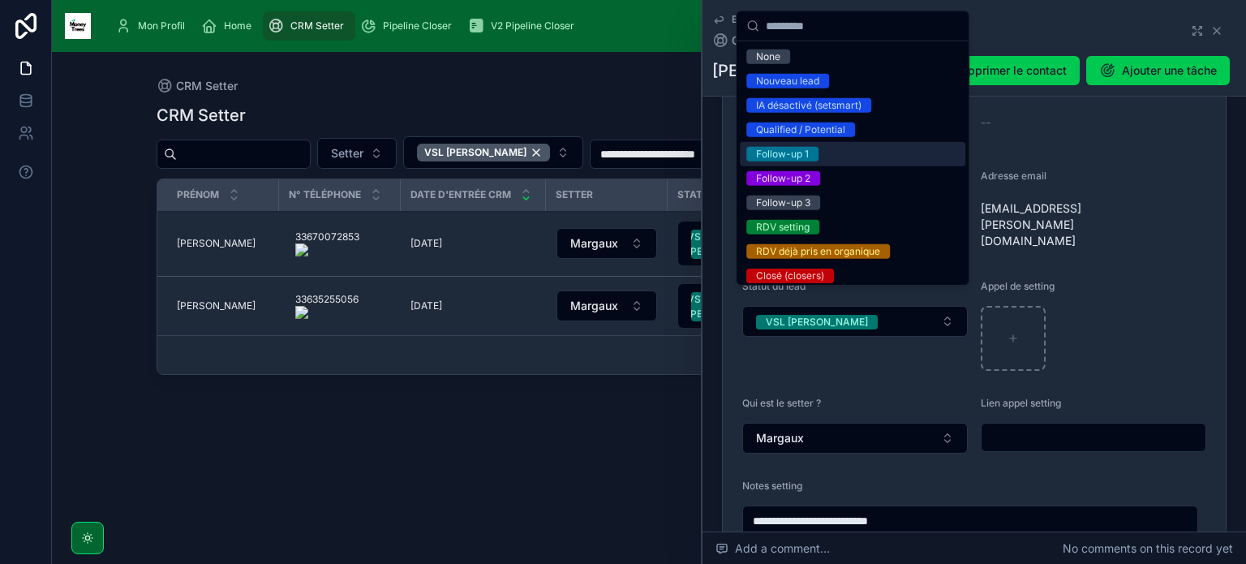
click at [855, 158] on div "Follow-up 1" at bounding box center [852, 154] width 225 height 24
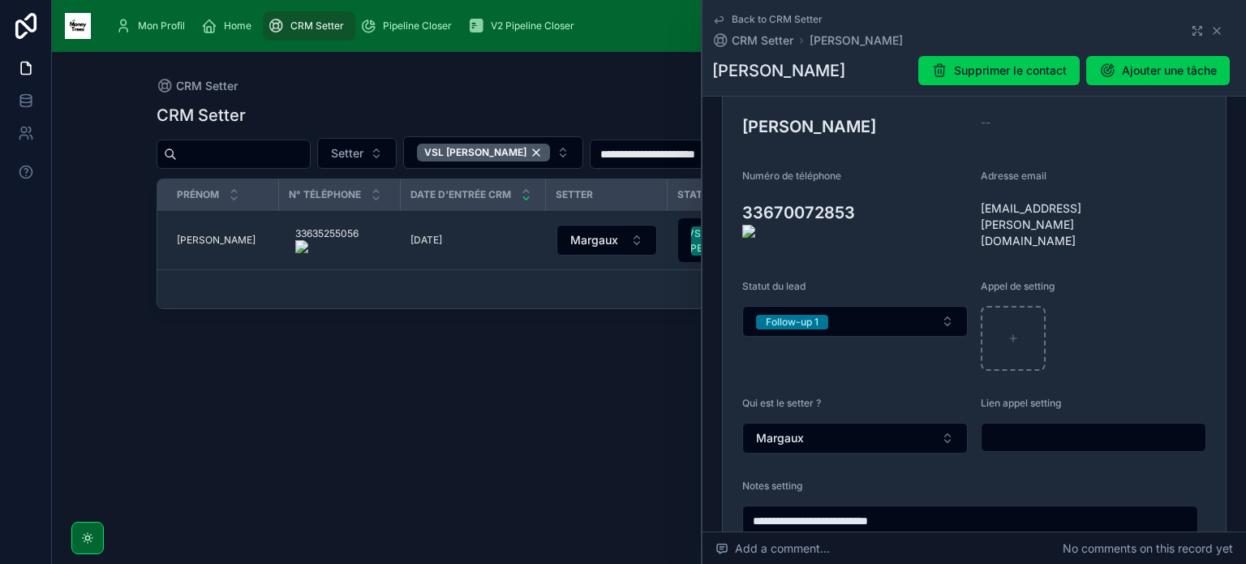
click at [203, 240] on span "[PERSON_NAME]" at bounding box center [216, 240] width 79 height 13
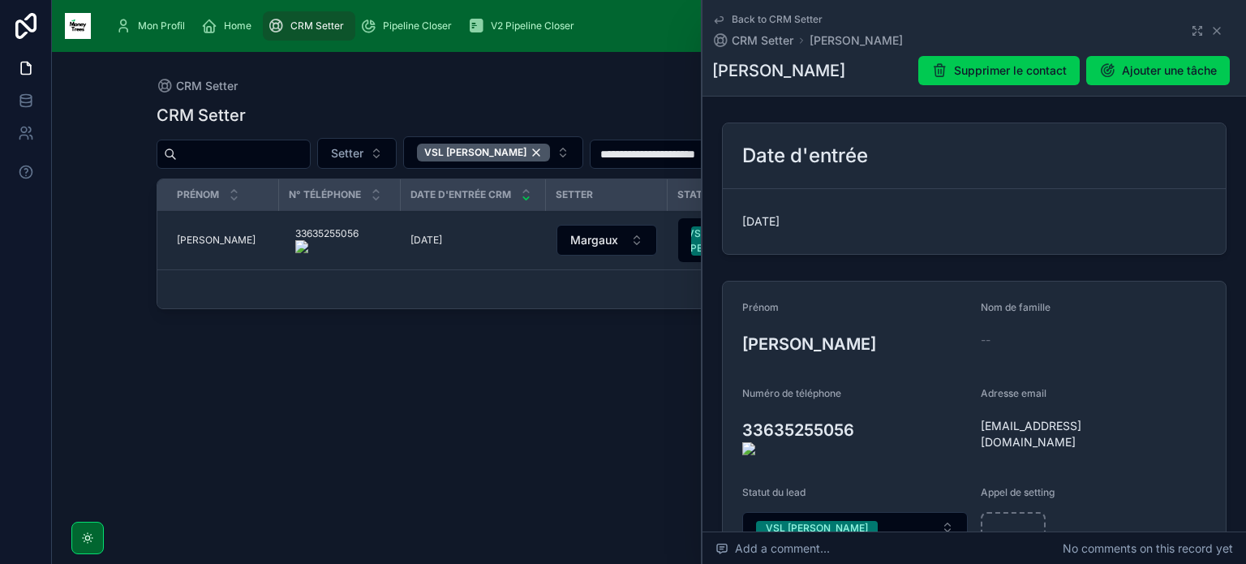
click at [365, 217] on onoff-telecom-ce-actions-button at bounding box center [365, 217] width 0 height 0
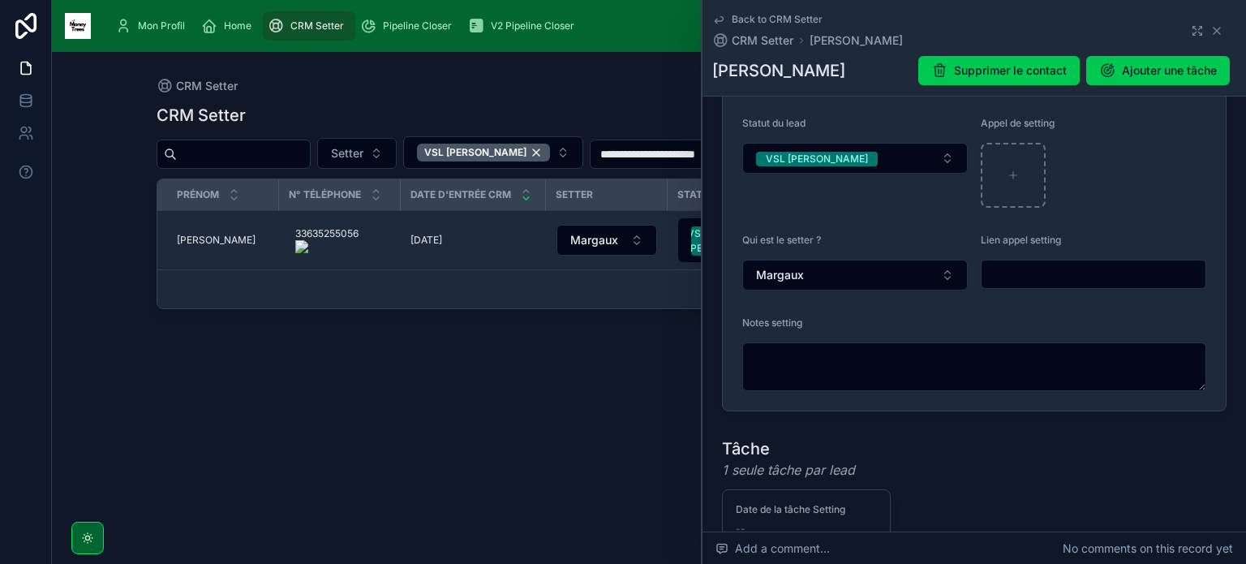
scroll to position [394, 0]
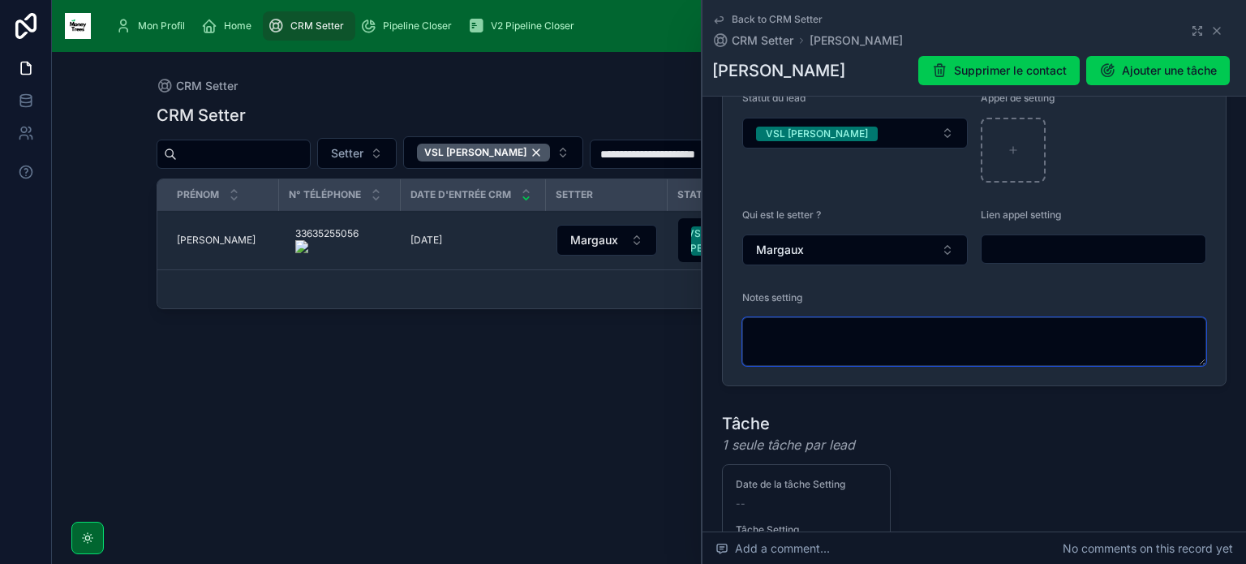
click at [925, 342] on textarea at bounding box center [974, 341] width 464 height 49
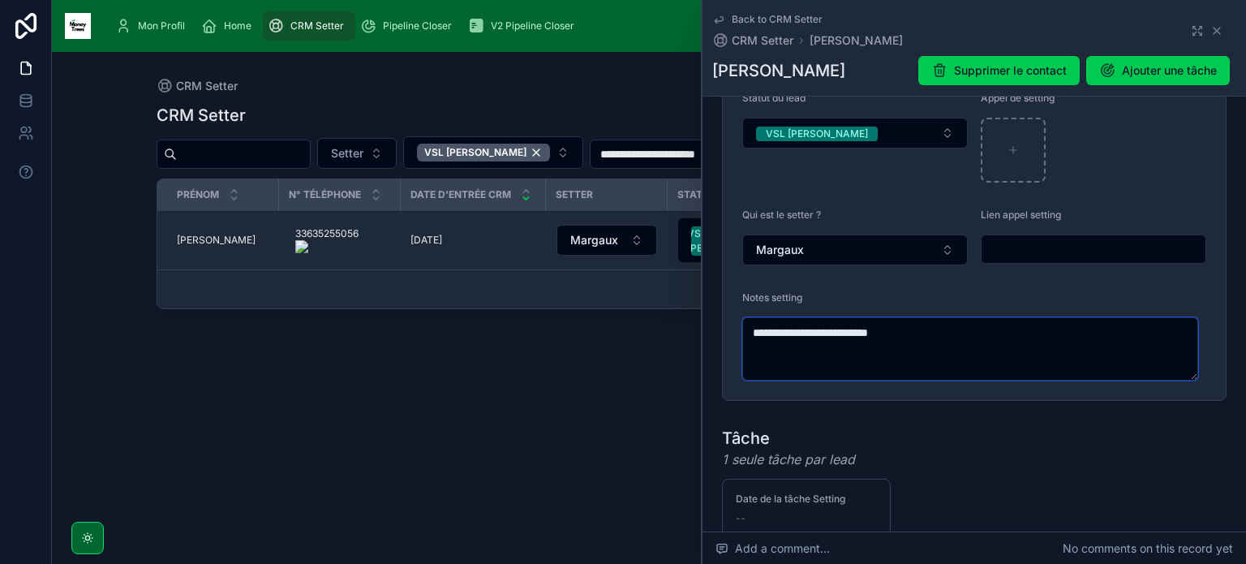
click at [875, 317] on textarea "**********" at bounding box center [970, 348] width 456 height 63
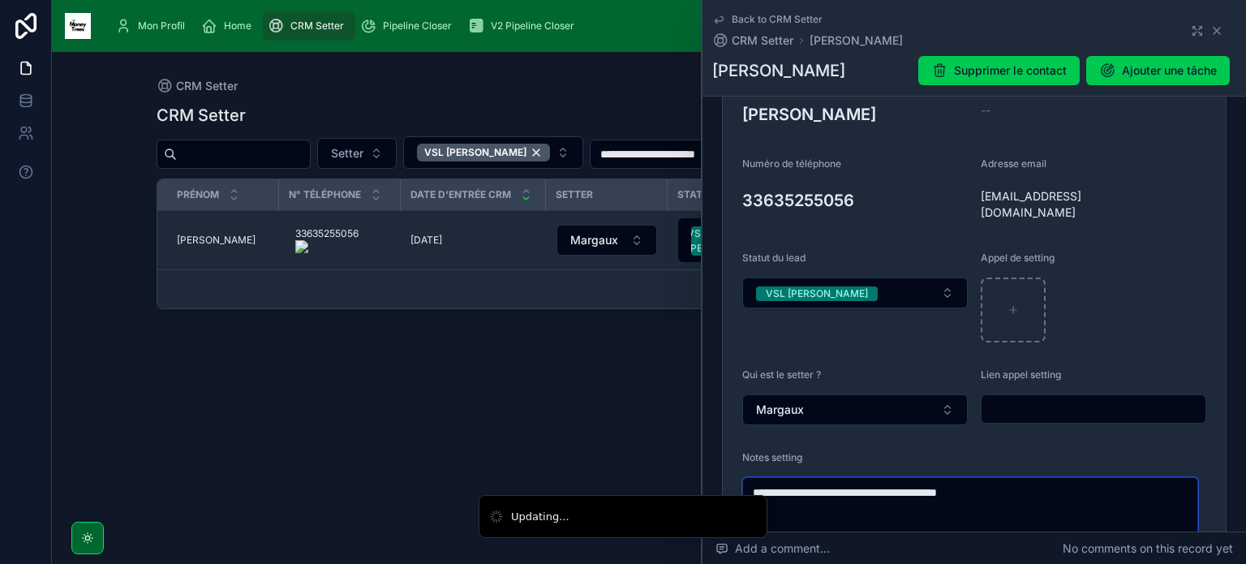
scroll to position [224, 0]
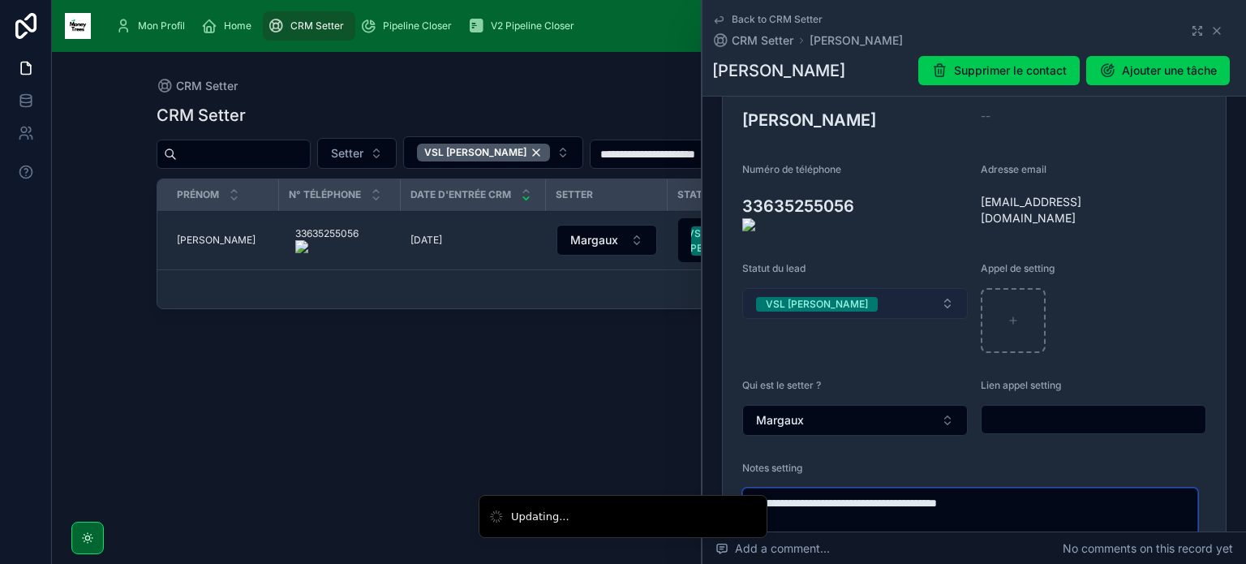
type textarea "**********"
click at [883, 290] on button "VSL [PERSON_NAME]" at bounding box center [854, 303] width 225 height 31
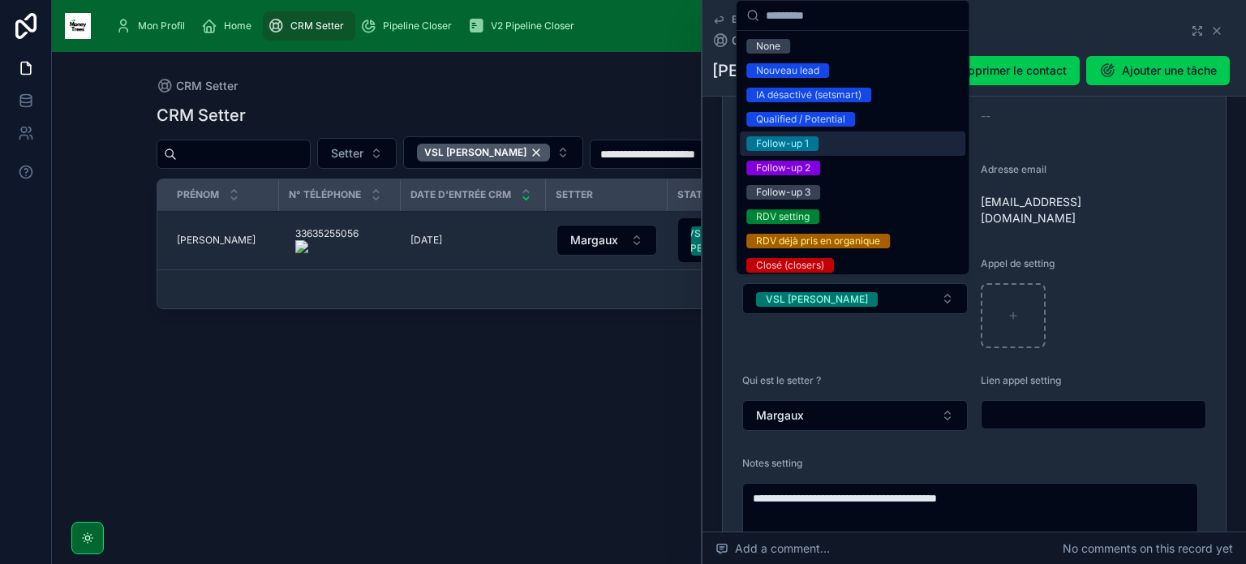
click at [865, 145] on div "Follow-up 1" at bounding box center [852, 143] width 225 height 24
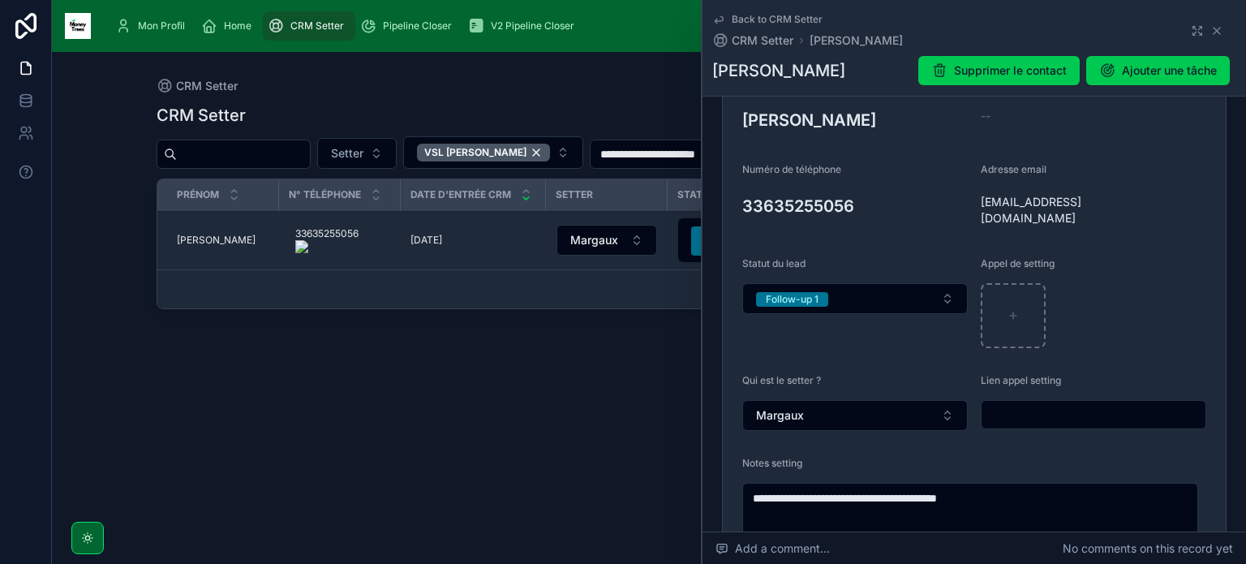
click at [966, 200] on form "**********" at bounding box center [974, 320] width 503 height 524
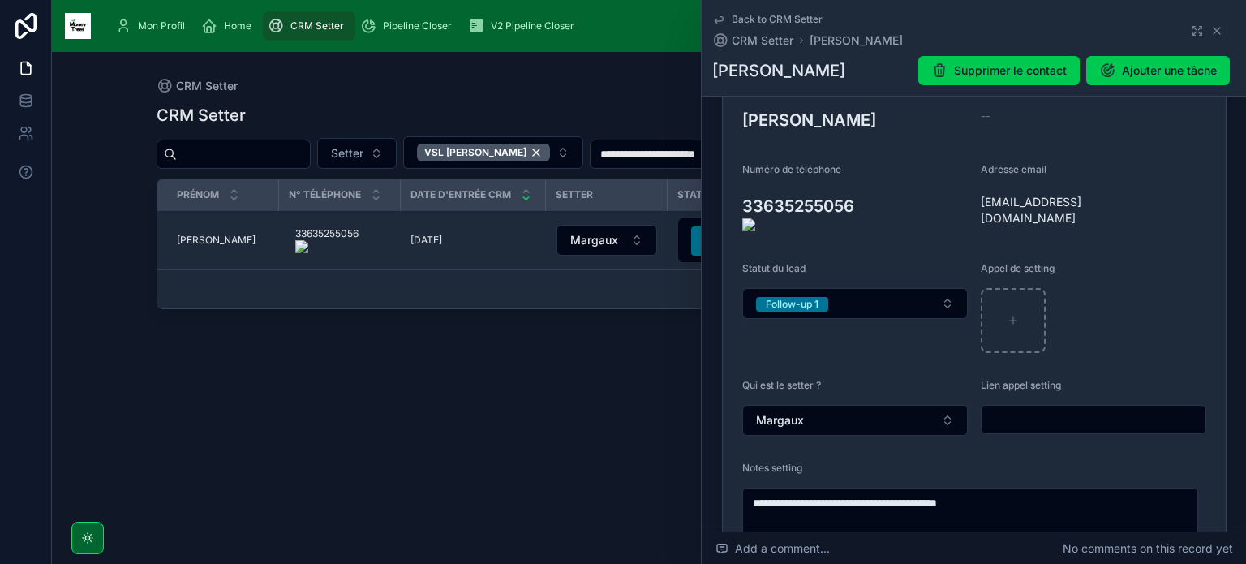
click at [0, 0] on icon at bounding box center [0, 0] width 0 height 0
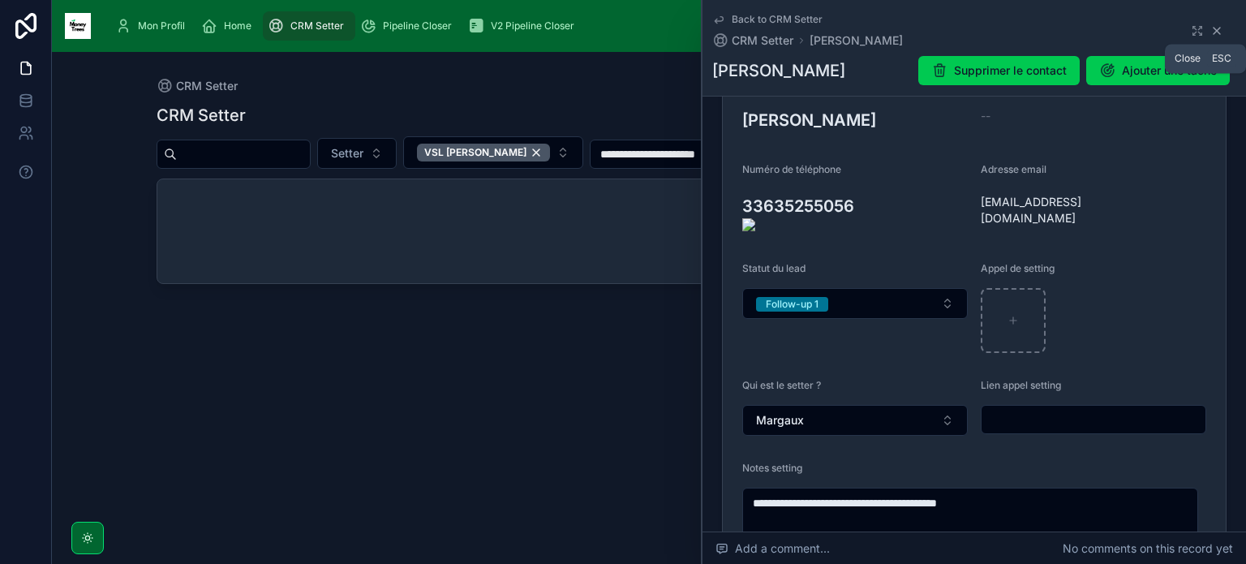
click at [1213, 31] on icon at bounding box center [1216, 31] width 6 height 6
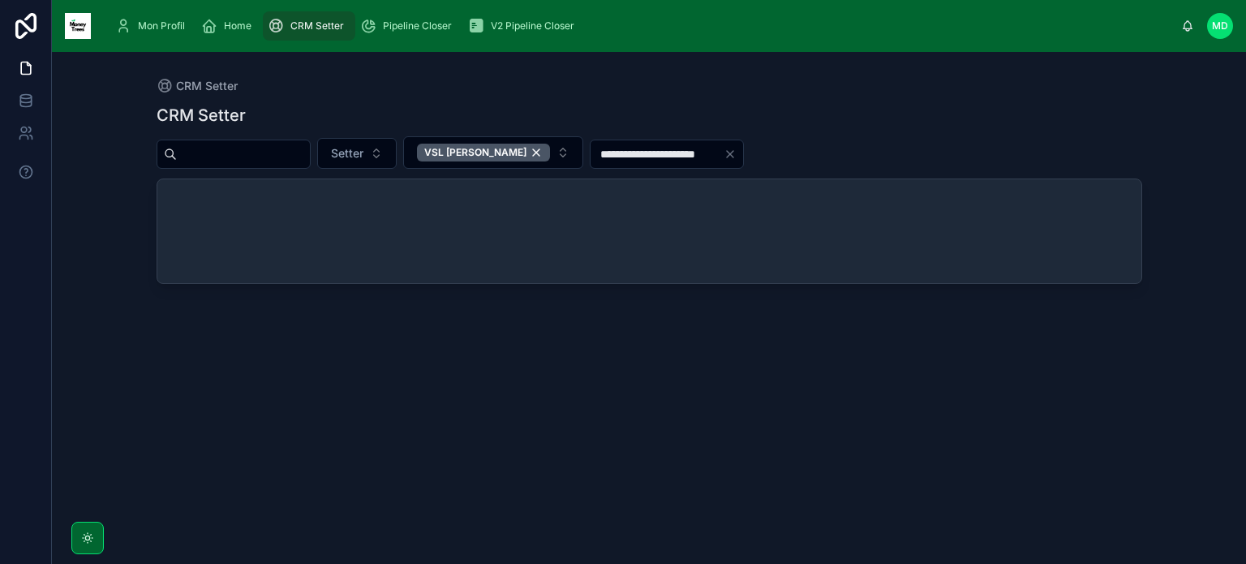
click at [648, 148] on input "**********" at bounding box center [656, 154] width 133 height 23
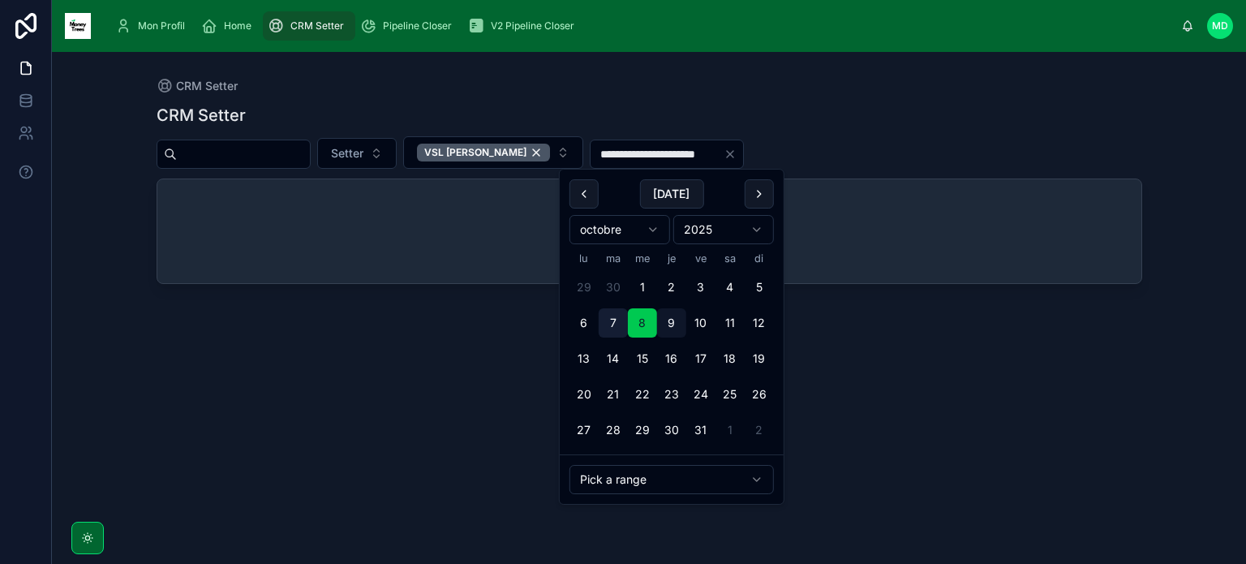
click at [610, 324] on button "7" at bounding box center [613, 322] width 29 height 29
type input "**********"
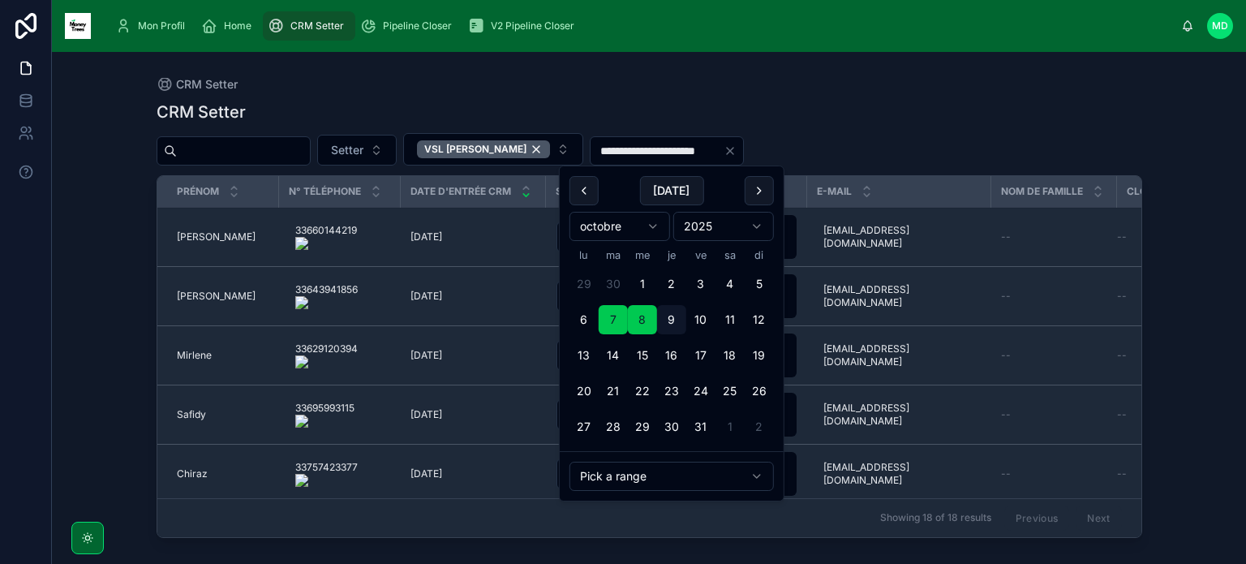
click at [697, 112] on div "CRM Setter" at bounding box center [649, 112] width 985 height 23
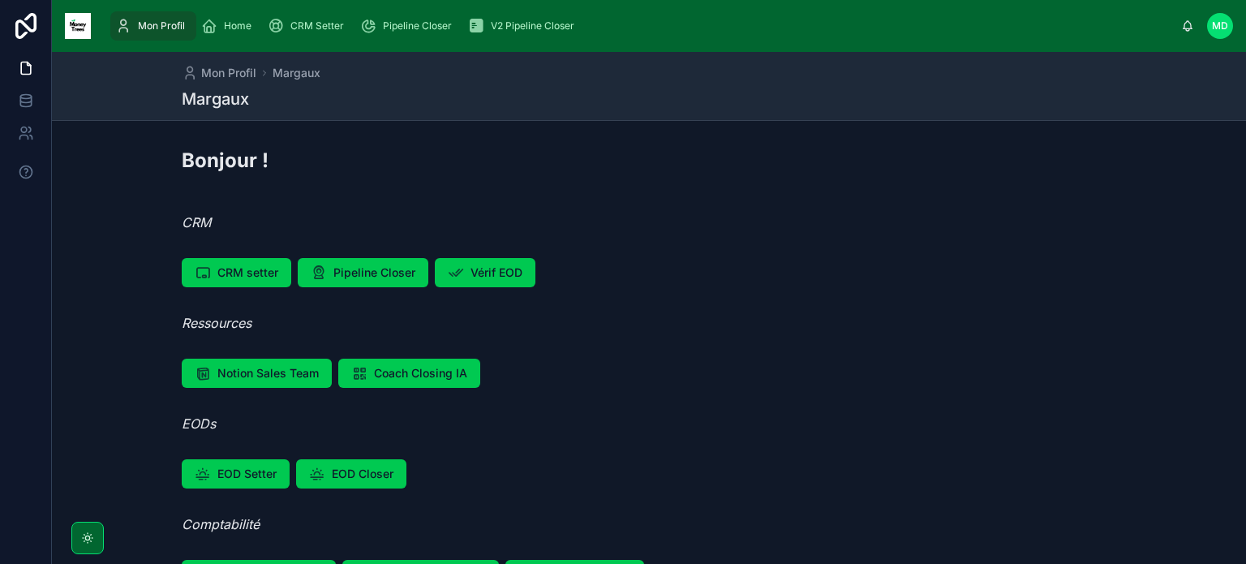
click at [328, 24] on span "CRM Setter" at bounding box center [317, 25] width 54 height 13
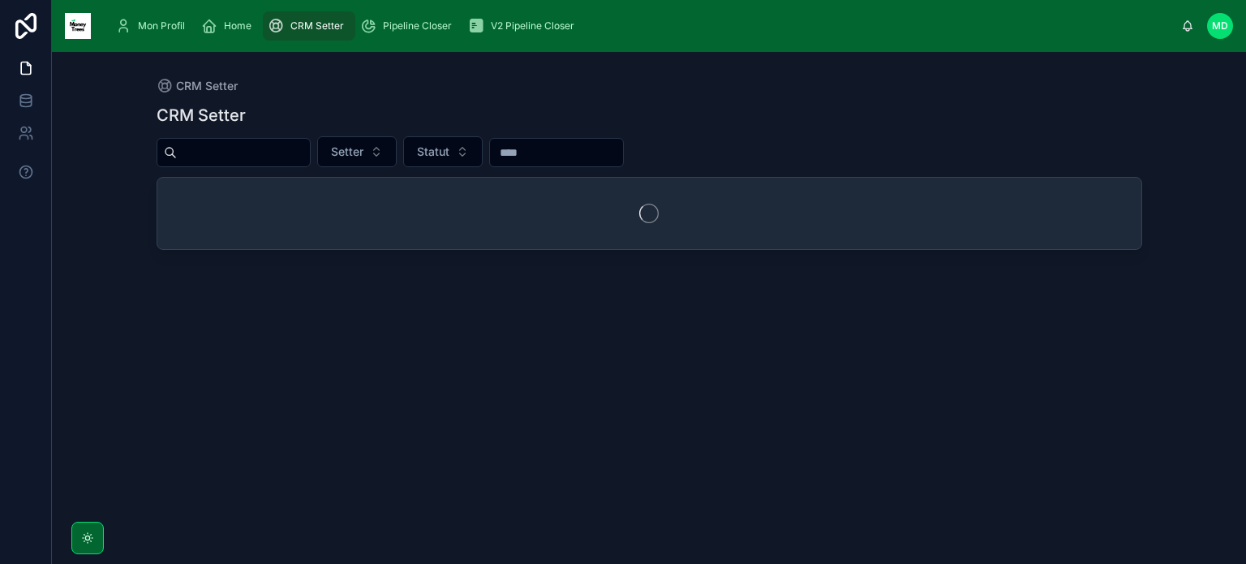
click at [310, 157] on input "text" at bounding box center [243, 152] width 133 height 23
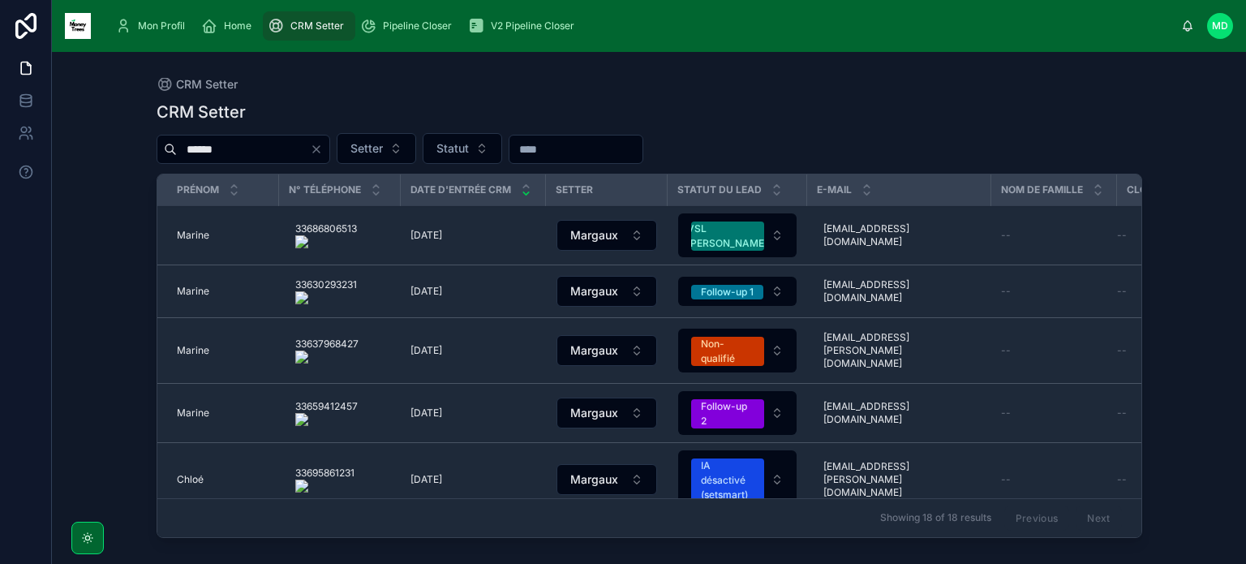
type input "******"
click at [185, 294] on span "Marine" at bounding box center [193, 291] width 32 height 13
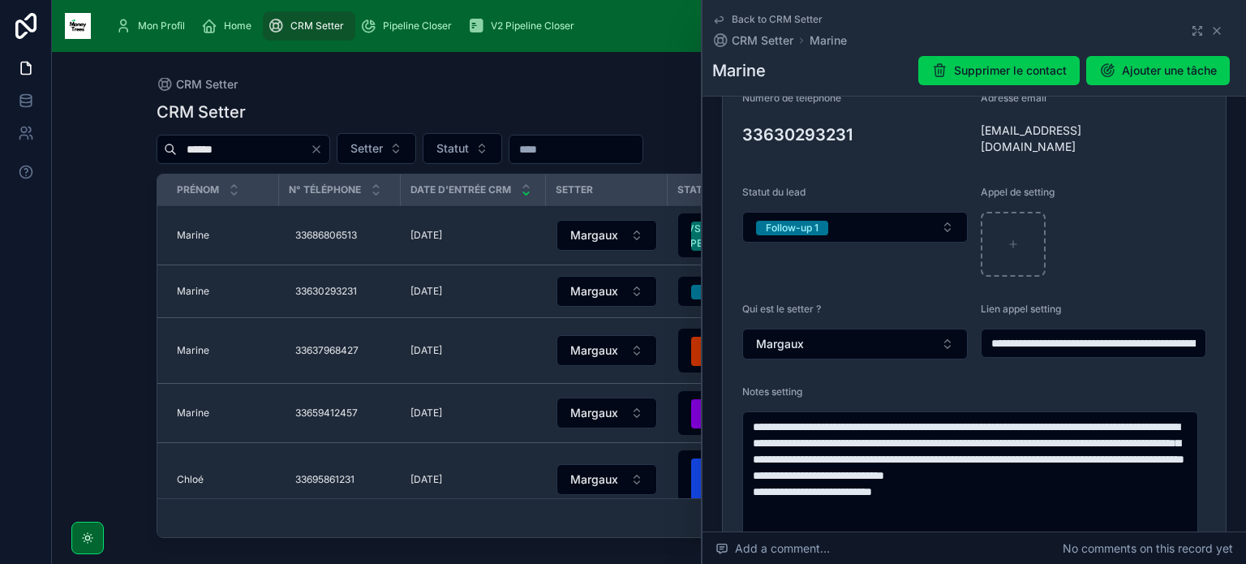
scroll to position [389, 0]
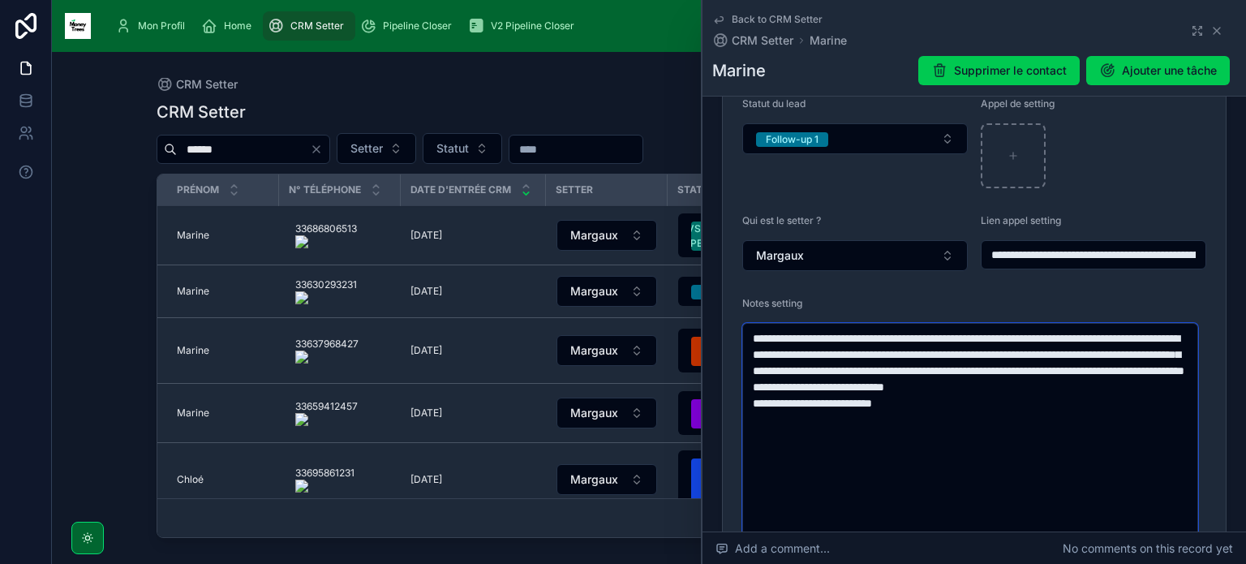
click at [997, 409] on textarea "**********" at bounding box center [970, 500] width 456 height 355
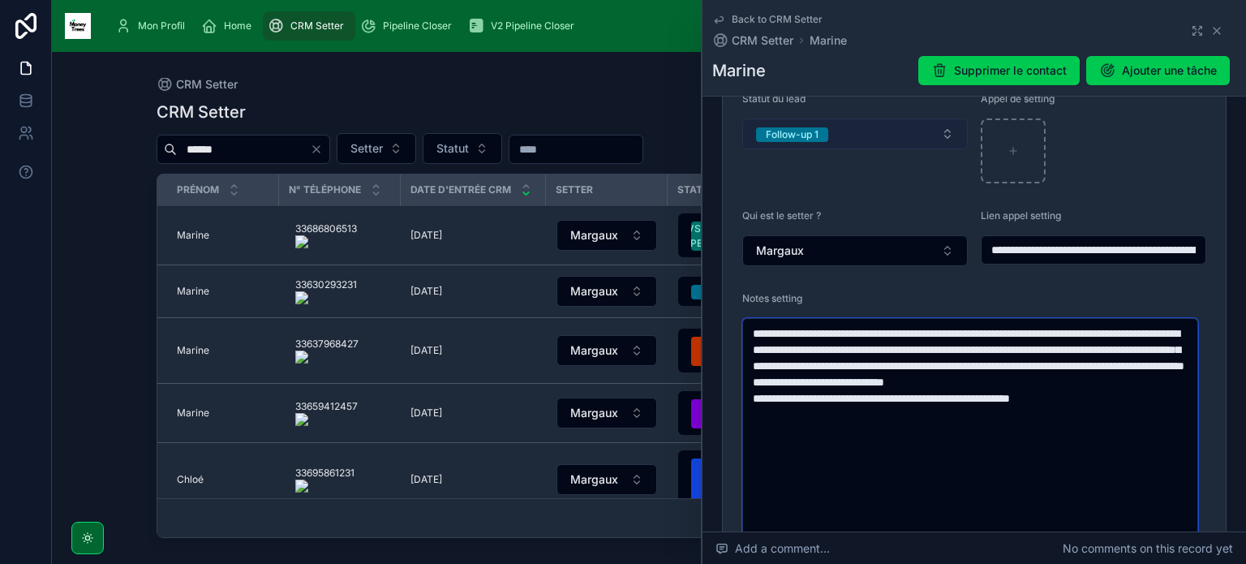
type textarea "**********"
click at [878, 122] on button "Follow-up 1" at bounding box center [854, 133] width 225 height 31
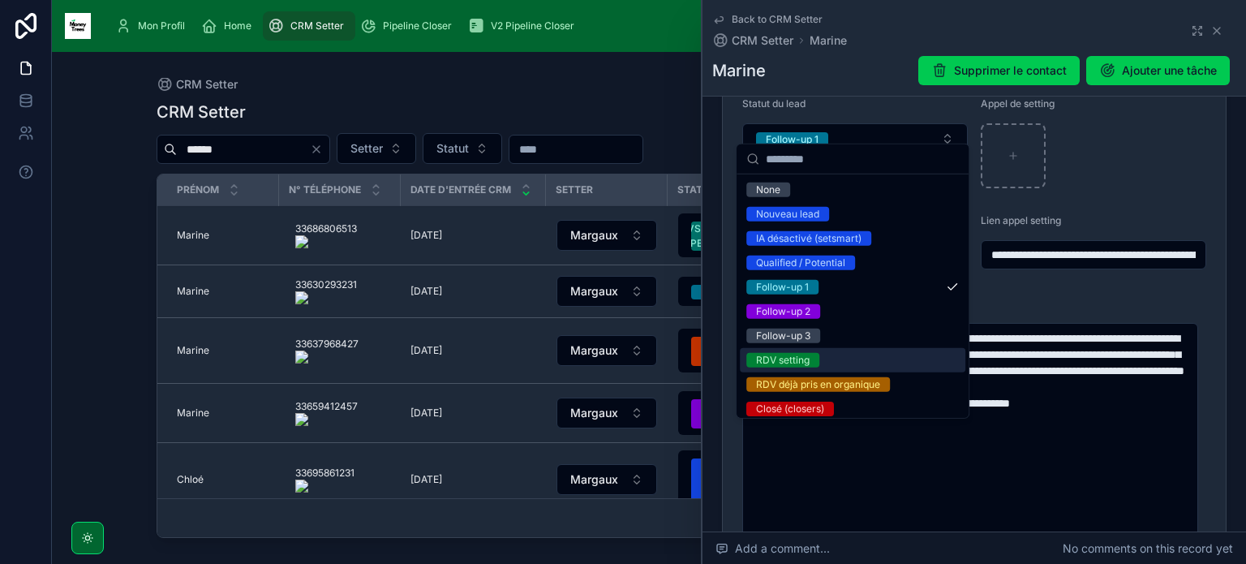
scroll to position [201, 0]
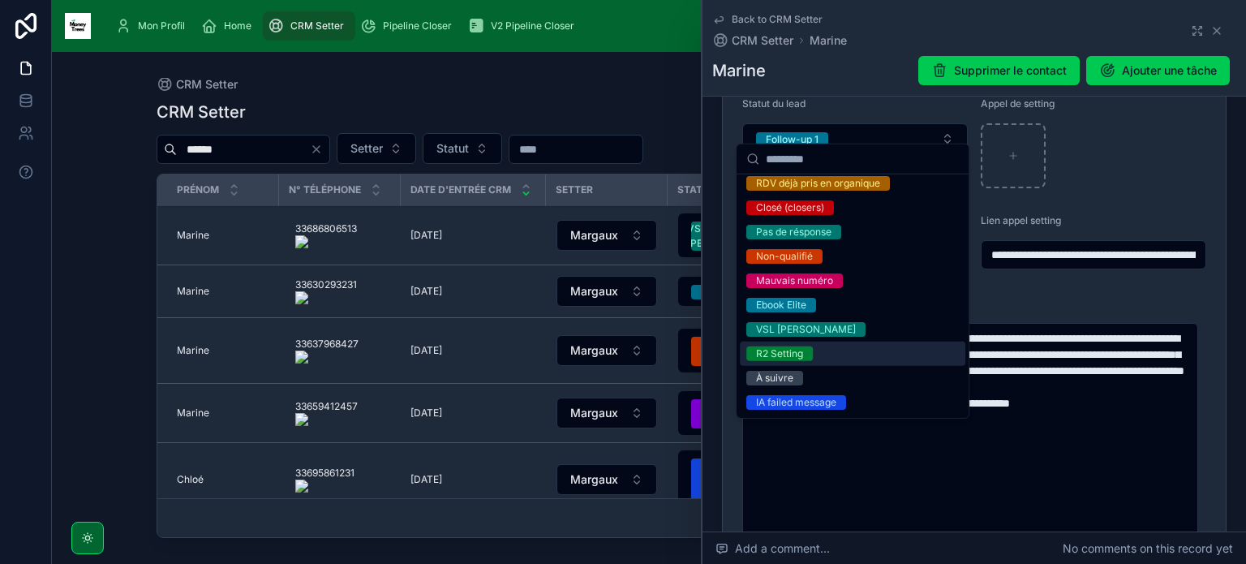
click at [823, 356] on div "R2 Setting" at bounding box center [852, 353] width 225 height 24
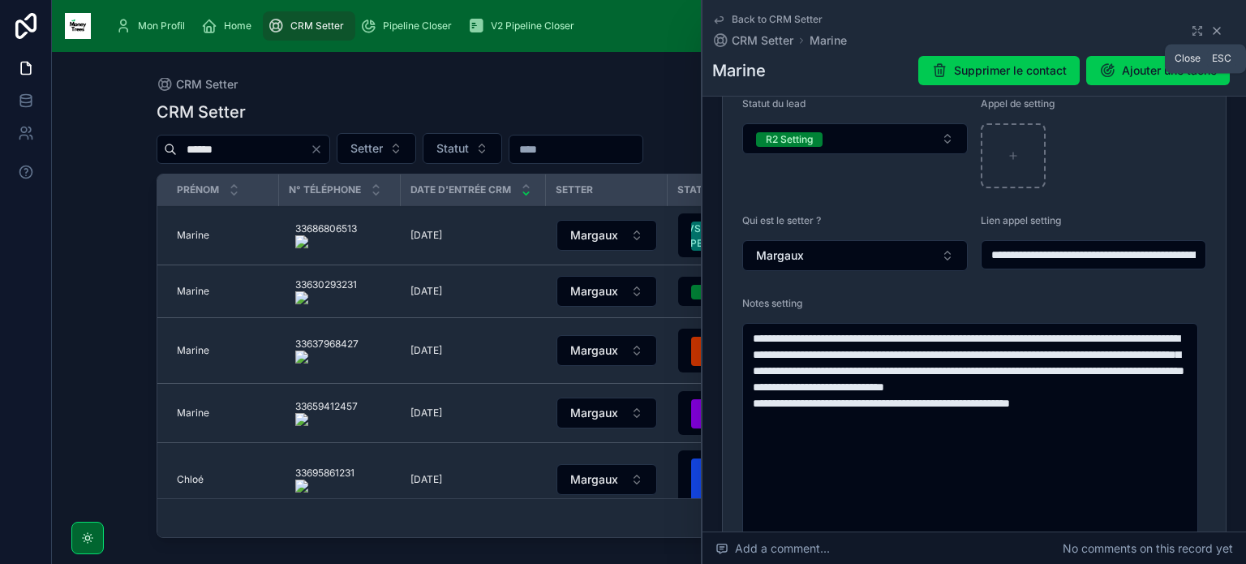
click at [1210, 35] on icon at bounding box center [1216, 30] width 13 height 13
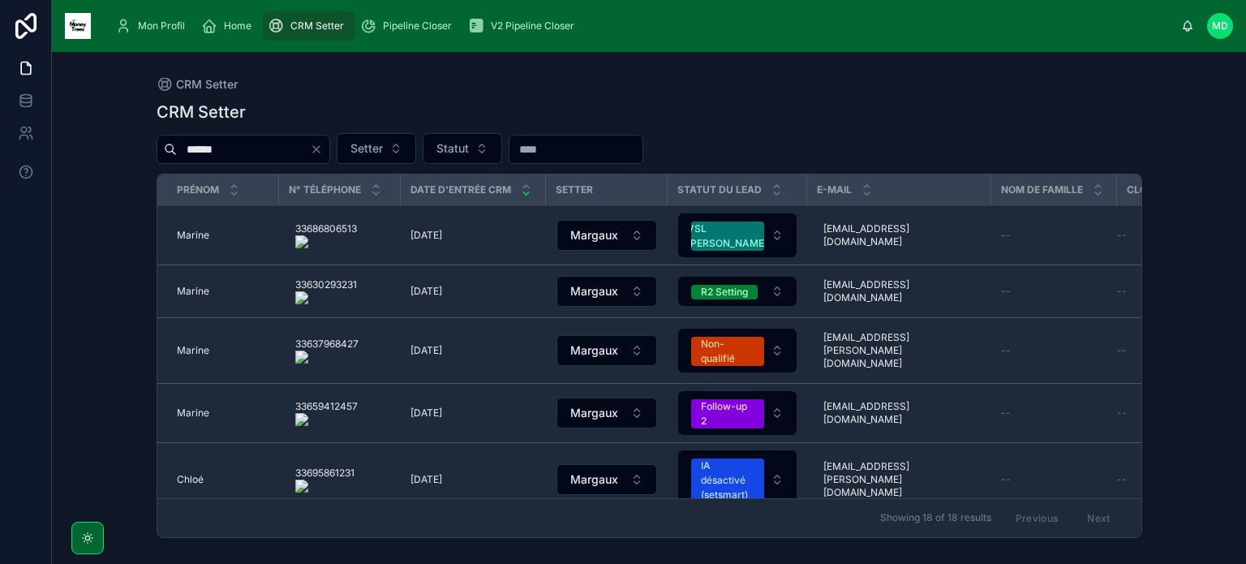
click at [320, 151] on icon "Clear" at bounding box center [316, 149] width 6 height 6
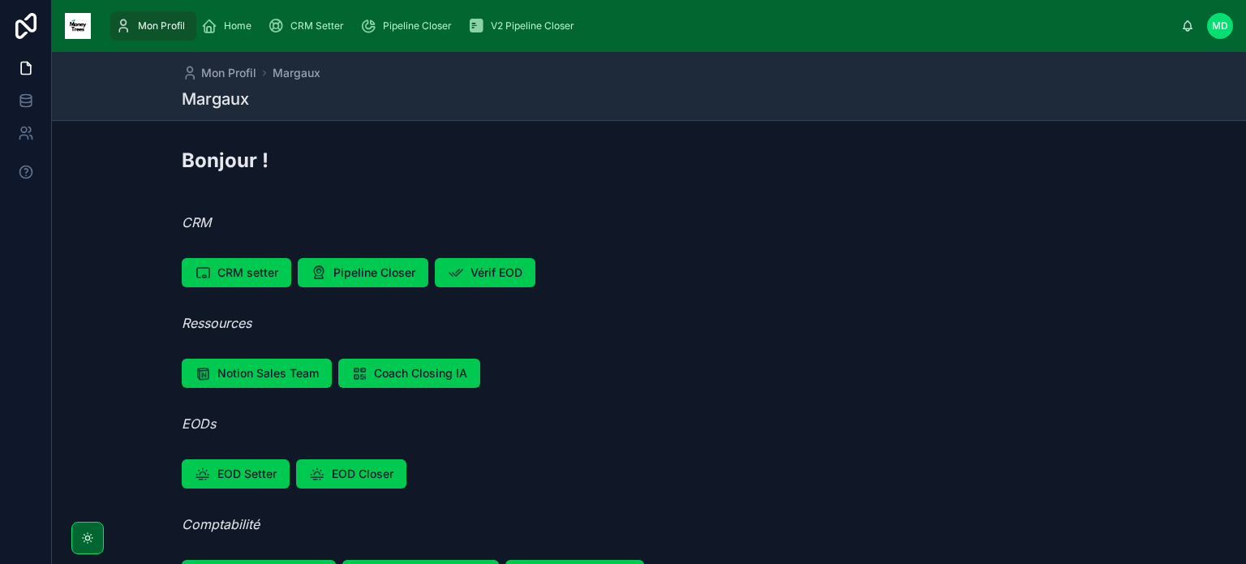
click at [320, 15] on div "CRM Setter" at bounding box center [309, 26] width 83 height 26
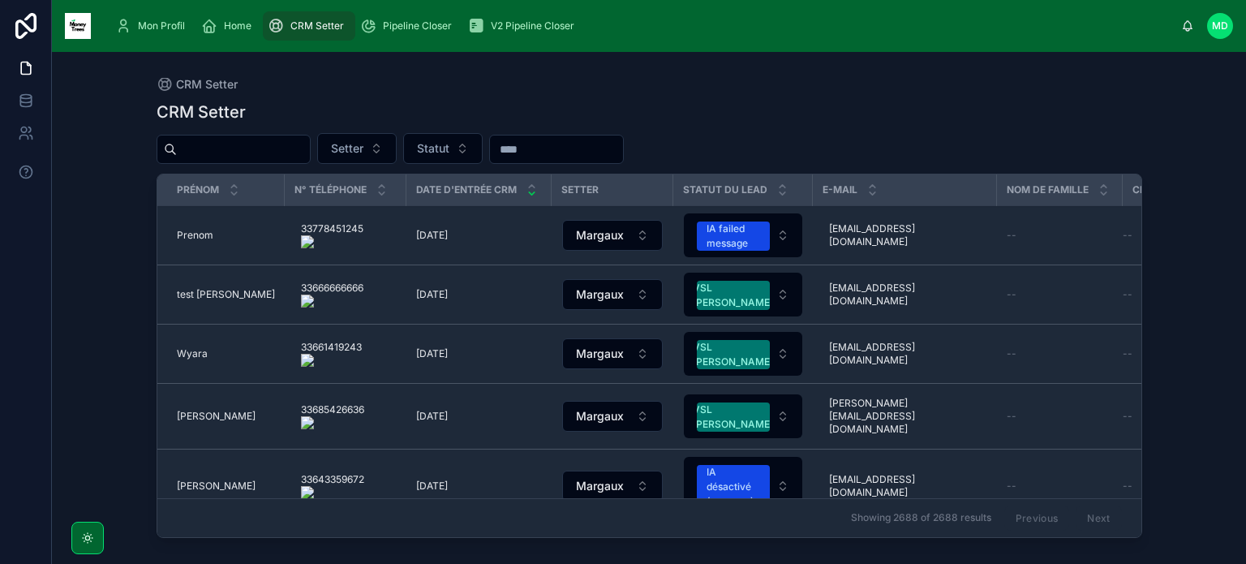
click at [295, 151] on input "text" at bounding box center [243, 149] width 133 height 23
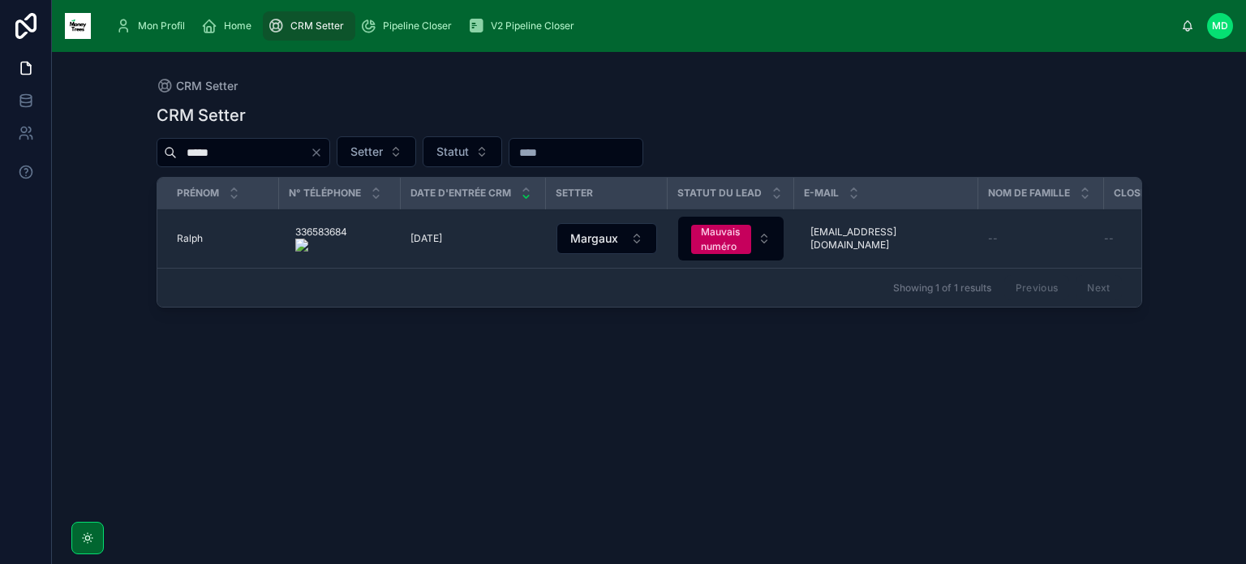
type input "*****"
click at [191, 239] on span "Ralph" at bounding box center [190, 238] width 26 height 13
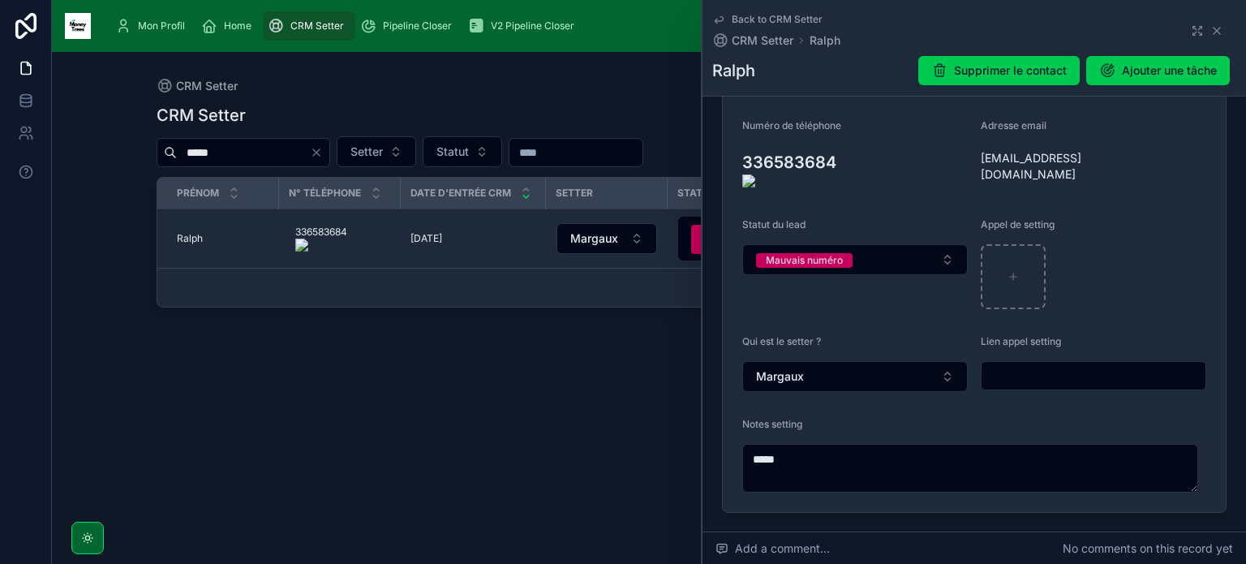
scroll to position [269, 0]
click at [1010, 444] on textarea "****" at bounding box center [970, 466] width 456 height 49
